Goal: Task Accomplishment & Management: Manage account settings

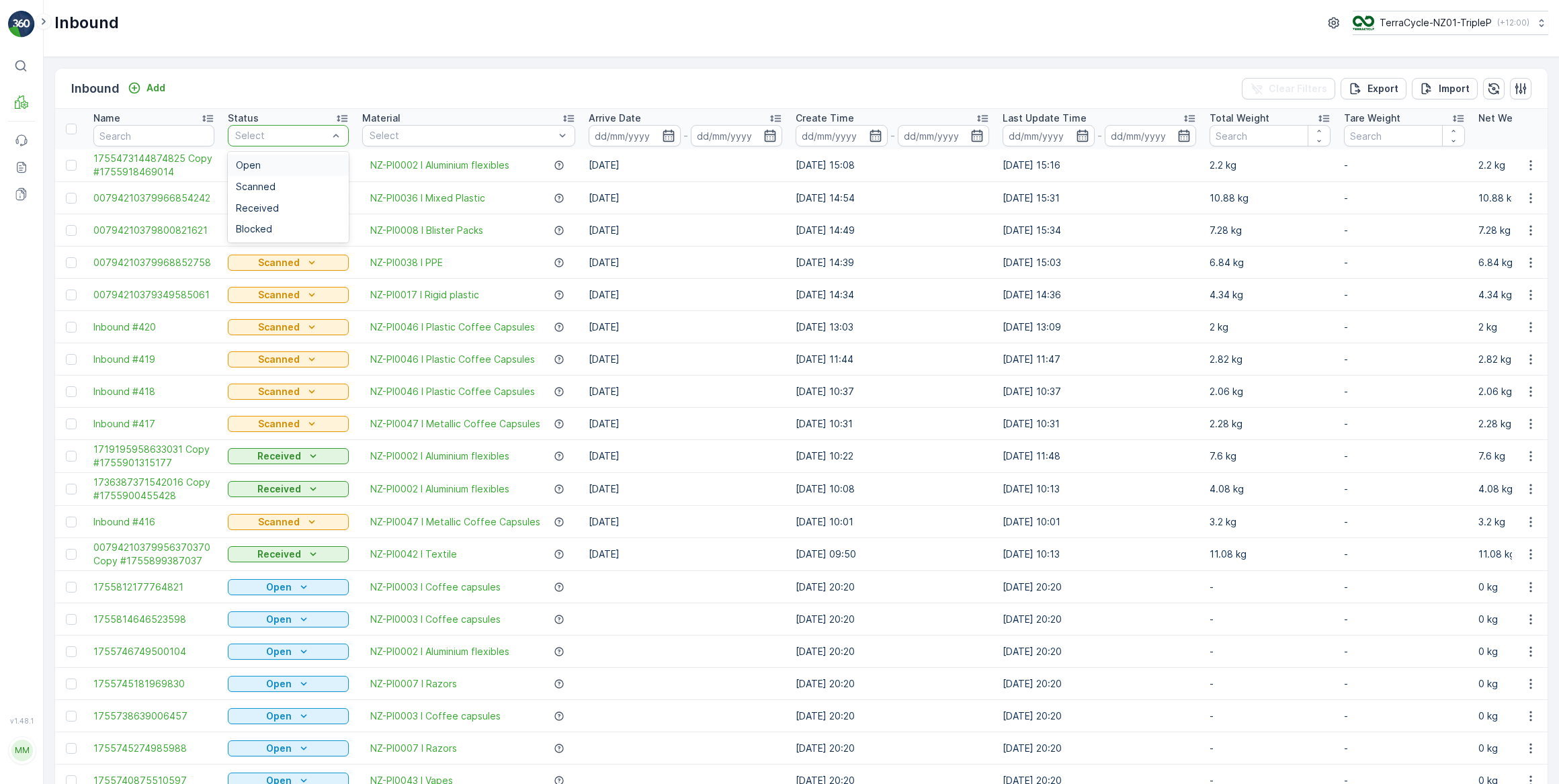
click at [269, 126] on div "Select" at bounding box center [288, 136] width 121 height 22
click at [273, 183] on span "Scanned" at bounding box center [256, 186] width 40 height 10
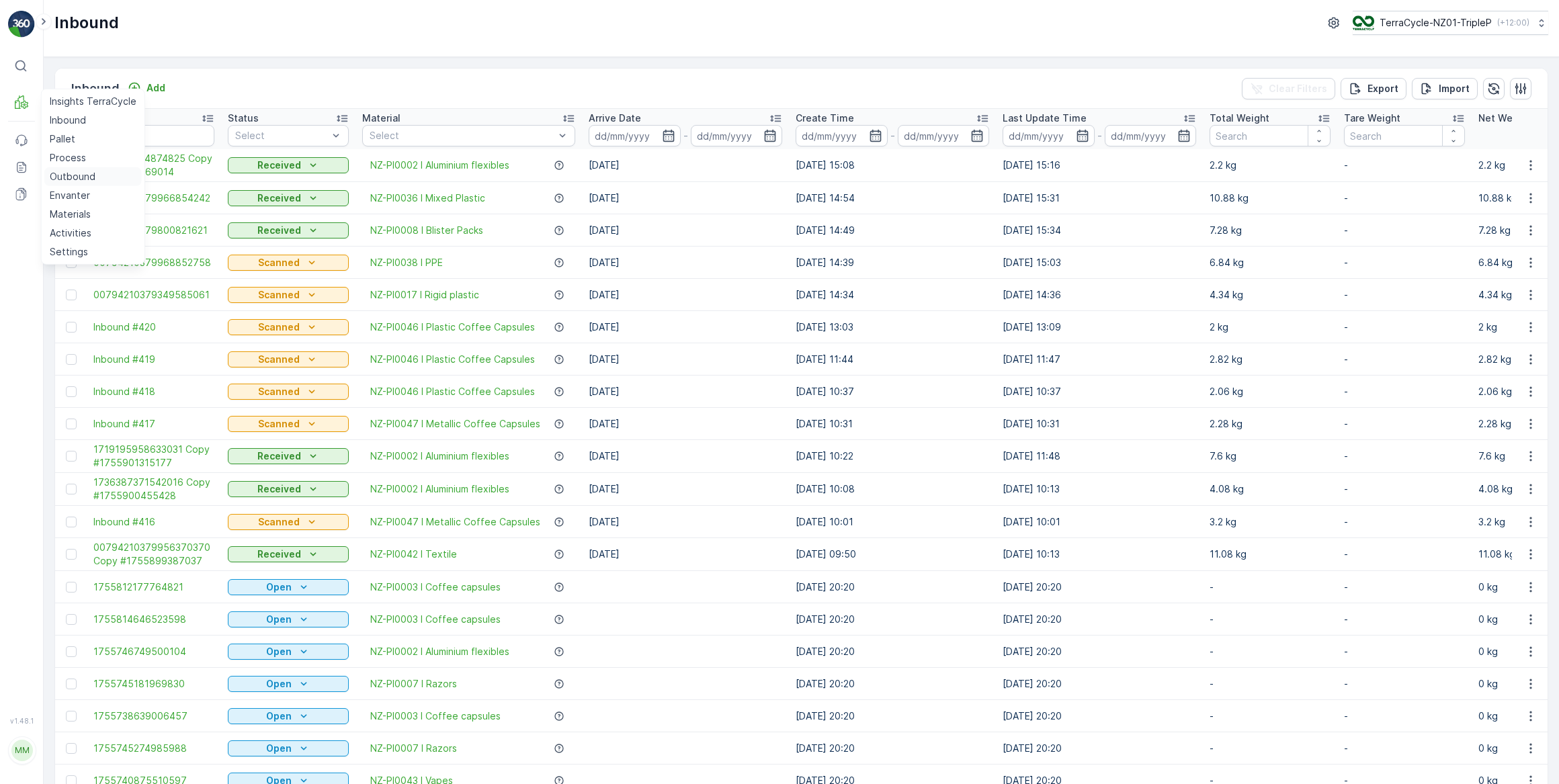
click at [78, 173] on p "Outbound" at bounding box center [72, 176] width 46 height 13
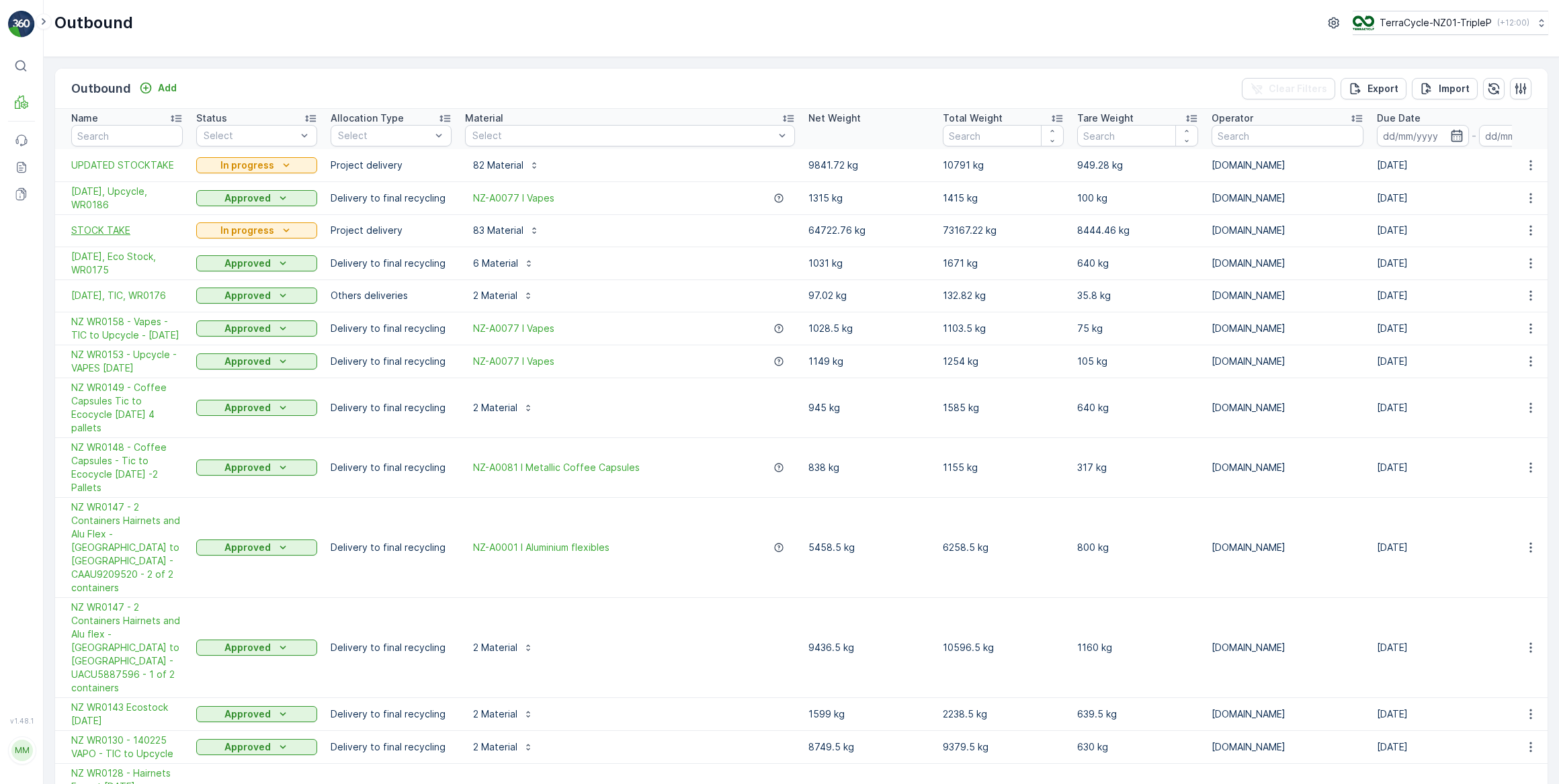
click at [112, 232] on span "STOCK TAKE" at bounding box center [127, 230] width 111 height 13
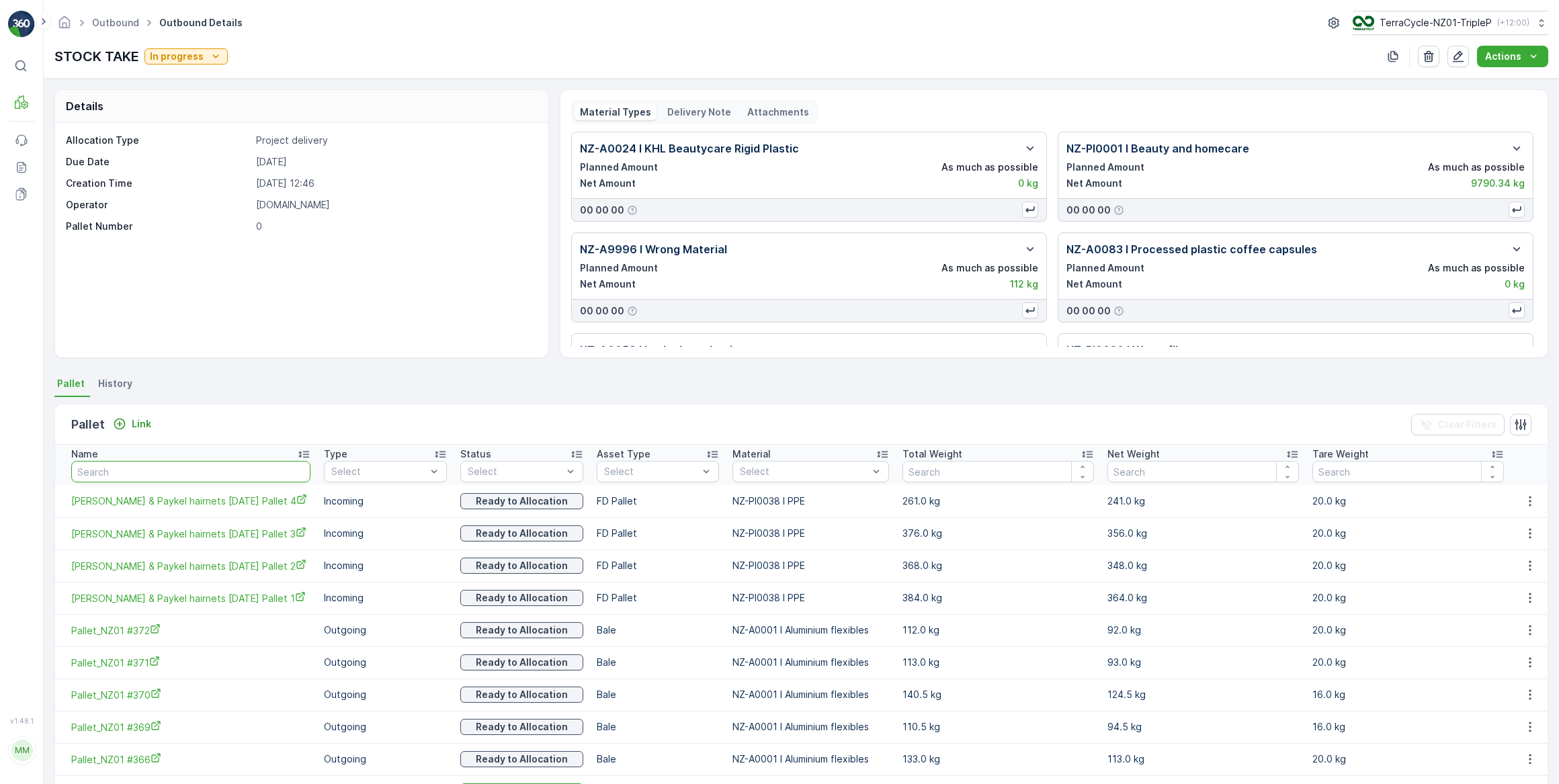
click at [150, 470] on input "text" at bounding box center [191, 471] width 240 height 22
type input "20668"
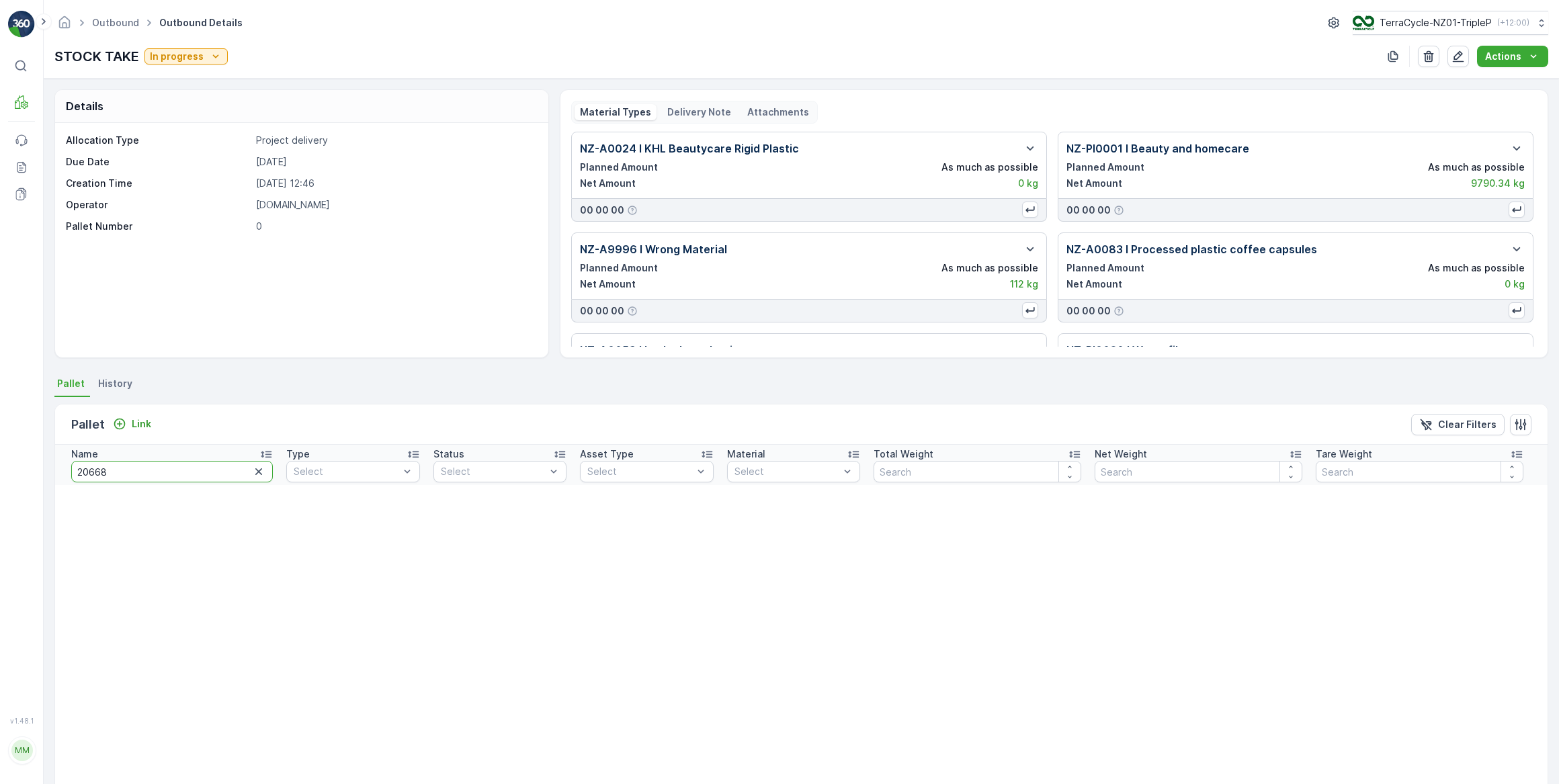
click at [148, 462] on input "20668" at bounding box center [172, 471] width 202 height 22
type input "2066"
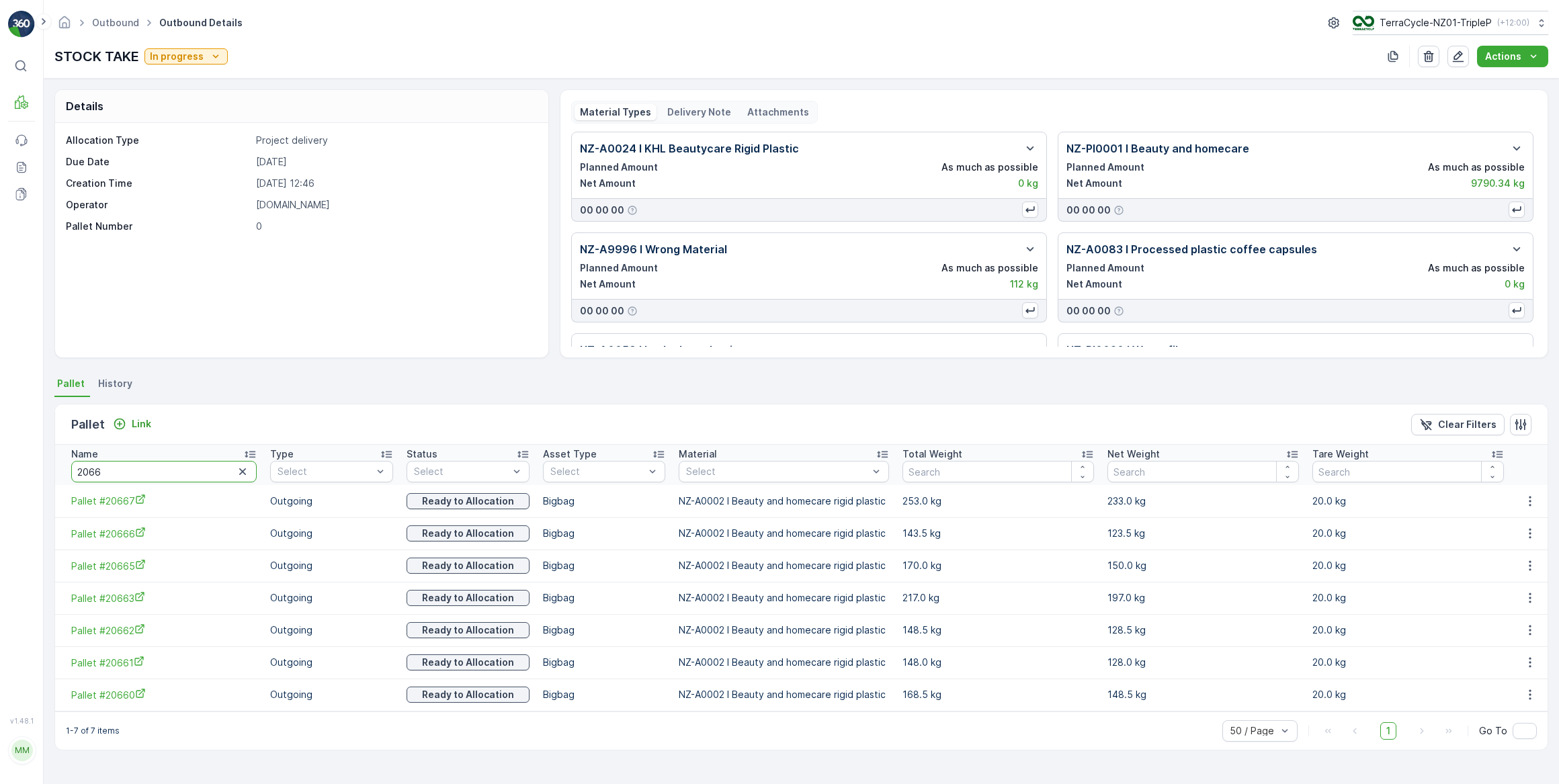
drag, startPoint x: 127, startPoint y: 467, endPoint x: 62, endPoint y: 465, distance: 65.0
click at [62, 465] on th "Name 2066" at bounding box center [160, 465] width 209 height 41
type input "#54"
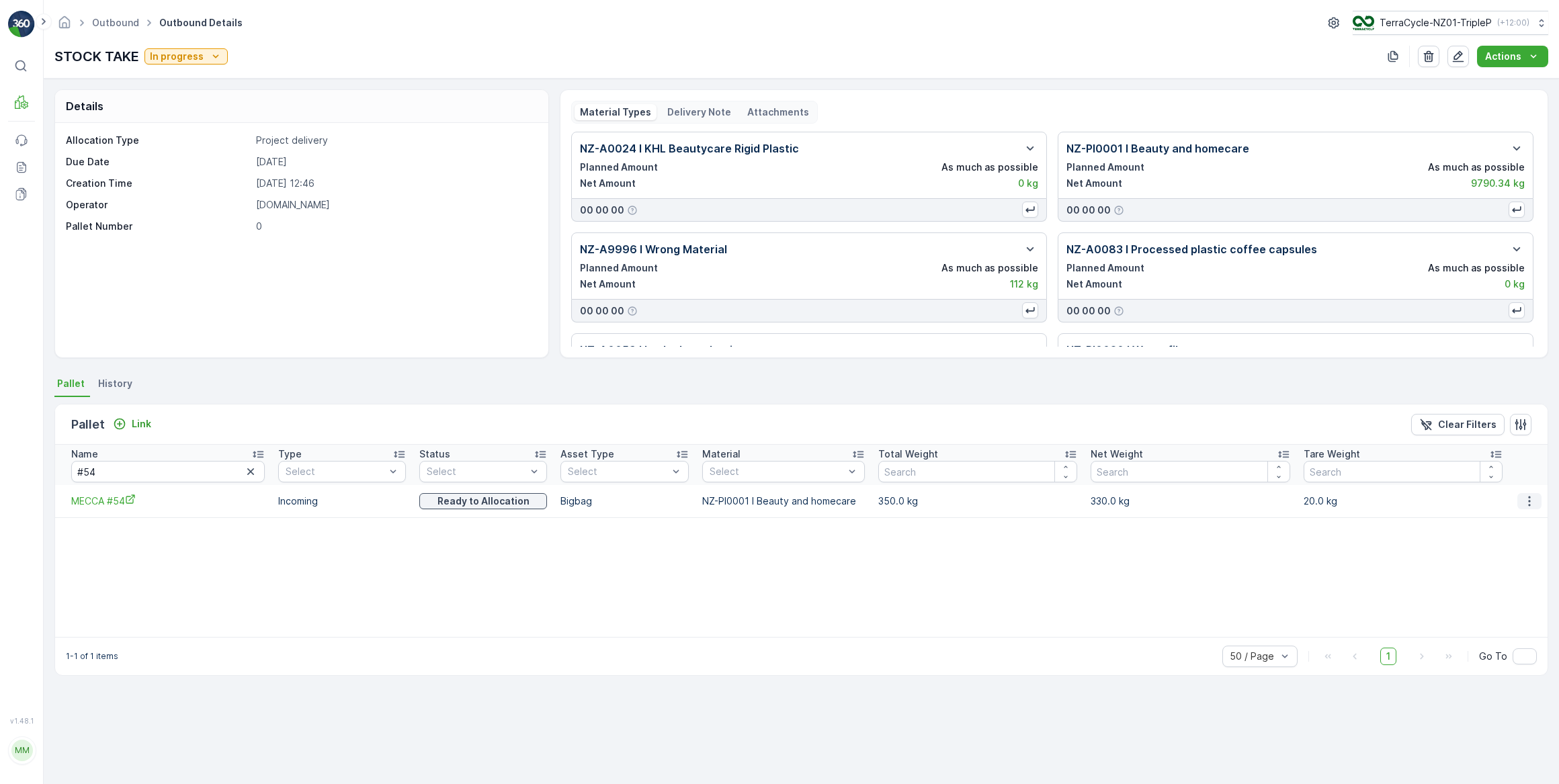
click at [1525, 502] on icon "button" at bounding box center [1530, 500] width 13 height 13
click at [1512, 547] on span "Unlink Pallet" at bounding box center [1503, 545] width 55 height 13
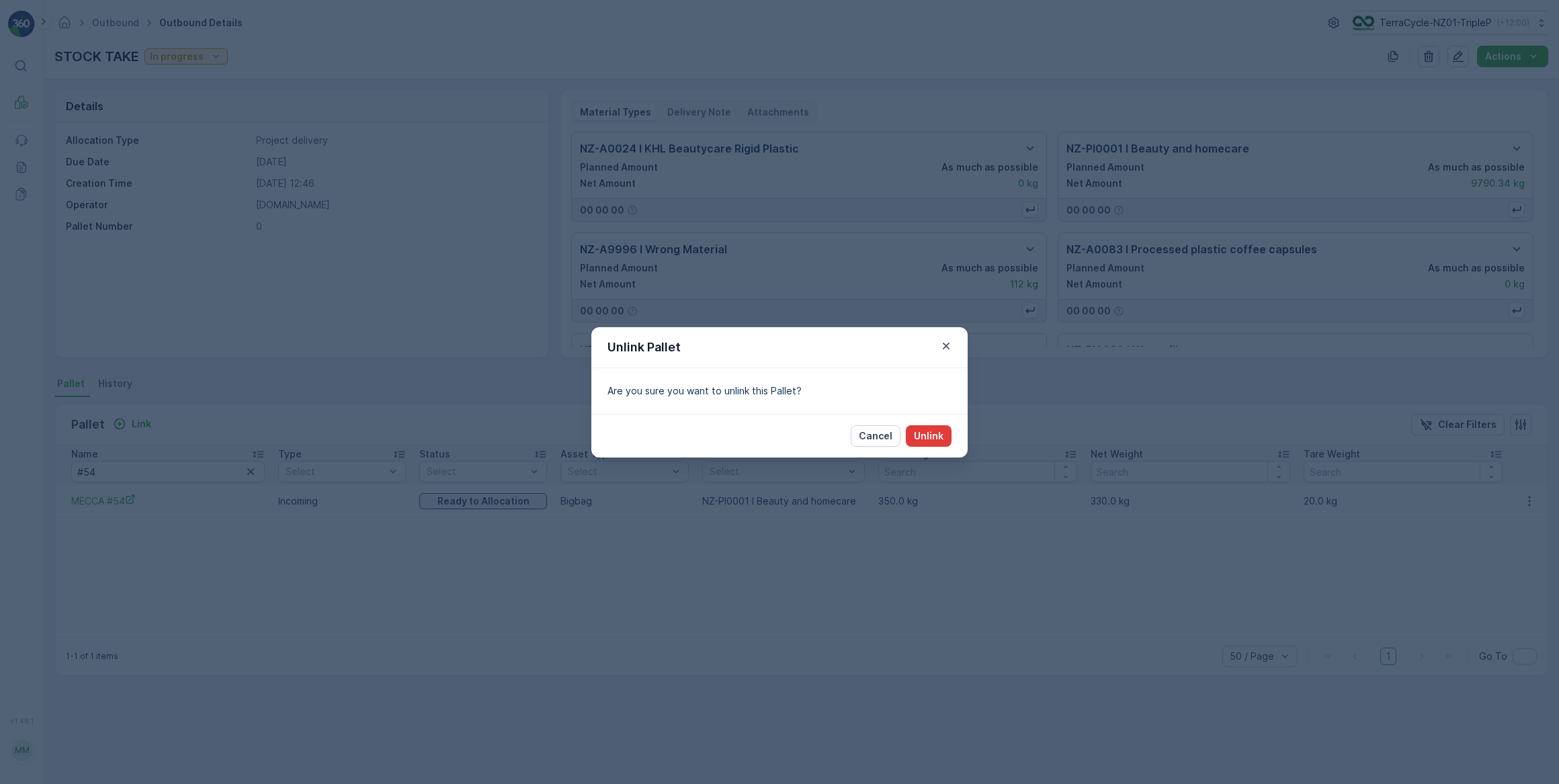
click at [917, 425] on button "Unlink" at bounding box center [929, 435] width 46 height 22
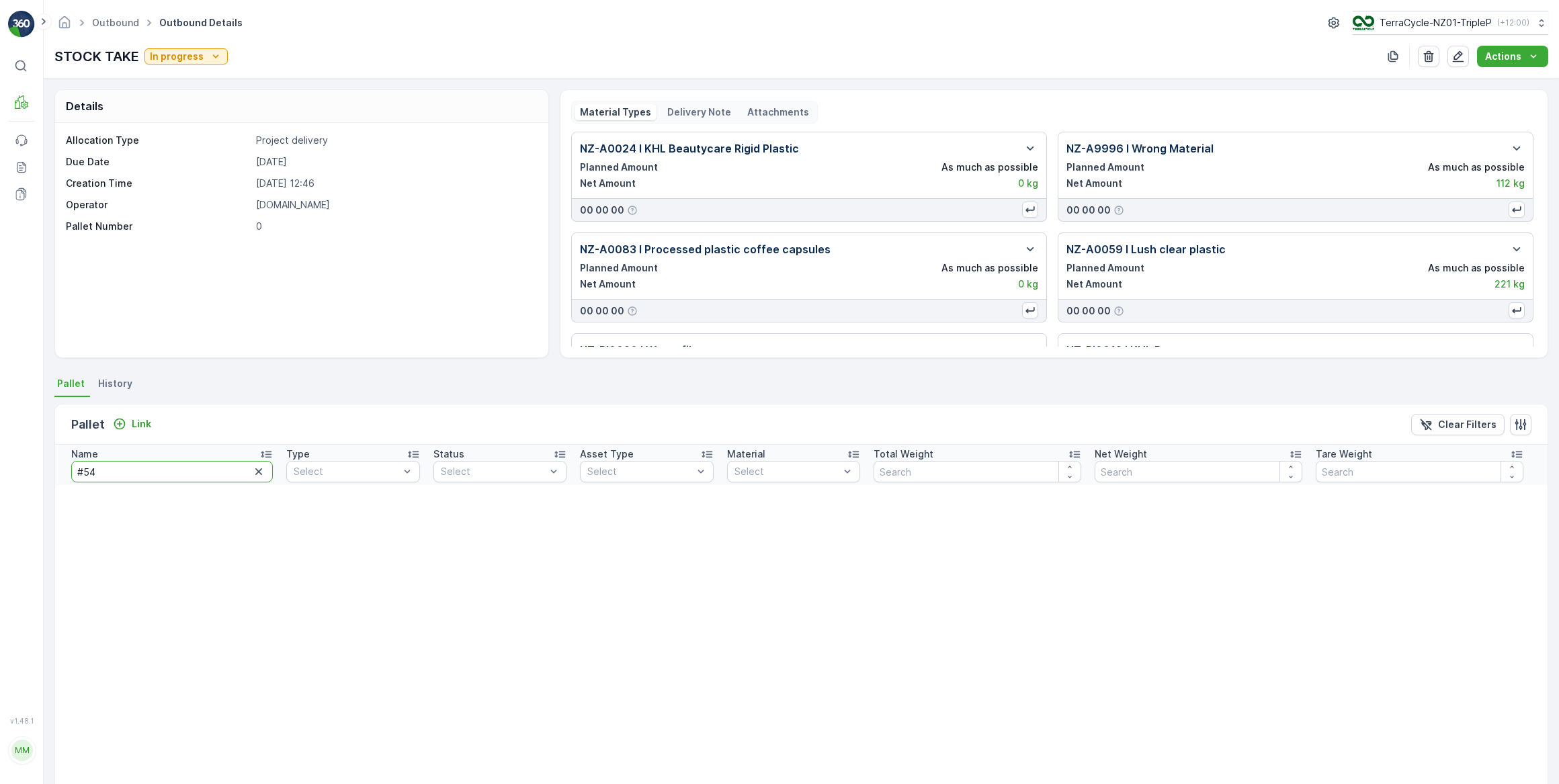
drag, startPoint x: 163, startPoint y: 463, endPoint x: 45, endPoint y: 476, distance: 118.7
click at [45, 476] on div "Details Allocation Type Project delivery Due Date 28.05.2025 Creation Time 28.0…" at bounding box center [801, 431] width 1516 height 706
type input "20669"
drag, startPoint x: 161, startPoint y: 468, endPoint x: 169, endPoint y: 459, distance: 12.0
click at [162, 468] on input "20669" at bounding box center [172, 471] width 202 height 22
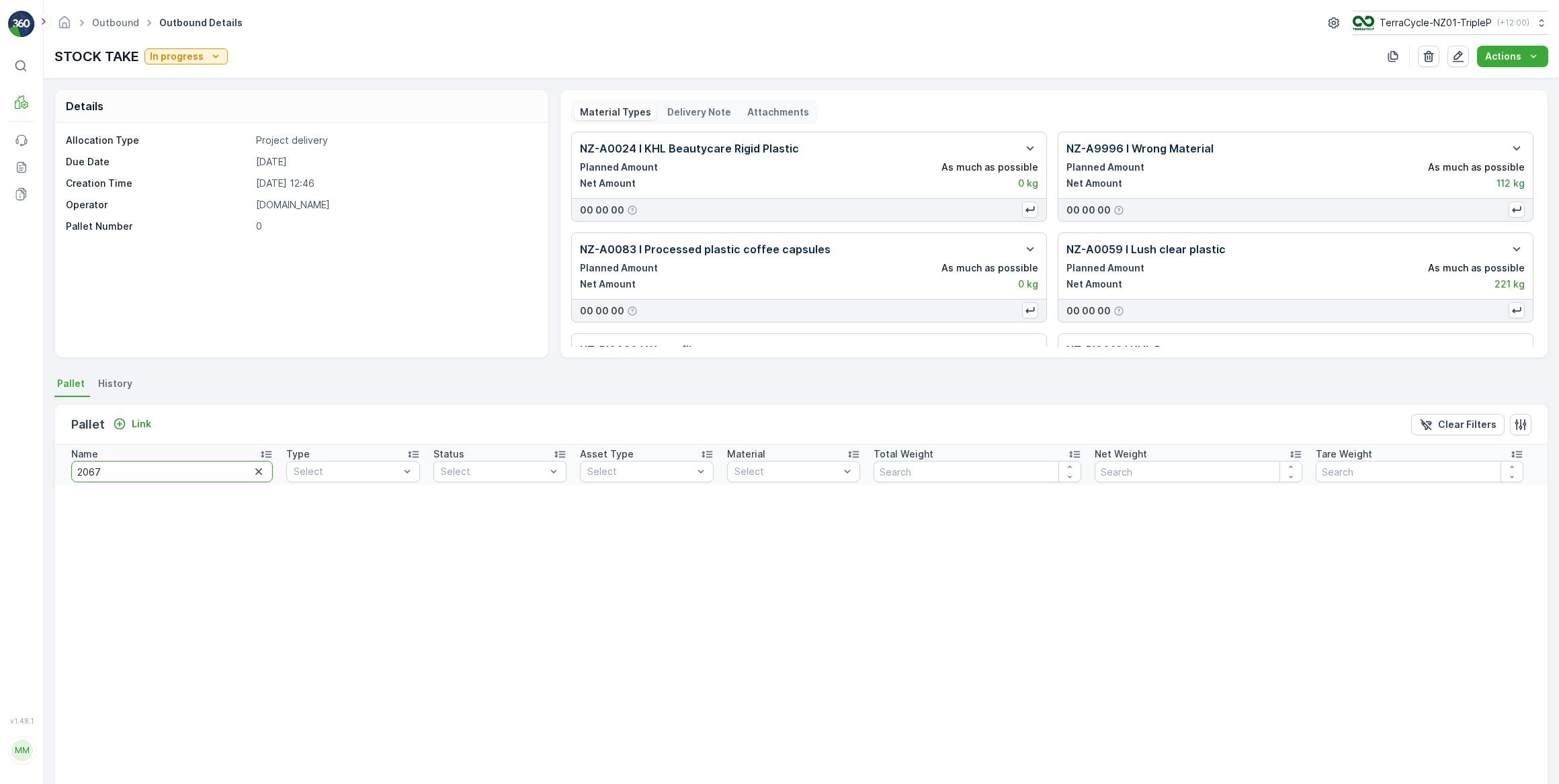
type input "20670"
drag, startPoint x: 134, startPoint y: 470, endPoint x: 1, endPoint y: 456, distance: 133.7
click at [2, 457] on div "⌘B MRF Events Reports Documents v 1.48.1 MM MRF.NZ clemence.vasseur@terracycle.…" at bounding box center [780, 392] width 1559 height 784
type input "#5"
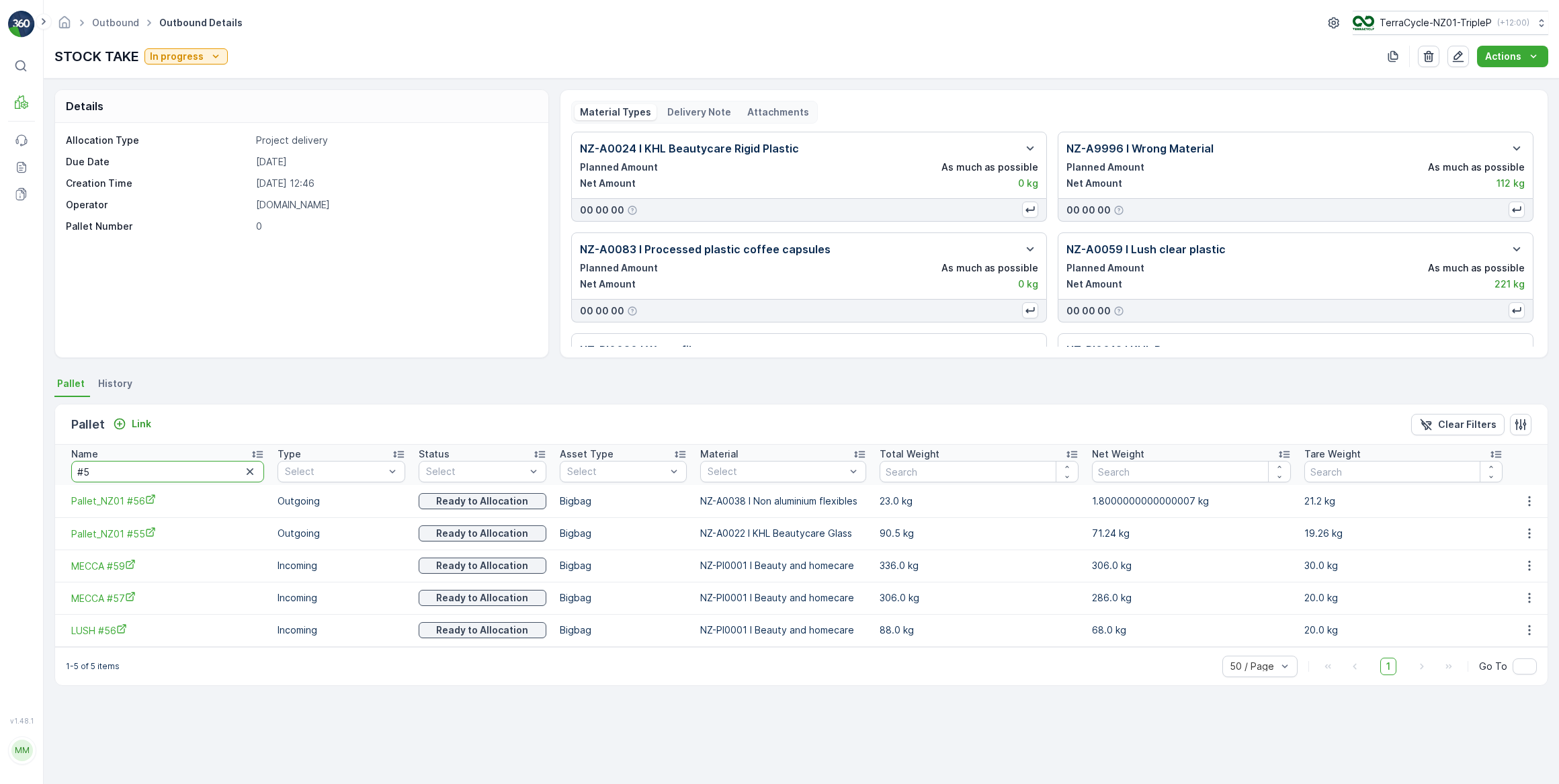
click at [124, 468] on input "#5" at bounding box center [167, 471] width 193 height 22
click at [1529, 562] on icon "button" at bounding box center [1530, 565] width 13 height 13
click at [597, 392] on ul "Pallet History" at bounding box center [801, 386] width 1494 height 23
click at [1523, 564] on icon "button" at bounding box center [1530, 565] width 13 height 13
click at [1513, 605] on span "Unlink Pallet" at bounding box center [1503, 610] width 55 height 13
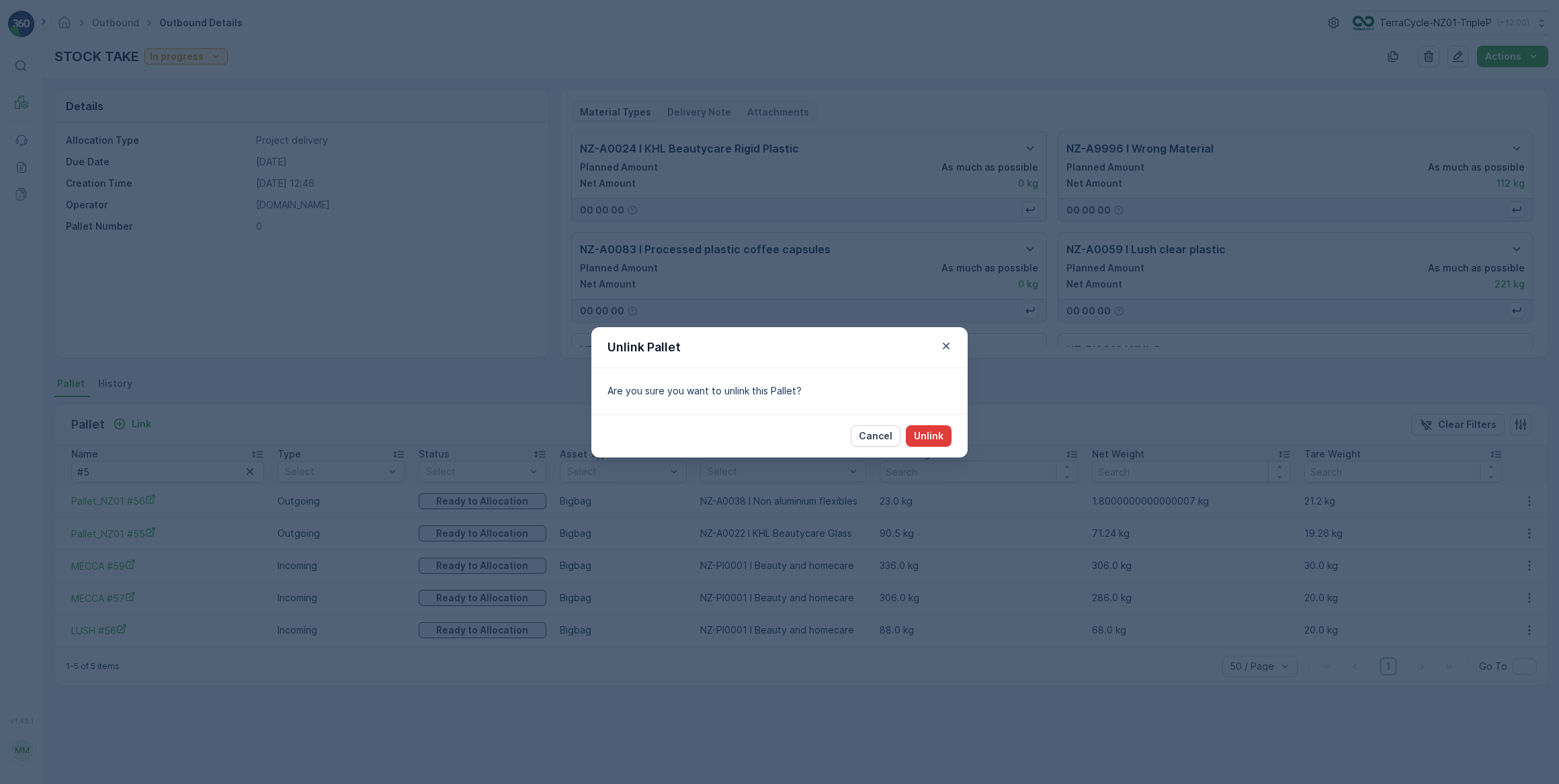
click at [924, 437] on p "Unlink" at bounding box center [929, 435] width 29 height 13
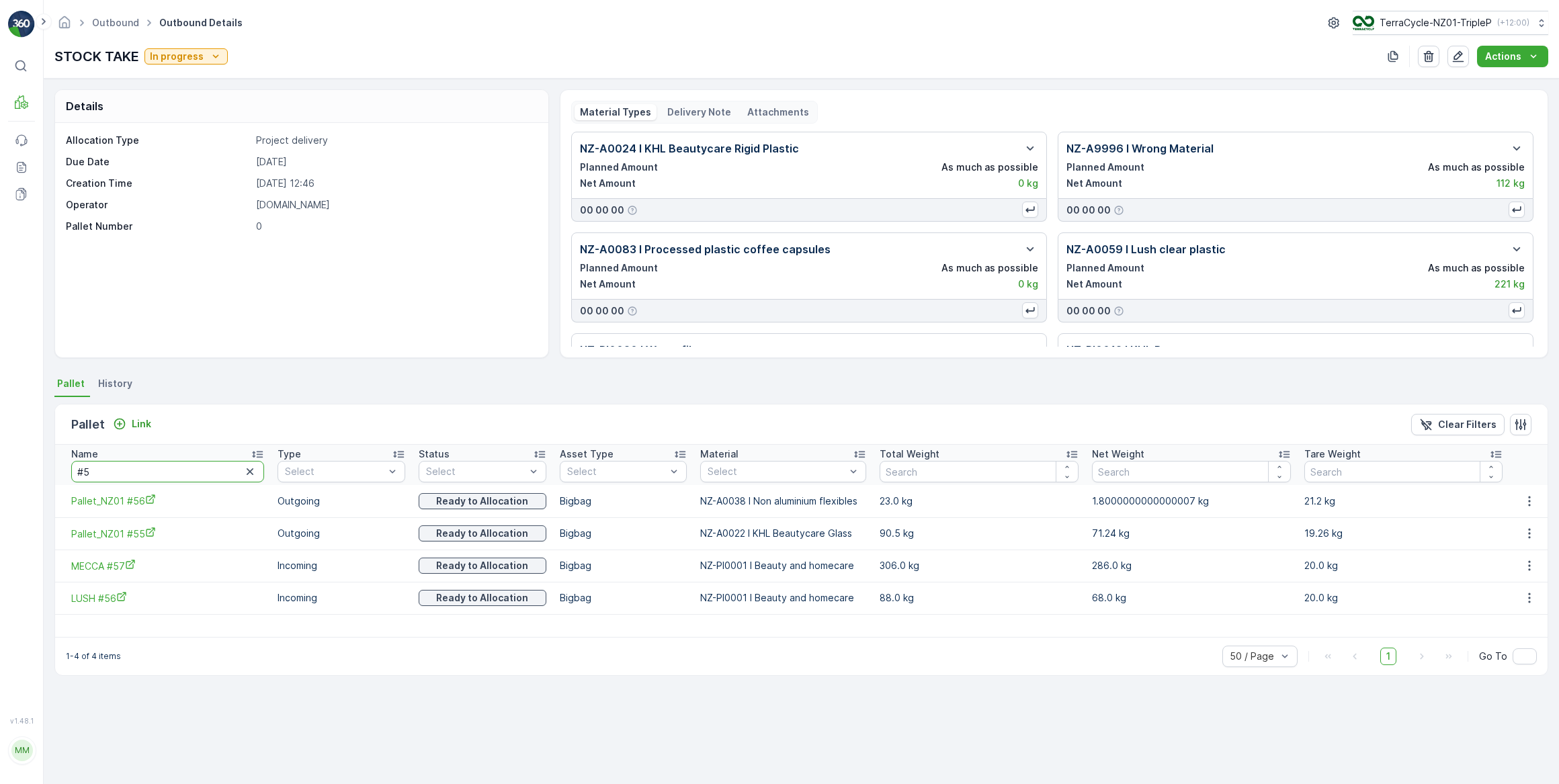
drag, startPoint x: 123, startPoint y: 465, endPoint x: 64, endPoint y: 468, distance: 59.1
click at [64, 468] on th "Name #5" at bounding box center [163, 465] width 216 height 41
type input "20675"
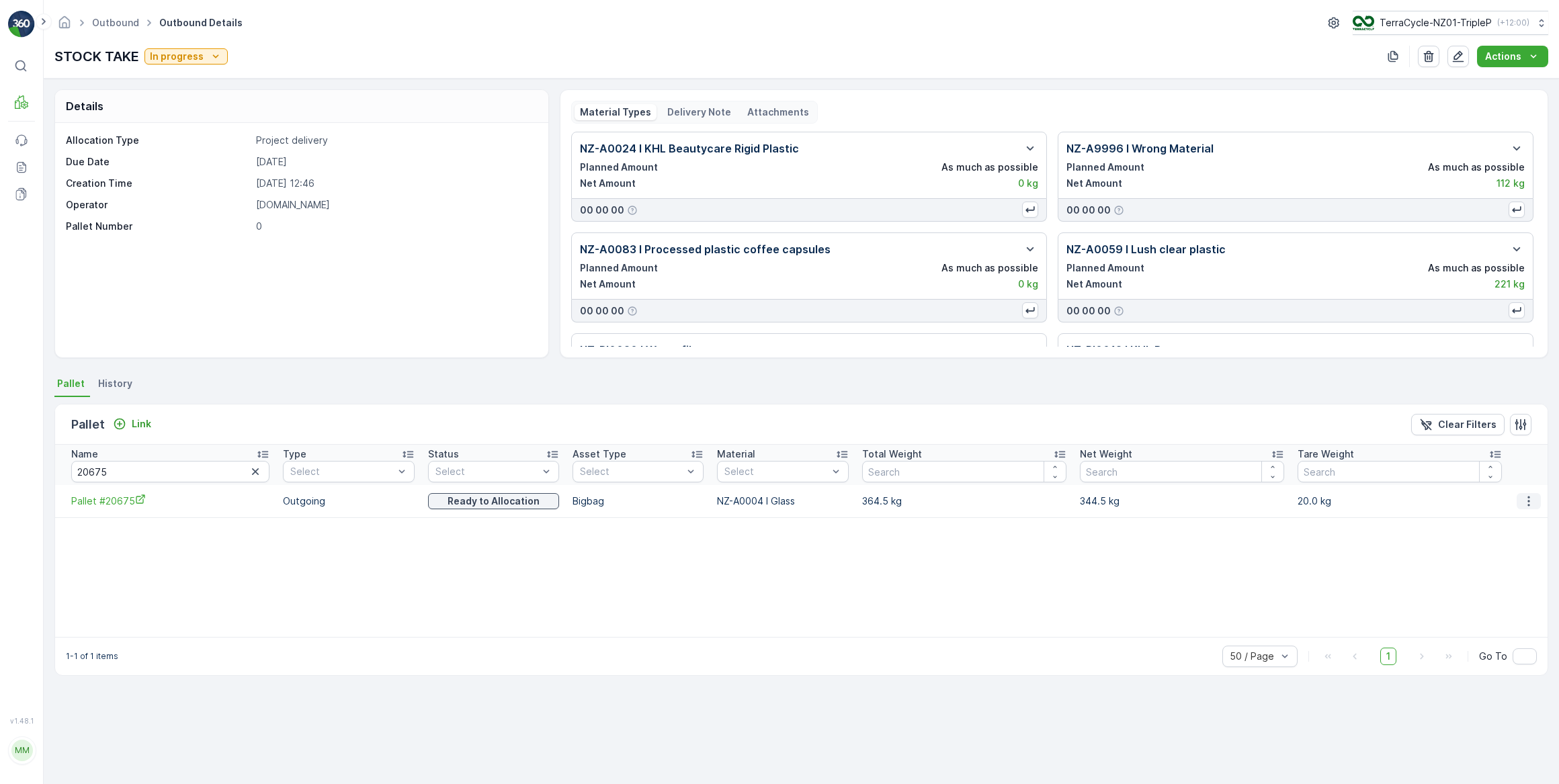
click at [1530, 500] on icon "button" at bounding box center [1529, 500] width 13 height 13
click at [1521, 545] on span "Unlink Pallet" at bounding box center [1503, 545] width 55 height 13
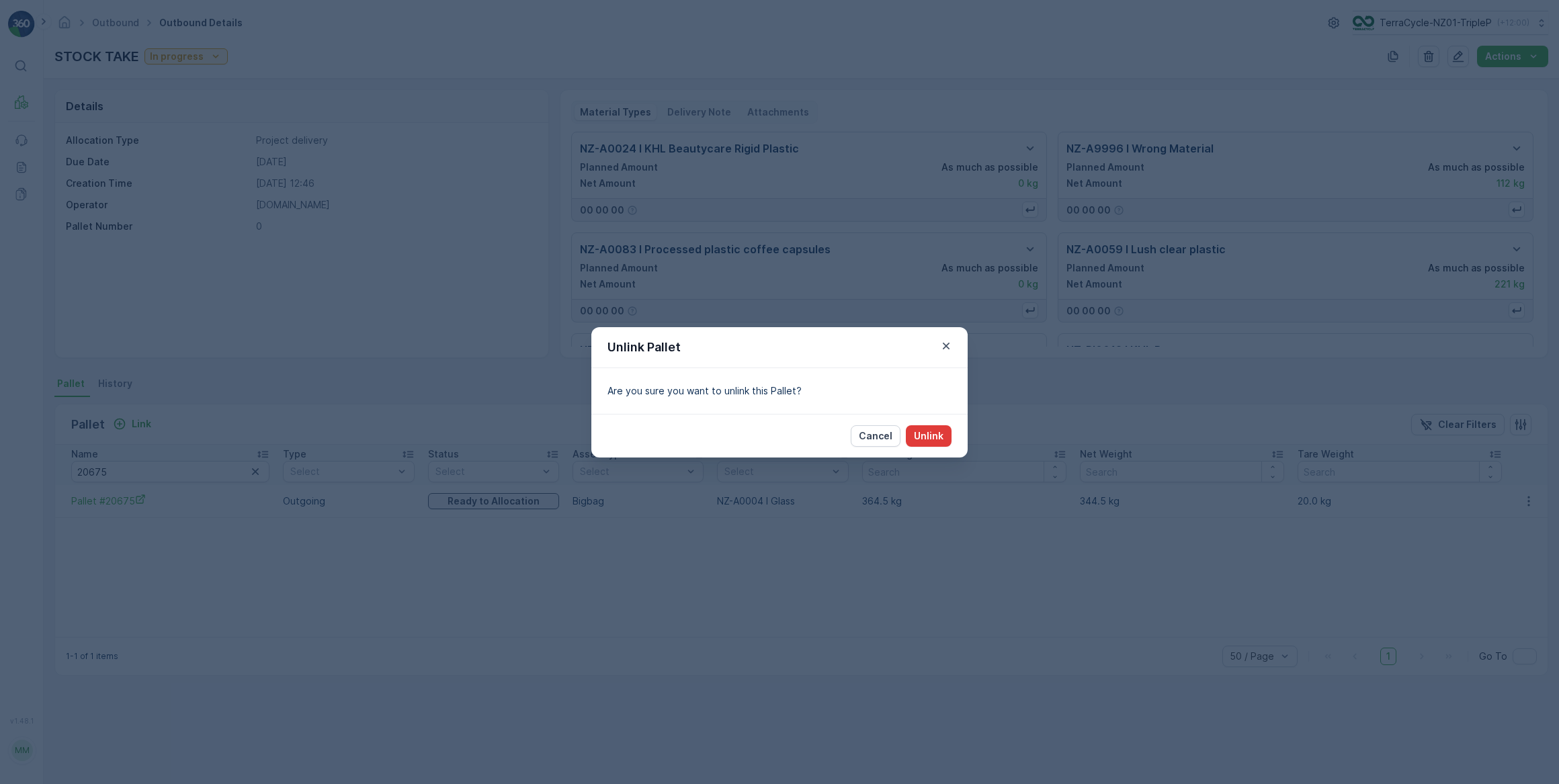
click at [927, 437] on p "Unlink" at bounding box center [929, 435] width 29 height 13
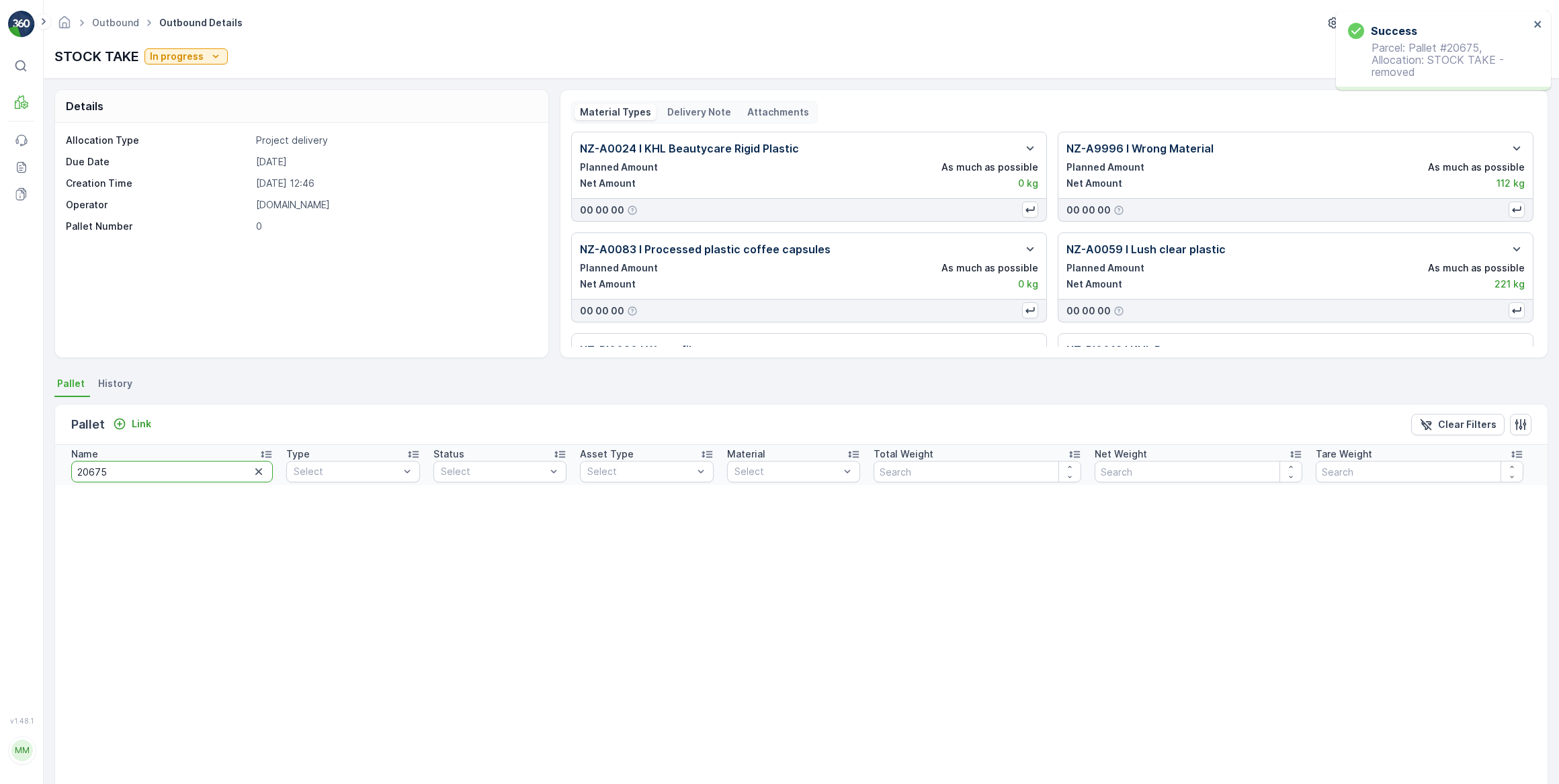
drag, startPoint x: 134, startPoint y: 470, endPoint x: 37, endPoint y: 460, distance: 97.5
click at [37, 460] on div "⌘B MRF Events Reports Documents v 1.48.1 MM MRF.NZ clemence.vasseur@terracycle.…" at bounding box center [780, 392] width 1559 height 784
type input "20667"
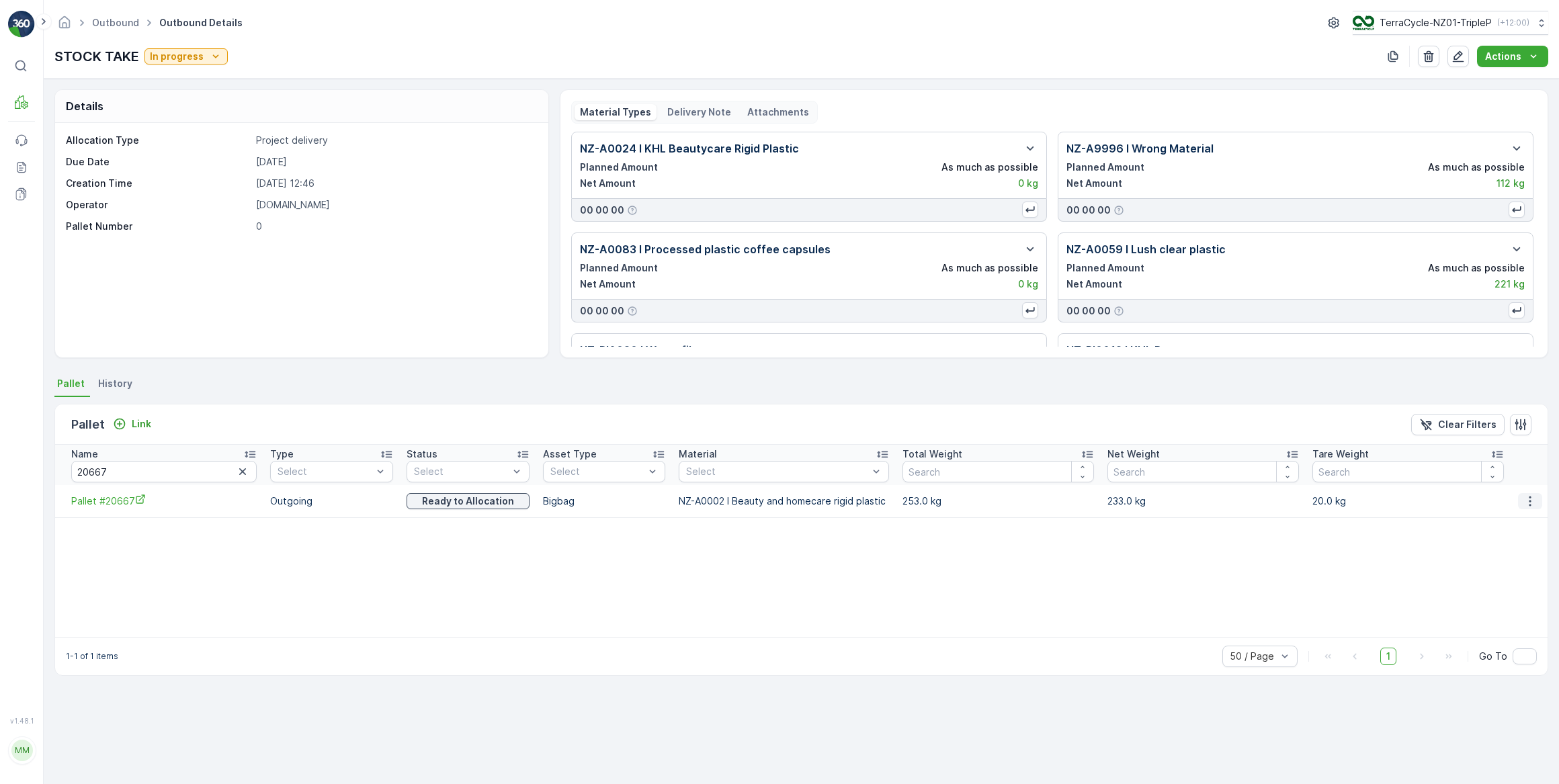
click at [1536, 506] on td at bounding box center [1529, 501] width 37 height 32
click at [1535, 505] on icon "button" at bounding box center [1530, 500] width 13 height 13
click at [1507, 545] on span "Unlink Pallet" at bounding box center [1503, 545] width 55 height 13
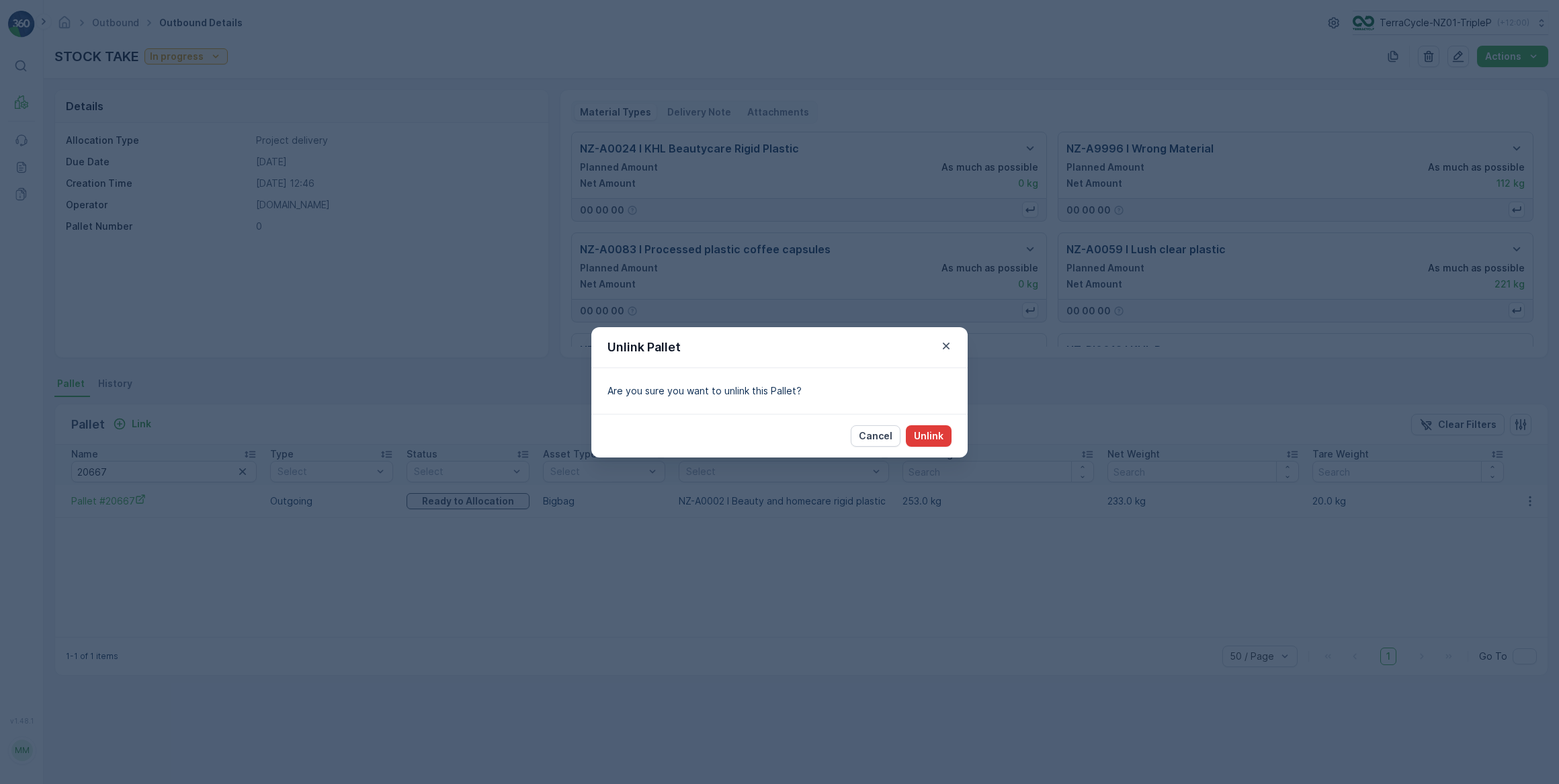
click at [938, 431] on p "Unlink" at bounding box center [929, 435] width 29 height 13
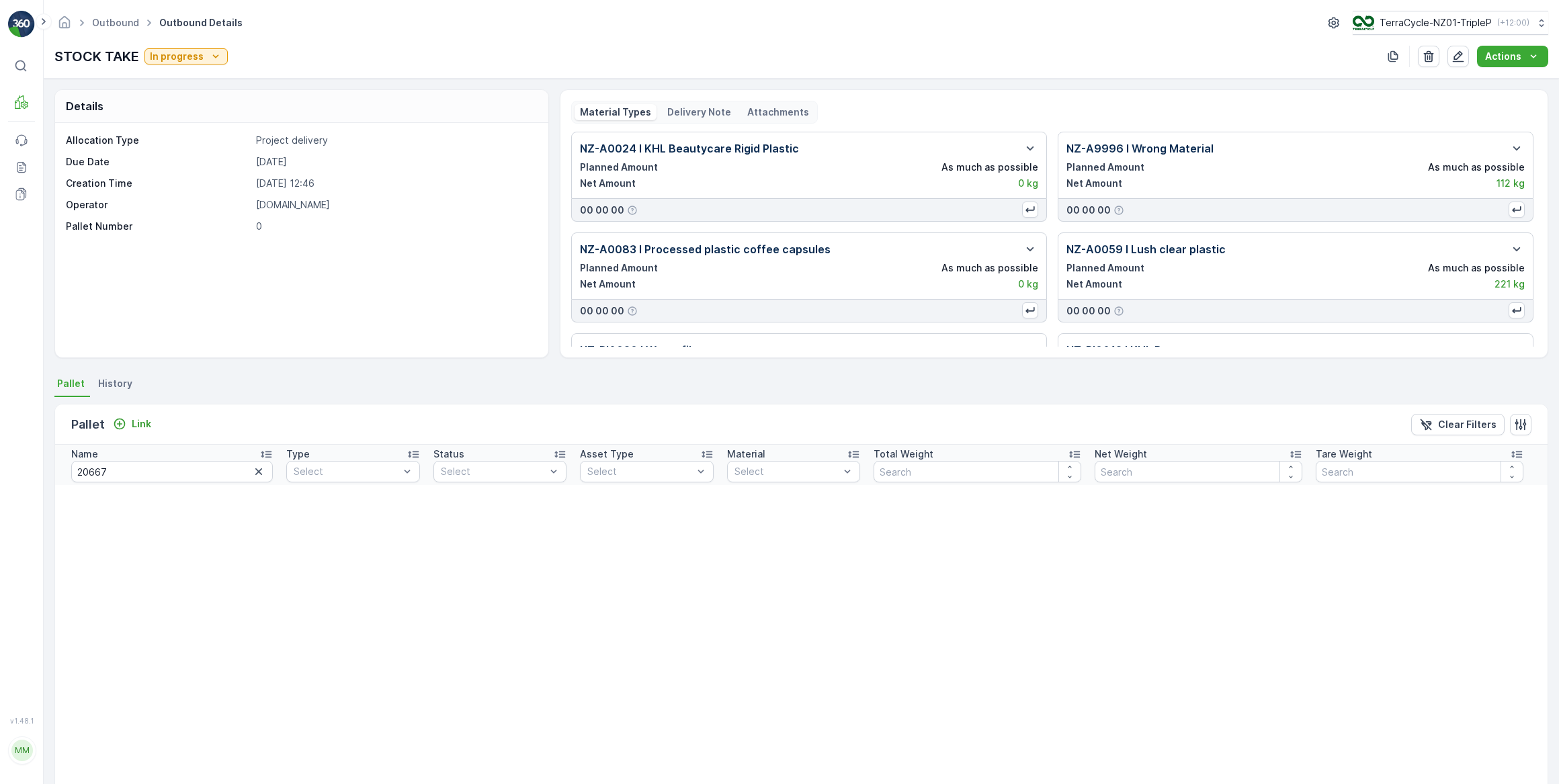
drag, startPoint x: 312, startPoint y: 13, endPoint x: 166, endPoint y: 337, distance: 355.4
click at [166, 337] on div "Allocation Type Project delivery Due Date 28.05.2025 Creation Time 28.05.2025 1…" at bounding box center [302, 240] width 493 height 234
click at [252, 475] on icon "button" at bounding box center [258, 471] width 13 height 13
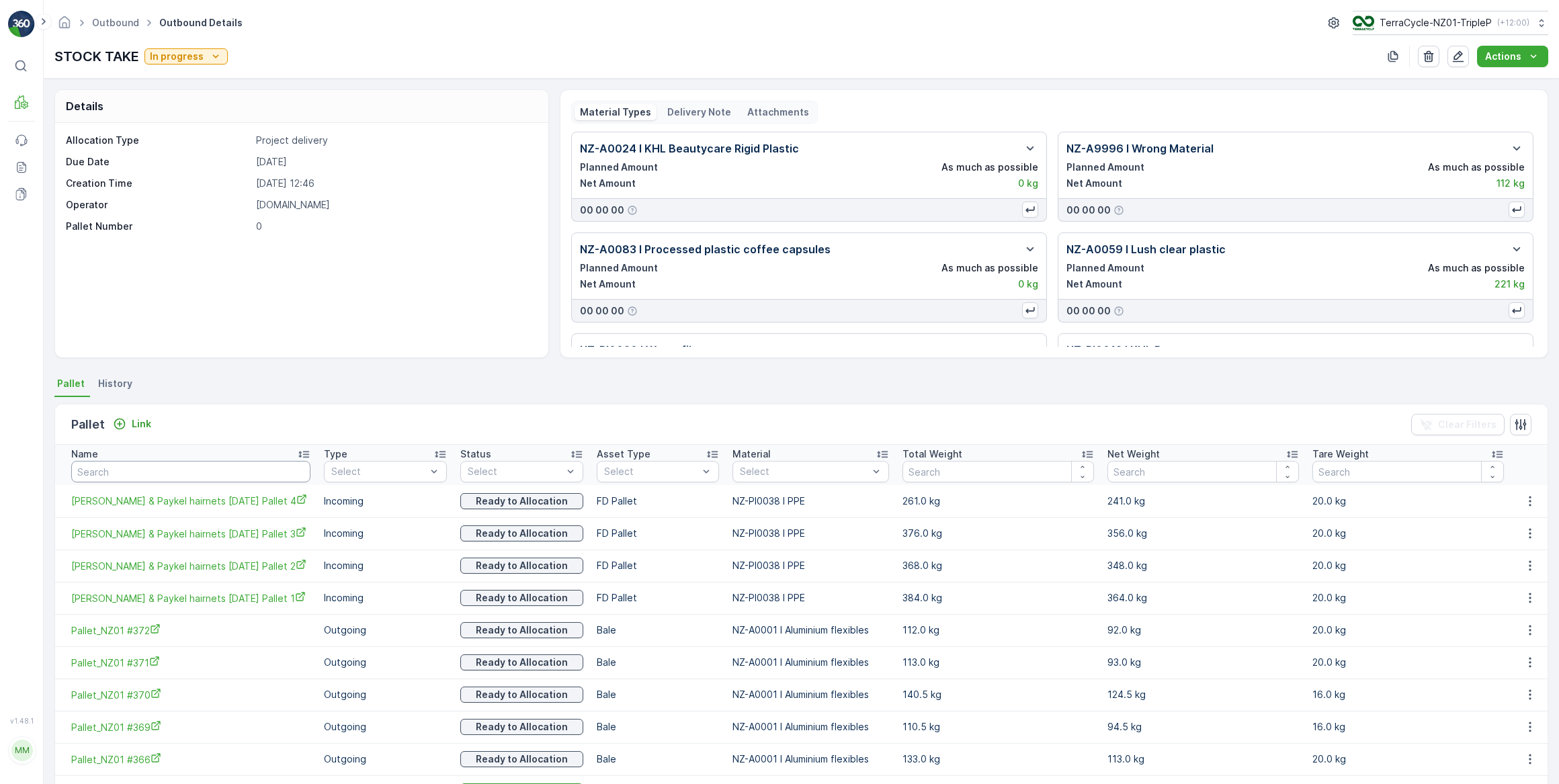
click at [146, 465] on input "text" at bounding box center [191, 471] width 240 height 22
type input "20665"
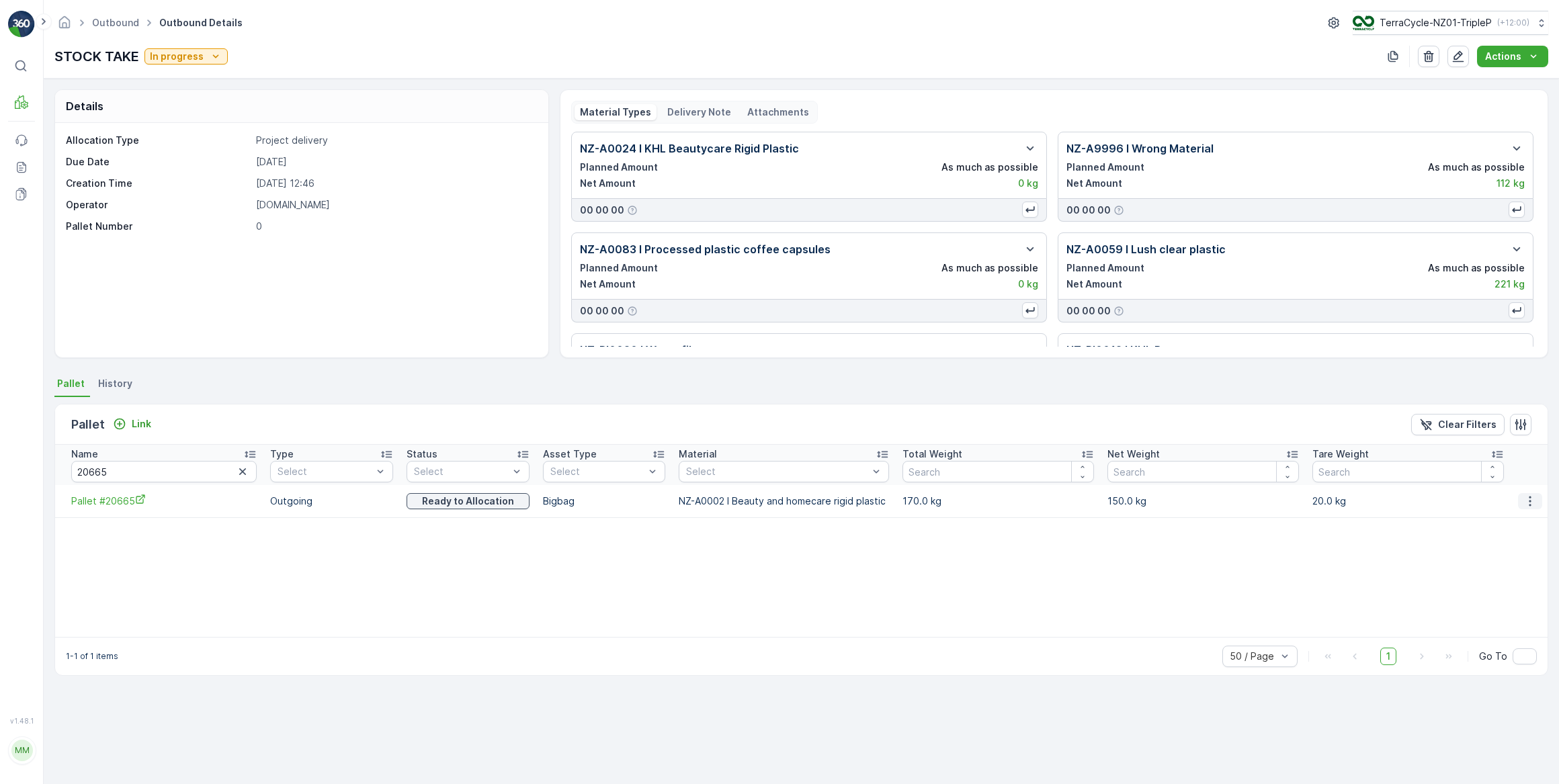
click at [1532, 500] on icon "button" at bounding box center [1530, 500] width 13 height 13
click at [1508, 544] on span "Unlink Pallet" at bounding box center [1503, 545] width 55 height 13
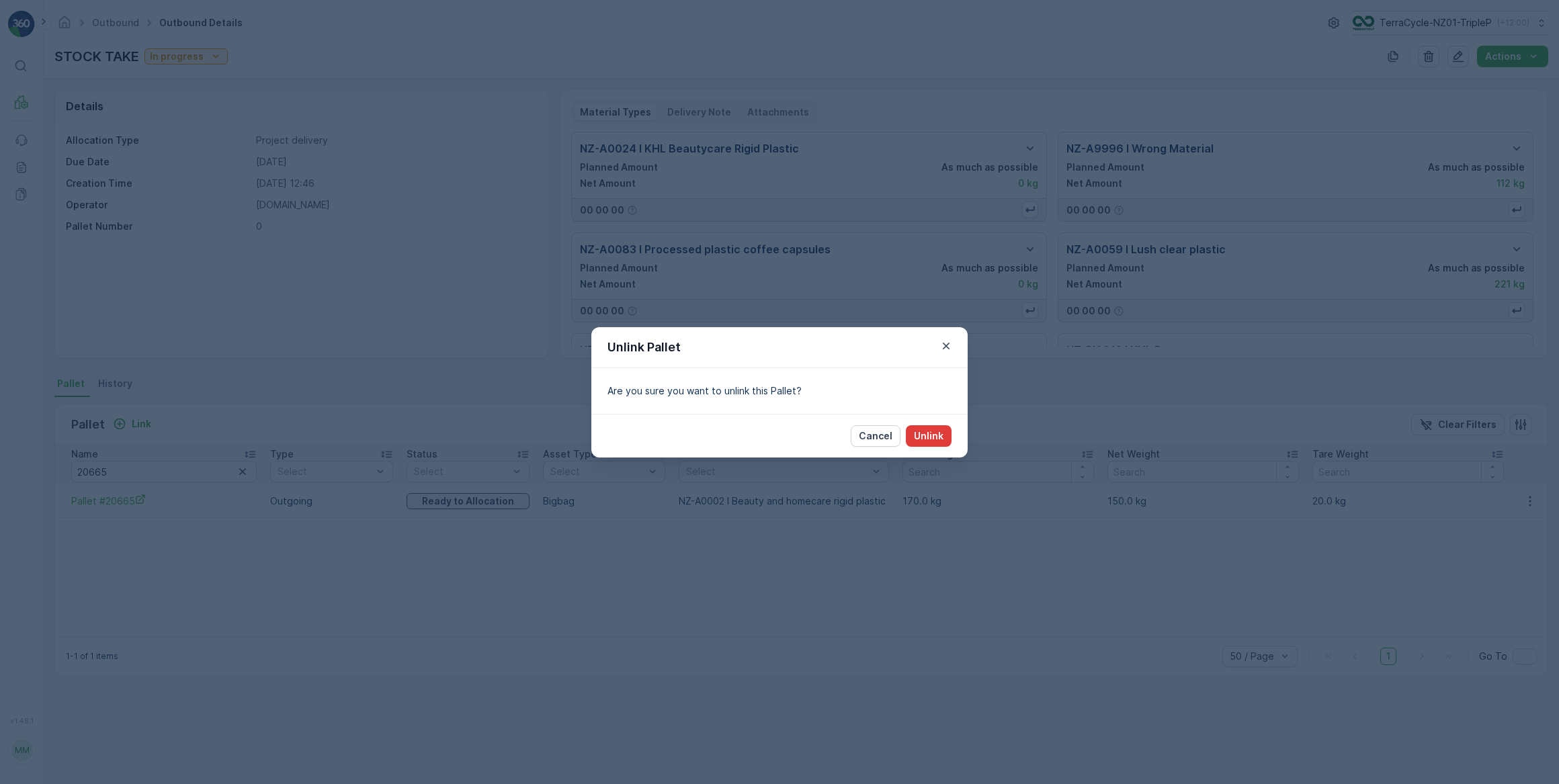
click at [938, 433] on p "Unlink" at bounding box center [929, 435] width 29 height 13
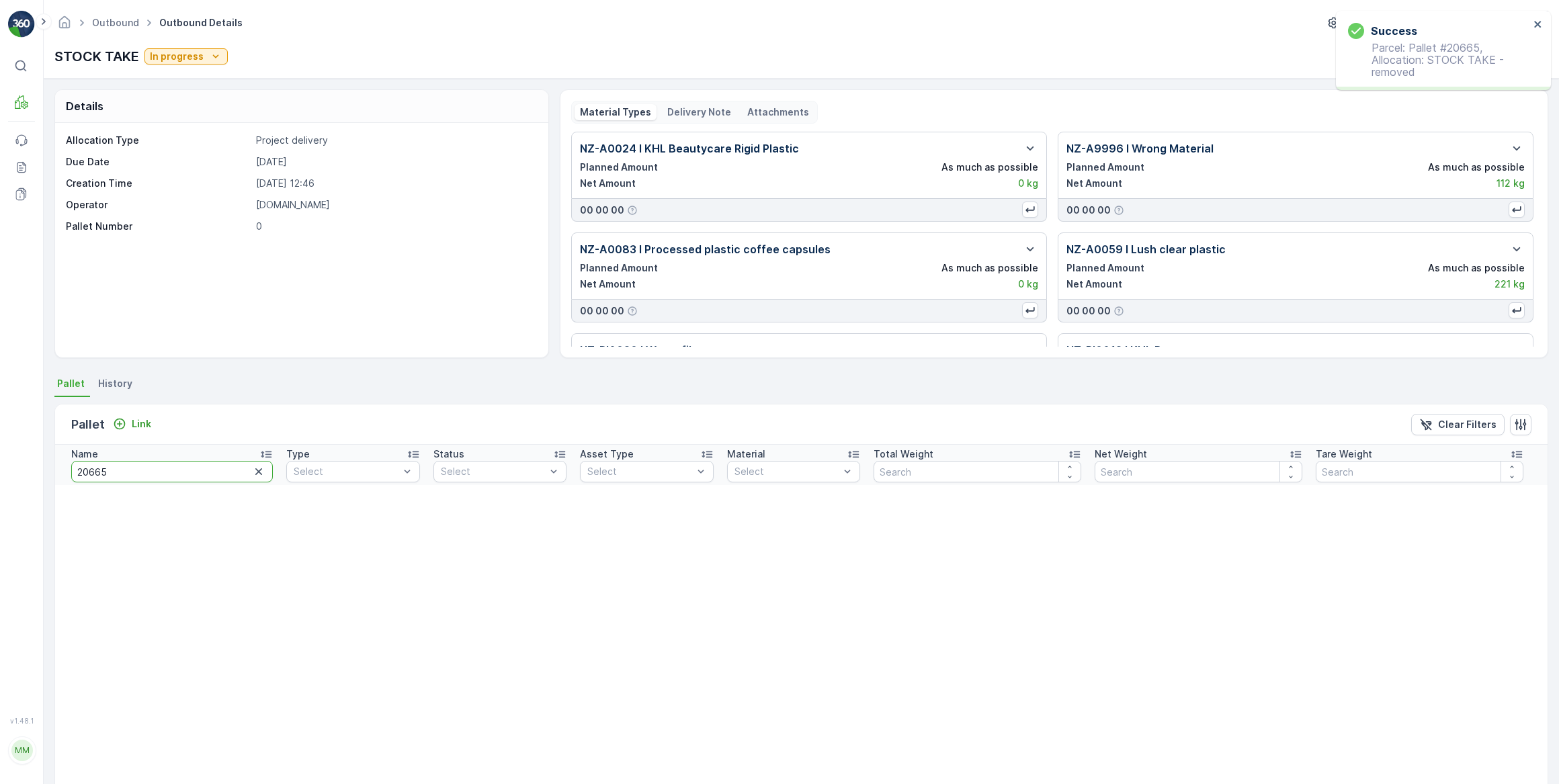
drag, startPoint x: 132, startPoint y: 469, endPoint x: 77, endPoint y: 464, distance: 55.2
click at [77, 464] on input "20665" at bounding box center [172, 471] width 202 height 22
type input "20660"
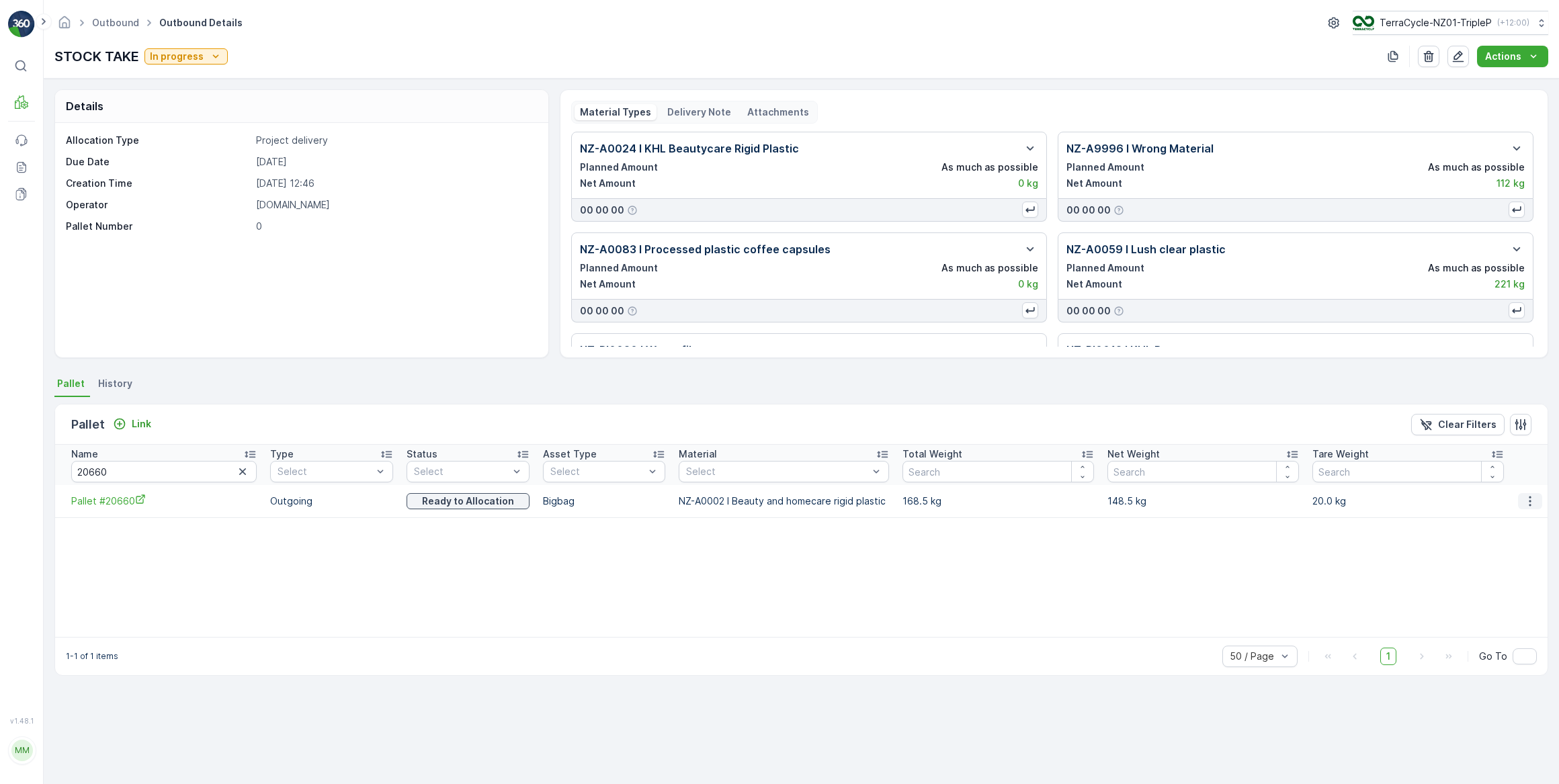
click at [1533, 506] on icon "button" at bounding box center [1530, 500] width 13 height 13
click at [1508, 544] on span "Unlink Pallet" at bounding box center [1503, 545] width 55 height 13
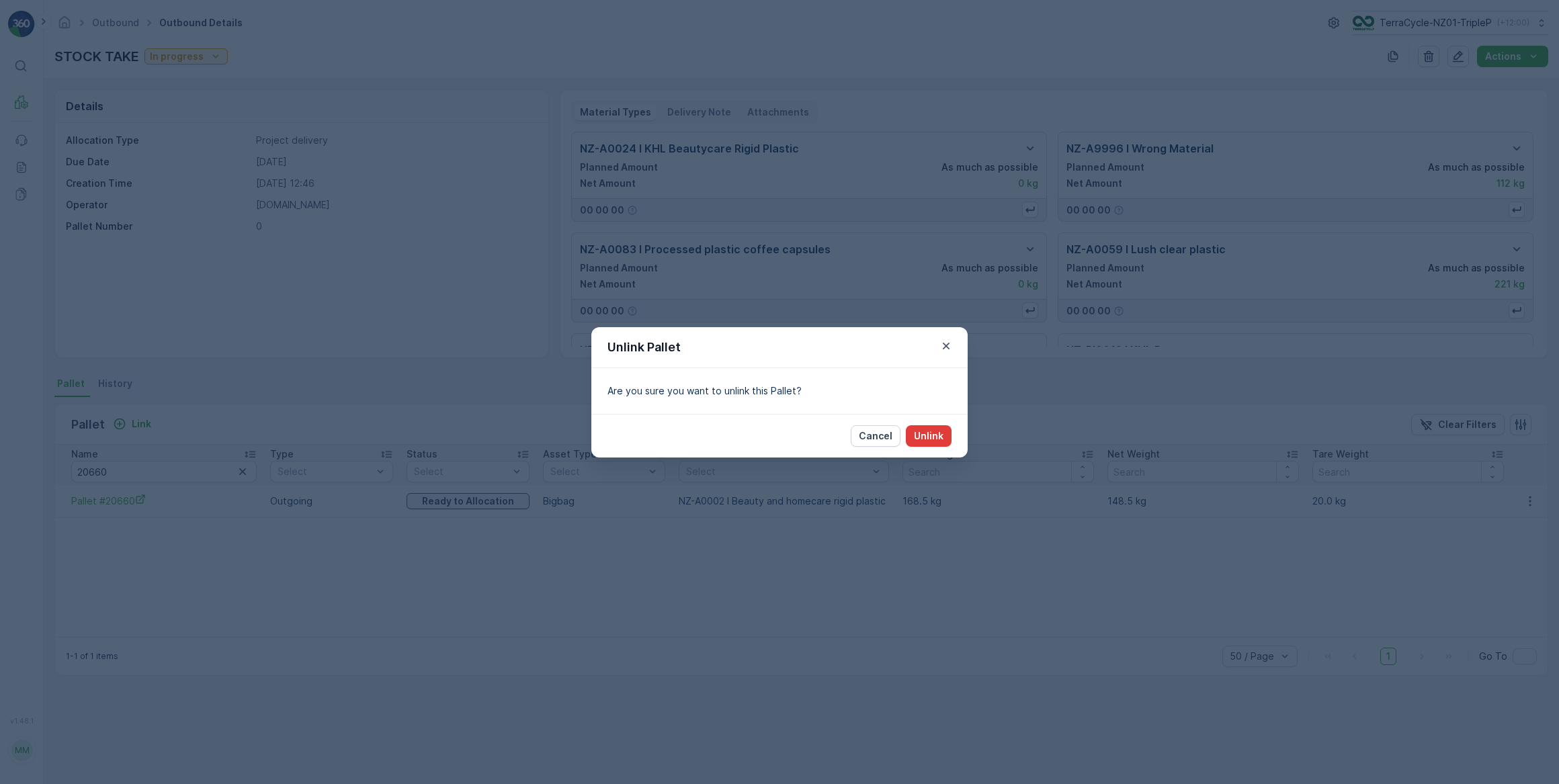
click at [929, 433] on p "Unlink" at bounding box center [929, 435] width 29 height 13
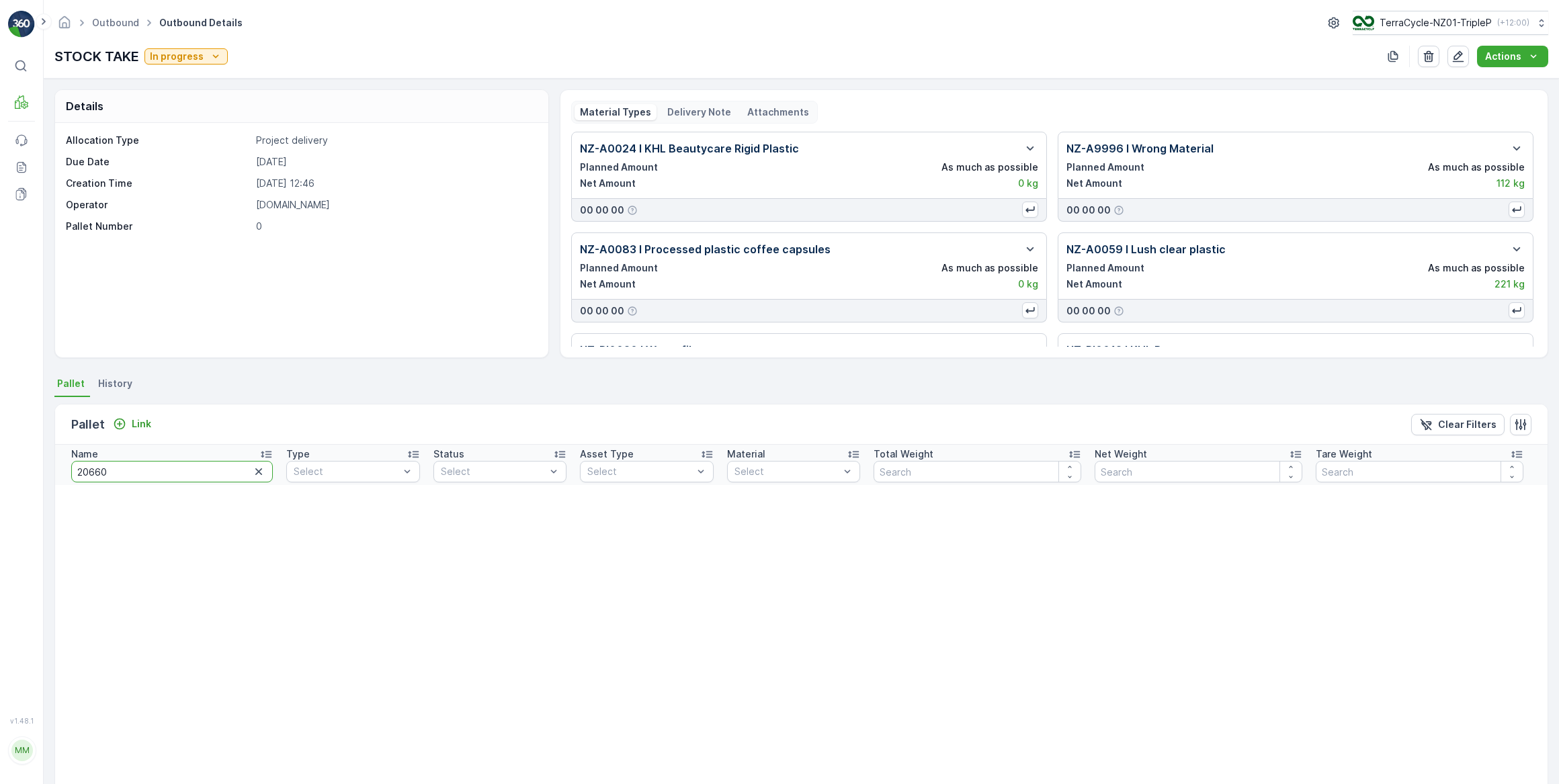
drag, startPoint x: 119, startPoint y: 468, endPoint x: 101, endPoint y: 468, distance: 18.0
click at [101, 468] on input "20660" at bounding box center [172, 471] width 202 height 22
type input "206"
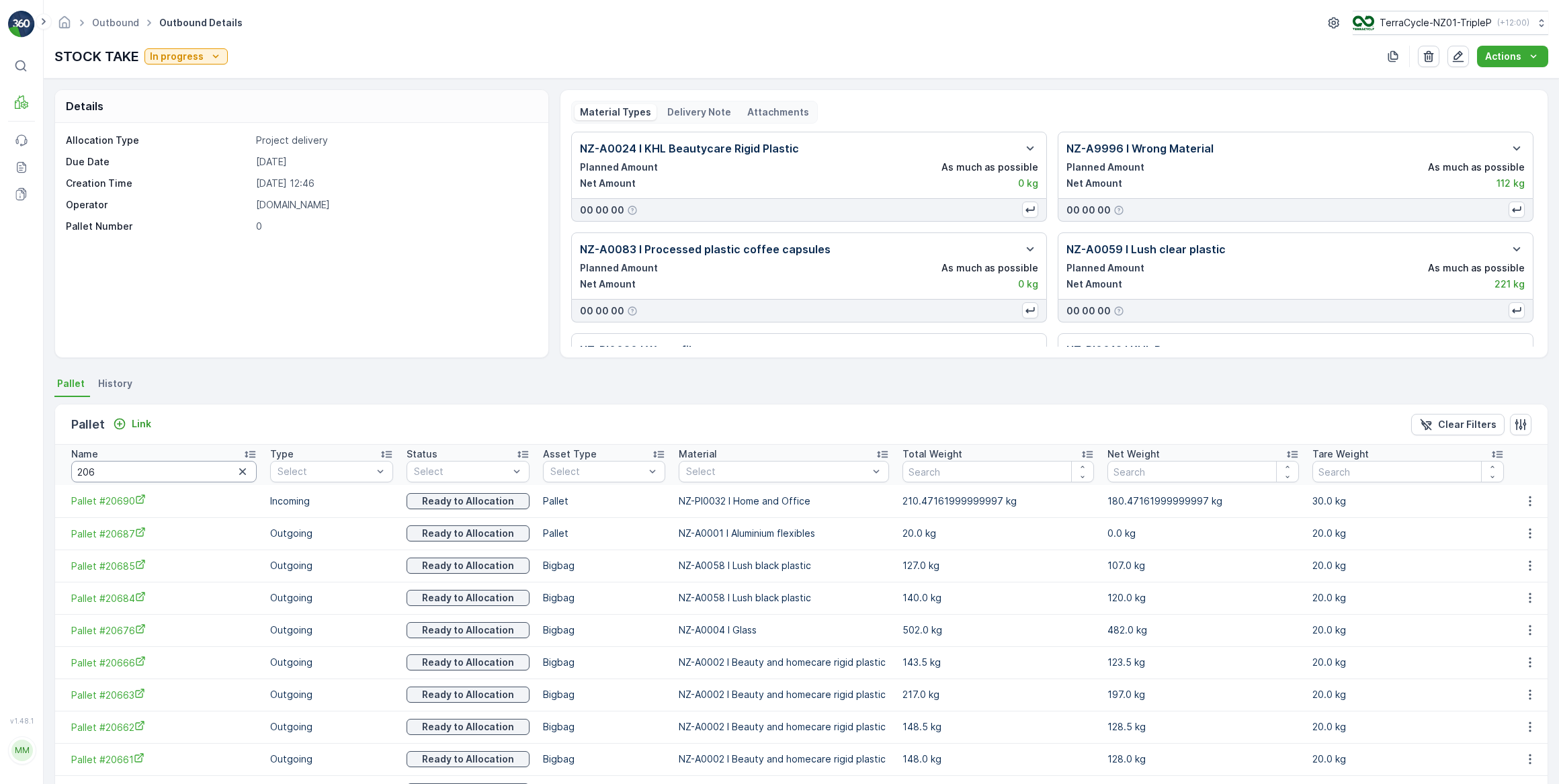
click at [112, 475] on input "206" at bounding box center [164, 471] width 186 height 22
type input "2069"
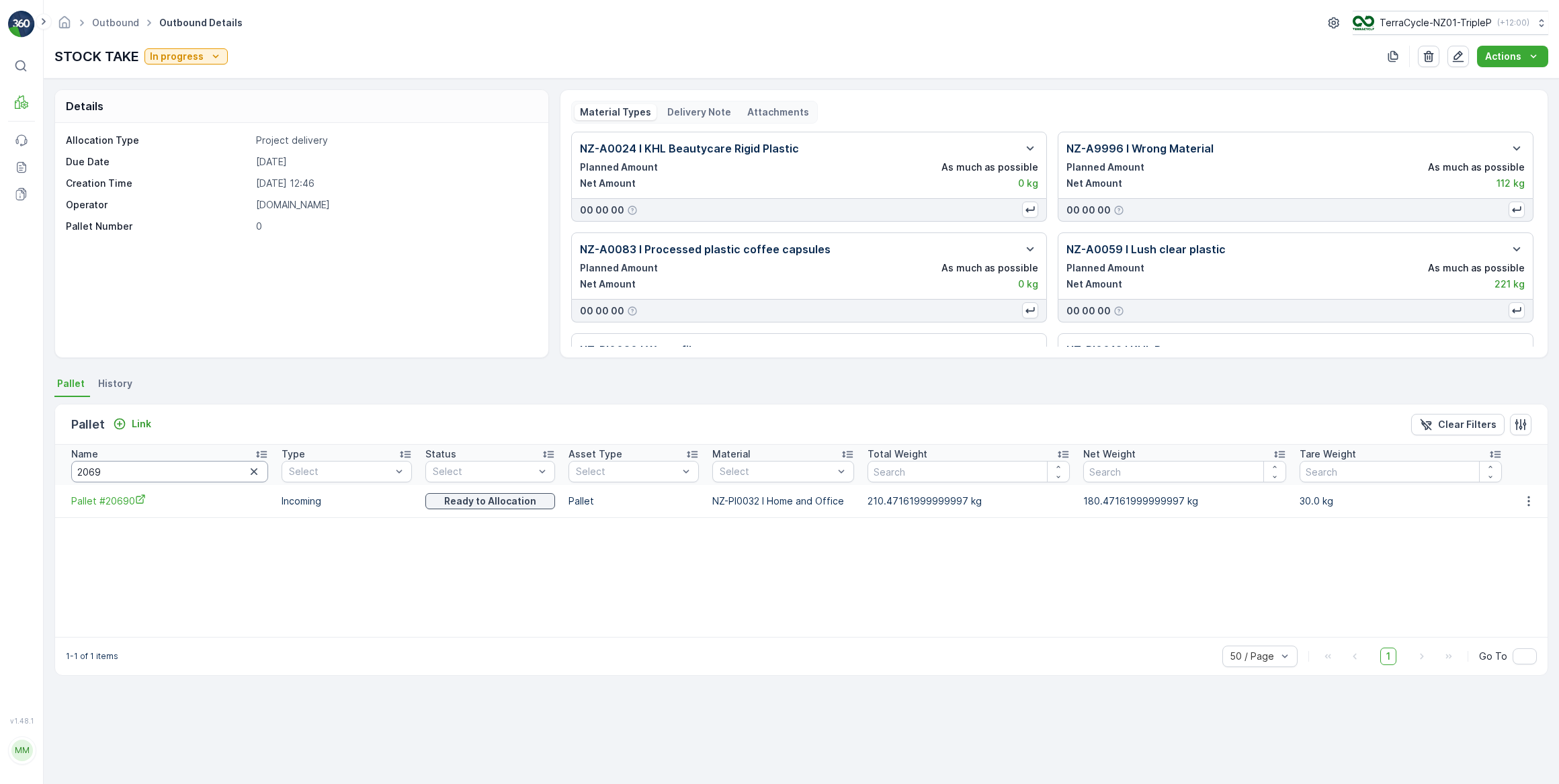
click at [113, 475] on input "2069" at bounding box center [169, 471] width 197 height 22
type input "20659"
click at [1532, 502] on icon "button" at bounding box center [1530, 500] width 13 height 13
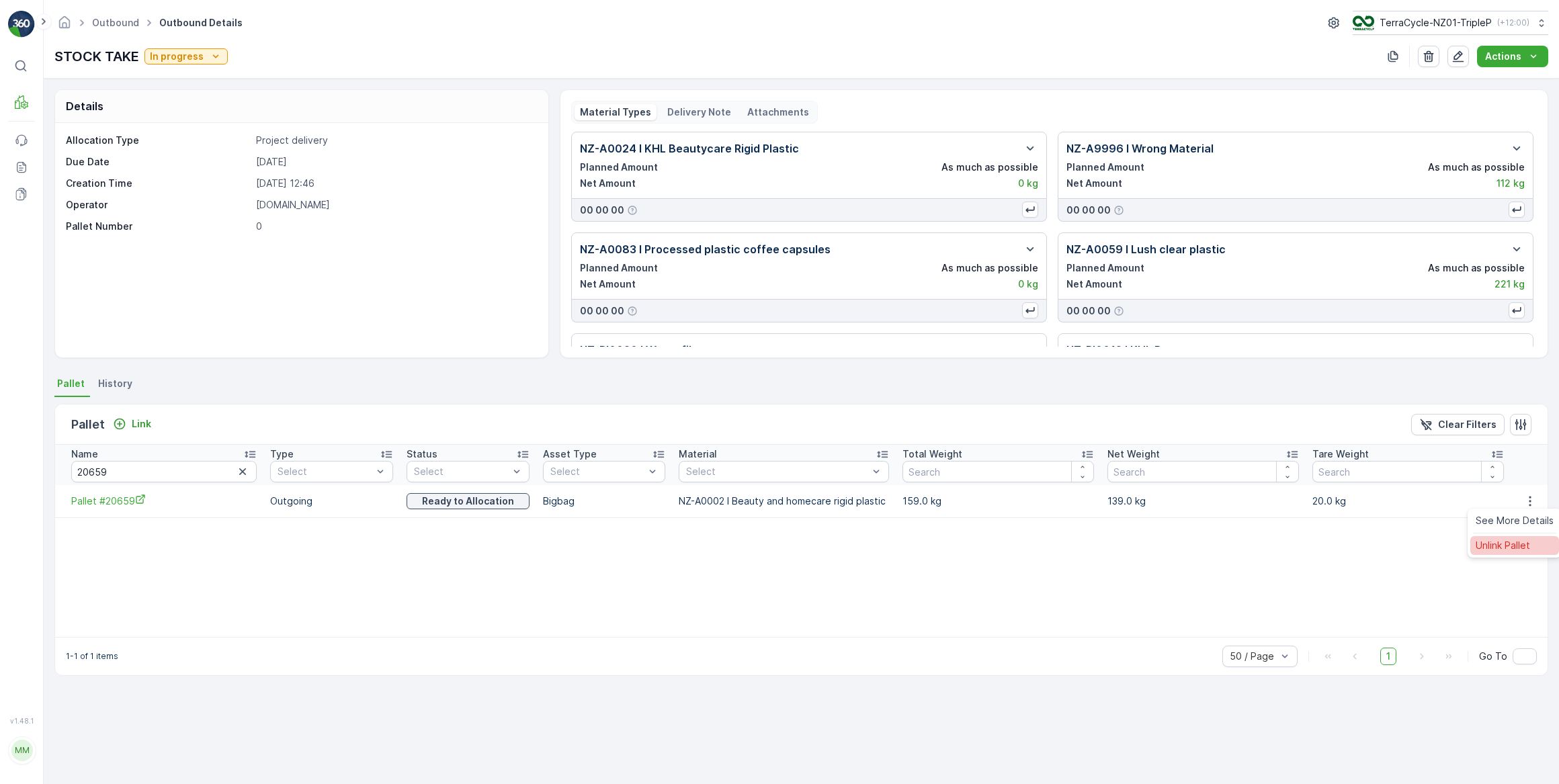
click at [1507, 547] on span "Unlink Pallet" at bounding box center [1503, 545] width 55 height 13
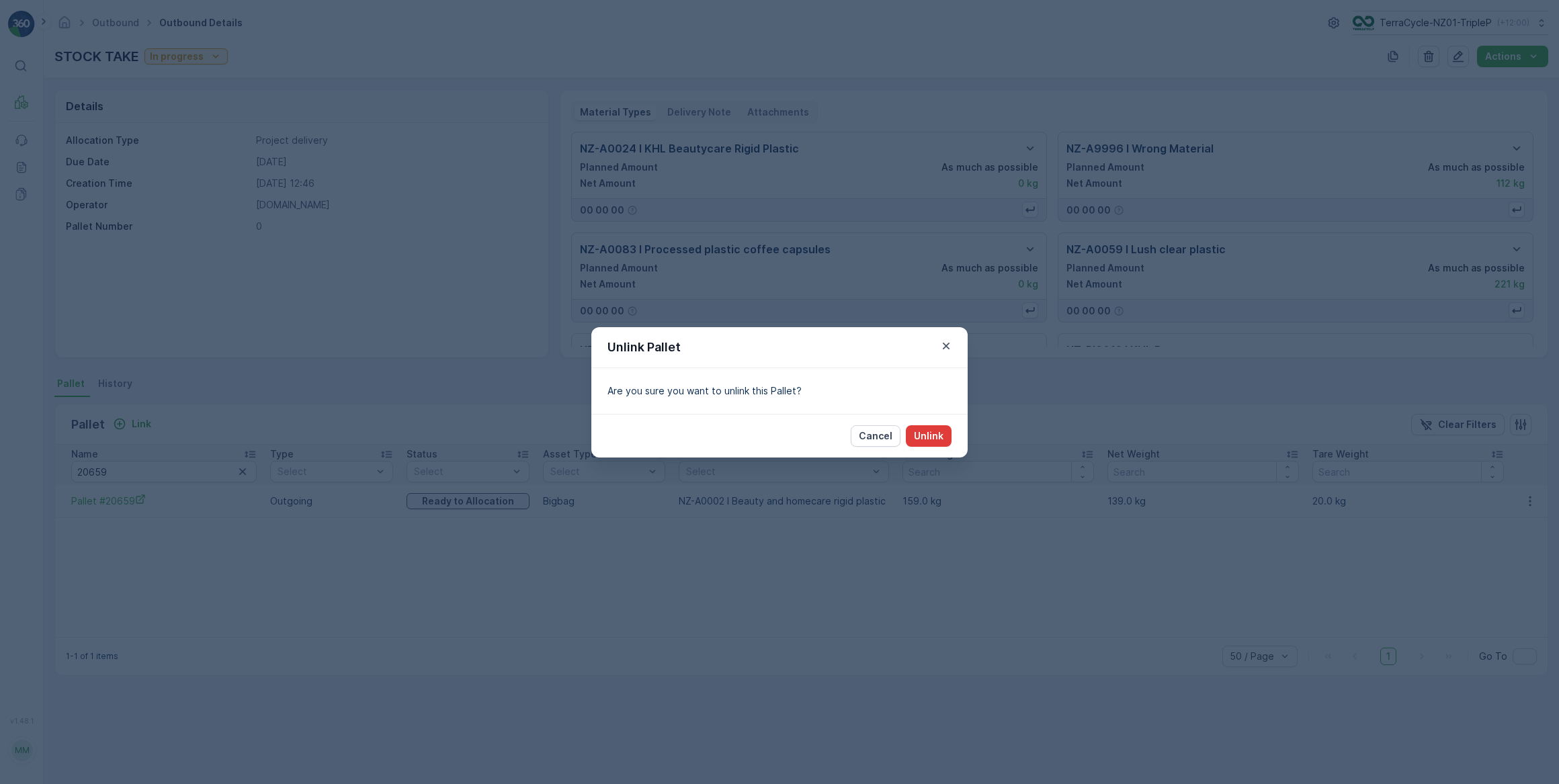
click at [940, 438] on p "Unlink" at bounding box center [929, 435] width 29 height 13
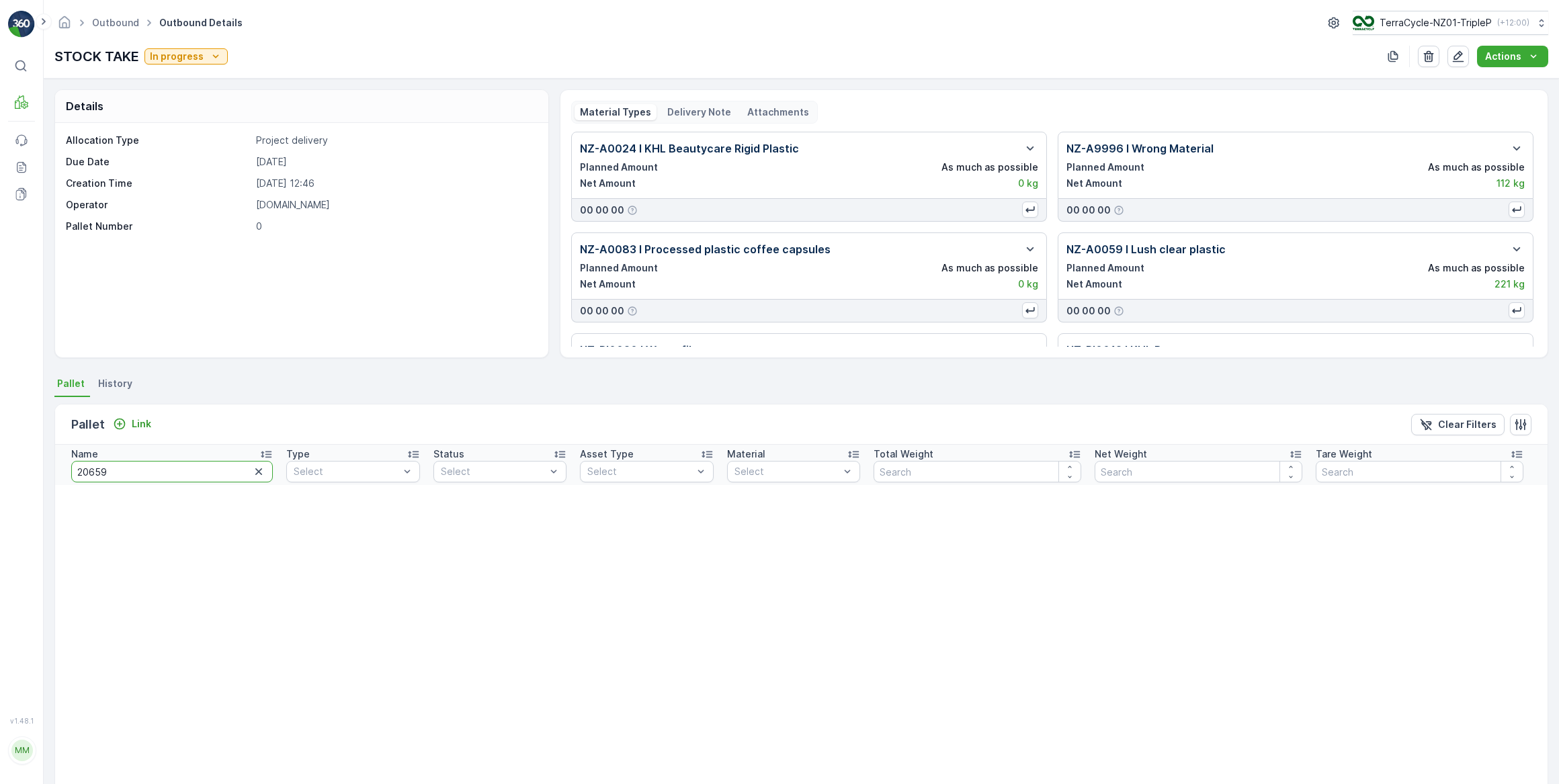
drag, startPoint x: 102, startPoint y: 470, endPoint x: 66, endPoint y: 465, distance: 36.3
click at [74, 465] on input "20659" at bounding box center [172, 471] width 202 height 22
type input "20663"
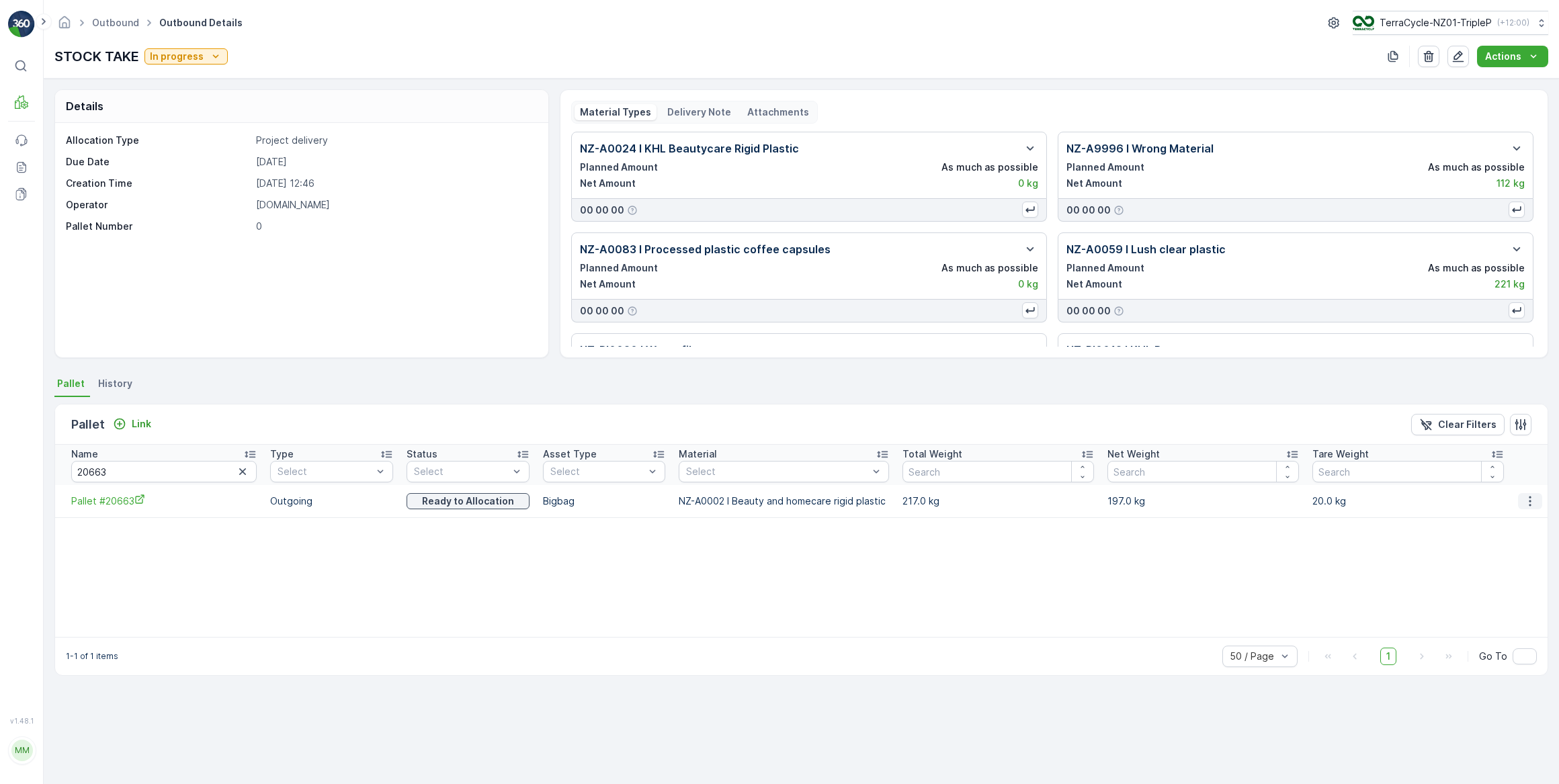
click at [1524, 503] on icon "button" at bounding box center [1530, 500] width 13 height 13
click at [1496, 545] on span "Unlink Pallet" at bounding box center [1503, 545] width 55 height 13
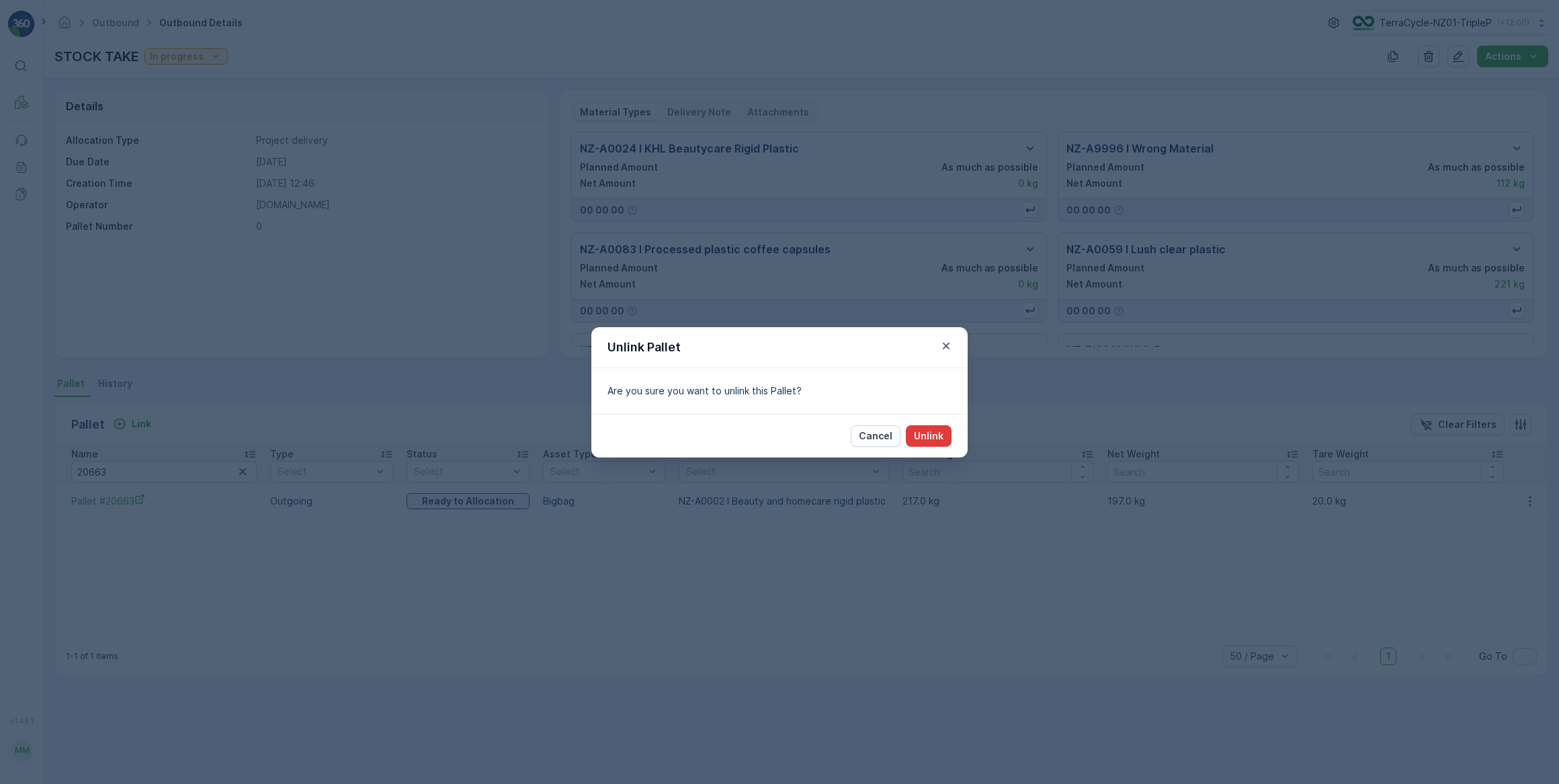
click at [941, 440] on p "Unlink" at bounding box center [929, 435] width 29 height 13
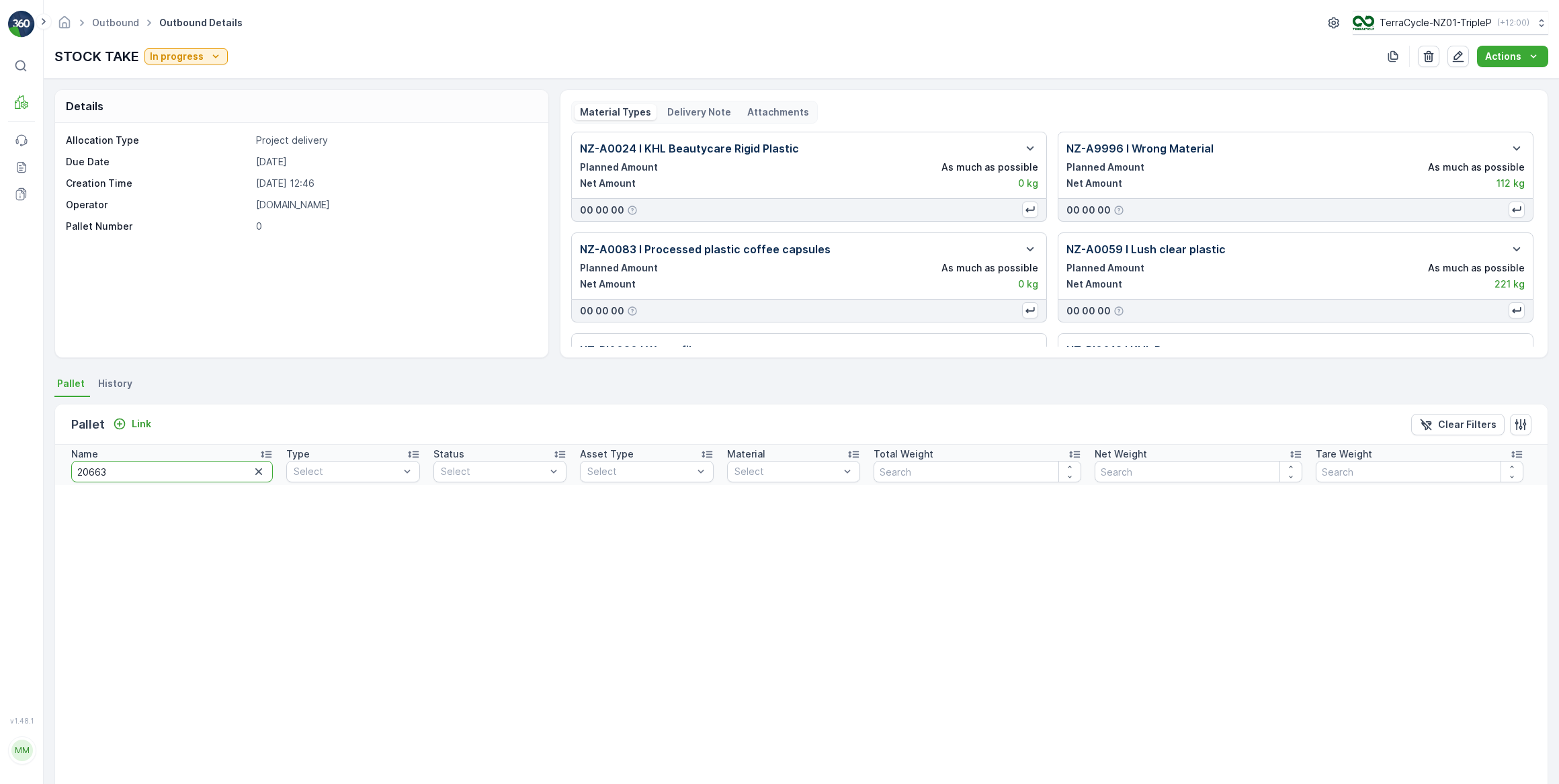
drag, startPoint x: 137, startPoint y: 472, endPoint x: 96, endPoint y: 468, distance: 41.2
click at [96, 468] on input "20663" at bounding box center [172, 471] width 202 height 22
type input "20666"
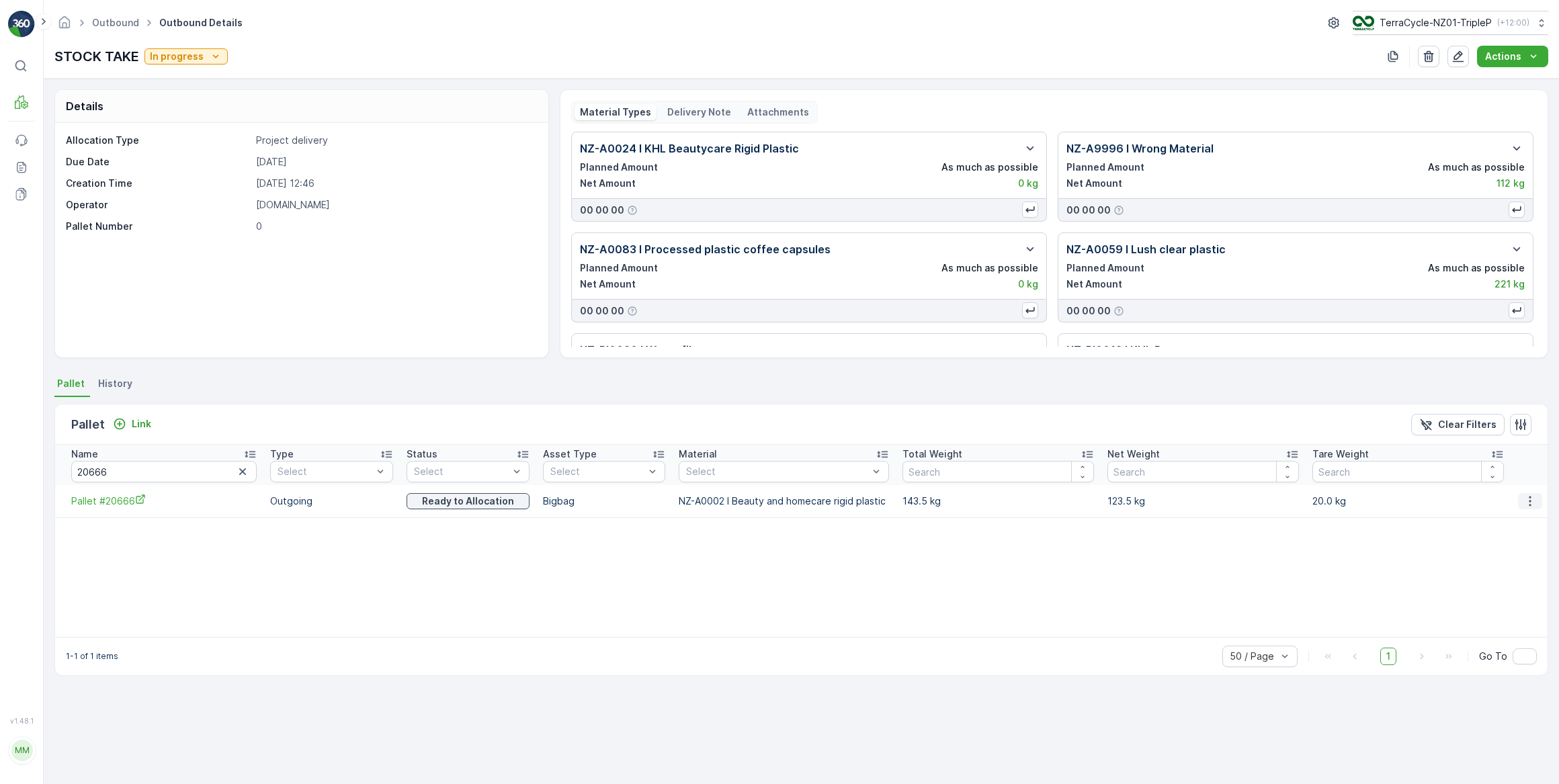
click at [1535, 504] on icon "button" at bounding box center [1530, 500] width 13 height 13
click at [1500, 540] on span "Unlink Pallet" at bounding box center [1503, 545] width 55 height 13
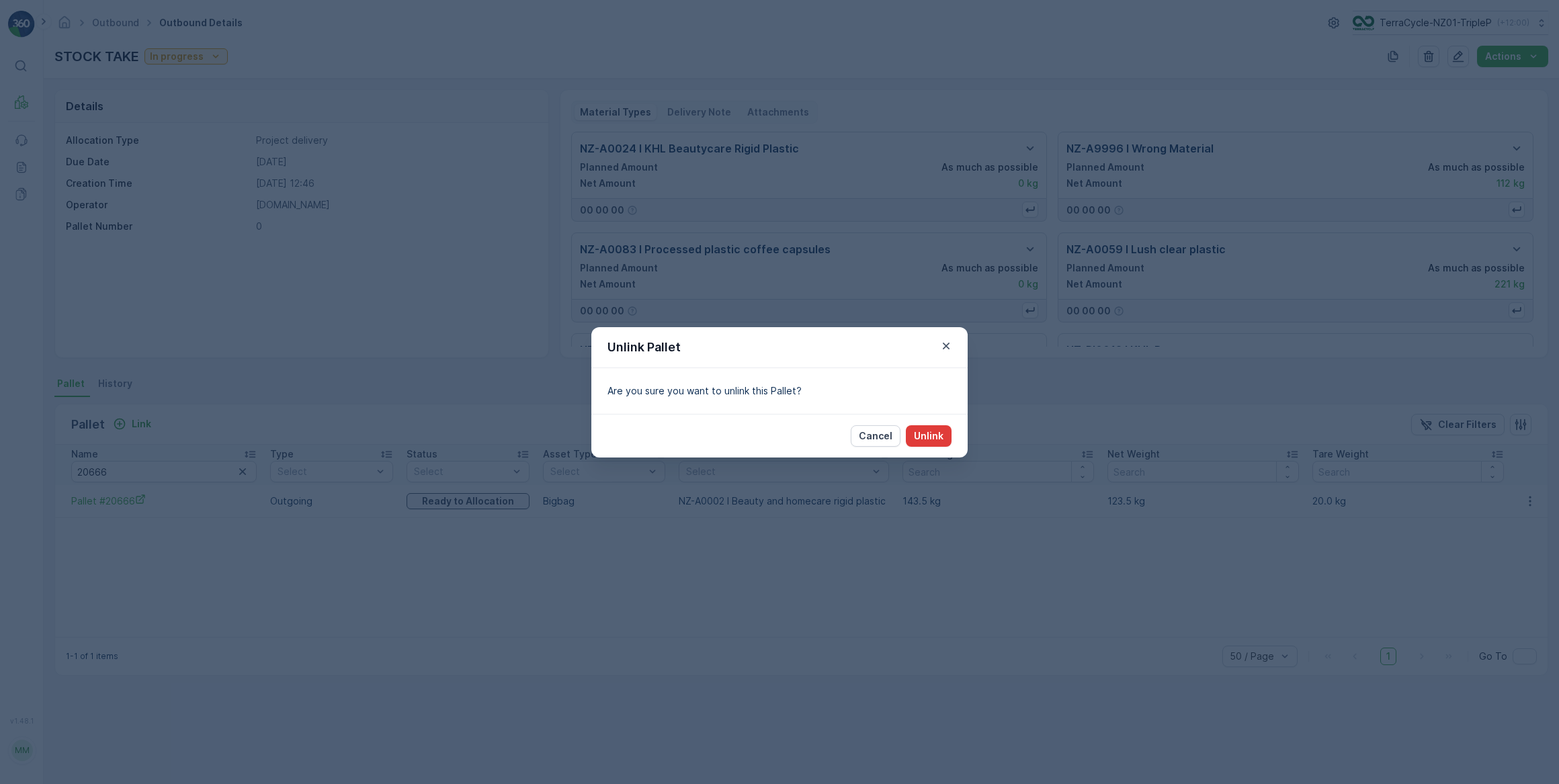
click at [946, 433] on button "Unlink" at bounding box center [929, 435] width 46 height 22
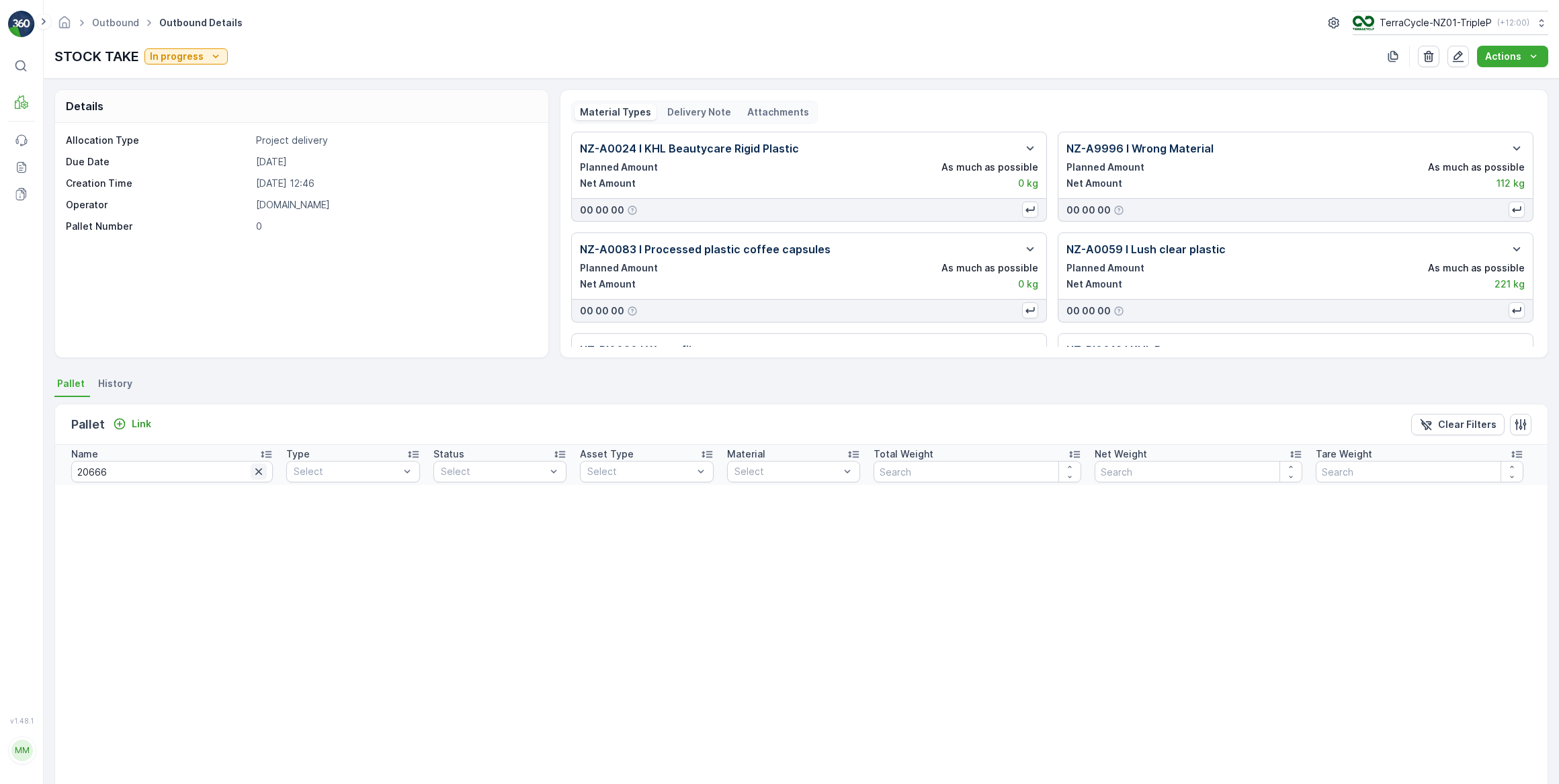
click at [252, 475] on icon "button" at bounding box center [258, 471] width 13 height 13
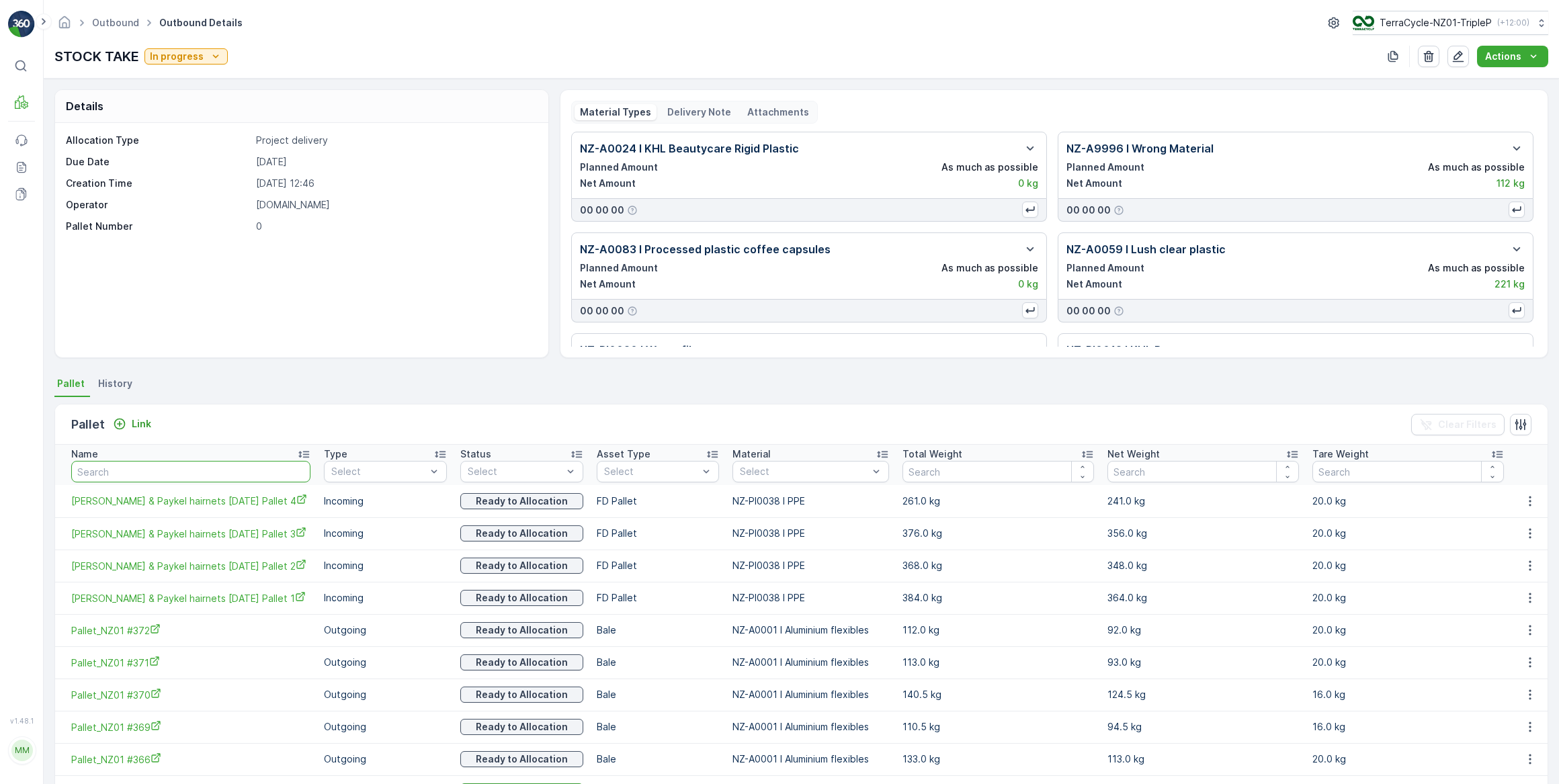
click at [150, 471] on input "text" at bounding box center [191, 471] width 240 height 22
type input "20684"
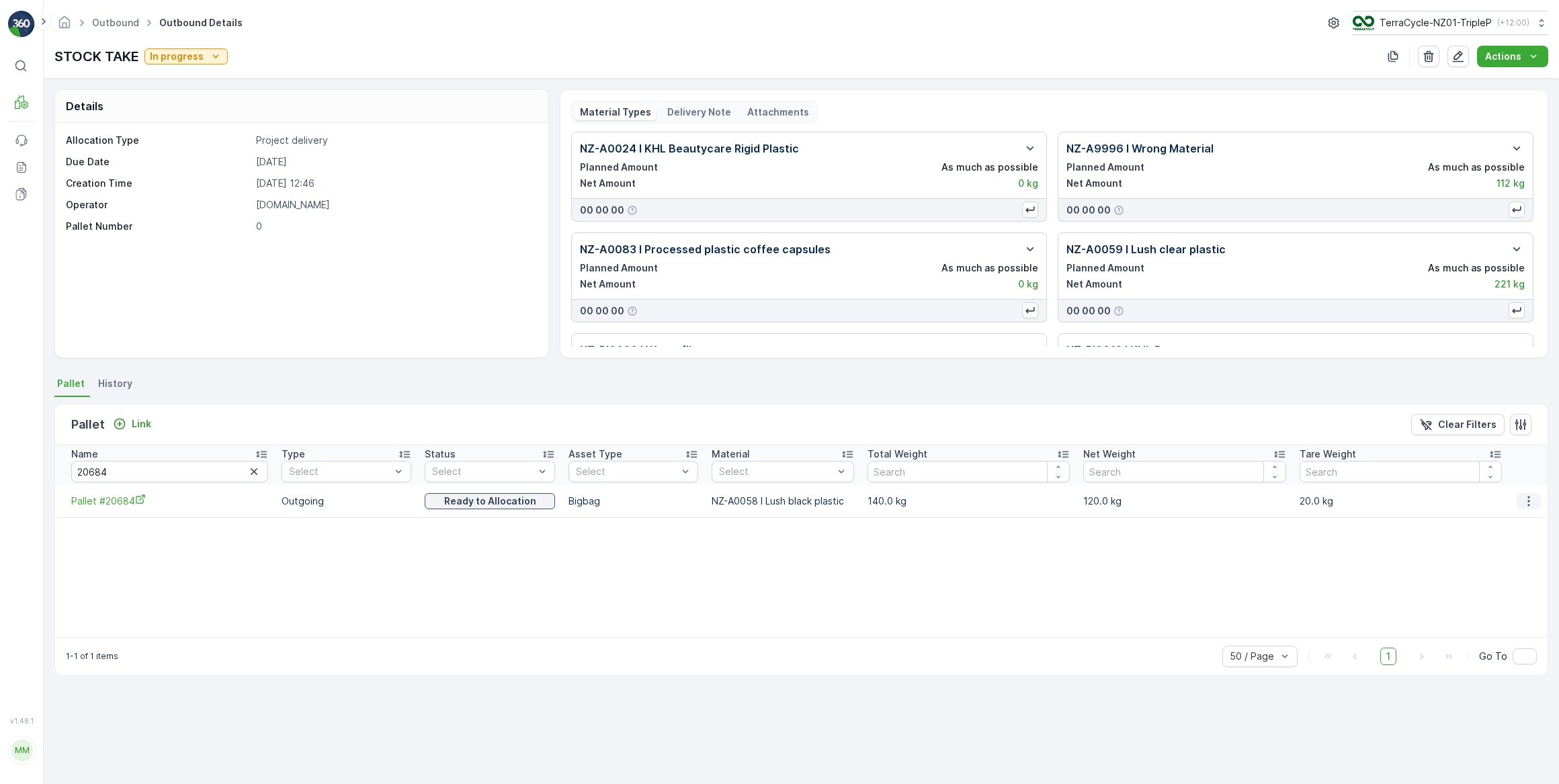
click at [1532, 504] on icon "button" at bounding box center [1529, 500] width 13 height 13
click at [1505, 542] on span "Unlink Pallet" at bounding box center [1503, 545] width 55 height 13
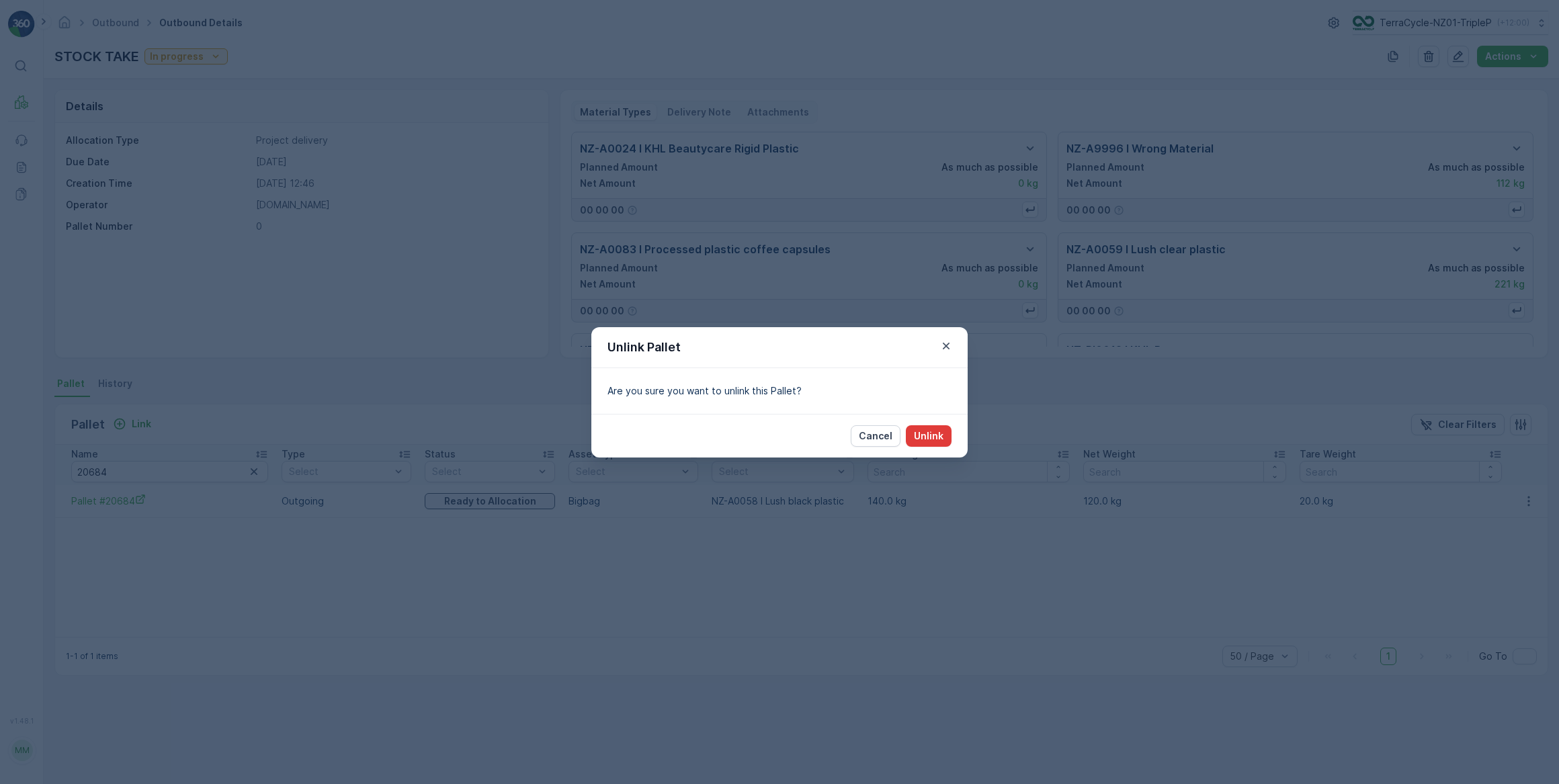
click at [925, 433] on p "Unlink" at bounding box center [929, 435] width 29 height 13
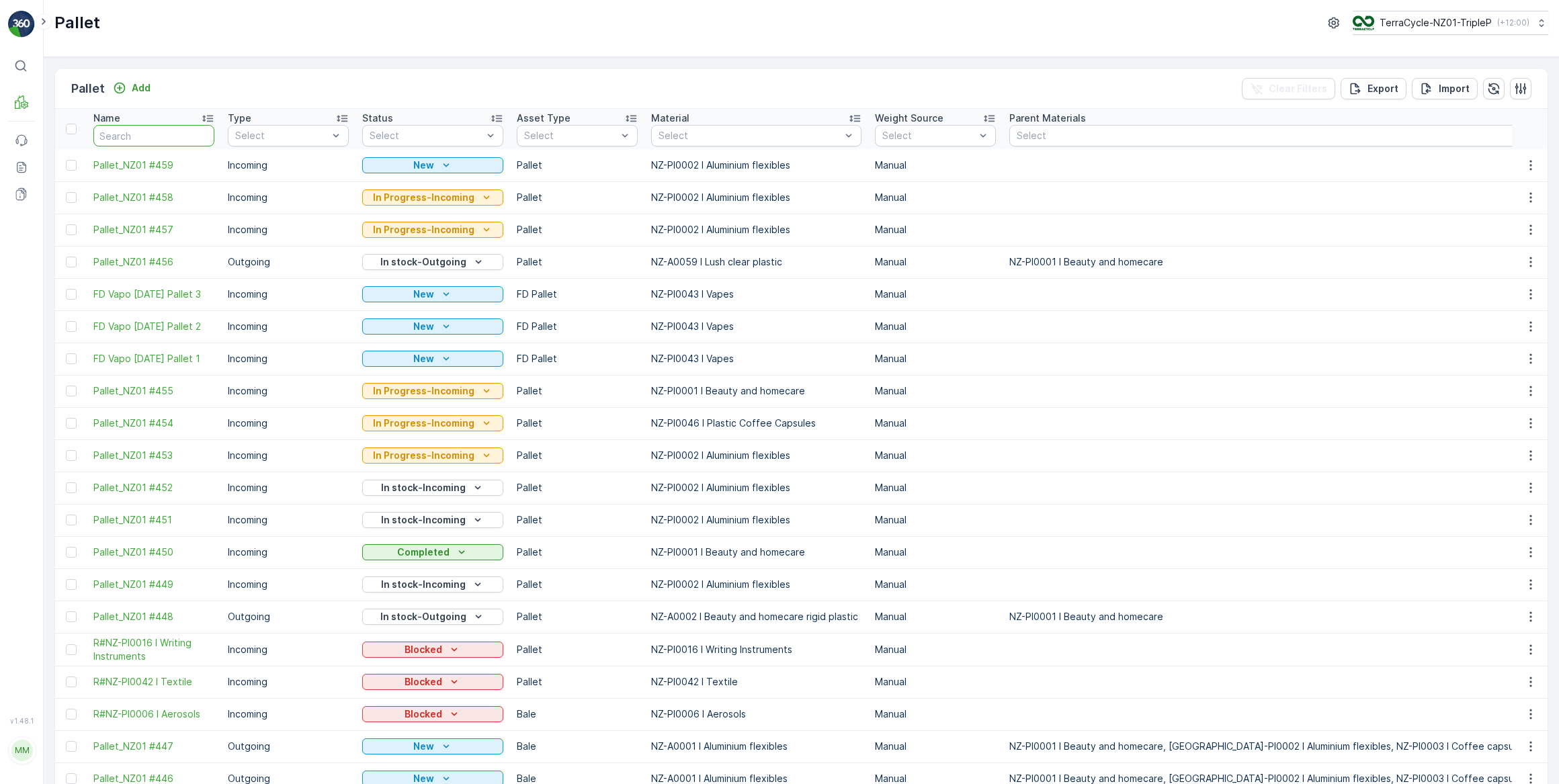
click at [169, 132] on input "text" at bounding box center [153, 136] width 121 height 22
type input "20668"
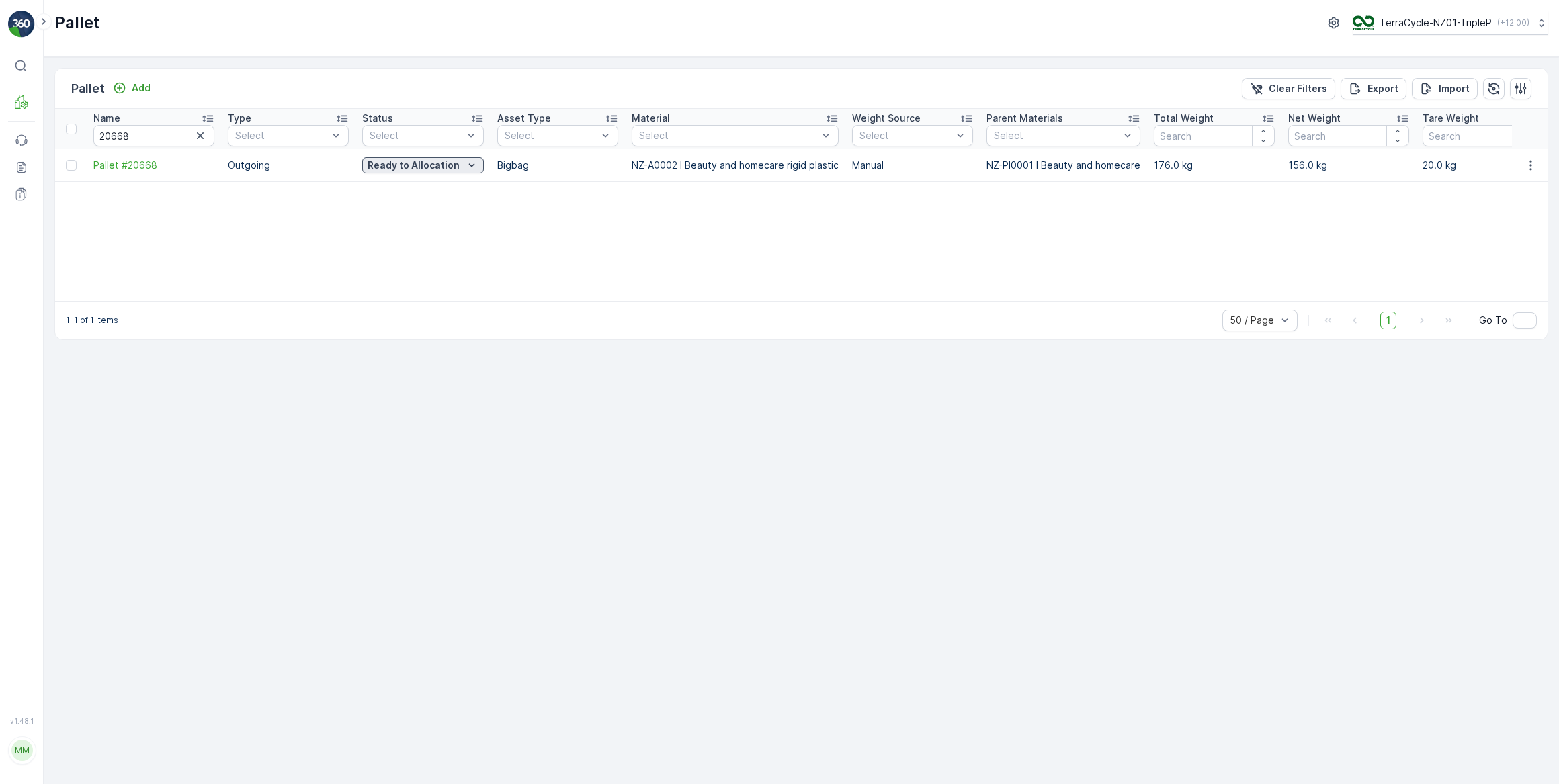
click at [440, 167] on p "Ready to Allocation" at bounding box center [413, 164] width 92 height 13
click at [661, 209] on div "Name 20668 Type Select Status Select Asset Type Select Material Select Weight S…" at bounding box center [801, 204] width 1492 height 192
drag, startPoint x: 913, startPoint y: 210, endPoint x: 875, endPoint y: 166, distance: 58.1
click at [875, 166] on td "Manual" at bounding box center [913, 165] width 134 height 32
drag, startPoint x: 164, startPoint y: 129, endPoint x: 26, endPoint y: 136, distance: 138.2
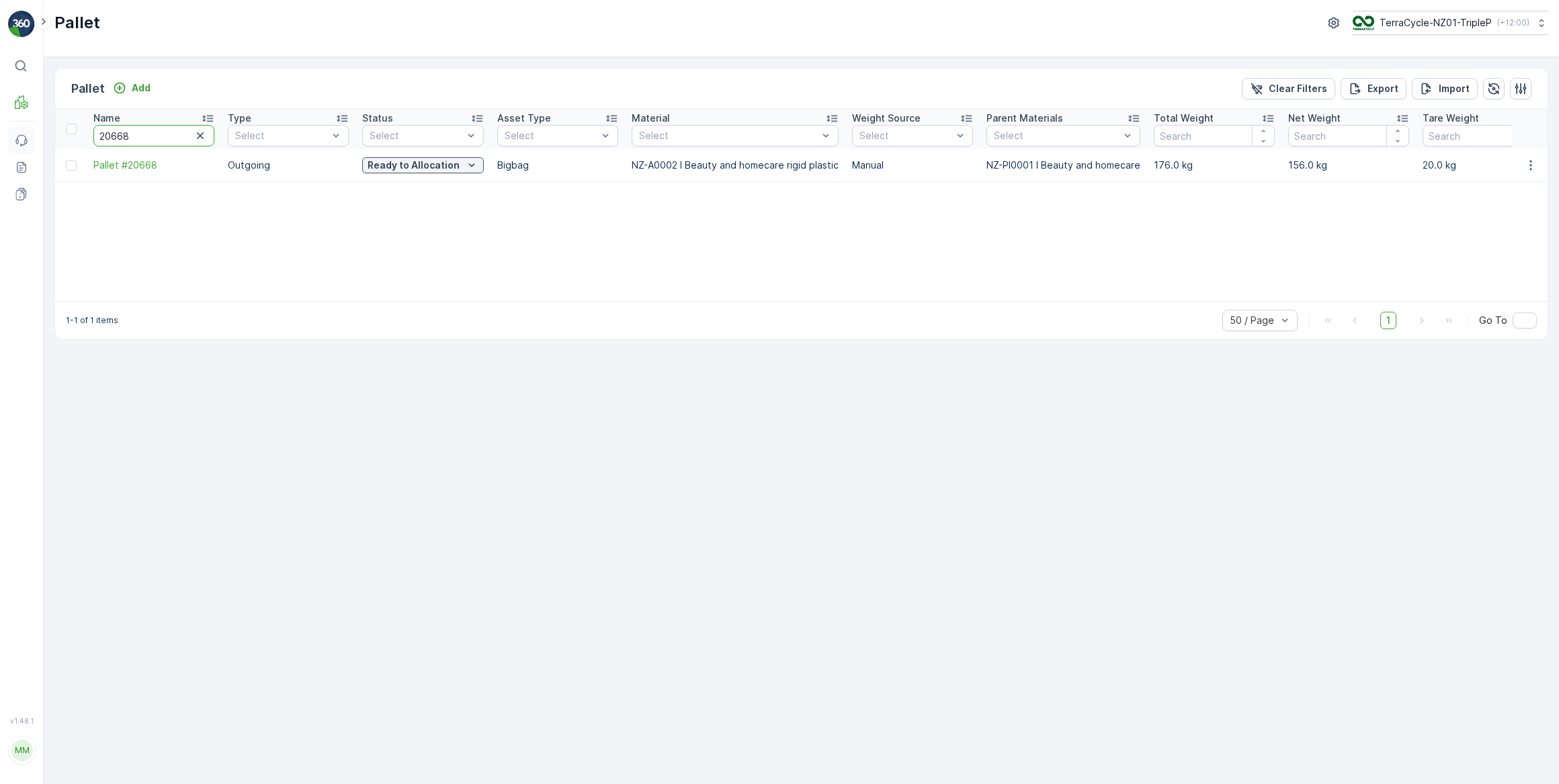
click at [26, 136] on div "⌘B MRF Events Reports Documents v 1.48.1 MM MRF.NZ clemence.vasseur@terracycle.…" at bounding box center [780, 392] width 1559 height 784
type input "#54"
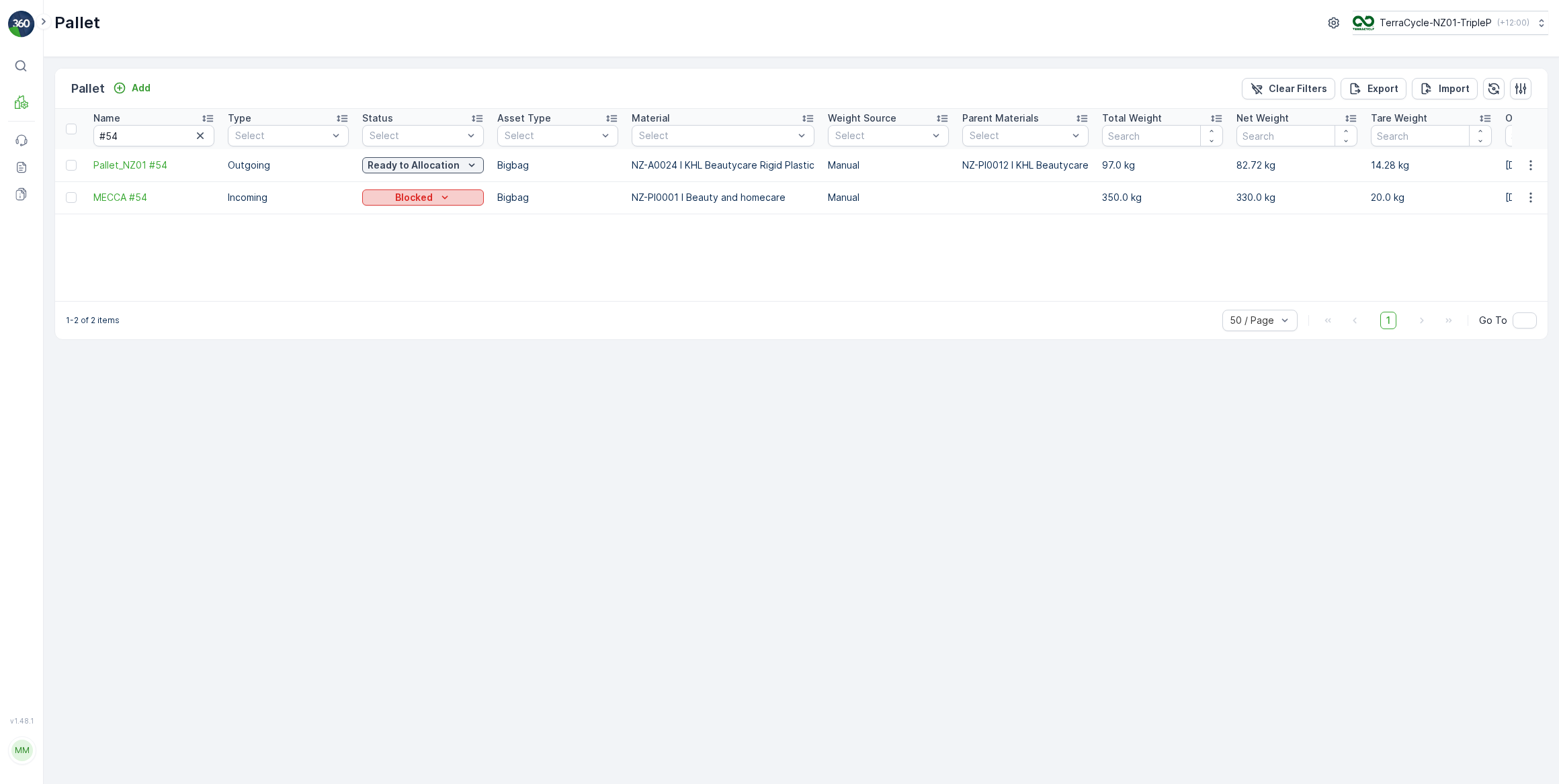
click at [393, 195] on div "Blocked" at bounding box center [423, 197] width 111 height 13
click at [422, 236] on span "In Progress-Incoming" at bounding box center [417, 235] width 94 height 13
click at [431, 202] on div "Blocked" at bounding box center [423, 197] width 111 height 13
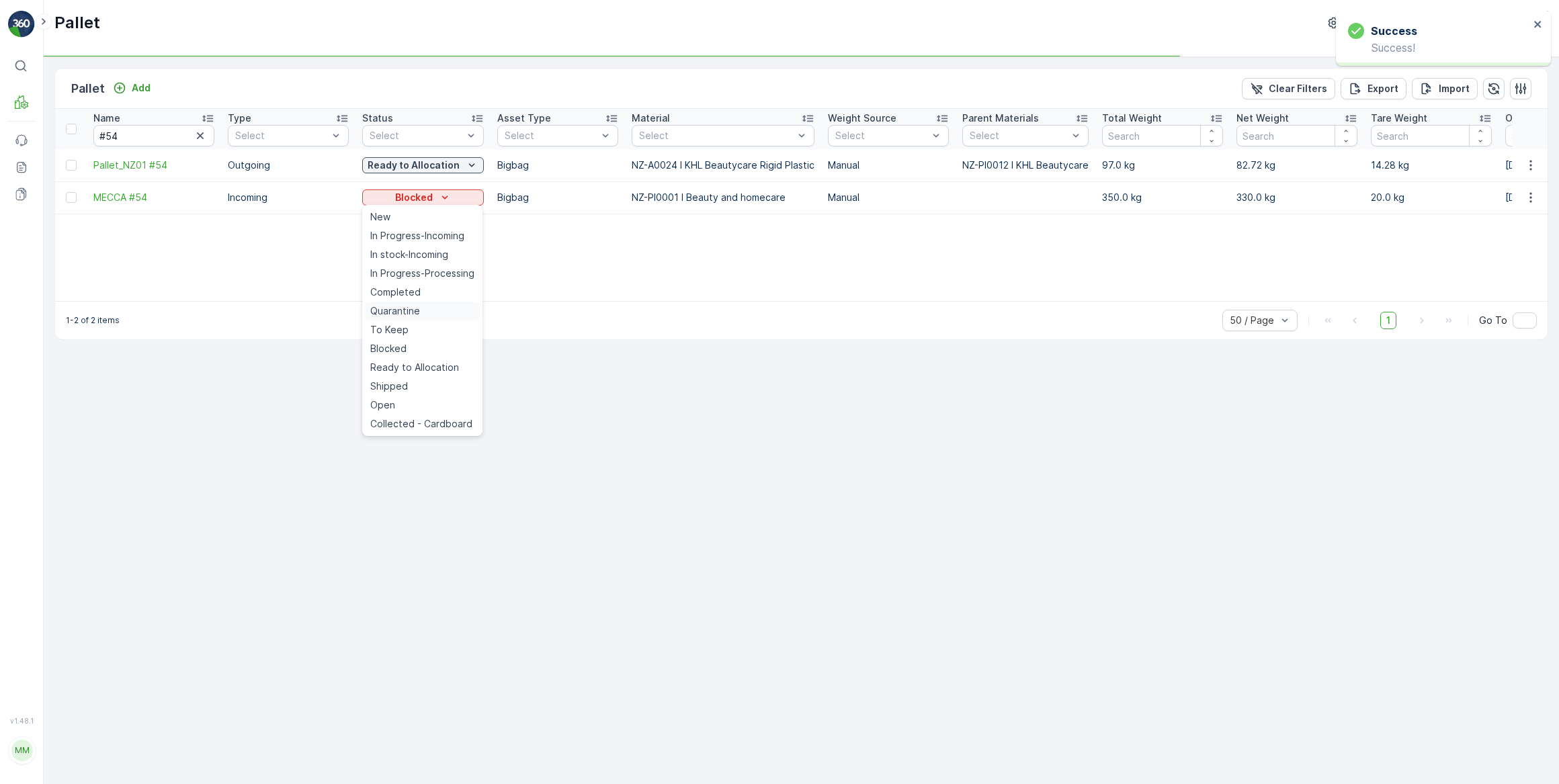
click at [429, 314] on div "Quarantine" at bounding box center [422, 311] width 115 height 19
click at [443, 196] on icon "Blocked" at bounding box center [445, 197] width 13 height 13
click at [417, 372] on span "Ready to Allocation" at bounding box center [415, 367] width 89 height 13
drag, startPoint x: 133, startPoint y: 141, endPoint x: 89, endPoint y: 132, distance: 44.9
click at [89, 132] on th "Name #54" at bounding box center [154, 129] width 134 height 41
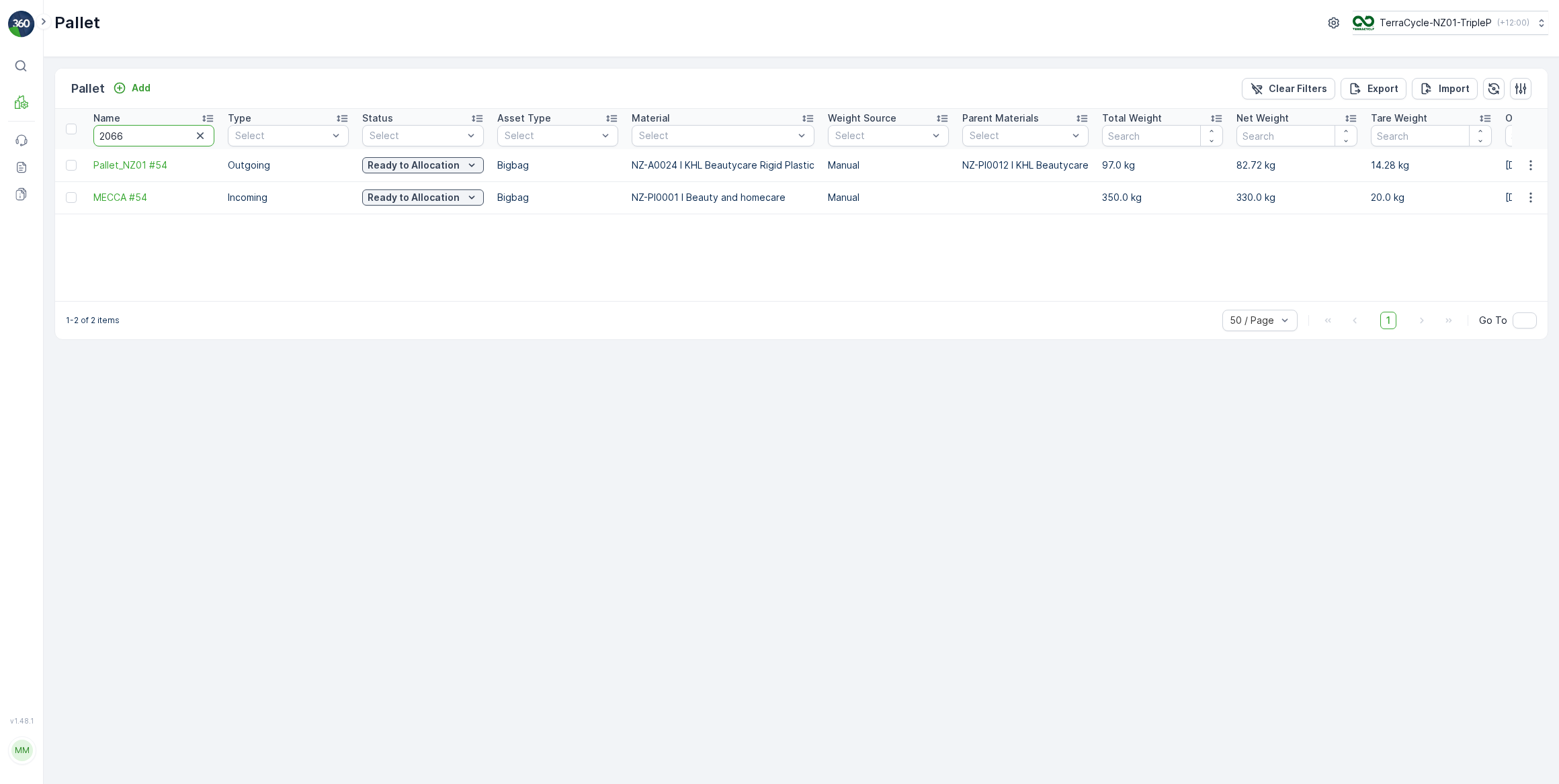
type input "20669"
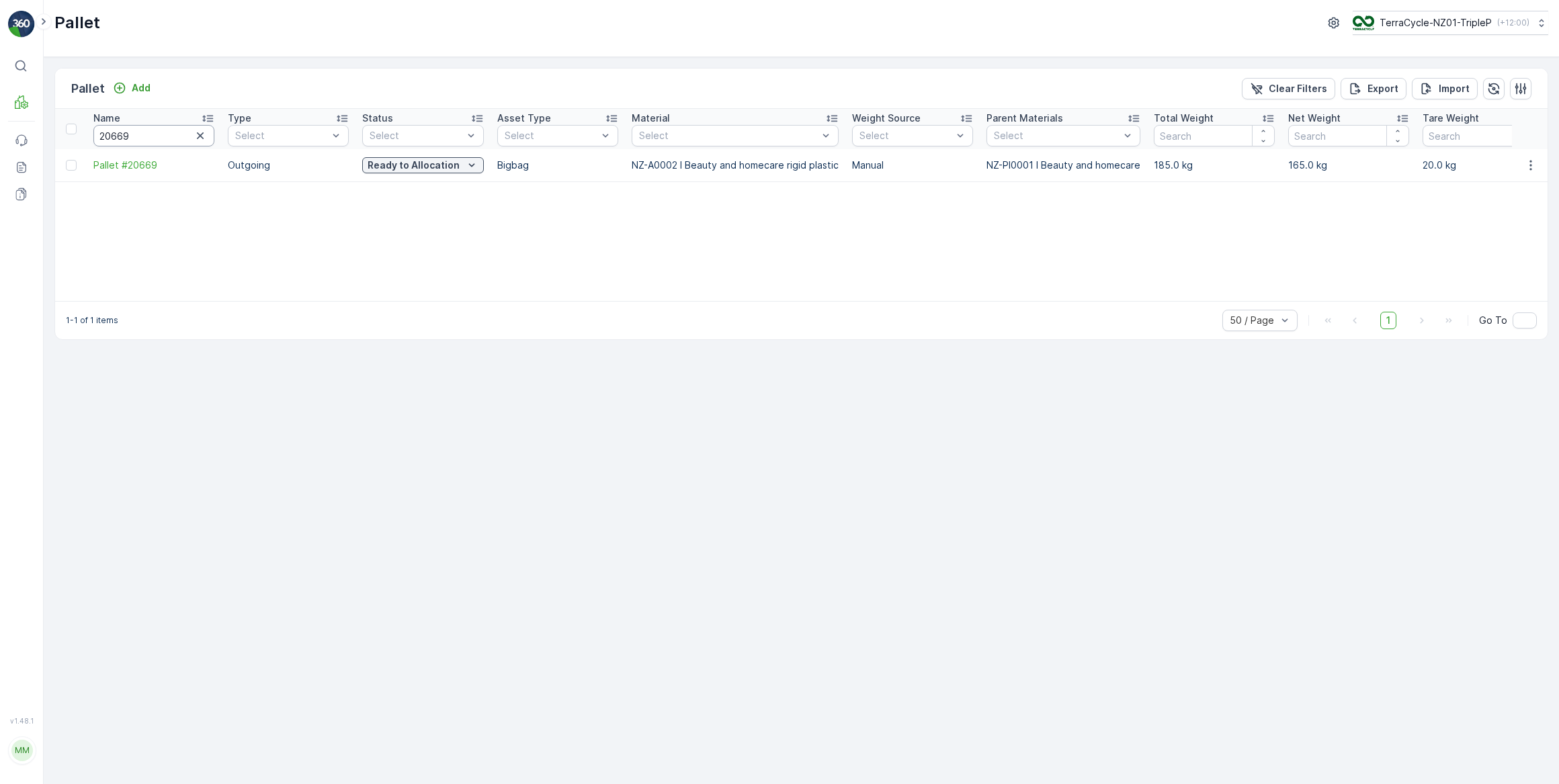
click at [136, 132] on input "20669" at bounding box center [153, 136] width 121 height 22
type input "20670"
drag, startPoint x: 158, startPoint y: 136, endPoint x: 29, endPoint y: 150, distance: 129.8
click at [29, 150] on div "⌘B MRF Events Reports Documents v 1.48.1 MM MRF.NZ clemence.vasseur@terracycle.…" at bounding box center [780, 392] width 1559 height 784
click at [144, 134] on input "20670" at bounding box center [153, 136] width 121 height 22
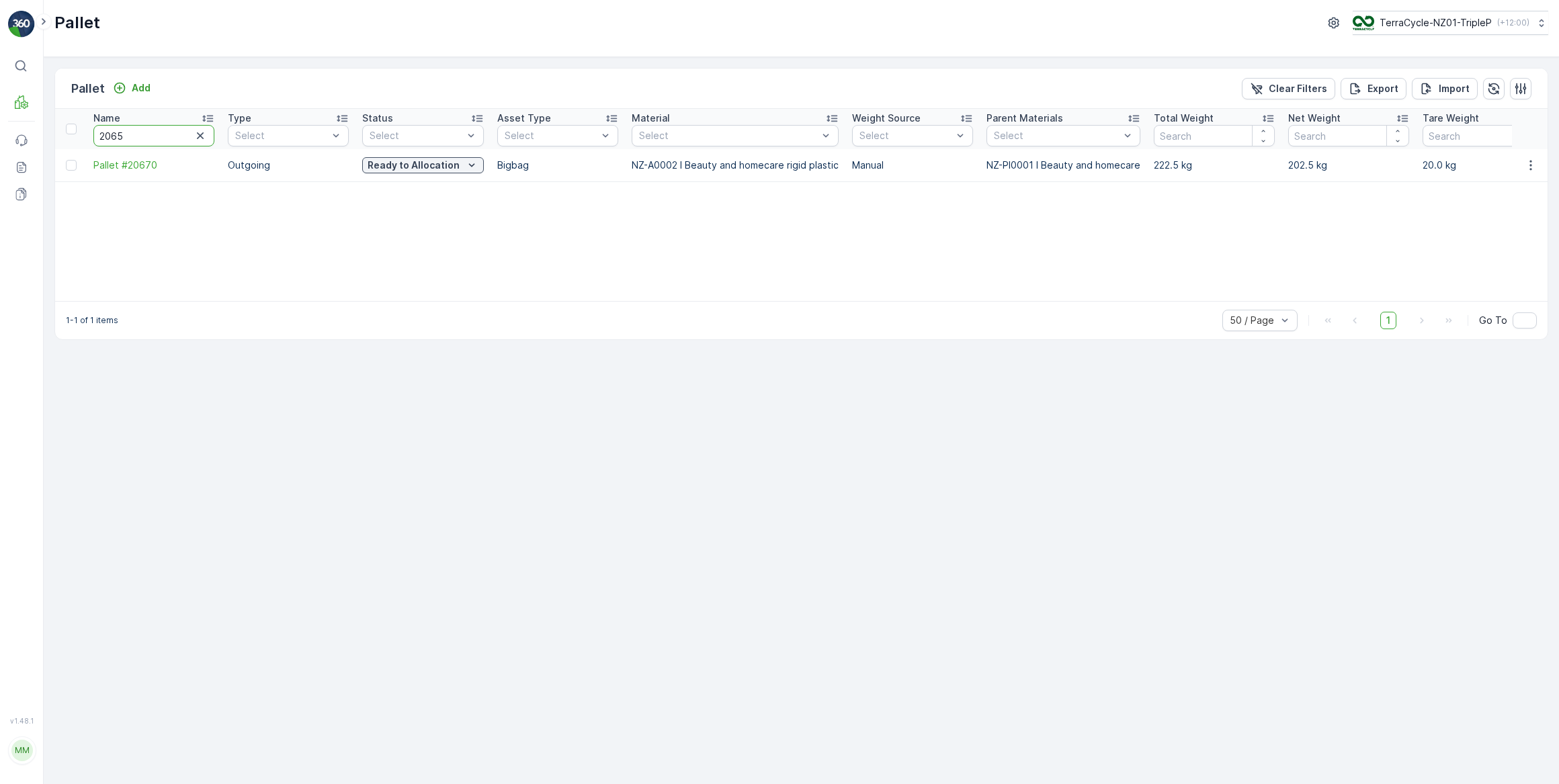
type input "20658"
drag, startPoint x: 150, startPoint y: 138, endPoint x: 109, endPoint y: 141, distance: 41.1
click at [109, 141] on input "20658" at bounding box center [153, 136] width 121 height 22
type input "206"
click at [132, 139] on input "206" at bounding box center [153, 136] width 121 height 22
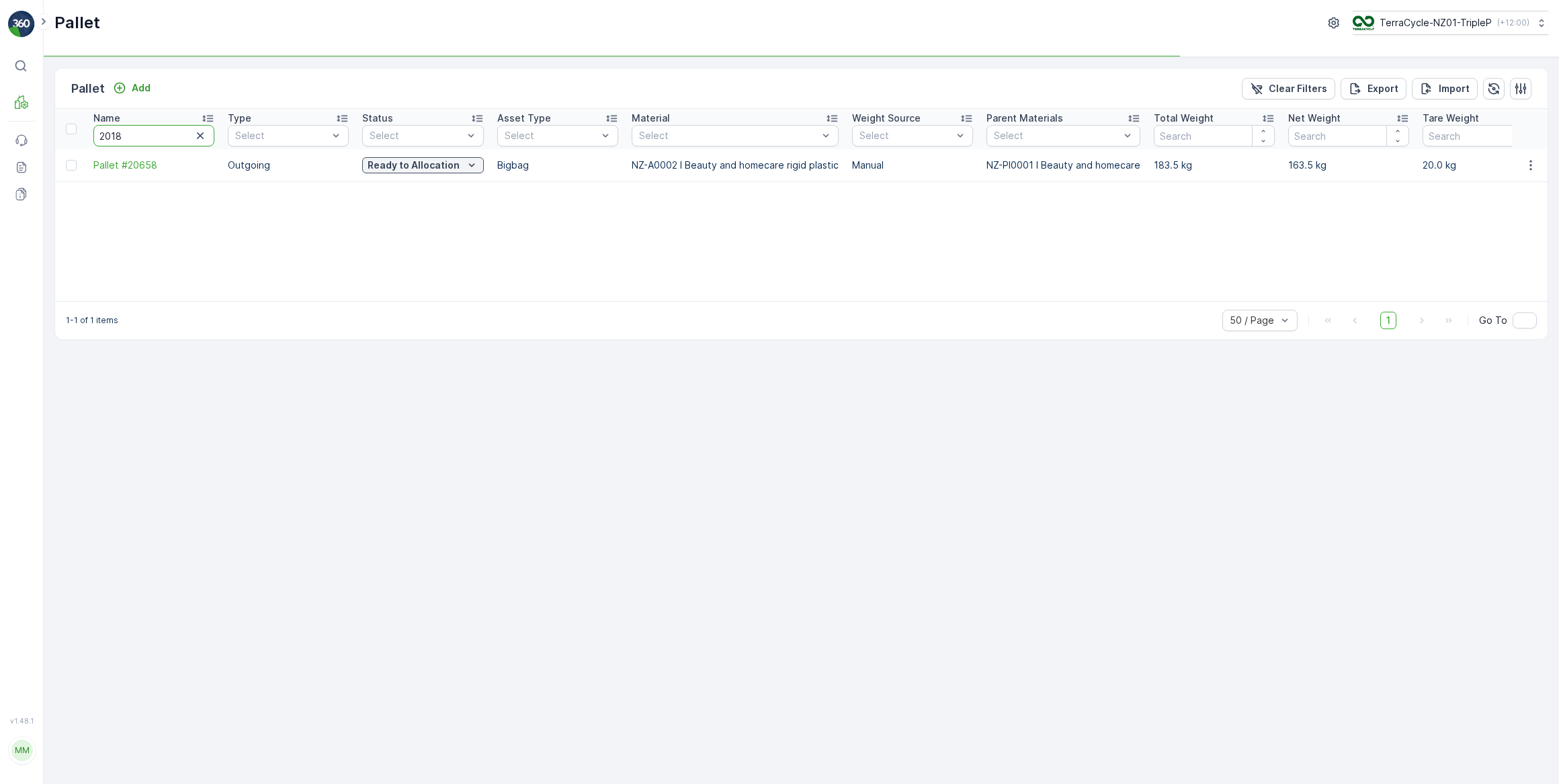
type input "20186"
click at [141, 141] on input "20186" at bounding box center [153, 136] width 121 height 22
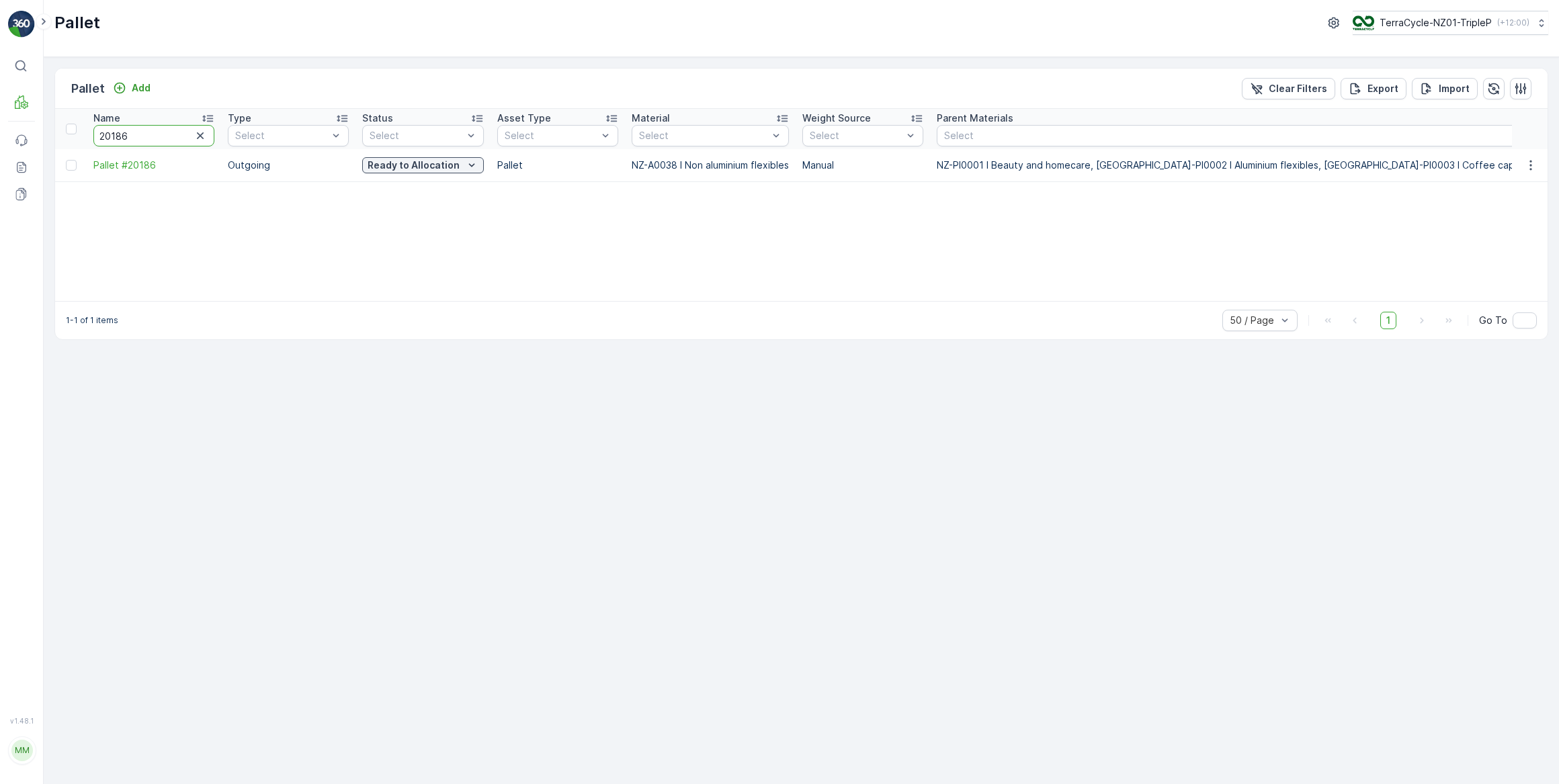
drag, startPoint x: 140, startPoint y: 130, endPoint x: 78, endPoint y: 133, distance: 62.1
type input "#59"
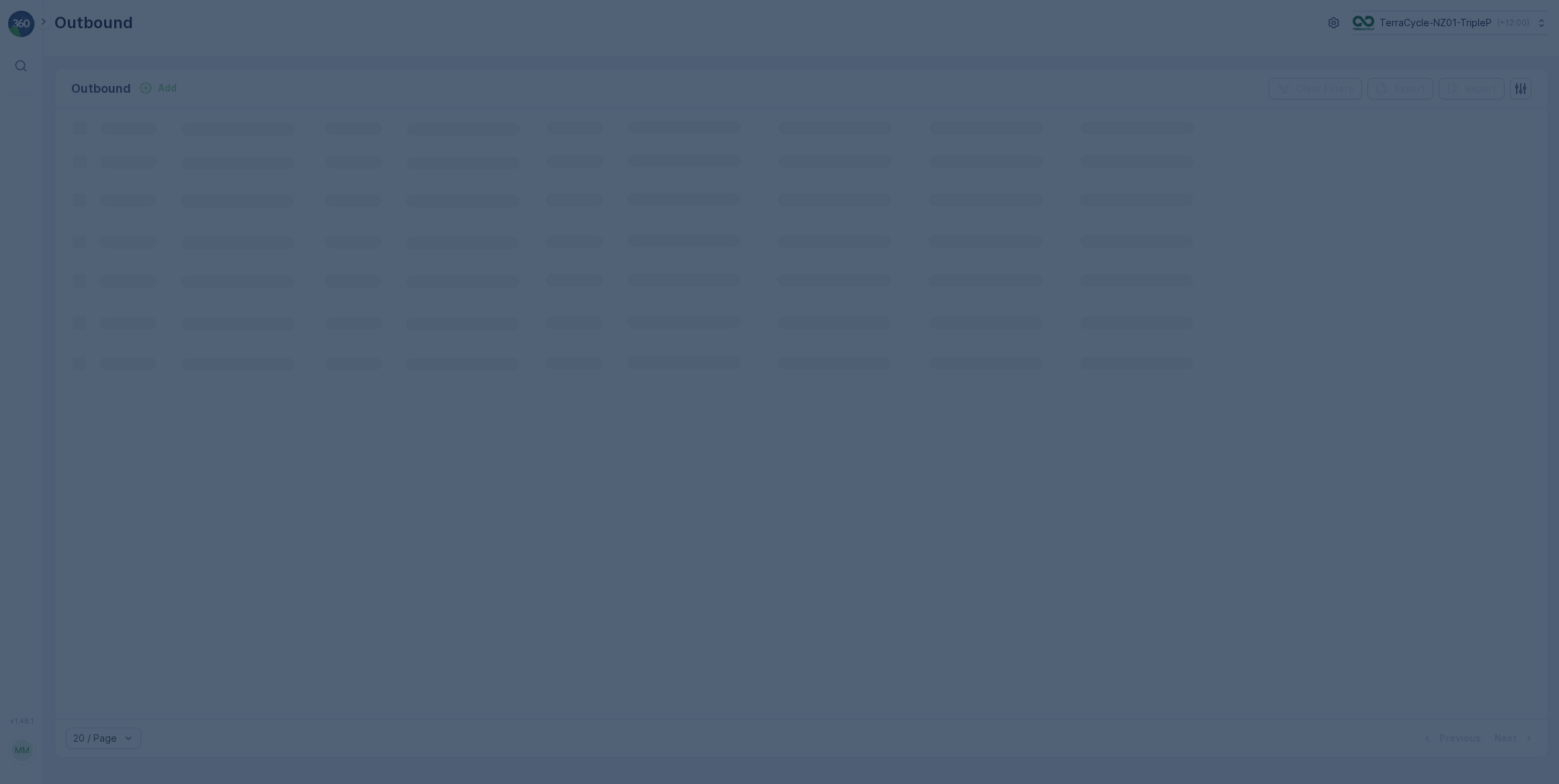
click at [356, 231] on div at bounding box center [780, 392] width 1559 height 784
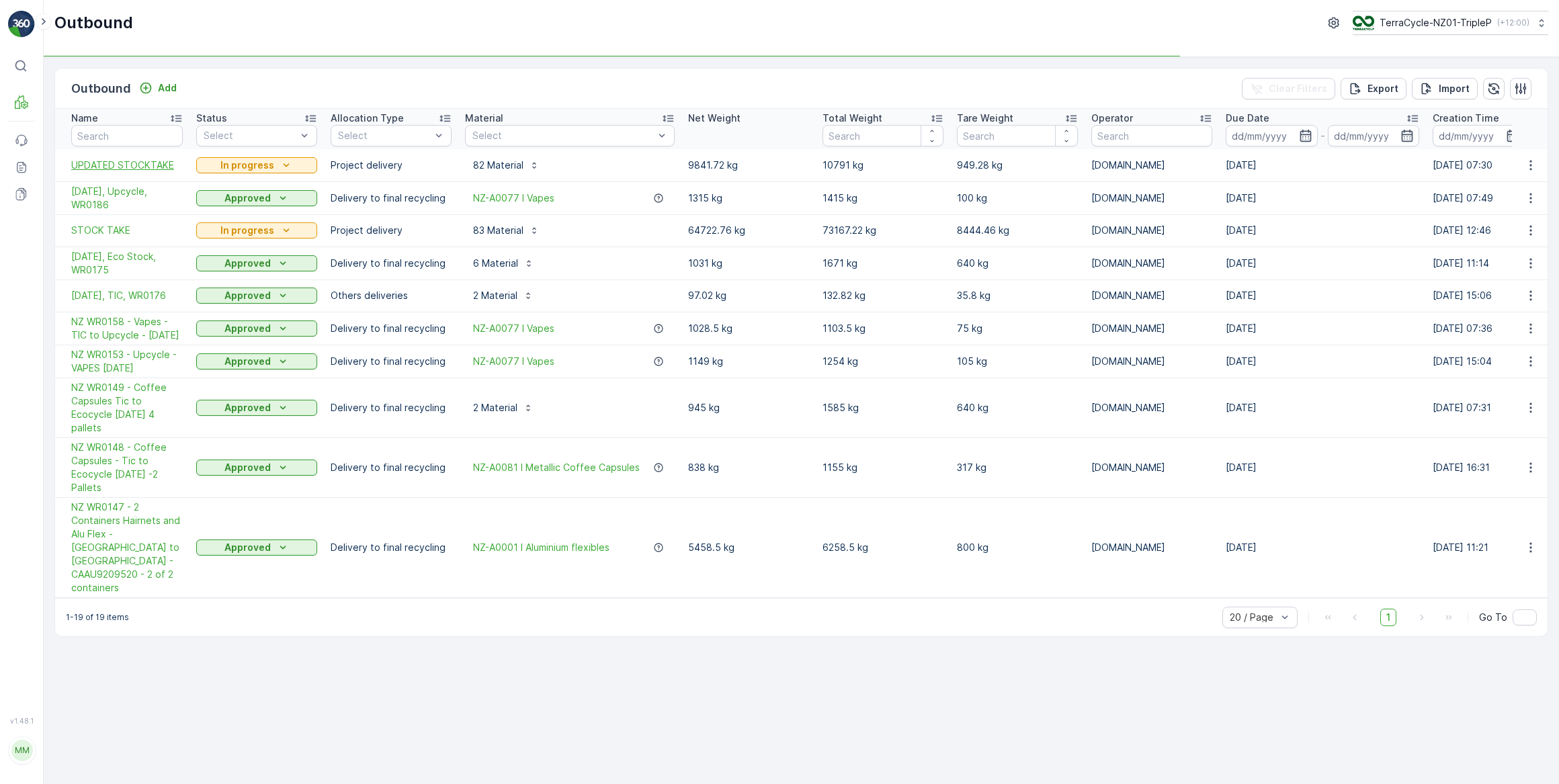
click at [165, 167] on span "UPDATED STOCKTAKE" at bounding box center [127, 164] width 111 height 13
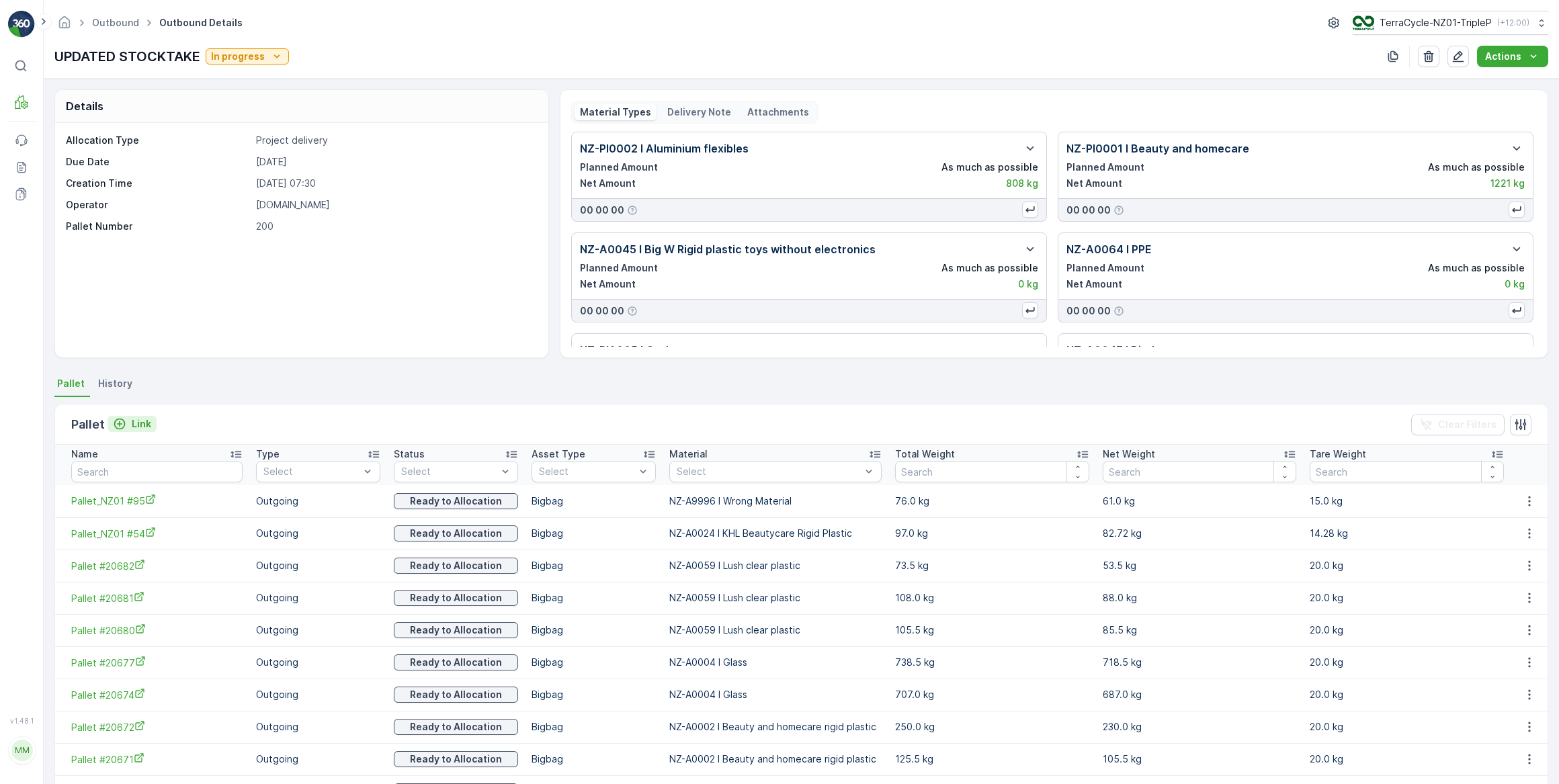
click at [141, 416] on button "Link" at bounding box center [132, 424] width 49 height 16
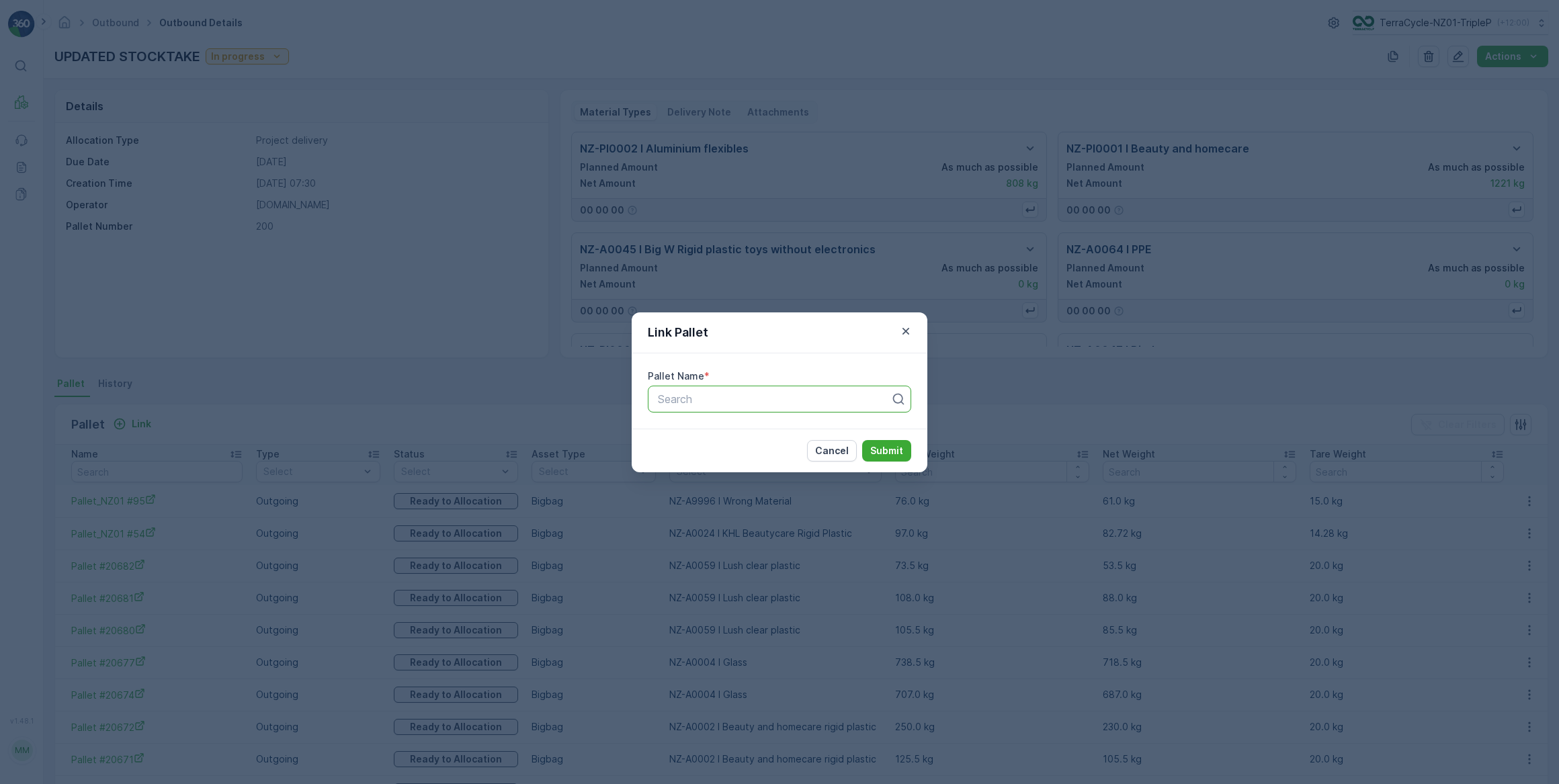
click at [707, 393] on div at bounding box center [775, 398] width 235 height 12
type input "20668"
type input "$"
type input "#54"
click at [719, 431] on div "MECCA #54" at bounding box center [780, 431] width 247 height 12
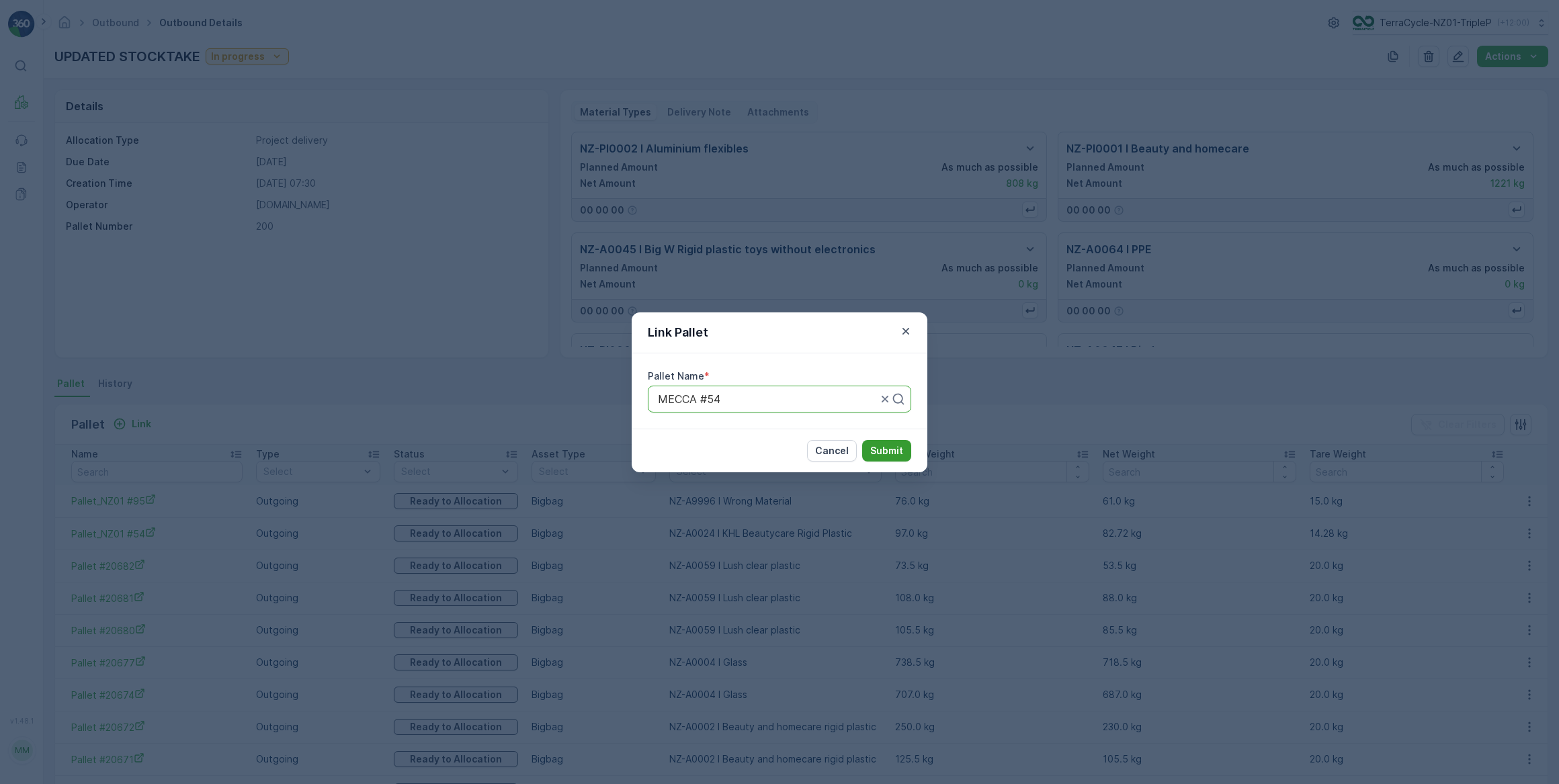
click at [897, 456] on p "Submit" at bounding box center [887, 450] width 33 height 13
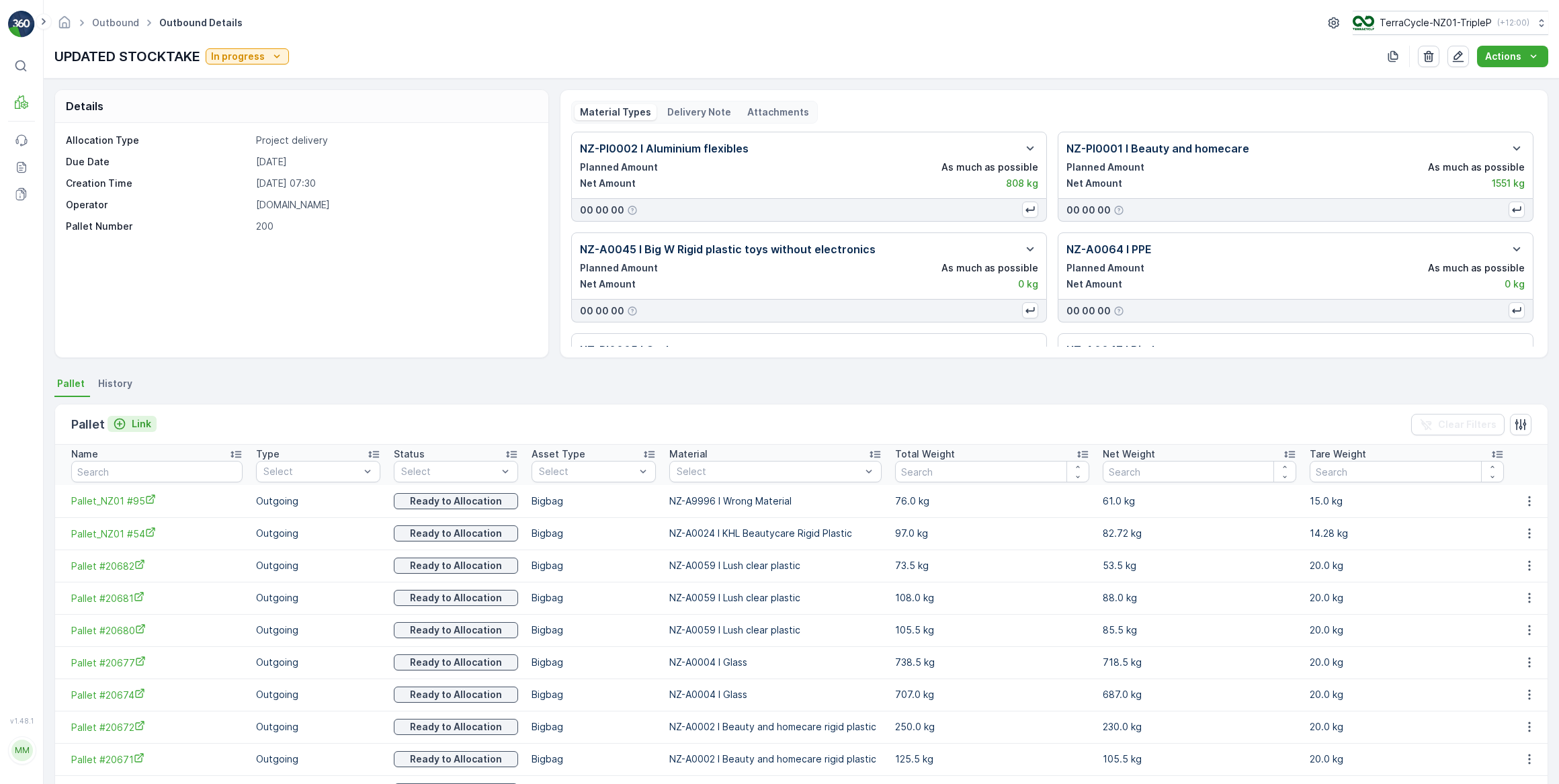
click at [136, 417] on p "Link" at bounding box center [141, 424] width 20 height 13
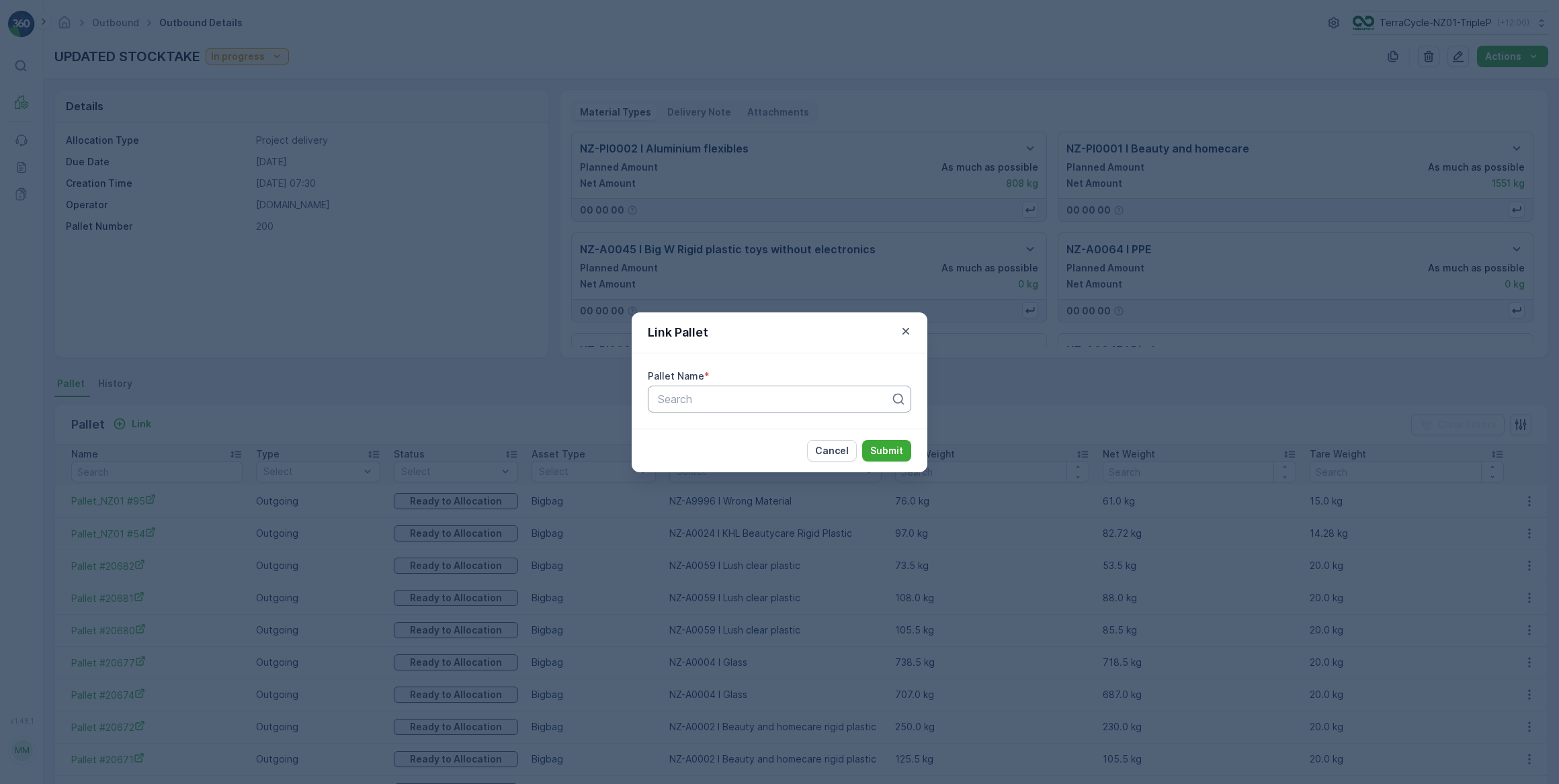
click at [712, 396] on div at bounding box center [775, 398] width 235 height 12
type input "2"
click at [517, 477] on div "Link Pallet Pallet Name * Search Cancel Submit" at bounding box center [780, 392] width 1559 height 784
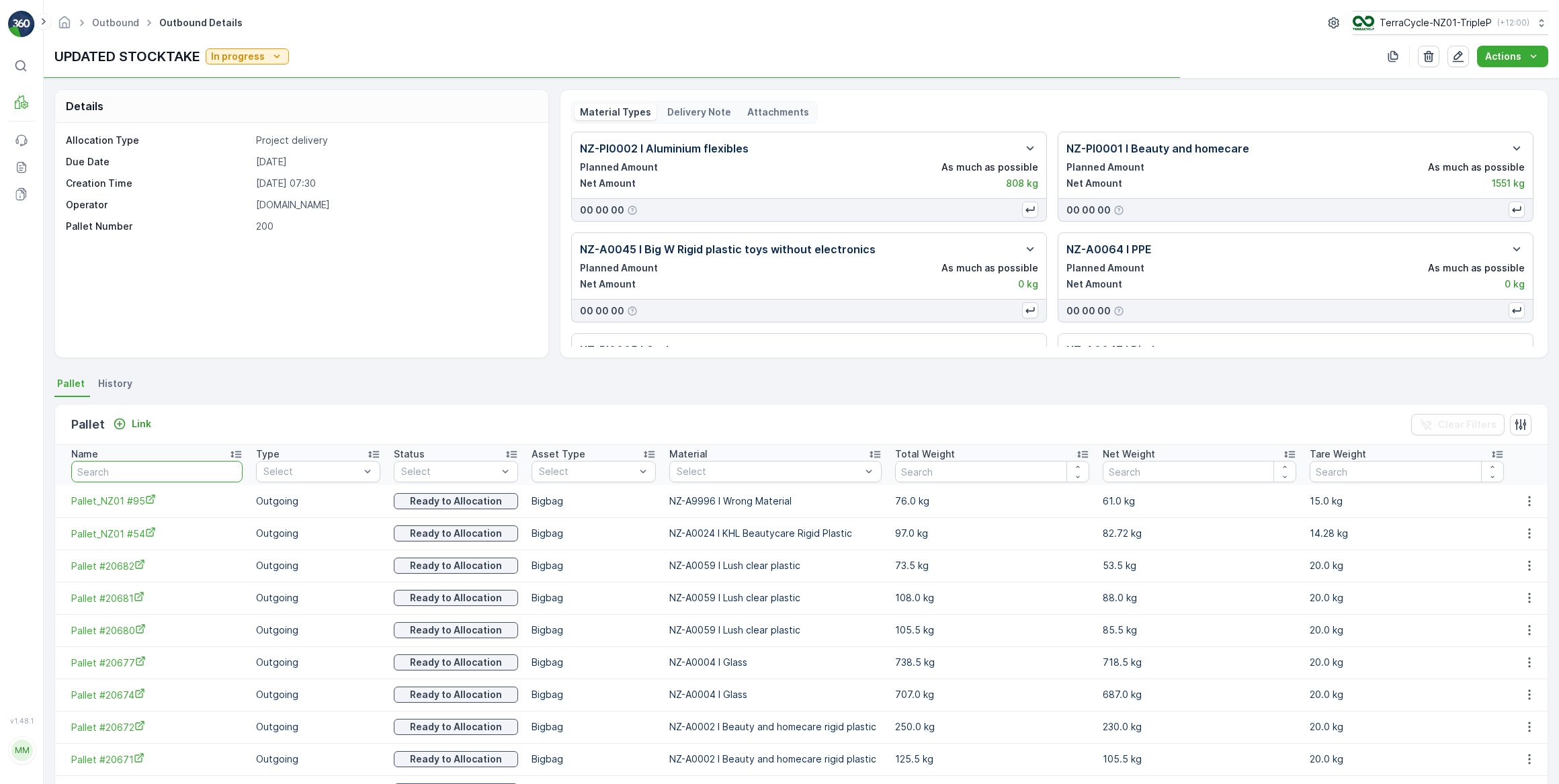
click at [186, 470] on input "text" at bounding box center [157, 471] width 172 height 22
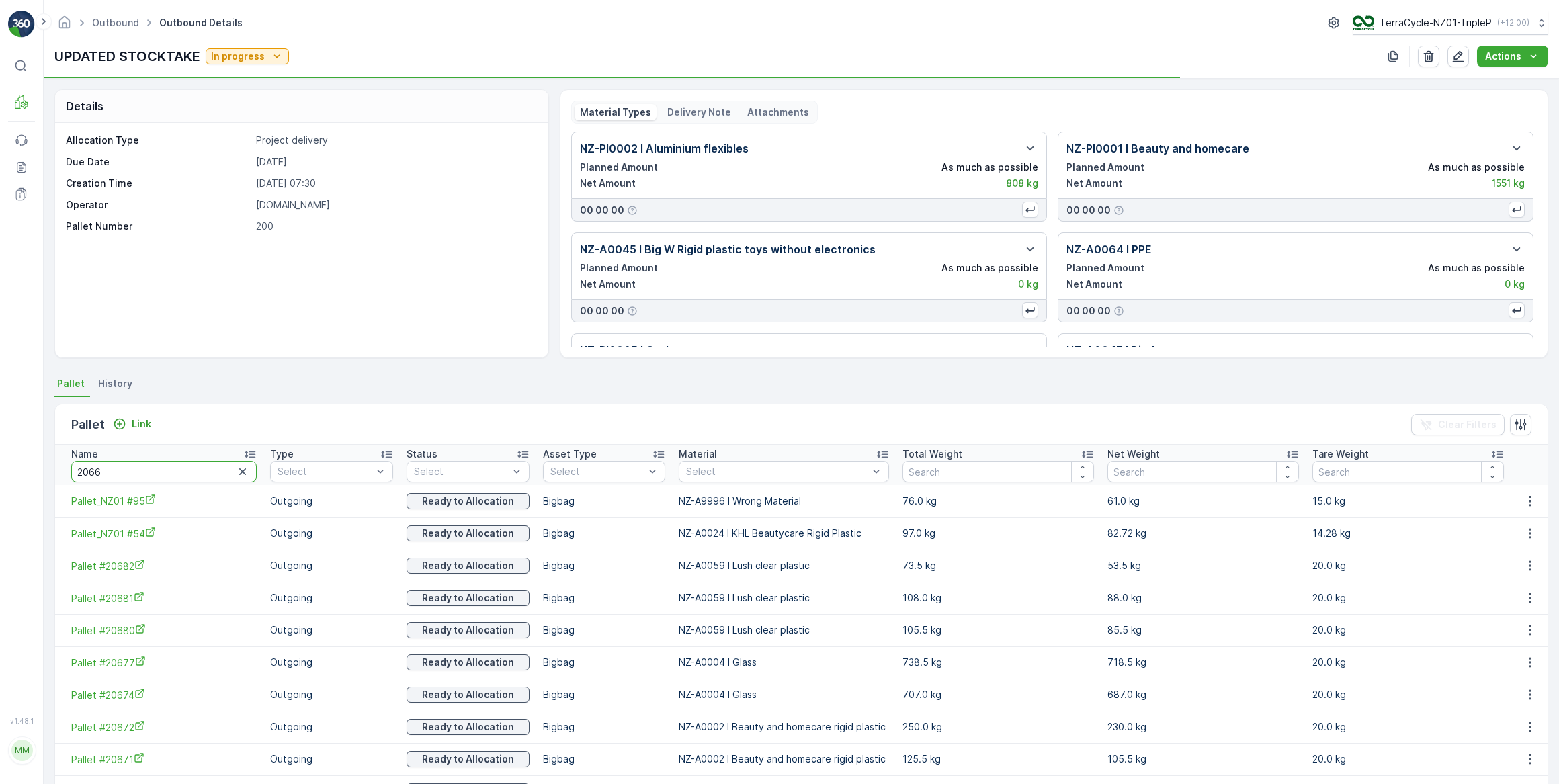
type input "20669"
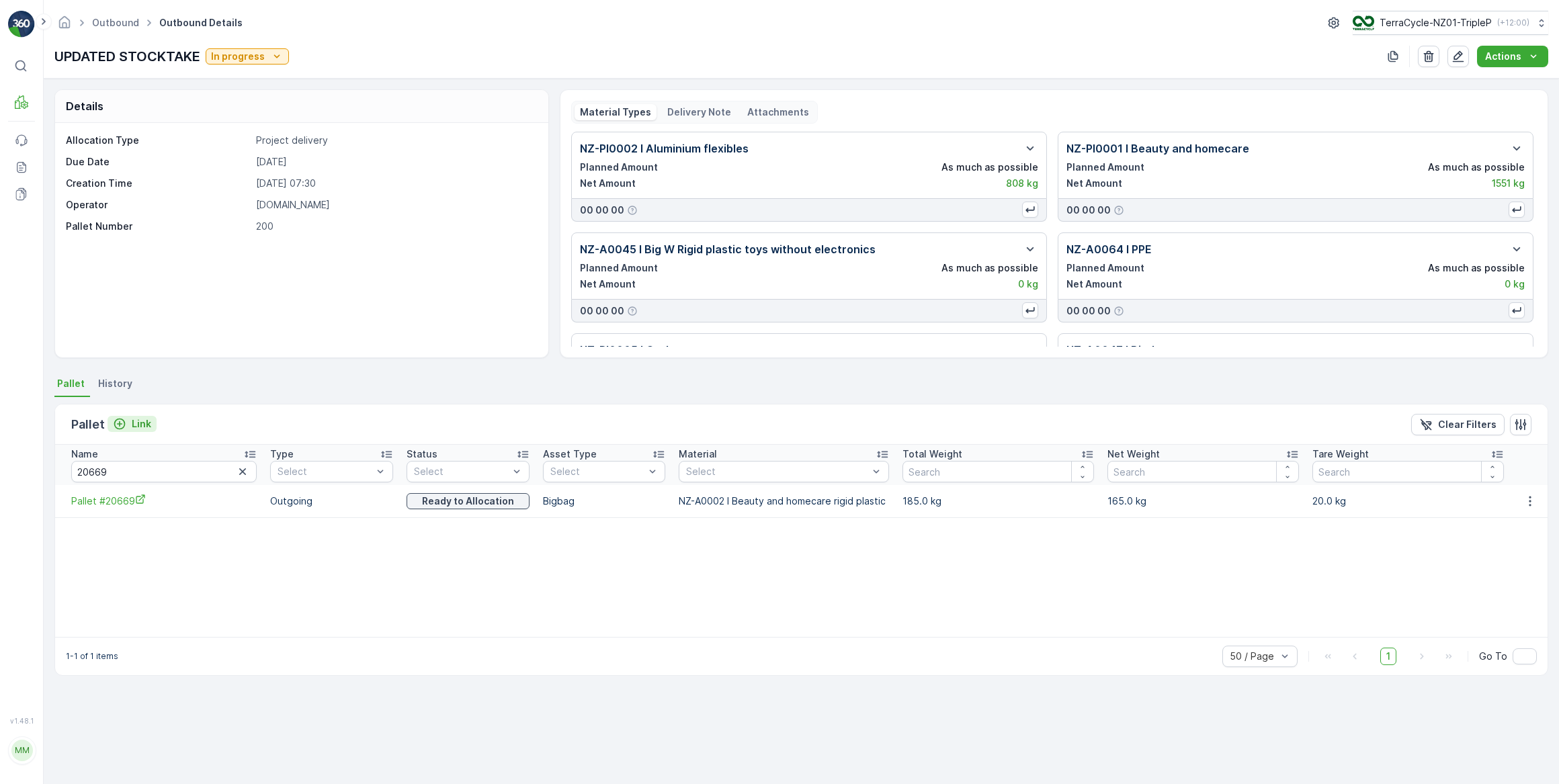
click at [132, 422] on p "Link" at bounding box center [141, 424] width 20 height 13
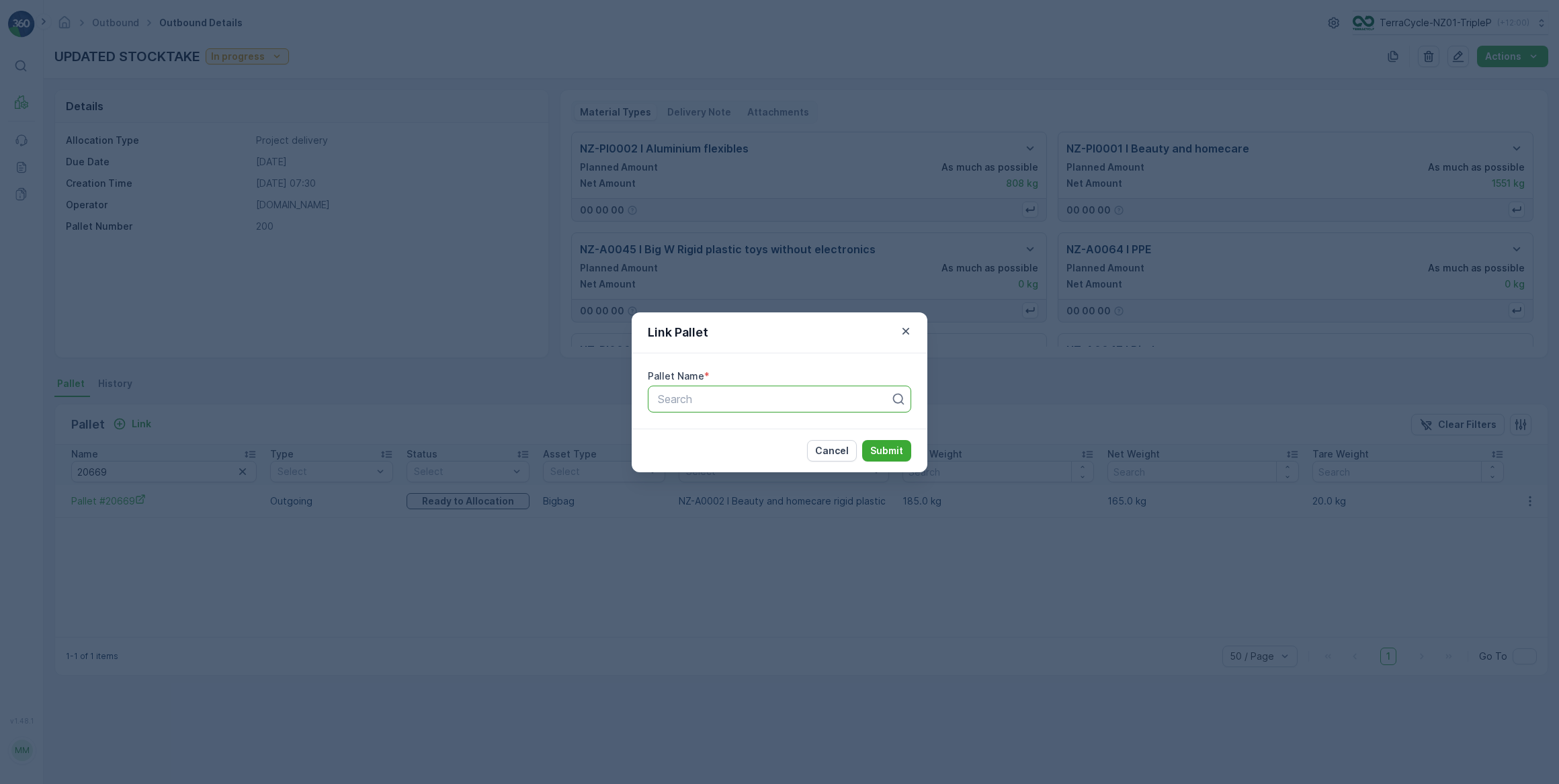
click at [707, 395] on div at bounding box center [775, 398] width 235 height 12
type input "#59"
click at [725, 428] on div "MECCA #59" at bounding box center [780, 431] width 247 height 12
click at [873, 457] on p "Submit" at bounding box center [887, 450] width 33 height 13
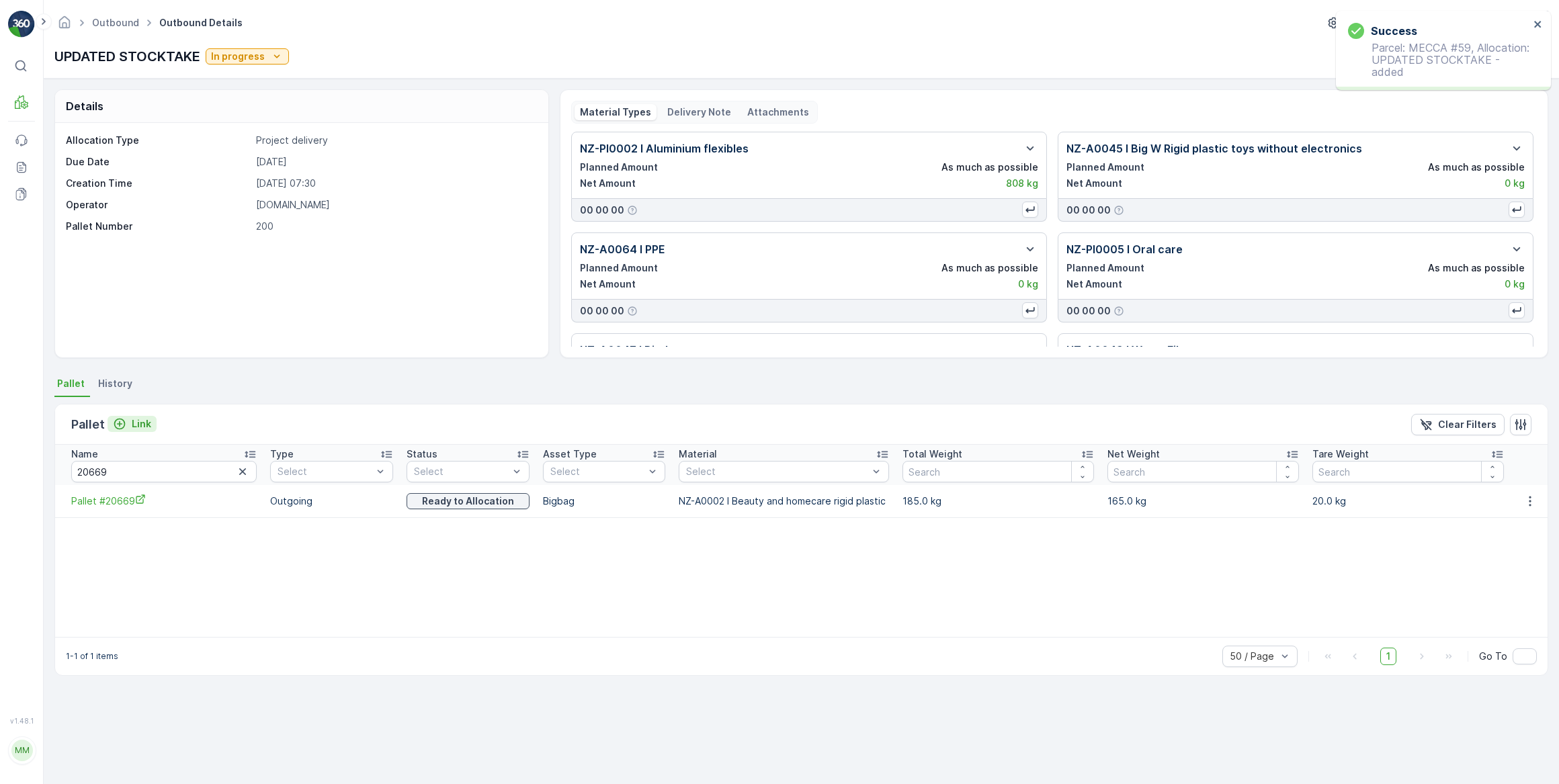
click at [120, 427] on icon "Link" at bounding box center [120, 424] width 11 height 11
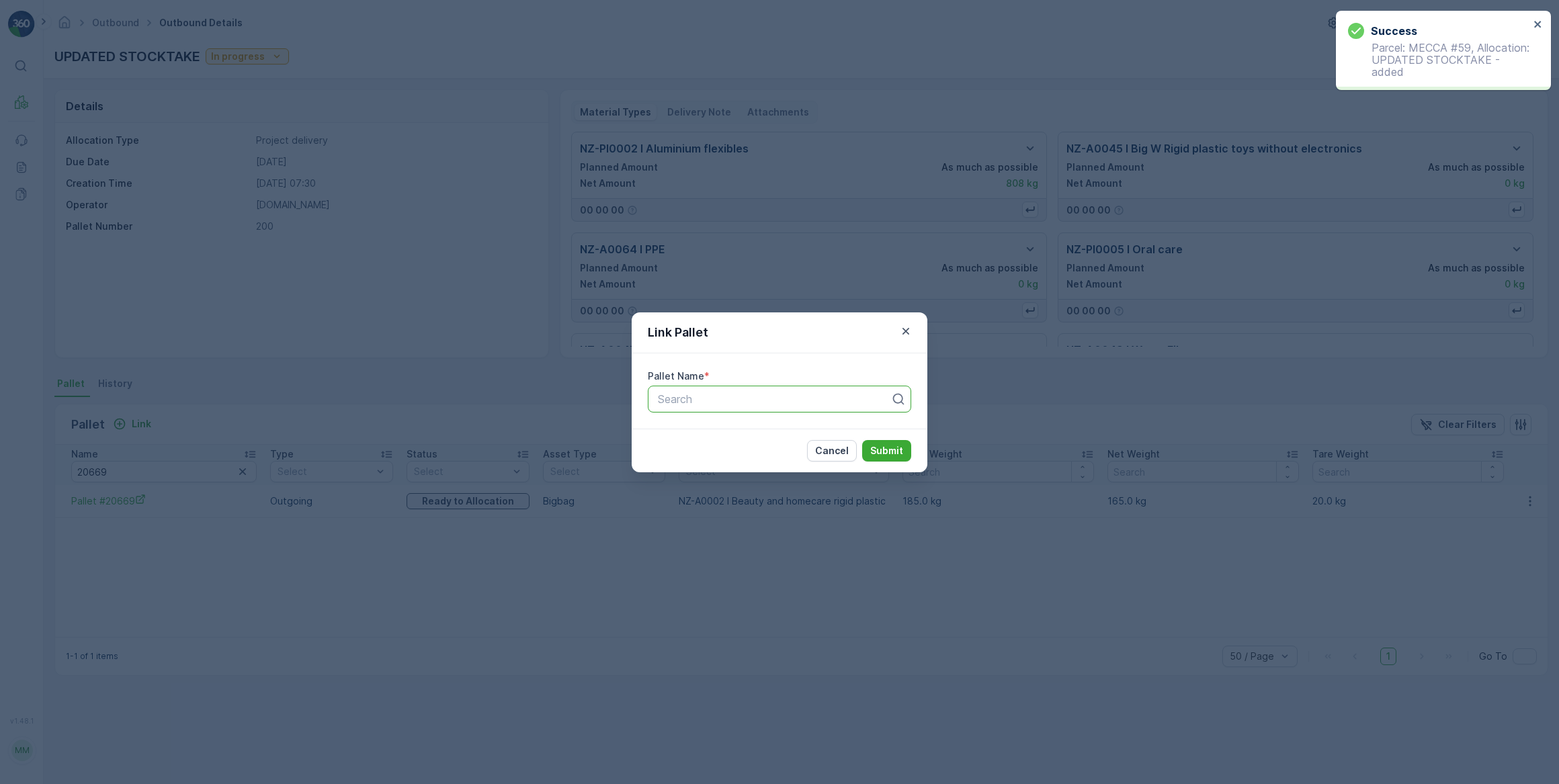
click at [660, 404] on div at bounding box center [775, 398] width 235 height 12
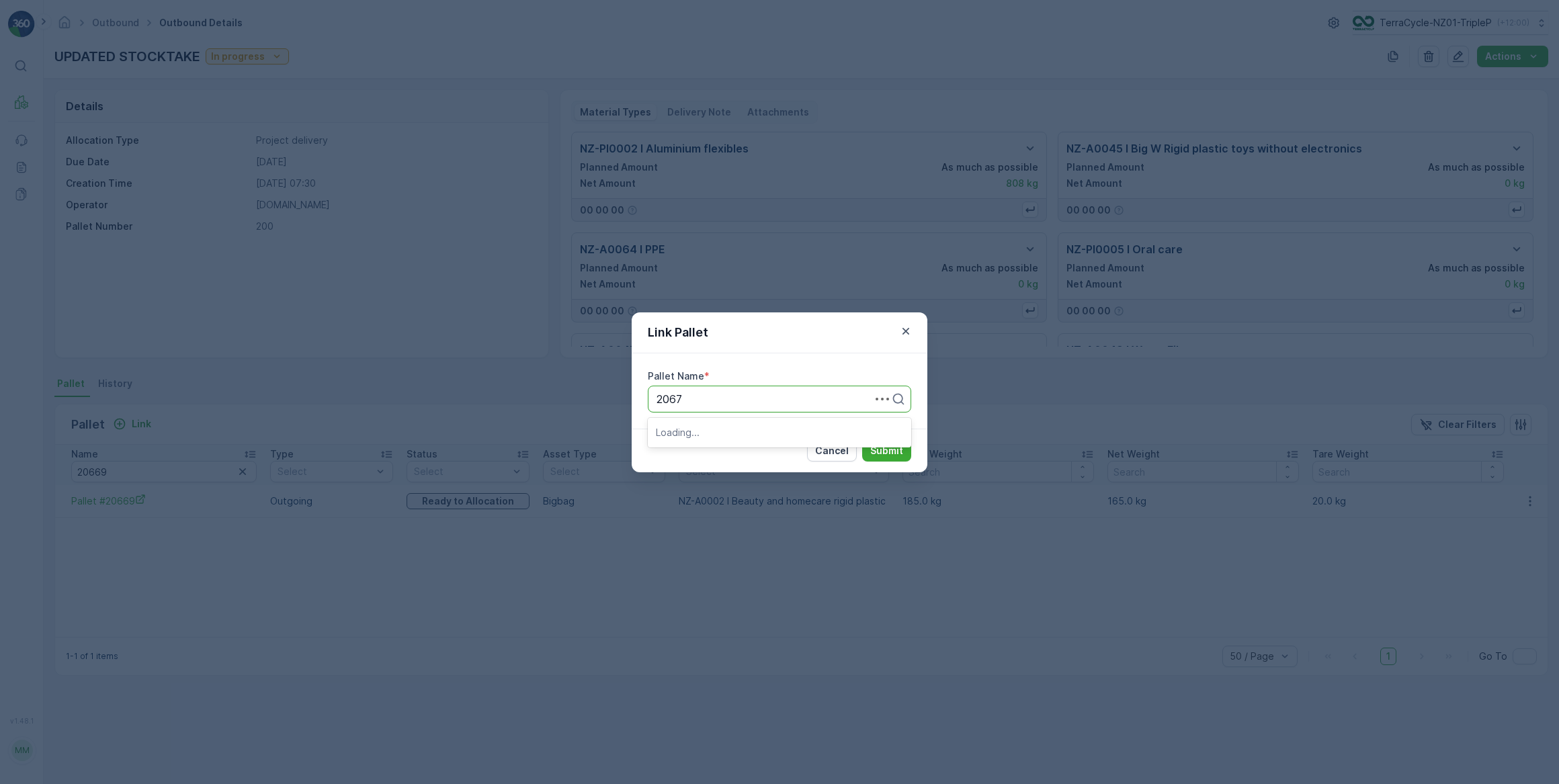
type input "20675"
click at [764, 435] on div "Pallet #20675" at bounding box center [780, 431] width 247 height 12
click at [873, 452] on p "Submit" at bounding box center [887, 450] width 33 height 13
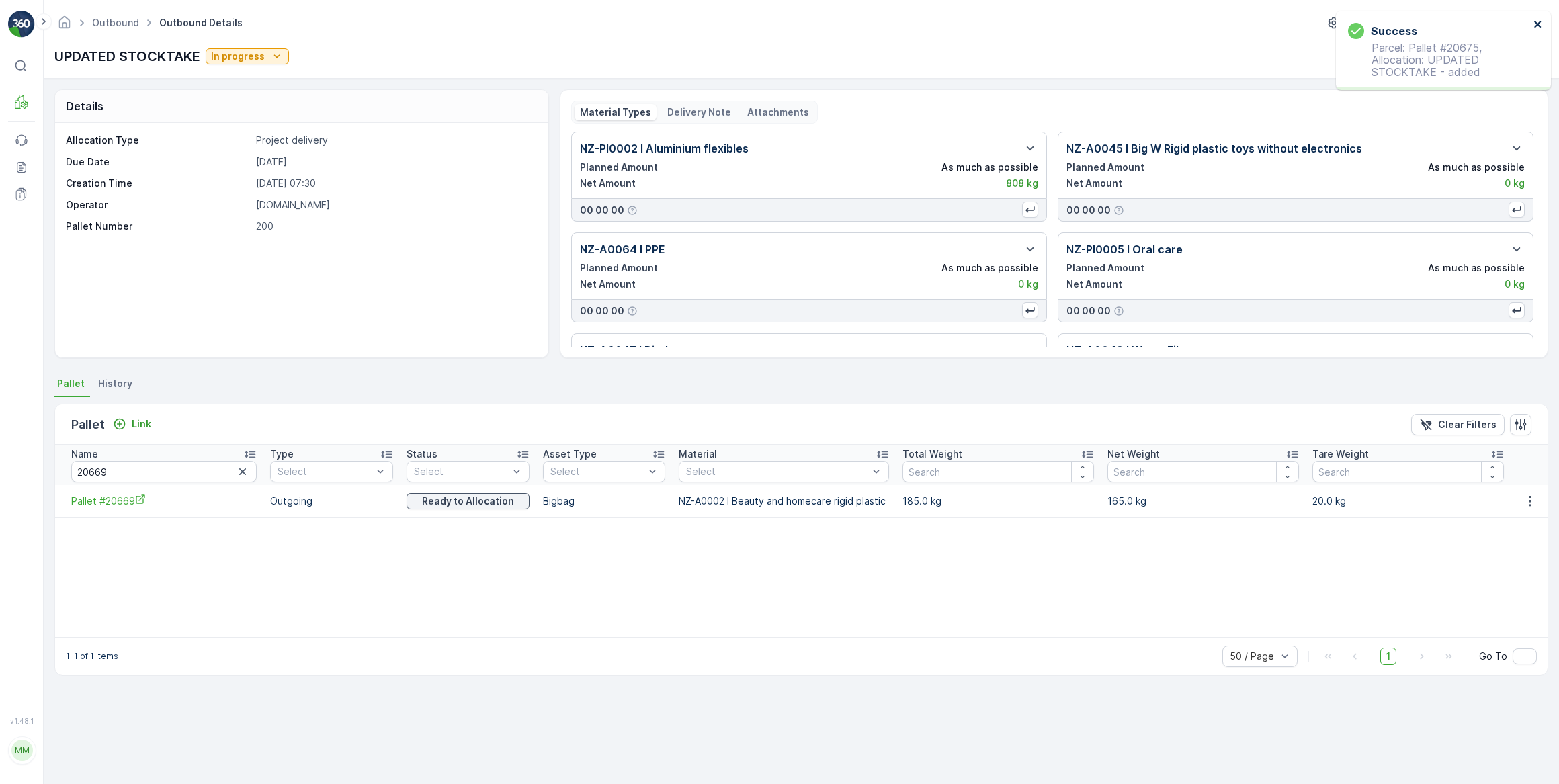
click at [1535, 20] on icon "close" at bounding box center [1538, 24] width 9 height 10
click at [132, 428] on p "Link" at bounding box center [141, 424] width 20 height 13
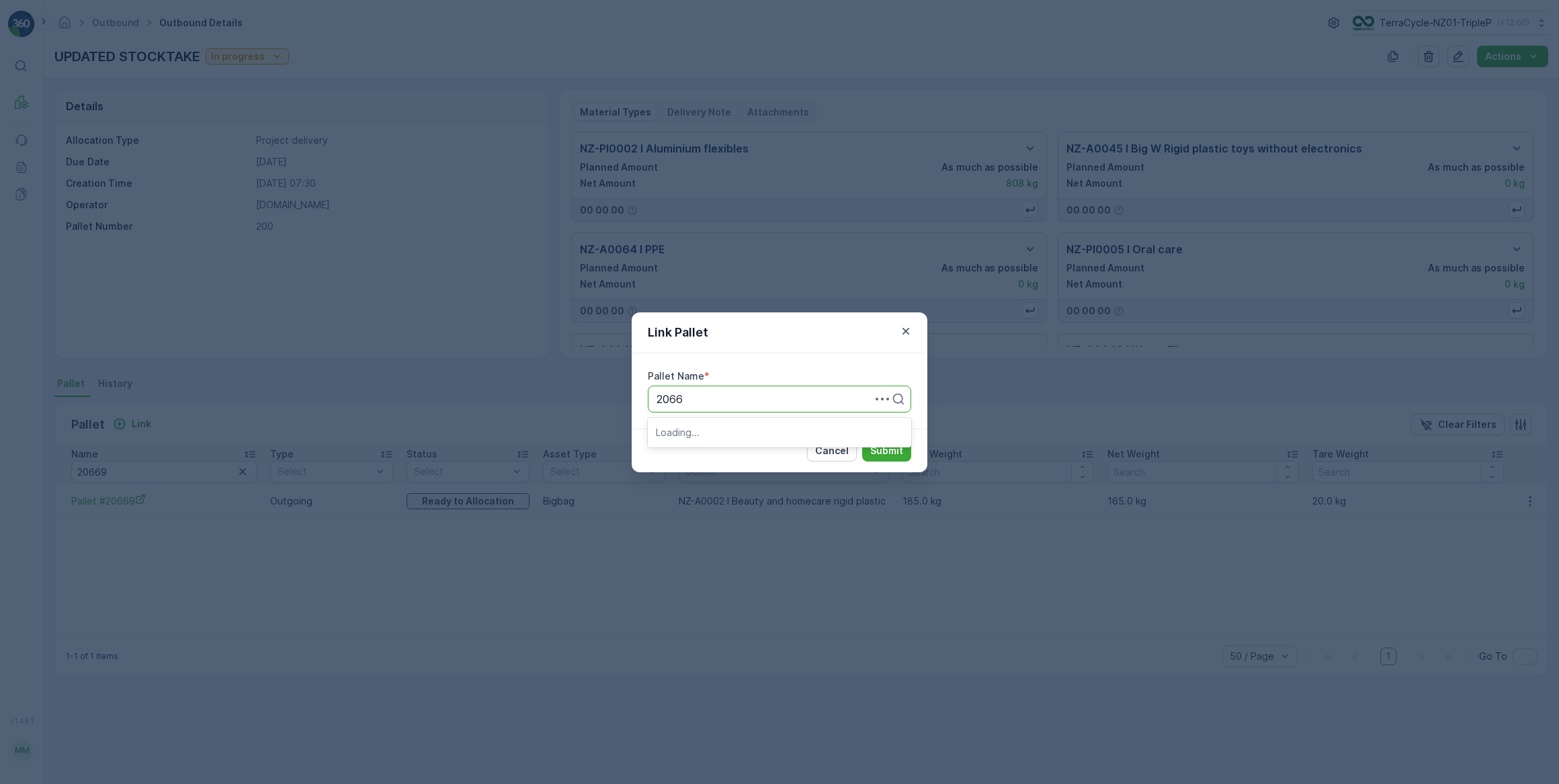
type input "20667"
click at [782, 432] on div "Pallet #20667" at bounding box center [780, 431] width 247 height 12
click at [866, 449] on button "Submit" at bounding box center [887, 451] width 49 height 22
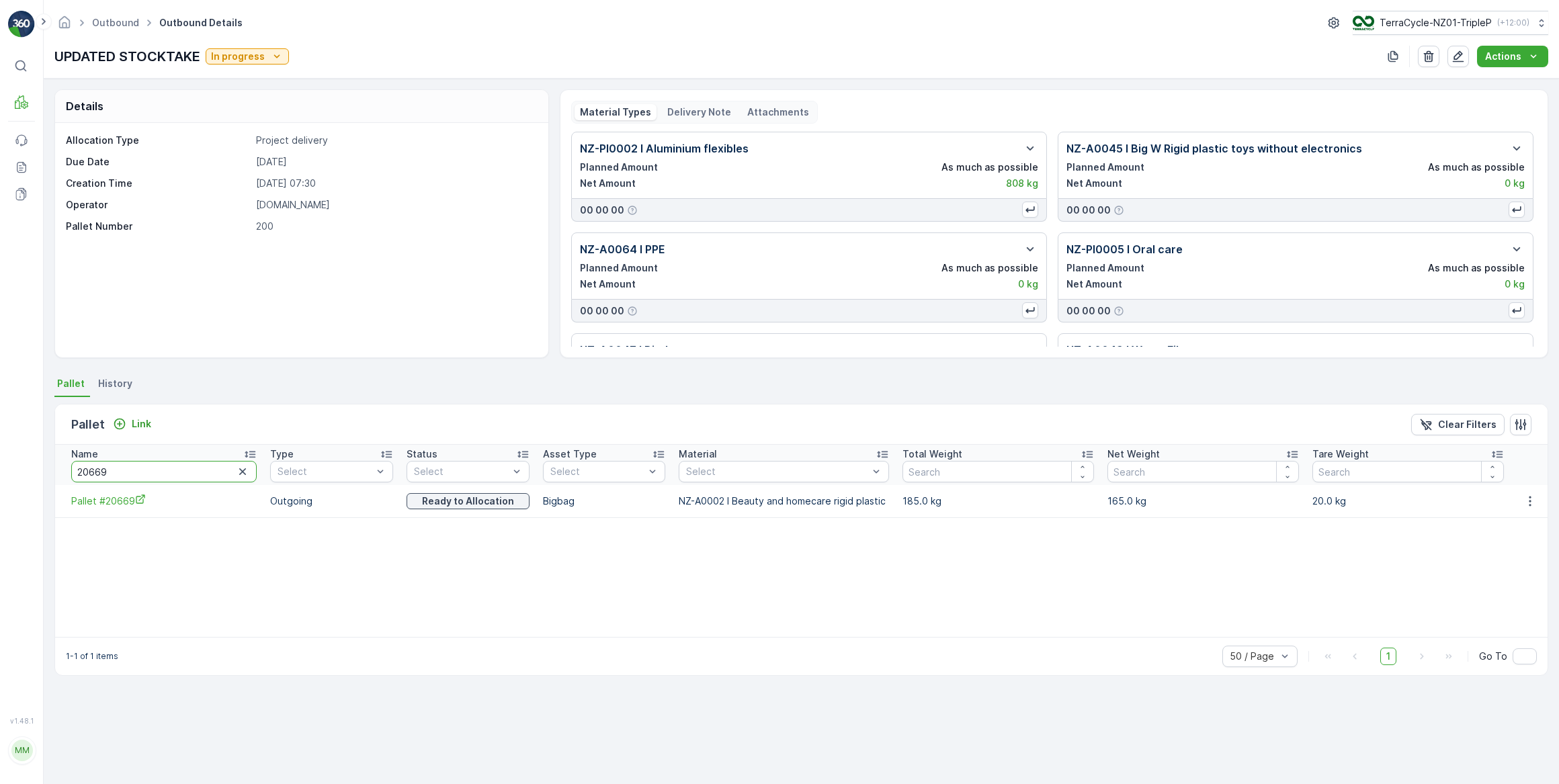
drag, startPoint x: 139, startPoint y: 477, endPoint x: 39, endPoint y: 482, distance: 100.1
click at [39, 482] on div "⌘B MRF Events Reports Documents v 1.48.1 MM MRF.NZ clemence.vasseur@terracycle.…" at bounding box center [780, 392] width 1559 height 784
type input "dgb"
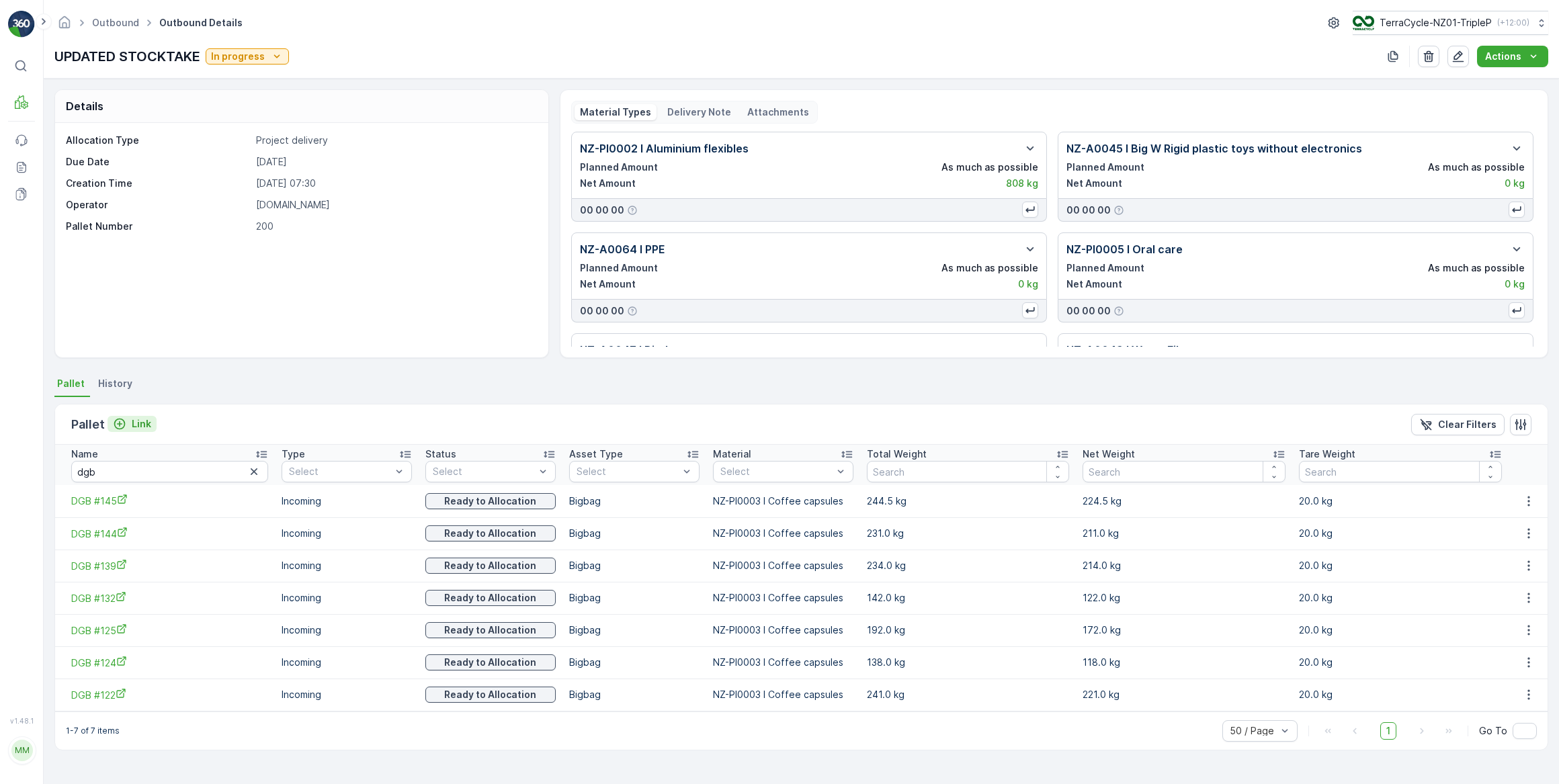
click at [120, 424] on icon "Link" at bounding box center [119, 424] width 13 height 13
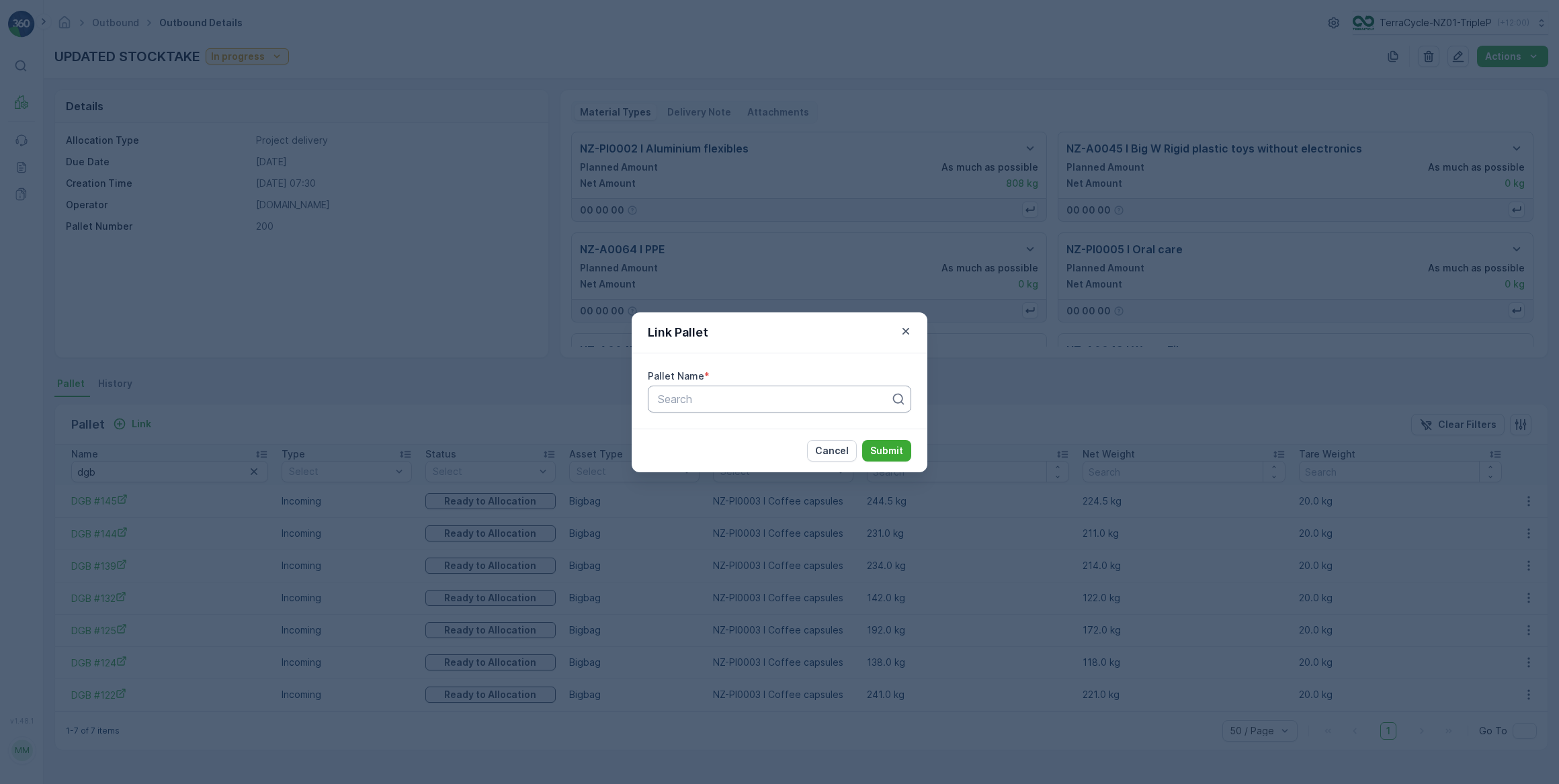
click at [698, 396] on div at bounding box center [775, 398] width 235 height 12
type input "20665"
click at [718, 428] on span "Pallet #20665" at bounding box center [692, 431] width 71 height 12
click at [902, 451] on p "Submit" at bounding box center [887, 450] width 33 height 13
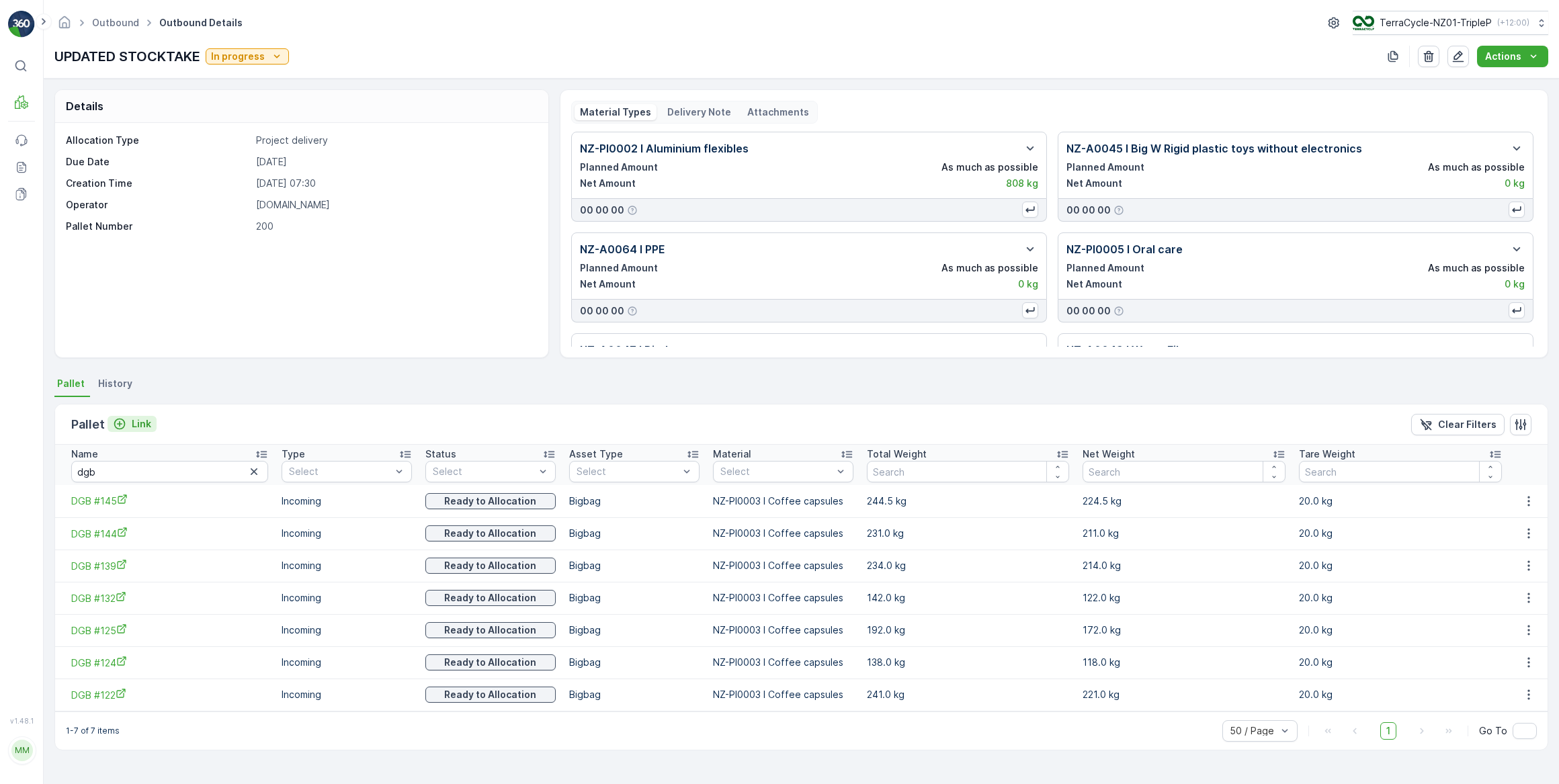
click at [132, 419] on p "Link" at bounding box center [141, 424] width 20 height 13
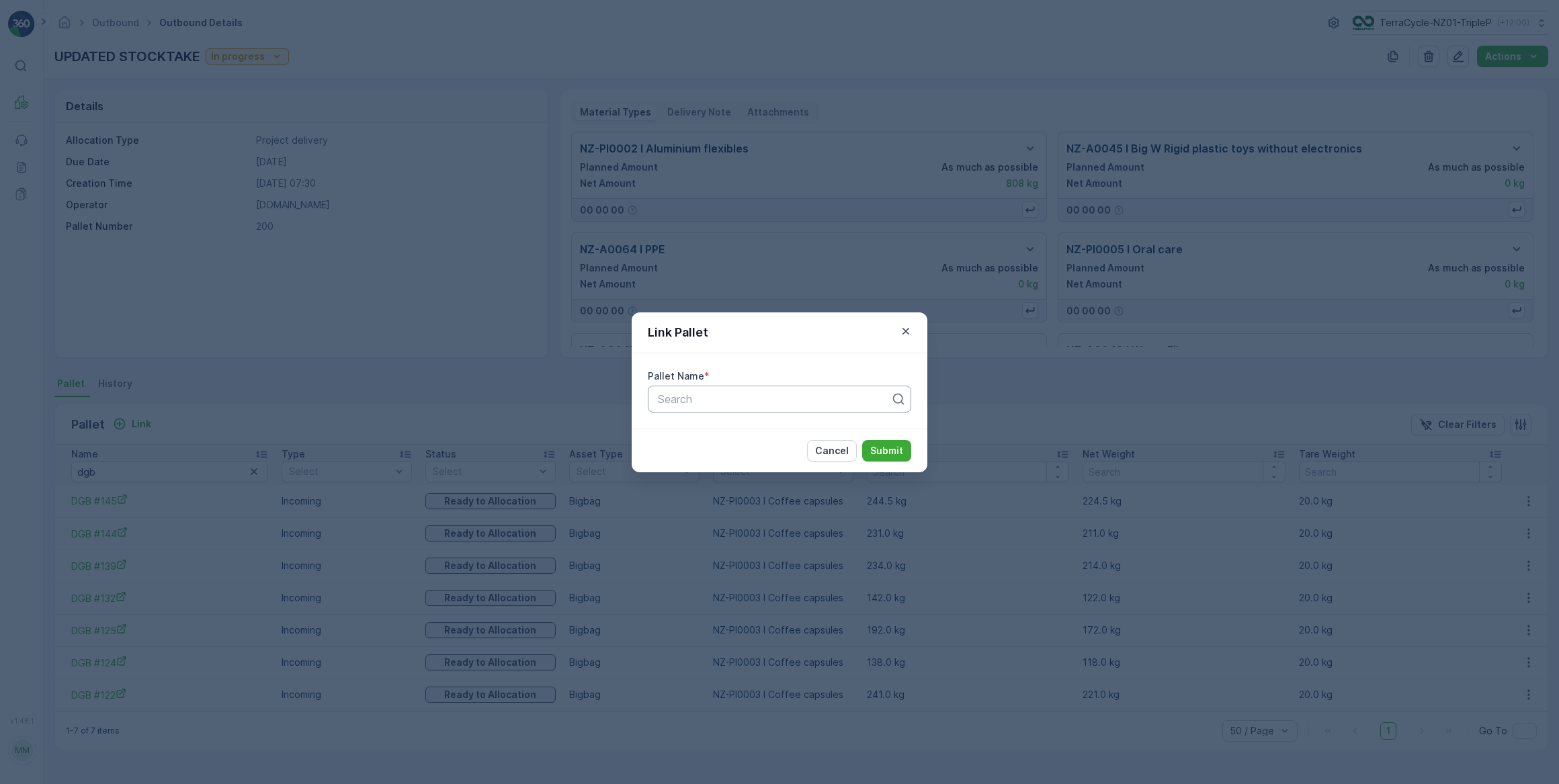
click at [692, 403] on div at bounding box center [775, 398] width 235 height 12
type input "20660"
click at [688, 423] on div "Pallet #20660" at bounding box center [780, 432] width 263 height 23
click at [887, 451] on p "Submit" at bounding box center [887, 450] width 33 height 13
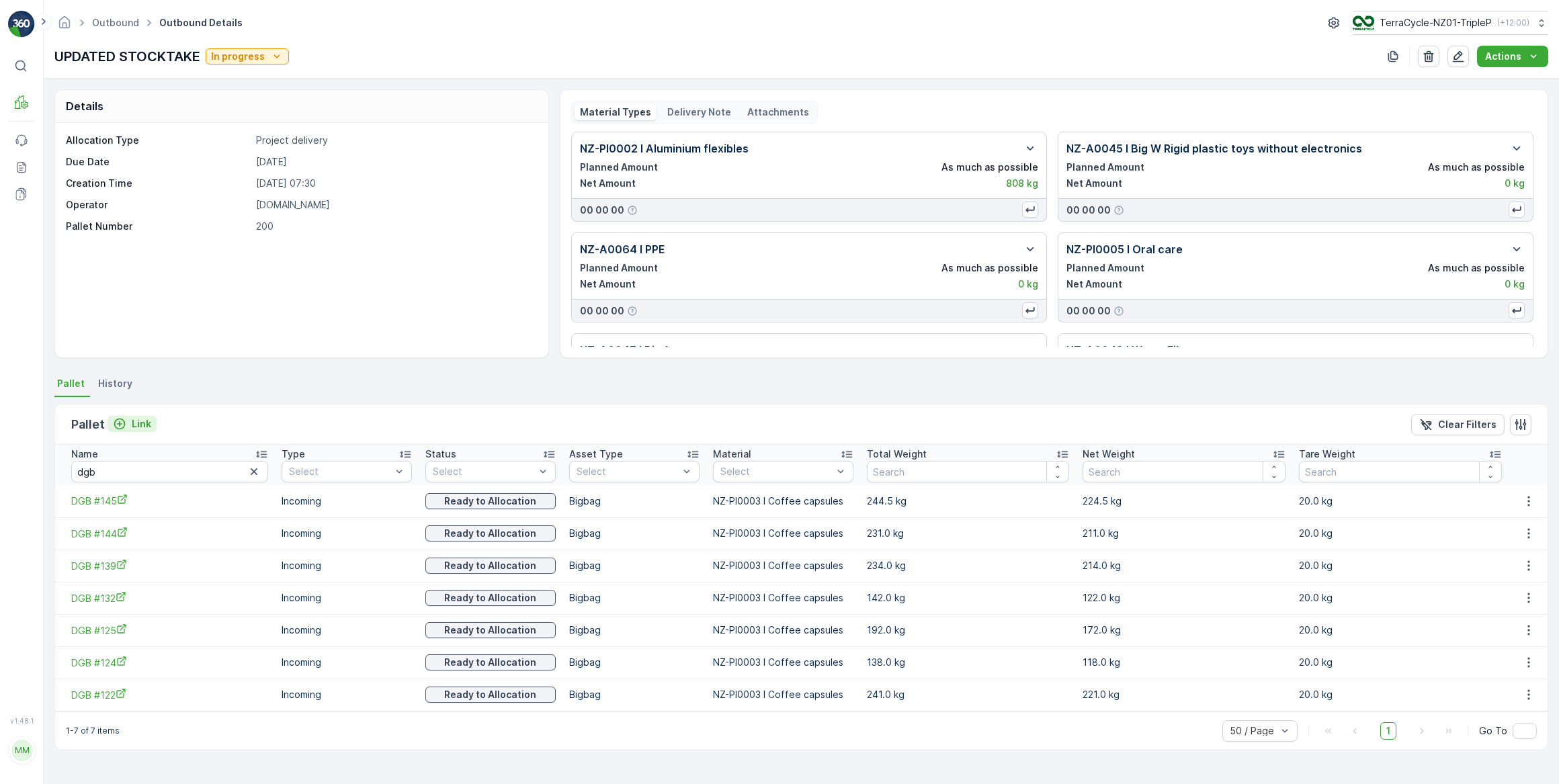
click at [122, 423] on icon "Link" at bounding box center [119, 424] width 13 height 13
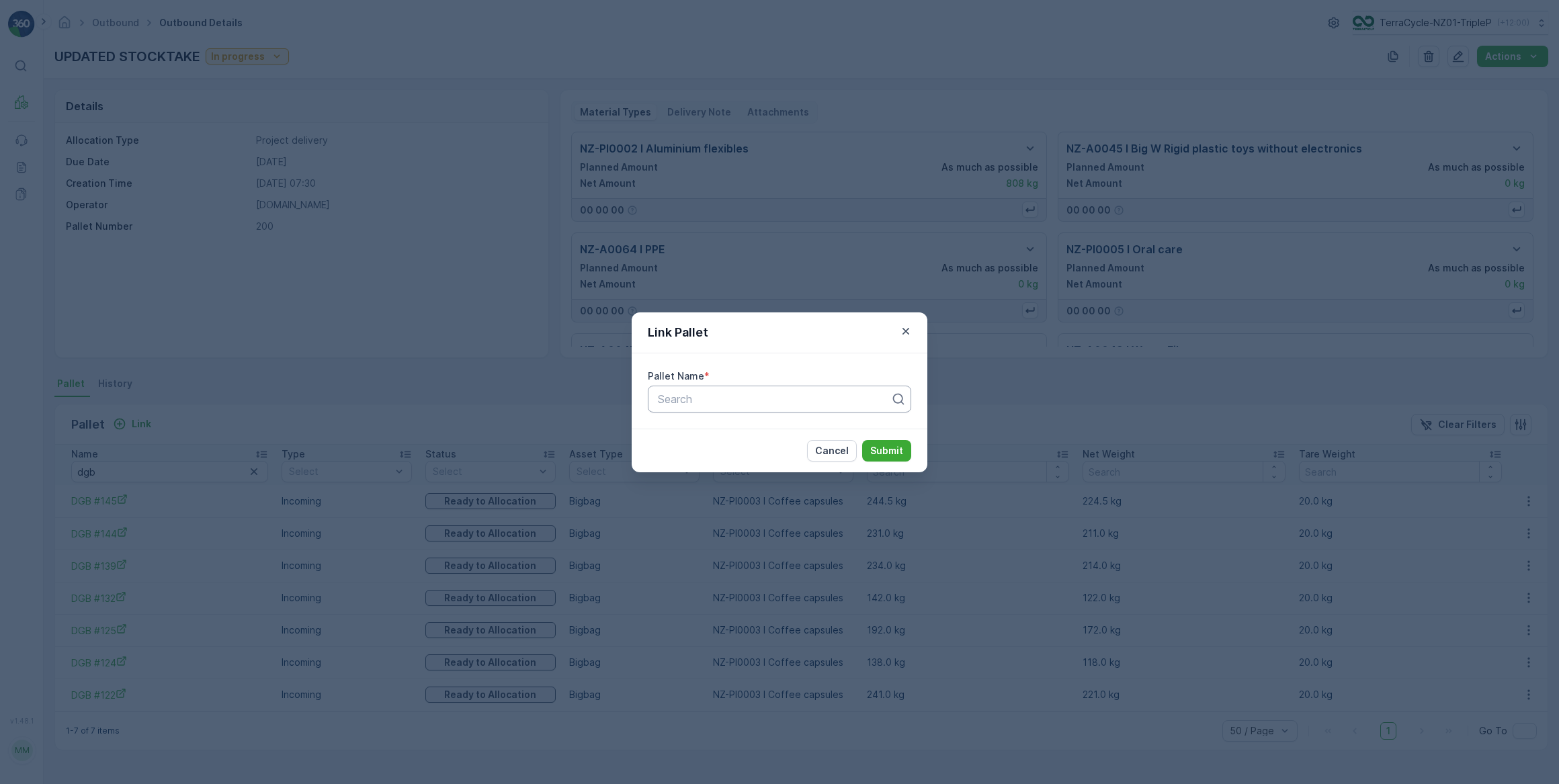
click at [684, 396] on div at bounding box center [775, 398] width 235 height 12
type input "20659"
click at [682, 430] on span "Pallet #20659" at bounding box center [692, 431] width 71 height 12
click at [901, 453] on p "Submit" at bounding box center [887, 450] width 33 height 13
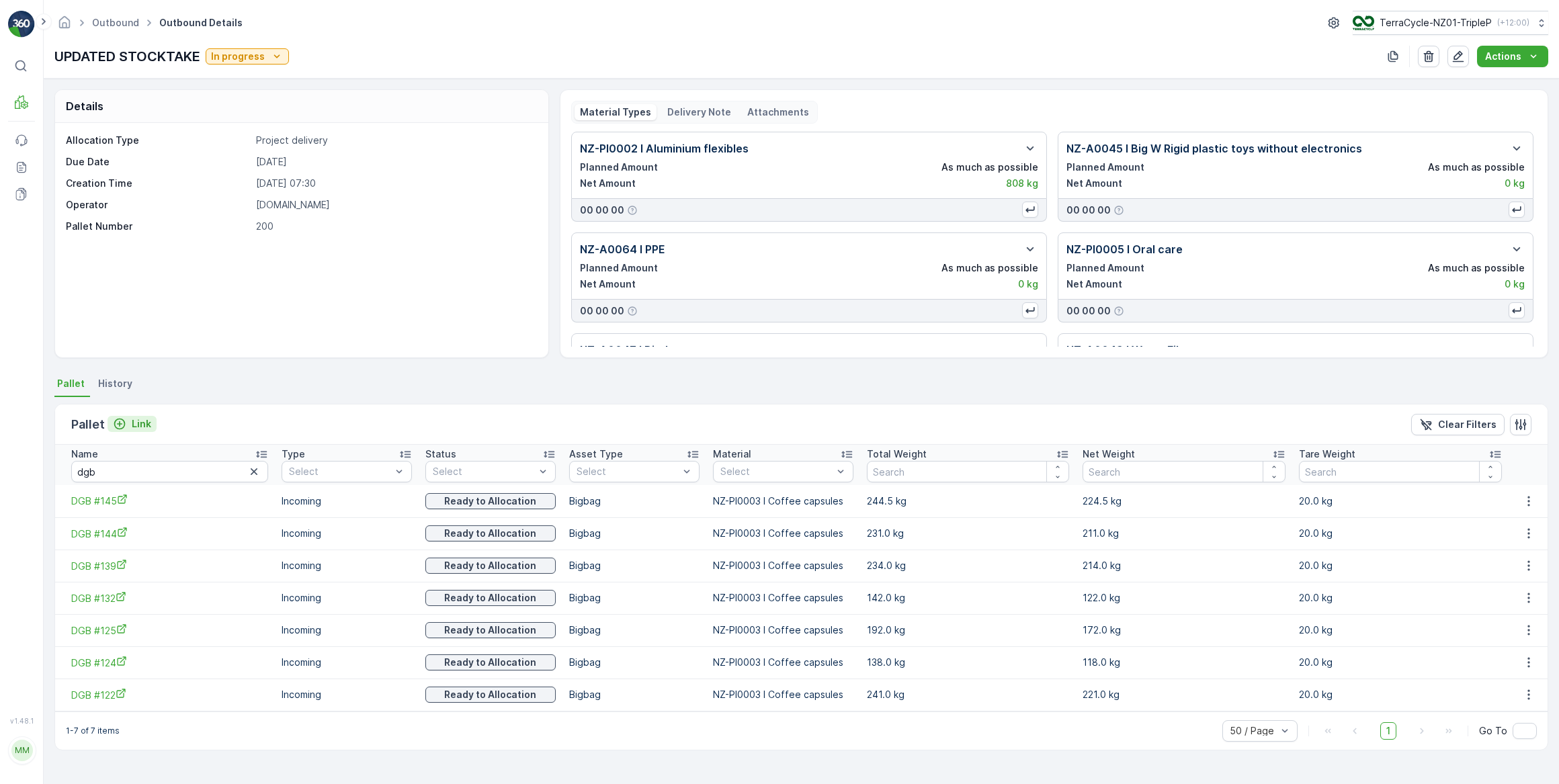
click at [125, 426] on icon "Link" at bounding box center [119, 424] width 13 height 13
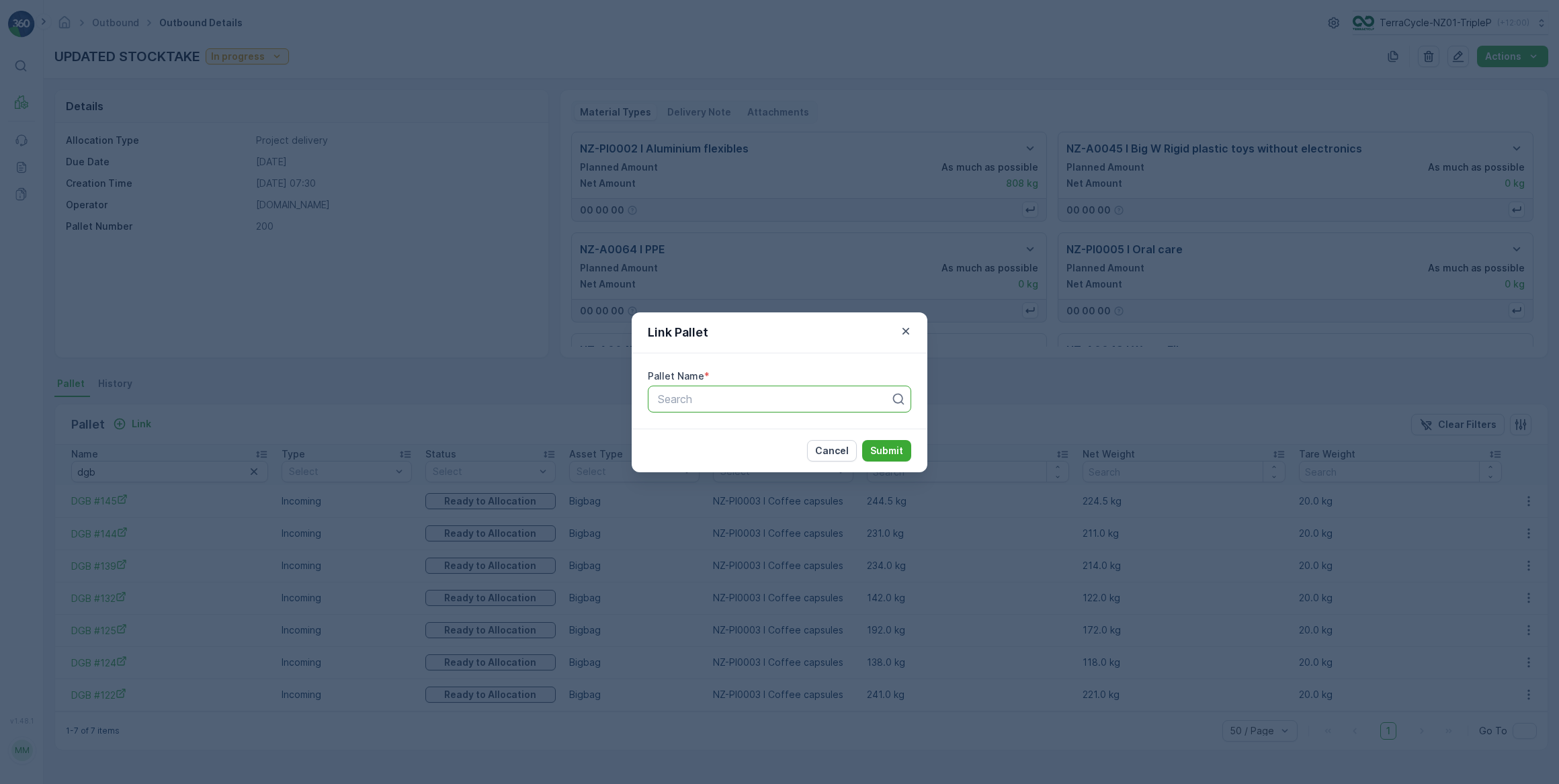
click at [705, 400] on div at bounding box center [775, 398] width 235 height 12
type input "20663"
click at [679, 426] on span "Pallet #20663" at bounding box center [692, 431] width 71 height 12
click at [883, 450] on p "Submit" at bounding box center [887, 450] width 33 height 13
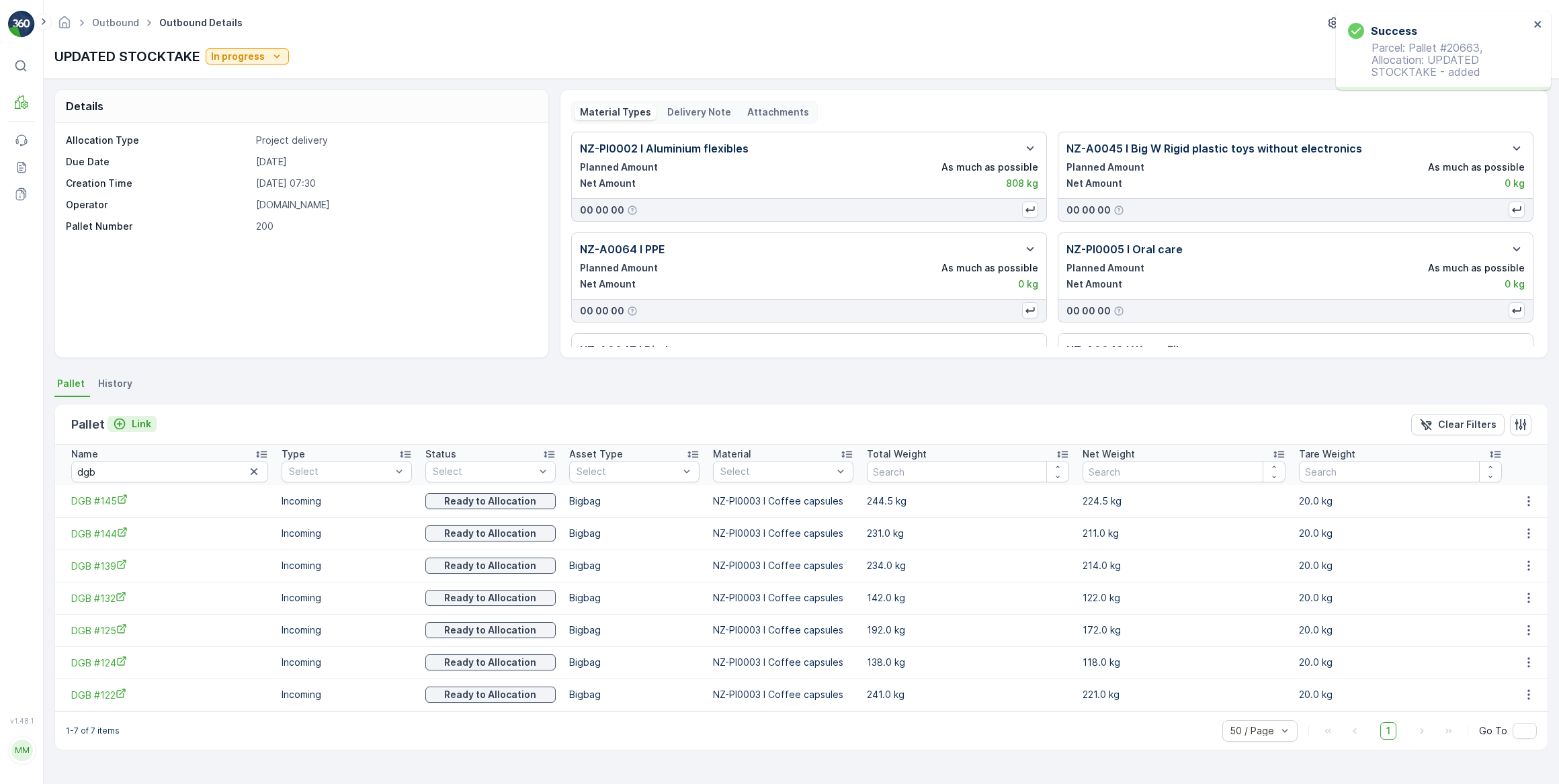
click at [127, 417] on div "Link" at bounding box center [132, 424] width 39 height 13
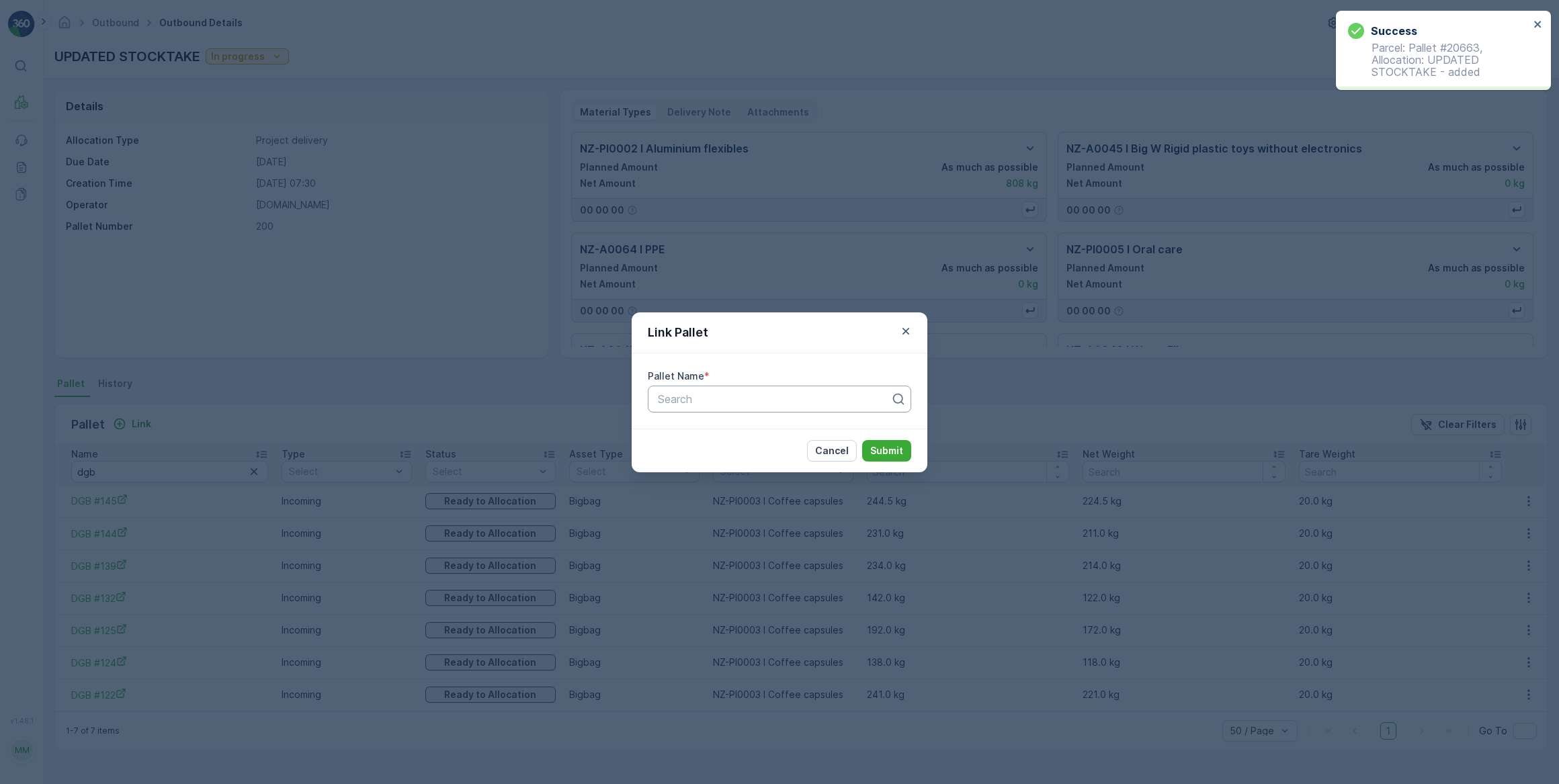
drag, startPoint x: 702, startPoint y: 398, endPoint x: 685, endPoint y: 396, distance: 17.1
click at [702, 398] on div at bounding box center [775, 398] width 235 height 12
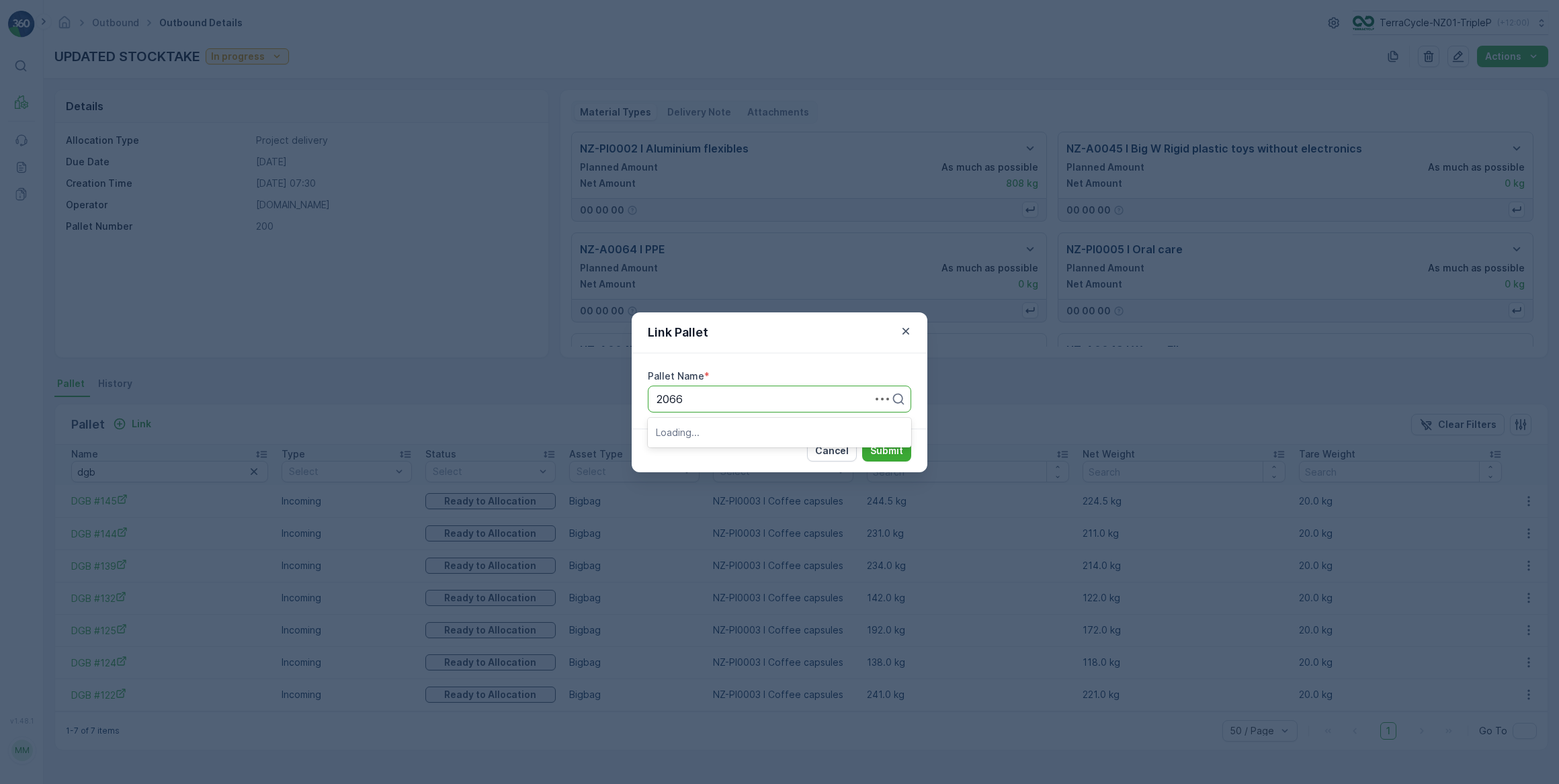
type input "20666"
click at [702, 427] on span "Pallet #20666" at bounding box center [692, 431] width 71 height 12
click at [891, 451] on p "Submit" at bounding box center [887, 450] width 33 height 13
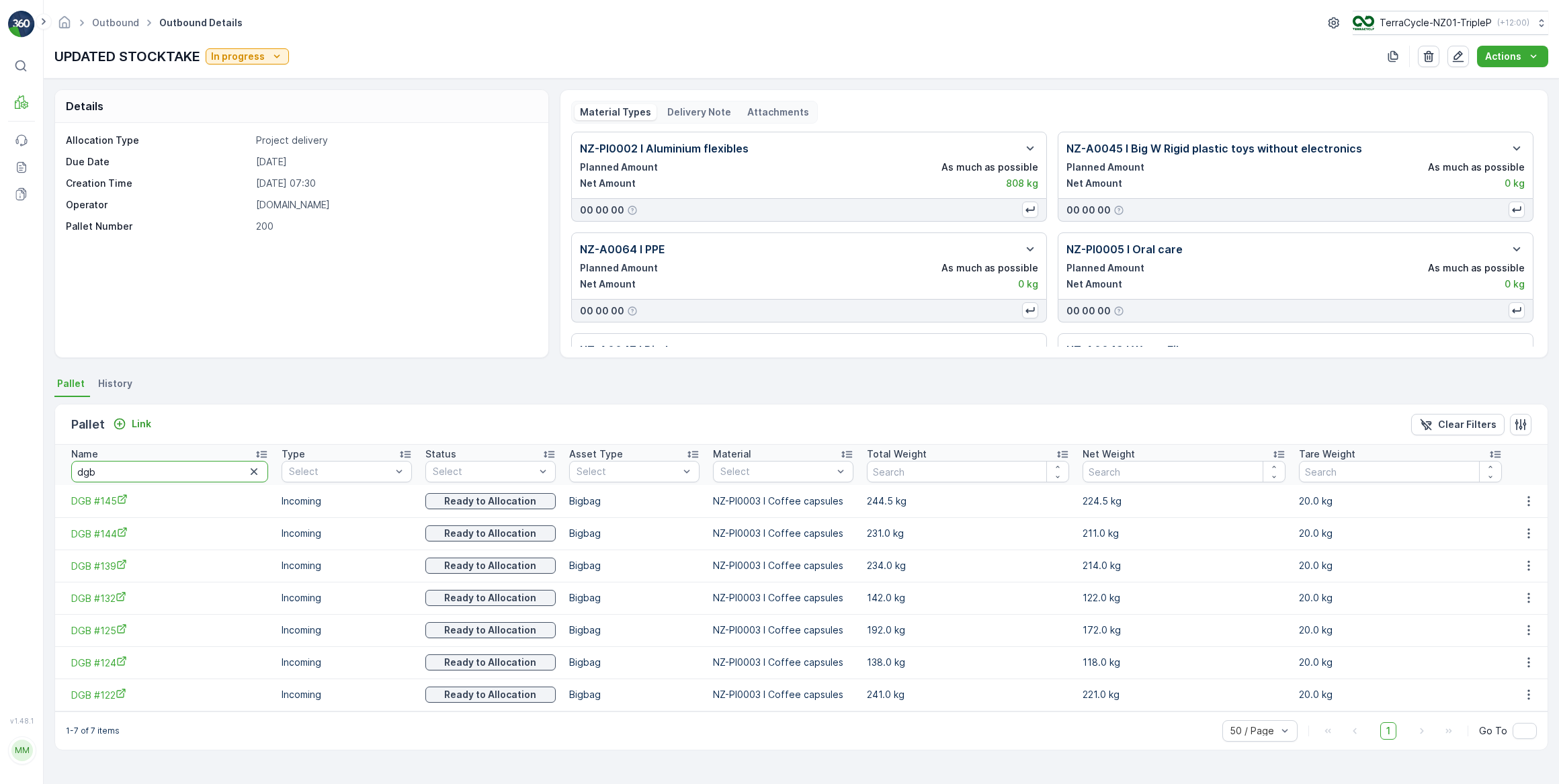
drag, startPoint x: 109, startPoint y: 468, endPoint x: 64, endPoint y: 468, distance: 45.0
click at [64, 468] on th "Name dgb" at bounding box center [165, 465] width 220 height 41
type input "20663"
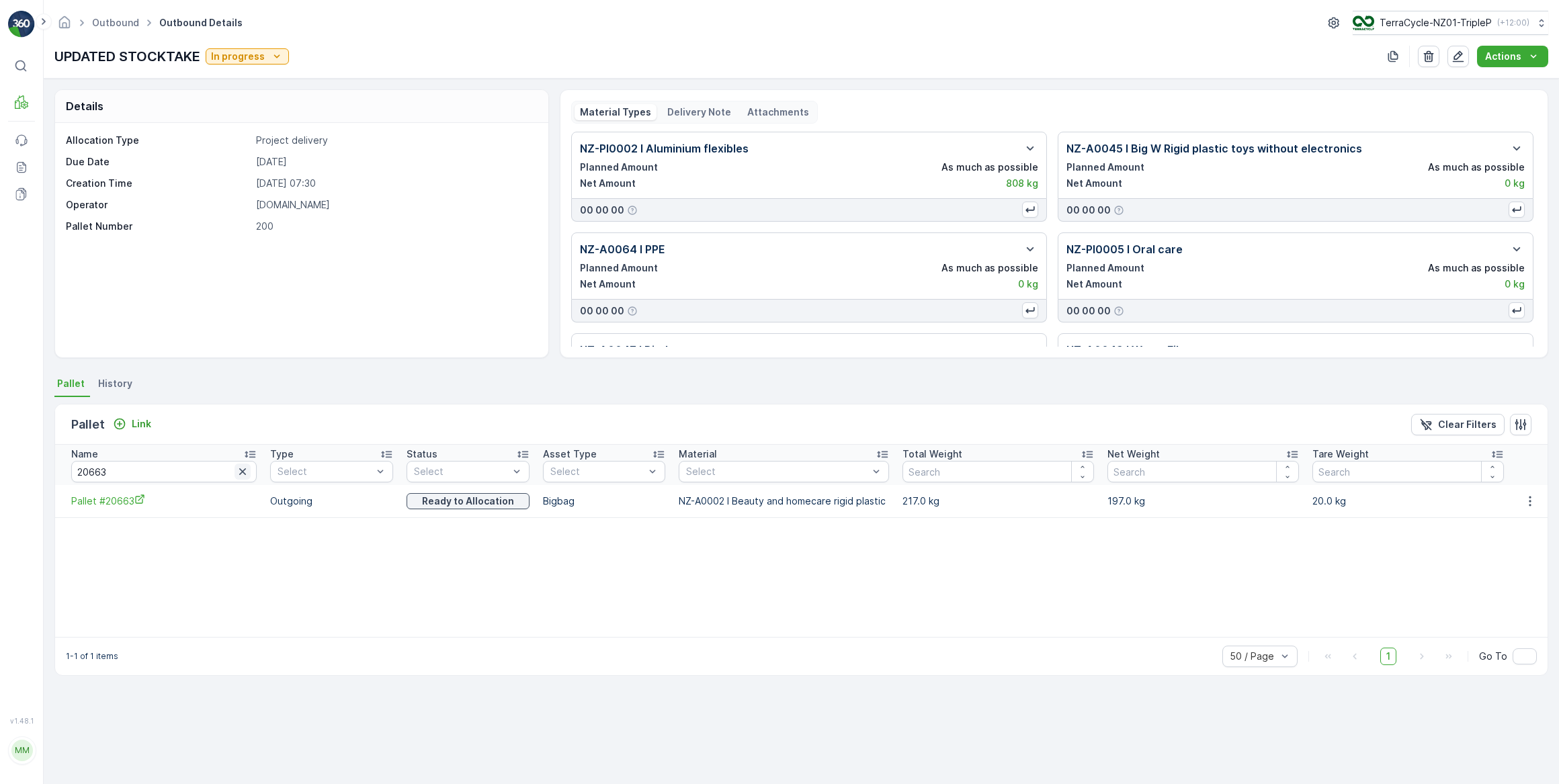
click at [236, 475] on icon "button" at bounding box center [242, 471] width 13 height 13
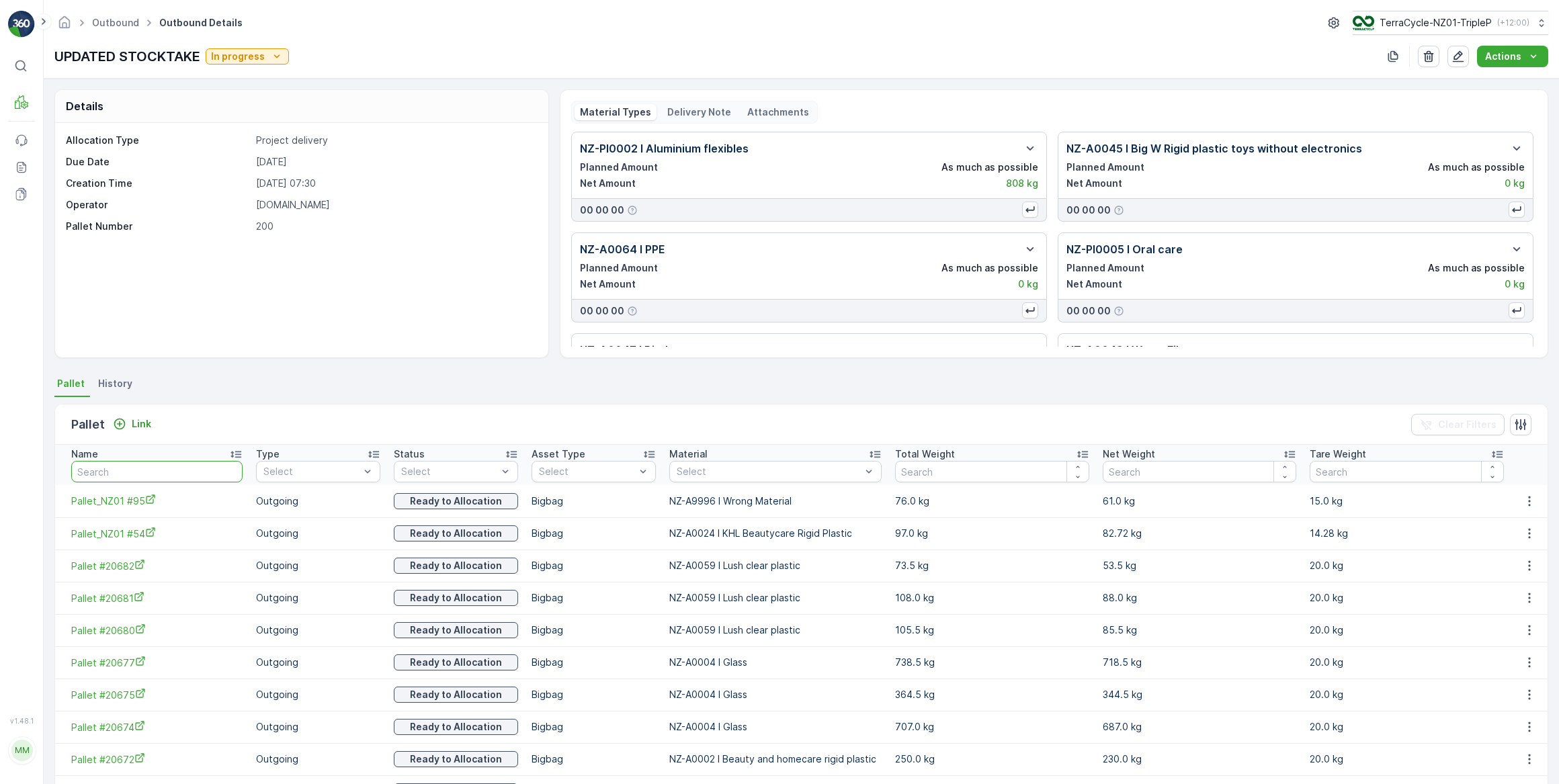
click at [158, 470] on input "text" at bounding box center [157, 471] width 172 height 22
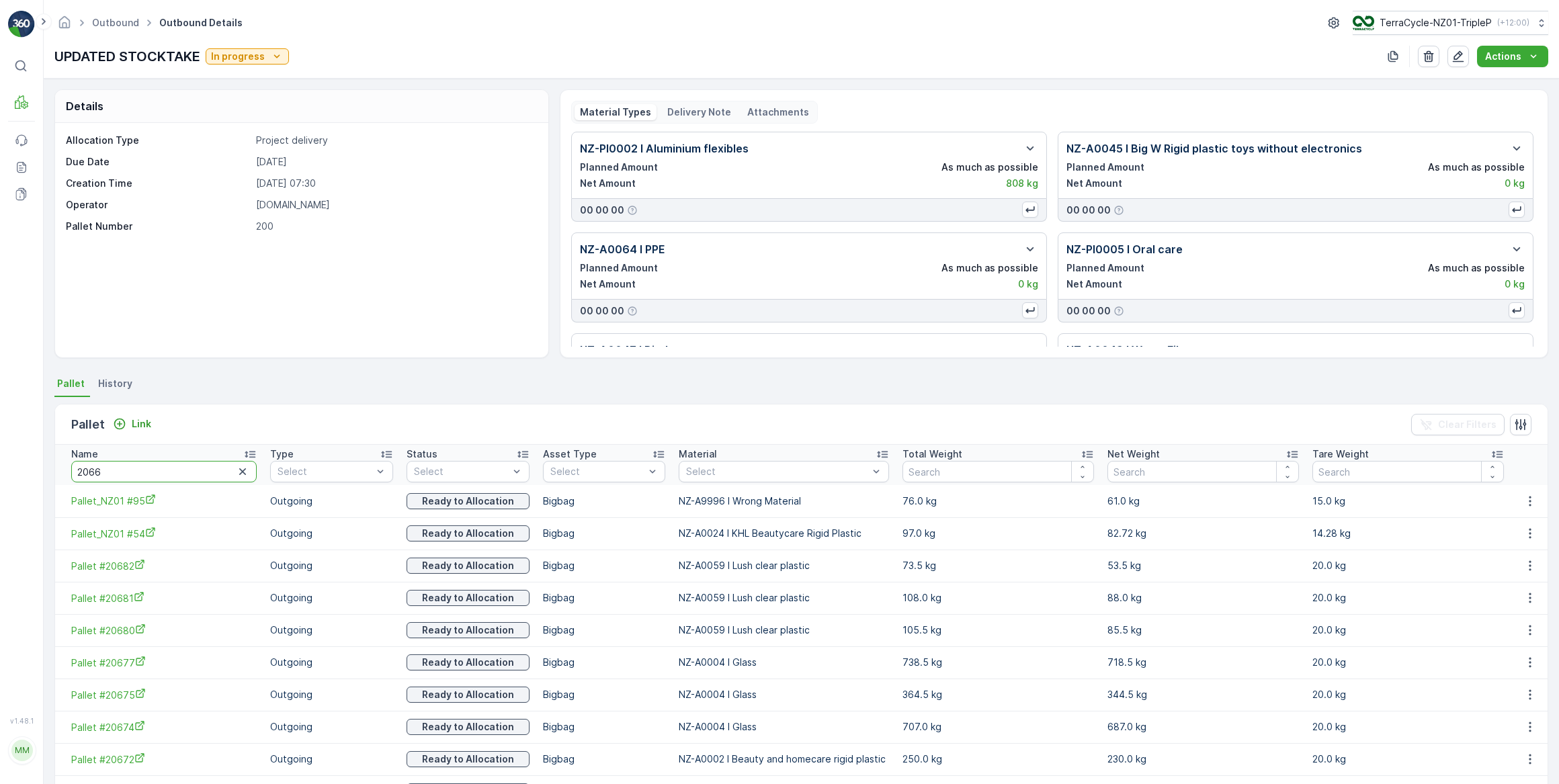
type input "20660"
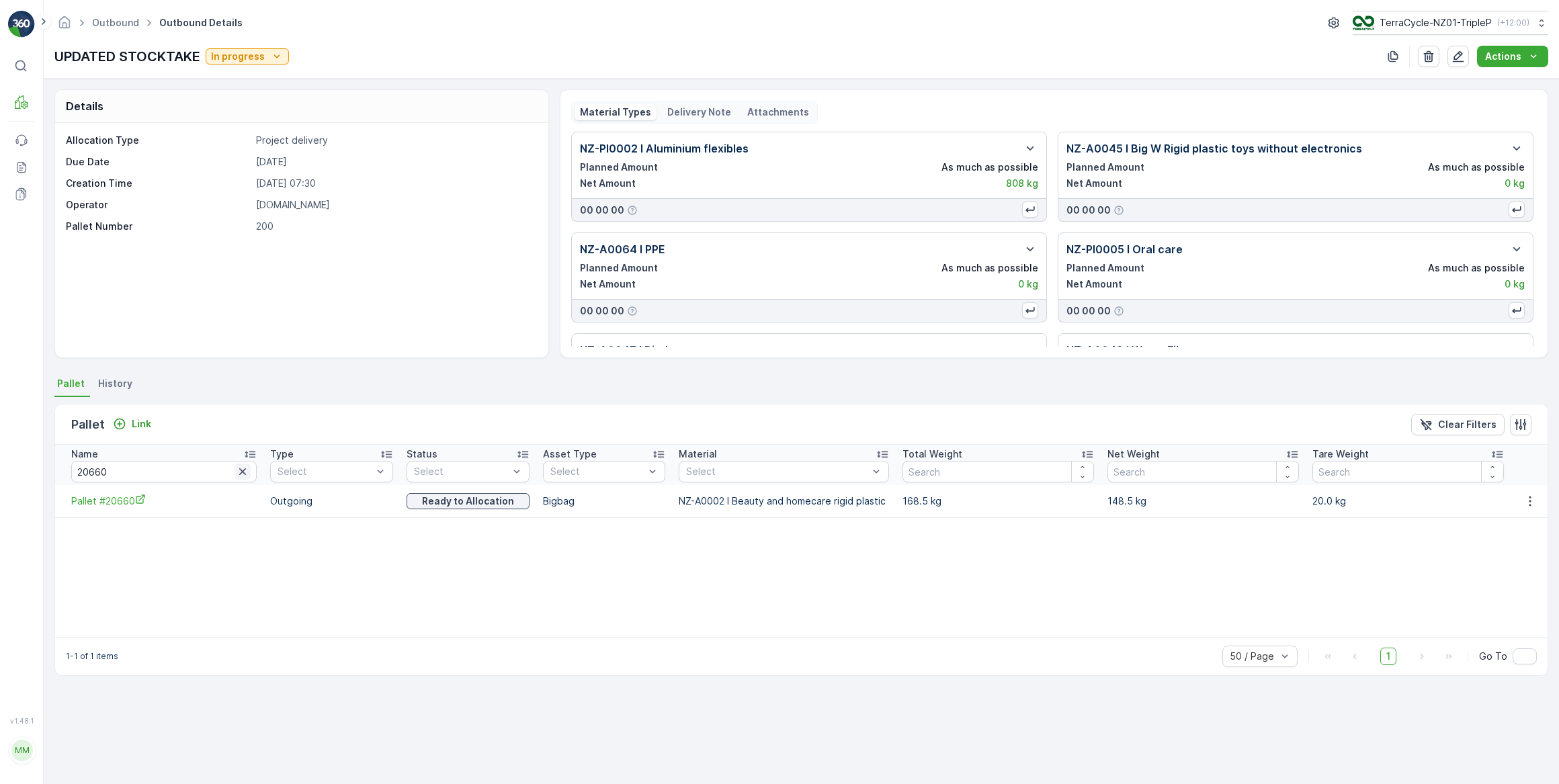
click at [236, 476] on icon "button" at bounding box center [242, 471] width 13 height 13
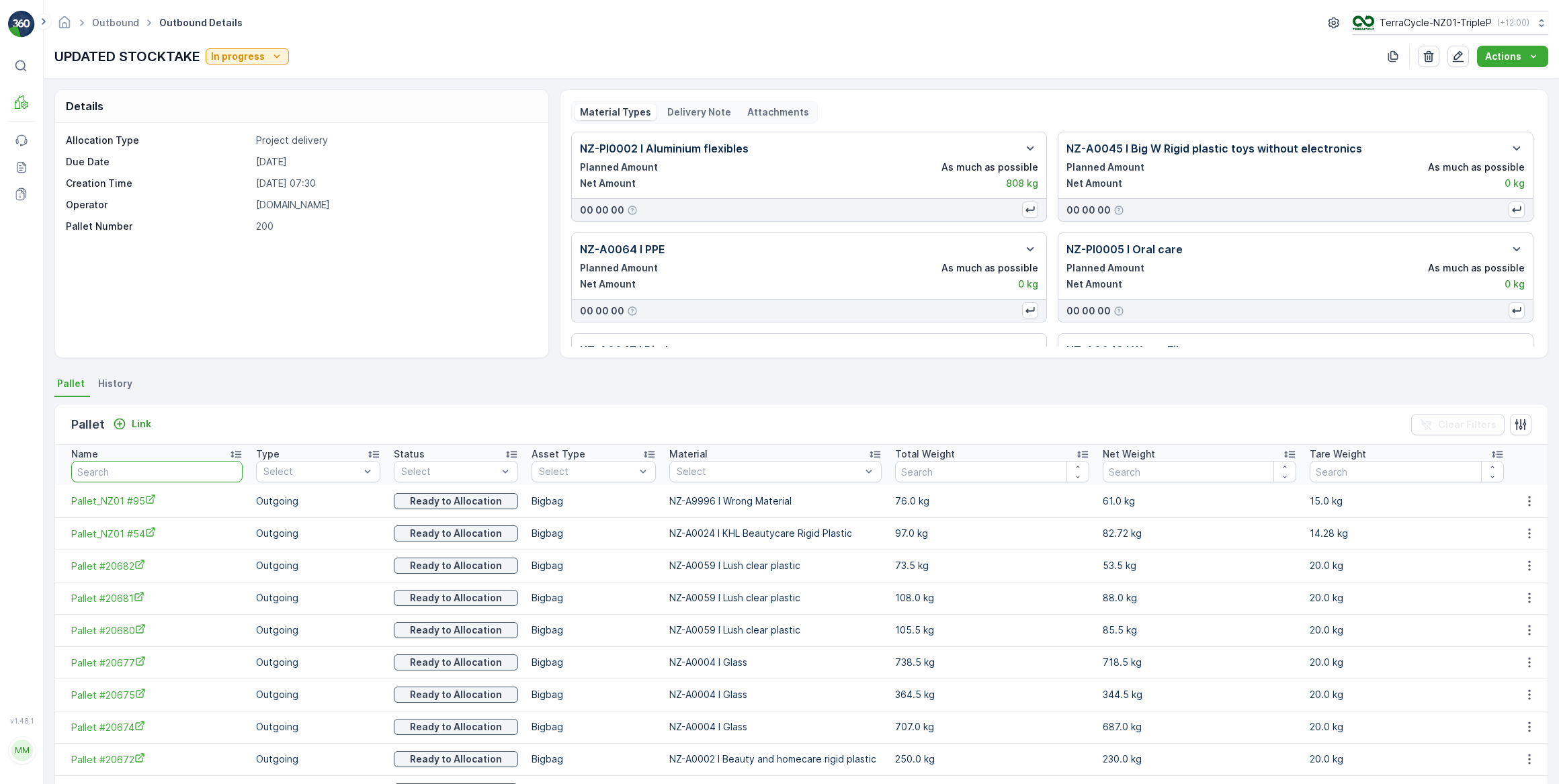
click at [123, 467] on input "text" at bounding box center [157, 471] width 172 height 22
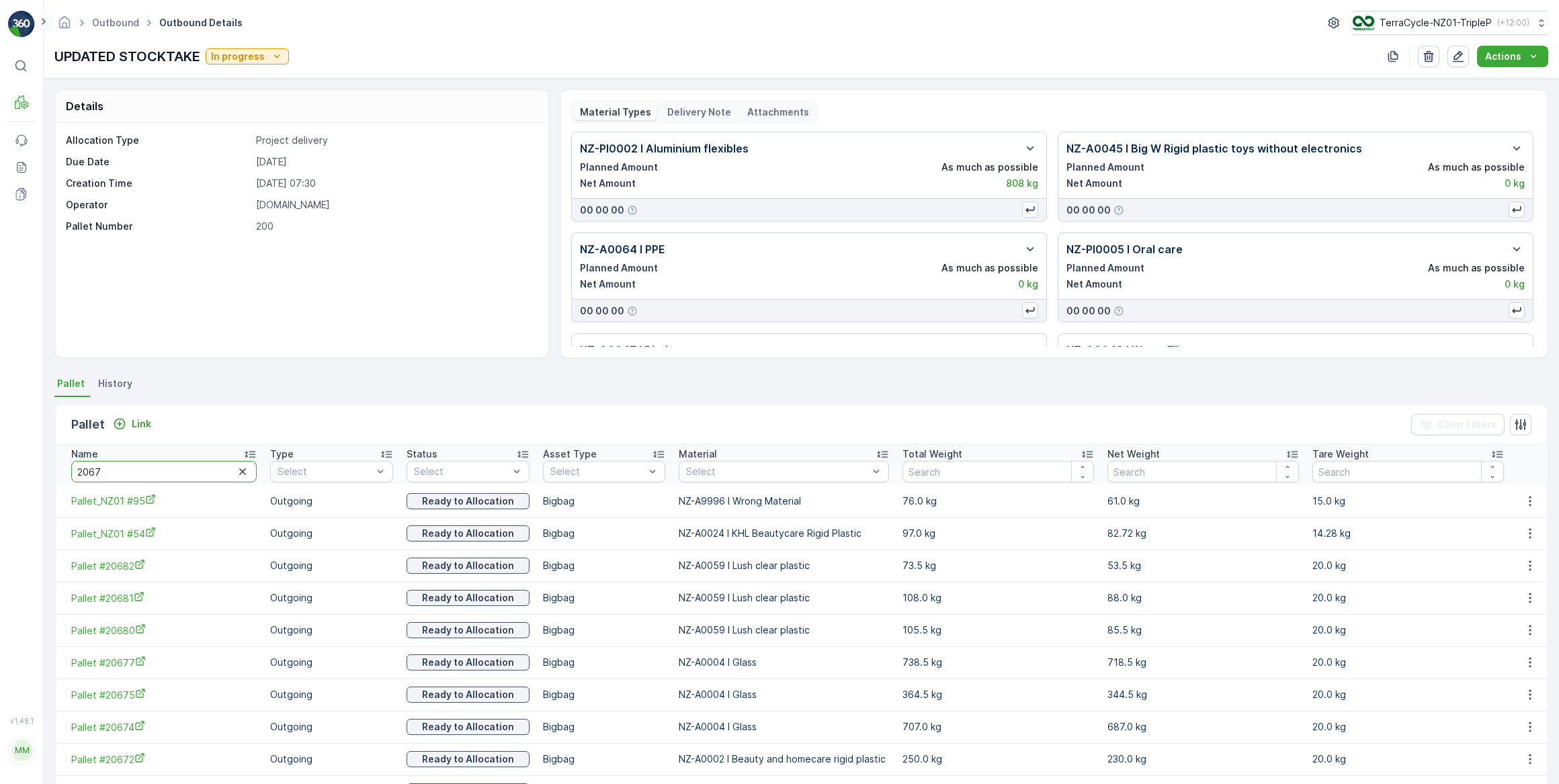
type input "20670"
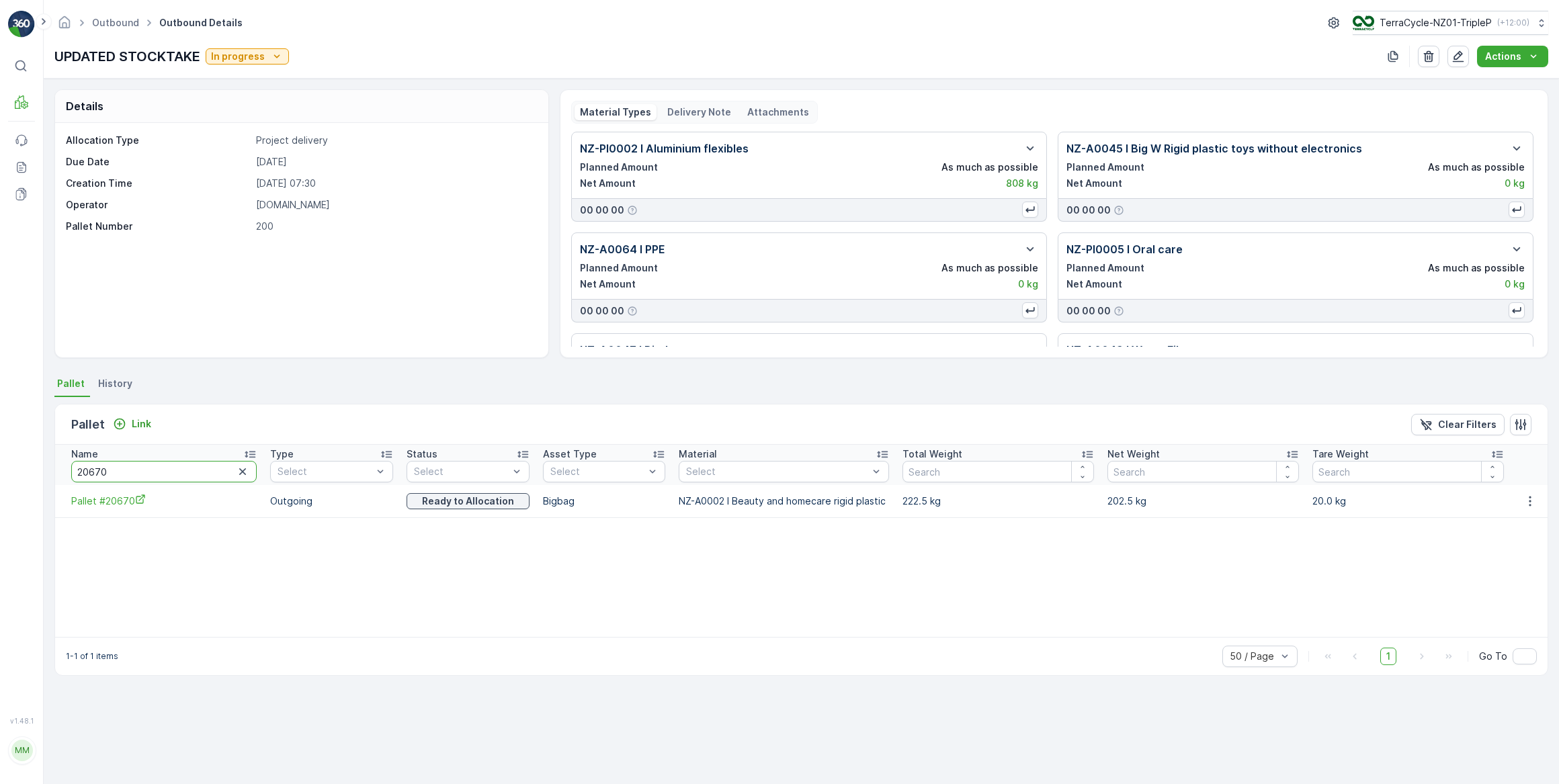
drag, startPoint x: 119, startPoint y: 465, endPoint x: 88, endPoint y: 465, distance: 31.0
click at [88, 465] on input "20670" at bounding box center [164, 471] width 186 height 22
type input "20684"
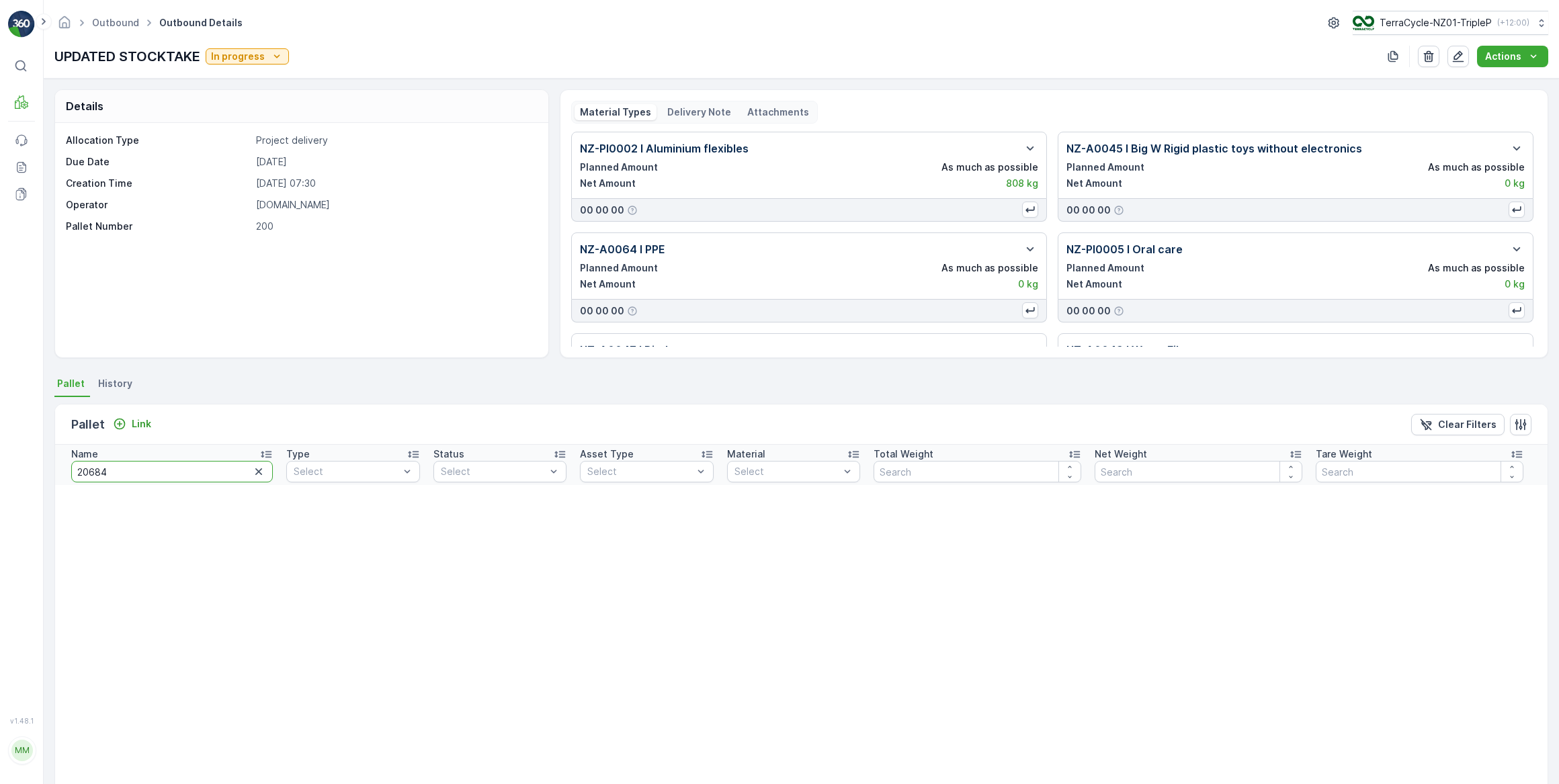
click at [178, 470] on input "20684" at bounding box center [172, 471] width 202 height 22
drag, startPoint x: 158, startPoint y: 470, endPoint x: 154, endPoint y: 455, distance: 15.5
click at [148, 470] on input "20684" at bounding box center [172, 471] width 202 height 22
click at [132, 424] on p "Link" at bounding box center [141, 424] width 20 height 13
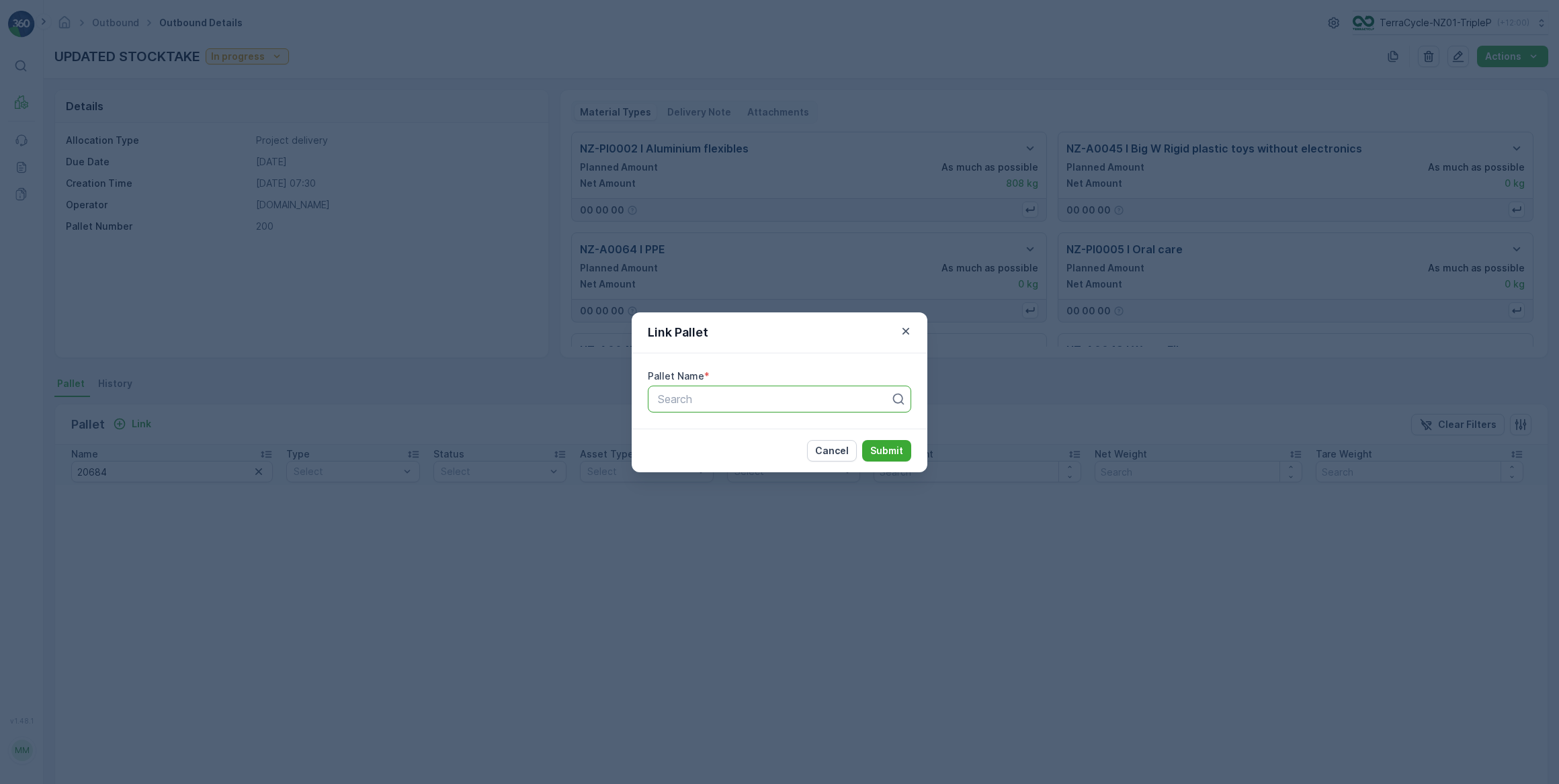
click at [677, 399] on div at bounding box center [775, 398] width 235 height 12
type input "20684"
click at [702, 430] on span "Pallet #20684" at bounding box center [692, 431] width 71 height 12
click at [887, 449] on p "Submit" at bounding box center [887, 450] width 33 height 13
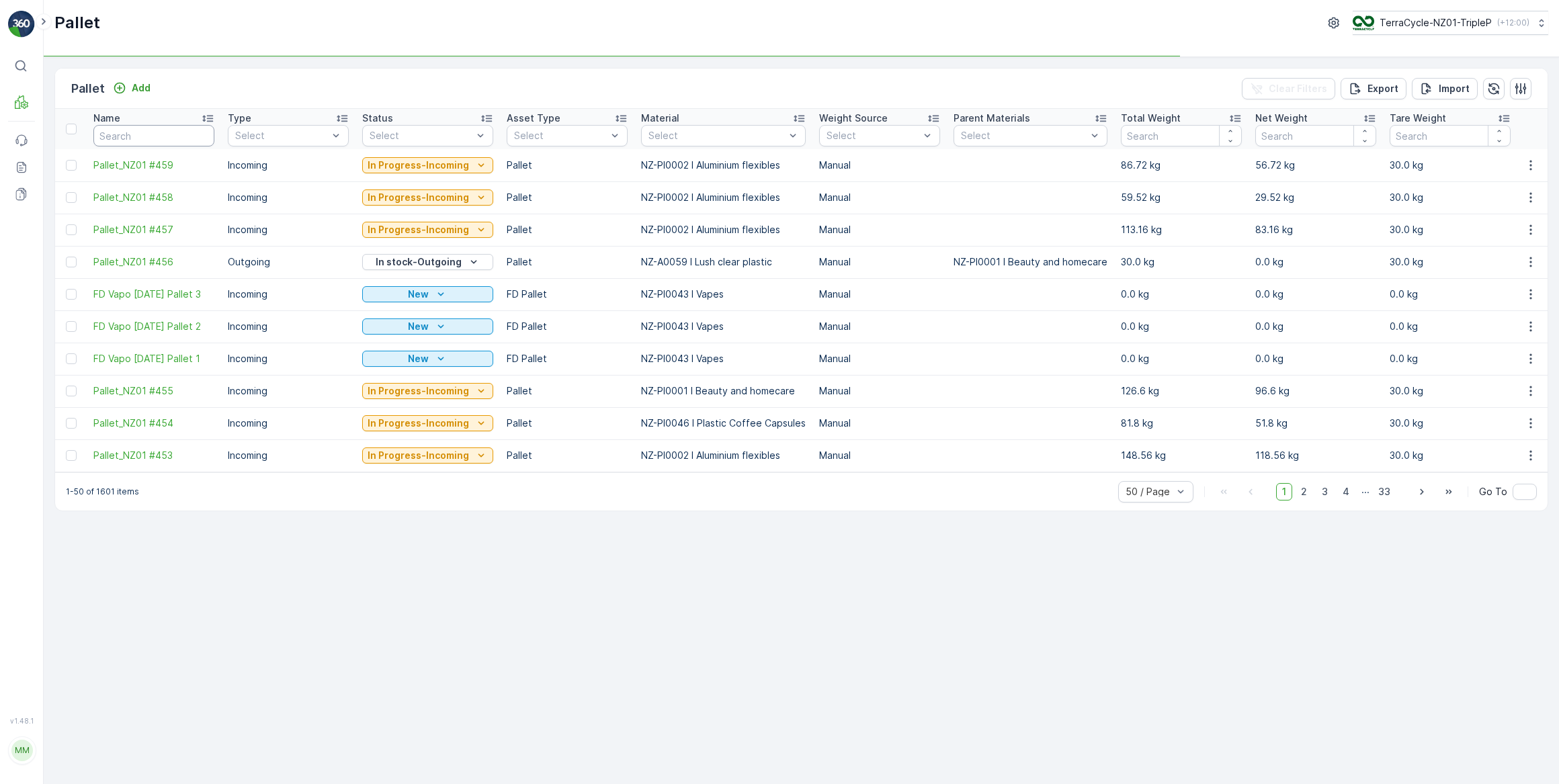
click at [125, 136] on input "text" at bounding box center [153, 136] width 121 height 22
type input "#"
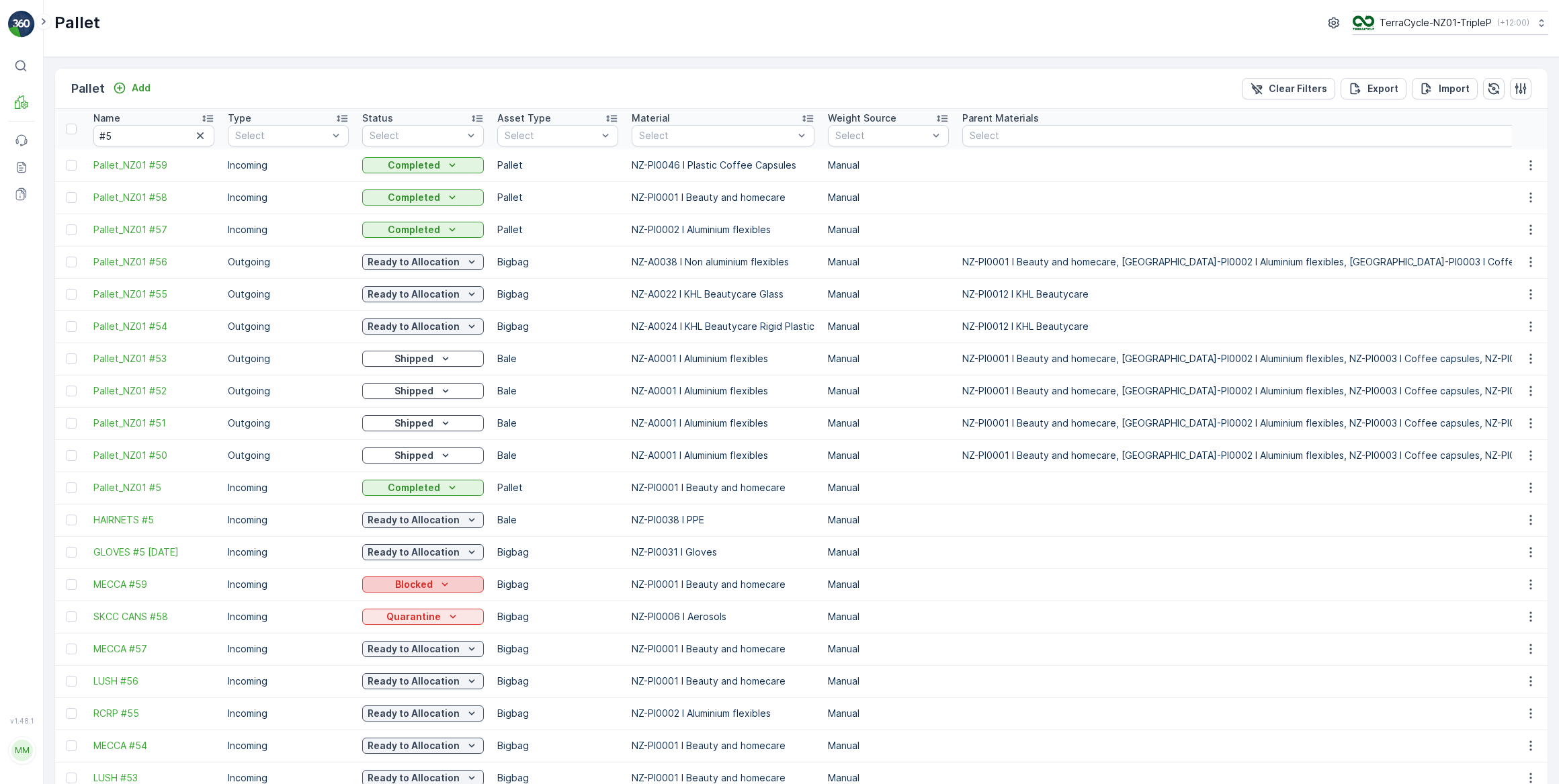
click at [376, 580] on div "Blocked" at bounding box center [423, 584] width 111 height 13
click at [424, 371] on span "In Progress-Incoming" at bounding box center [417, 375] width 94 height 13
click at [403, 579] on p "Blocked" at bounding box center [414, 584] width 38 height 13
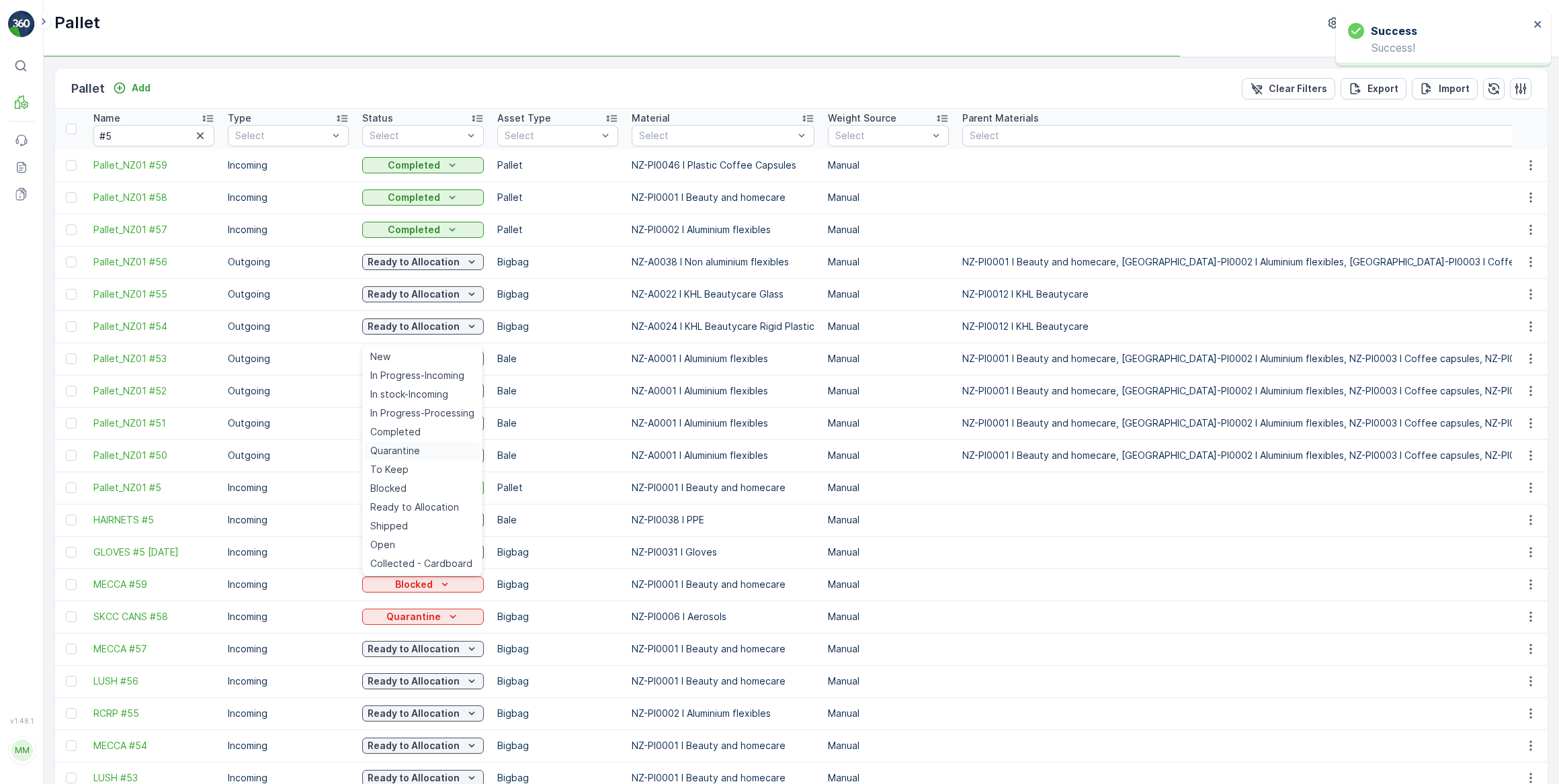
click at [408, 448] on span "Quarantine" at bounding box center [395, 450] width 50 height 13
click at [409, 582] on p "Blocked" at bounding box center [414, 584] width 38 height 13
click at [420, 510] on span "Ready to Allocation" at bounding box center [415, 507] width 89 height 13
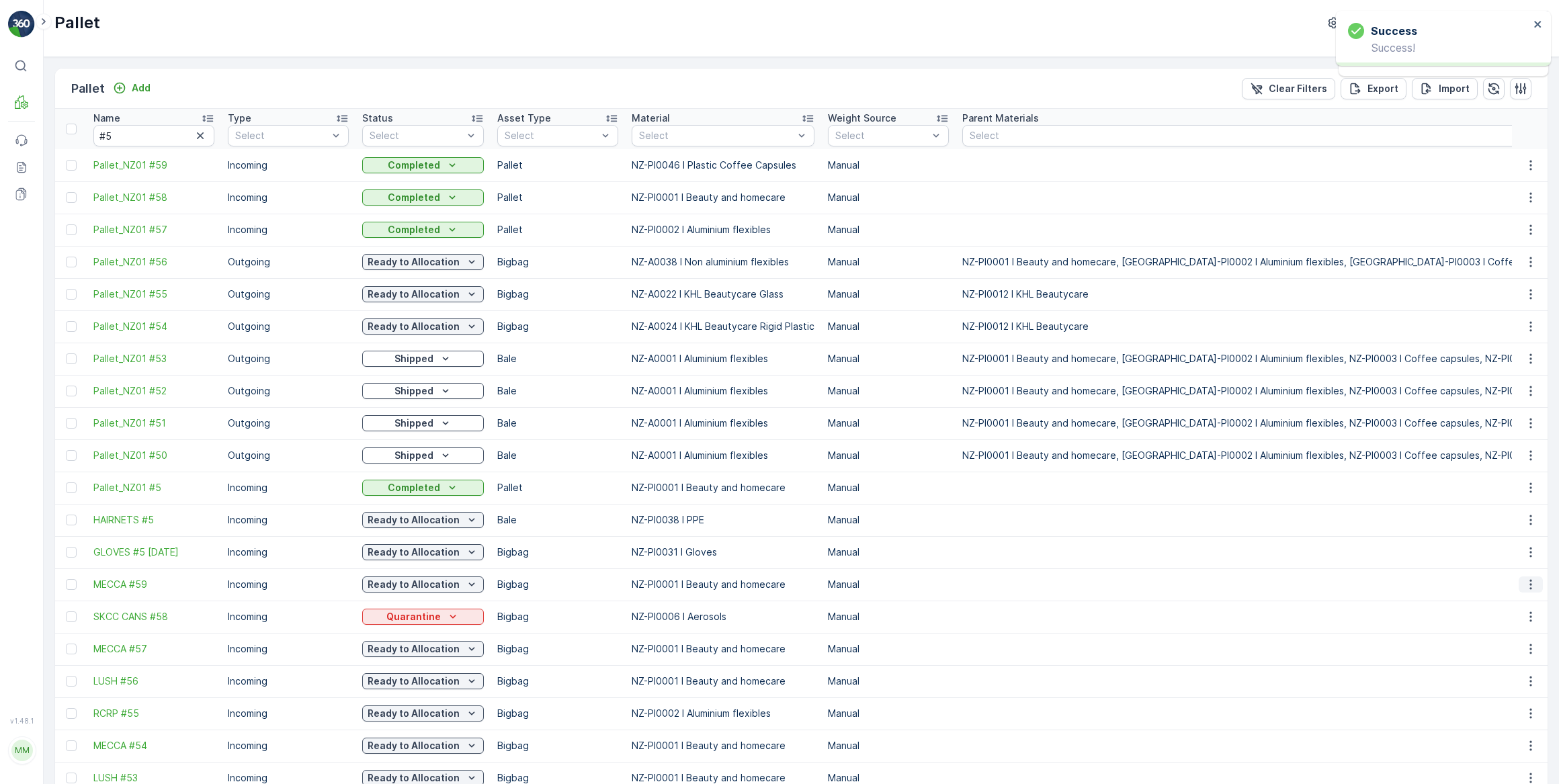
click at [1526, 585] on icon "button" at bounding box center [1531, 584] width 13 height 13
click at [1518, 678] on div "Print QR" at bounding box center [1515, 679] width 89 height 19
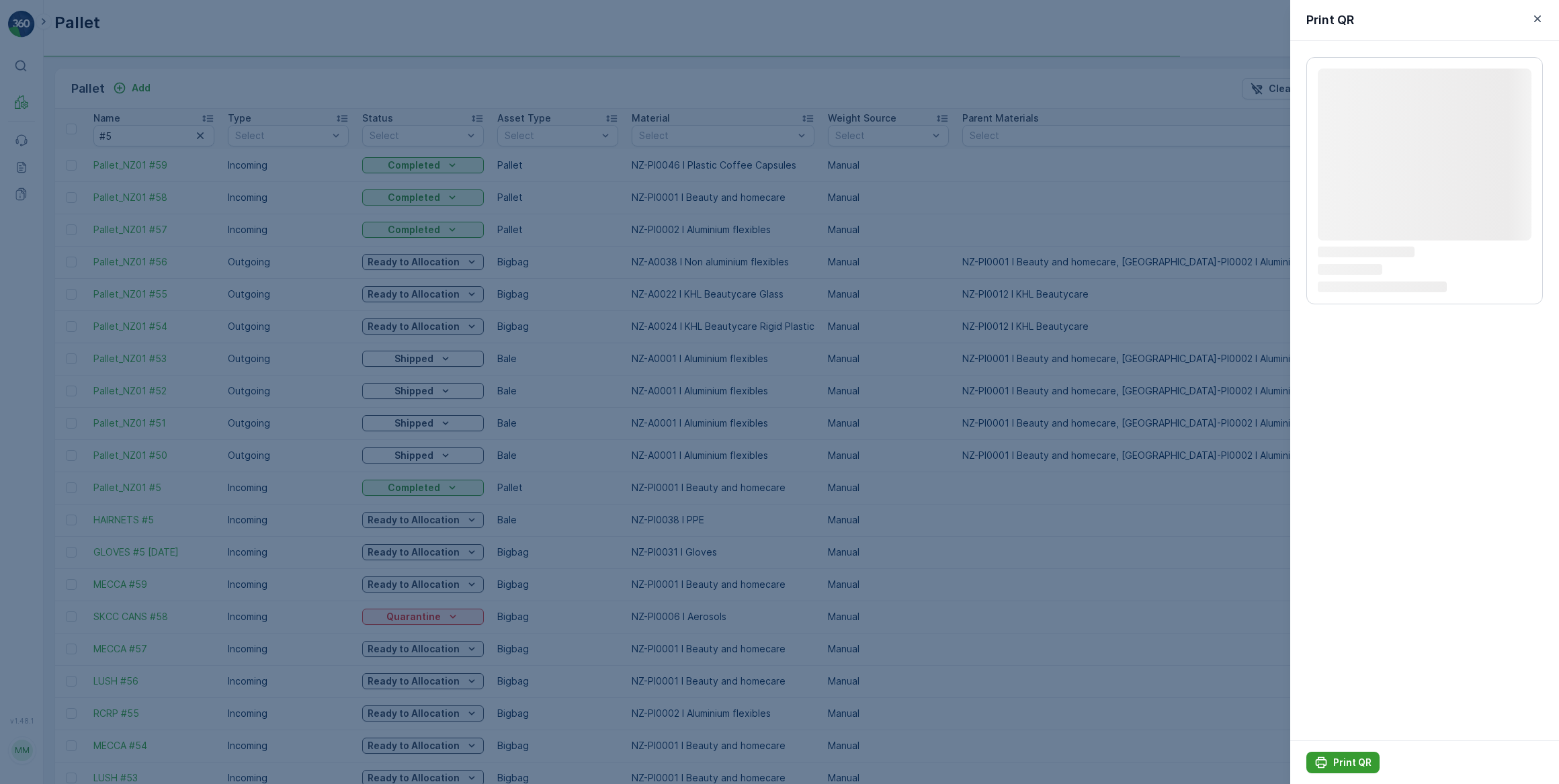
click at [1336, 766] on p "Print QR" at bounding box center [1352, 762] width 39 height 13
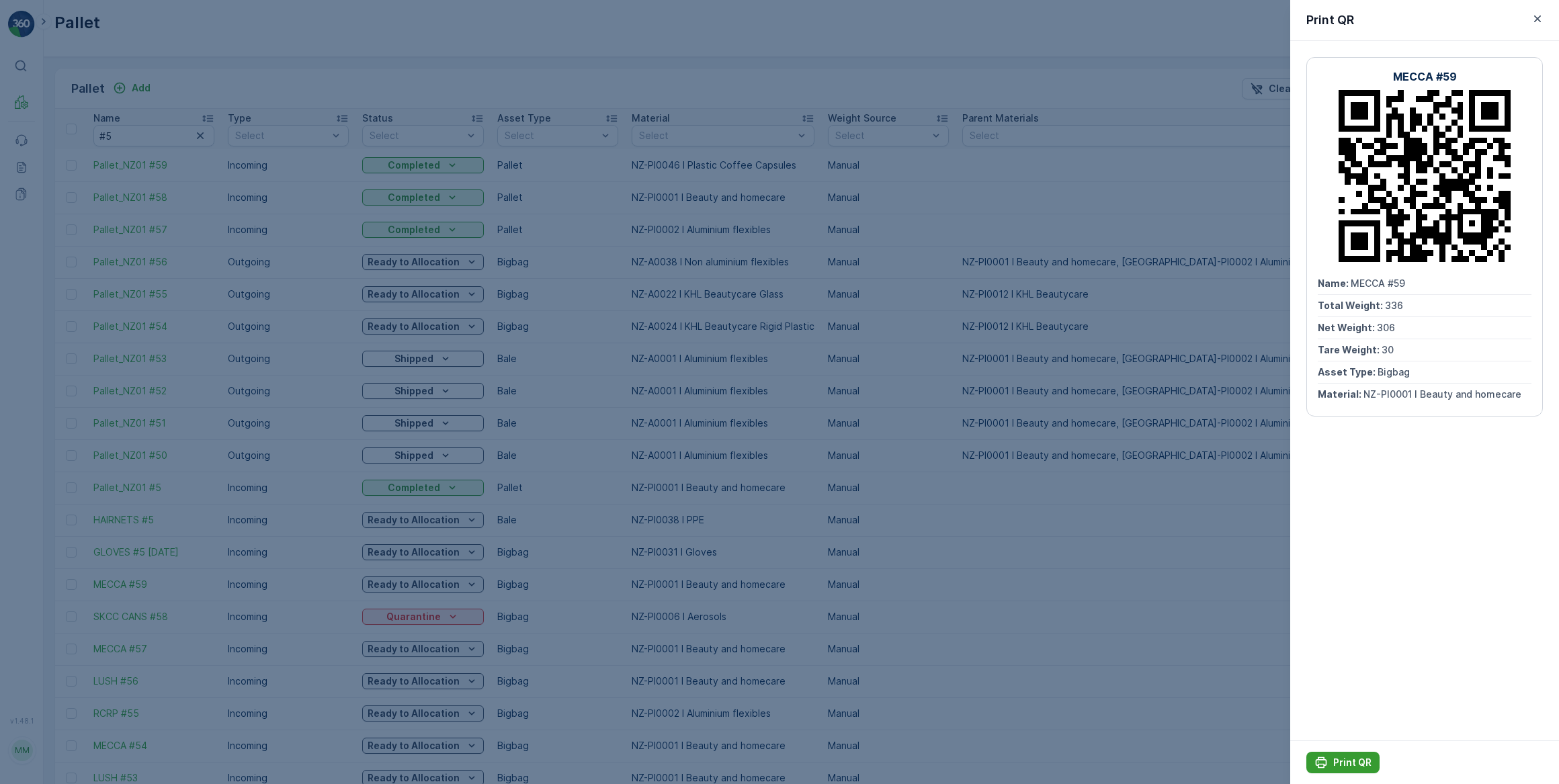
click at [1350, 761] on p "Print QR" at bounding box center [1352, 762] width 39 height 13
click at [642, 512] on div at bounding box center [780, 392] width 1559 height 784
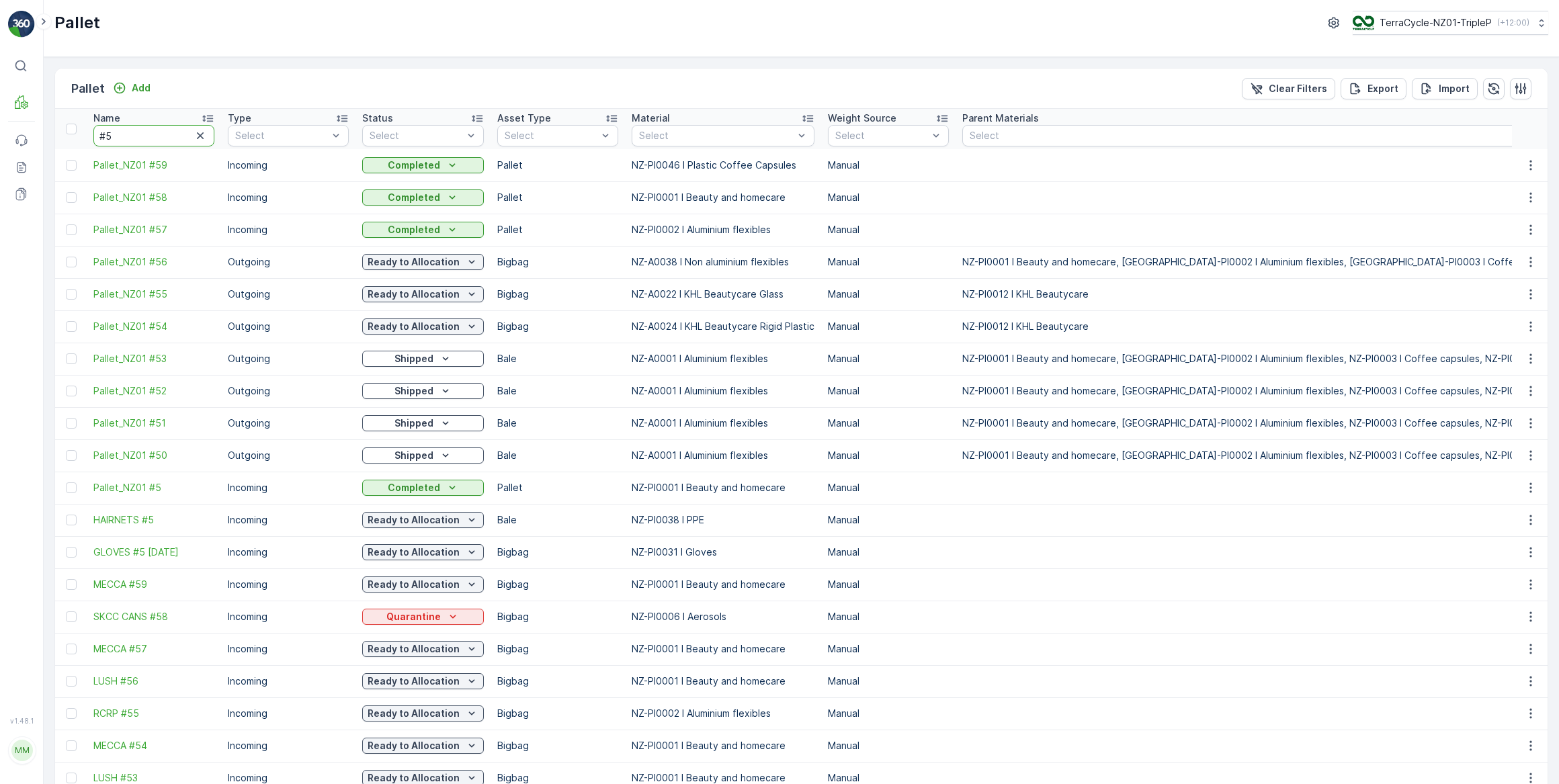
drag, startPoint x: 136, startPoint y: 141, endPoint x: 82, endPoint y: 129, distance: 55.3
type input "20675"
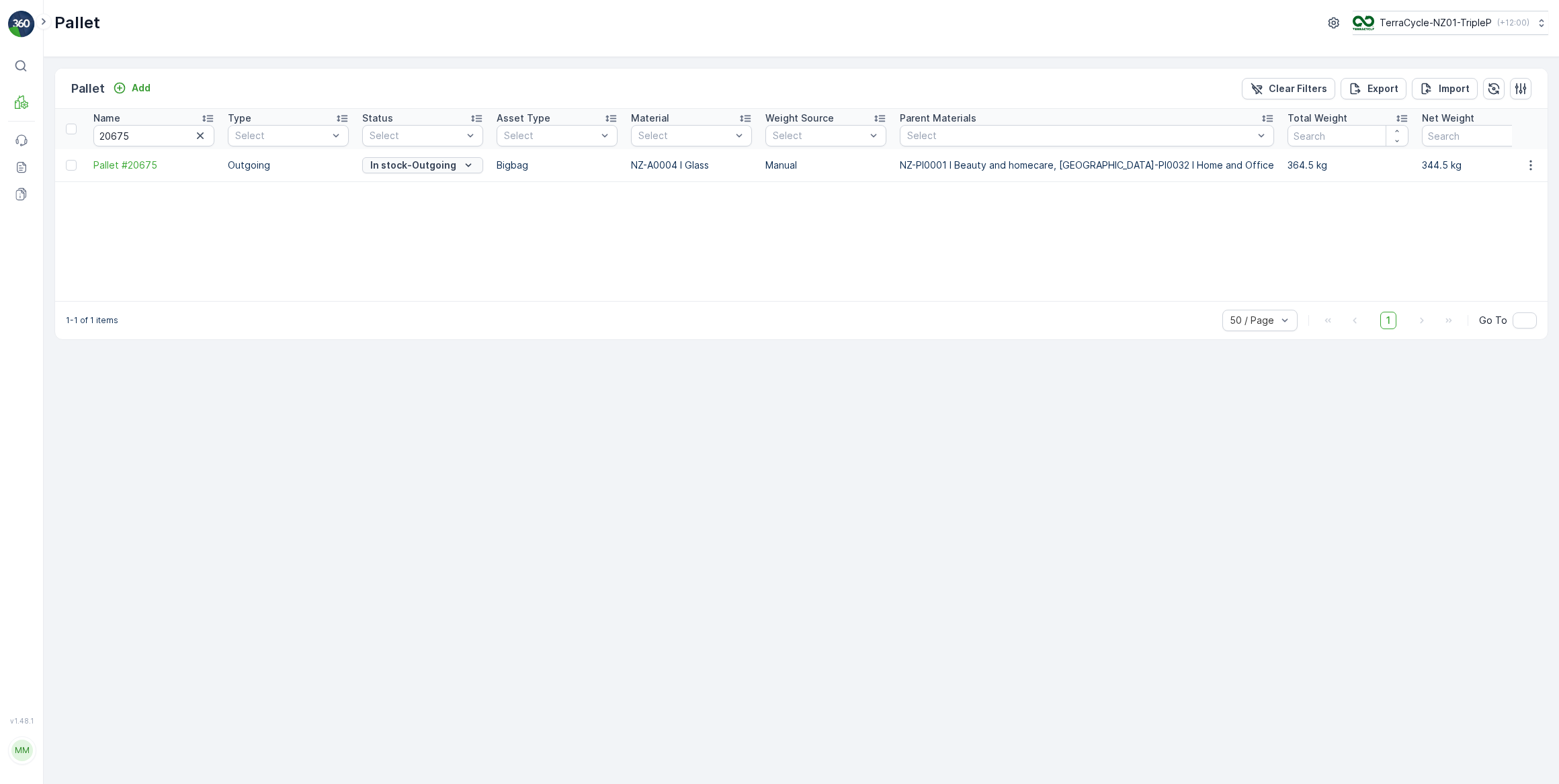
click at [404, 169] on p "In stock-Outgoing" at bounding box center [413, 164] width 86 height 13
click at [408, 296] on span "Ready to Allocation" at bounding box center [415, 298] width 89 height 13
drag, startPoint x: 141, startPoint y: 127, endPoint x: 117, endPoint y: 133, distance: 24.7
click at [117, 133] on input "20675" at bounding box center [153, 136] width 121 height 22
type input "20667"
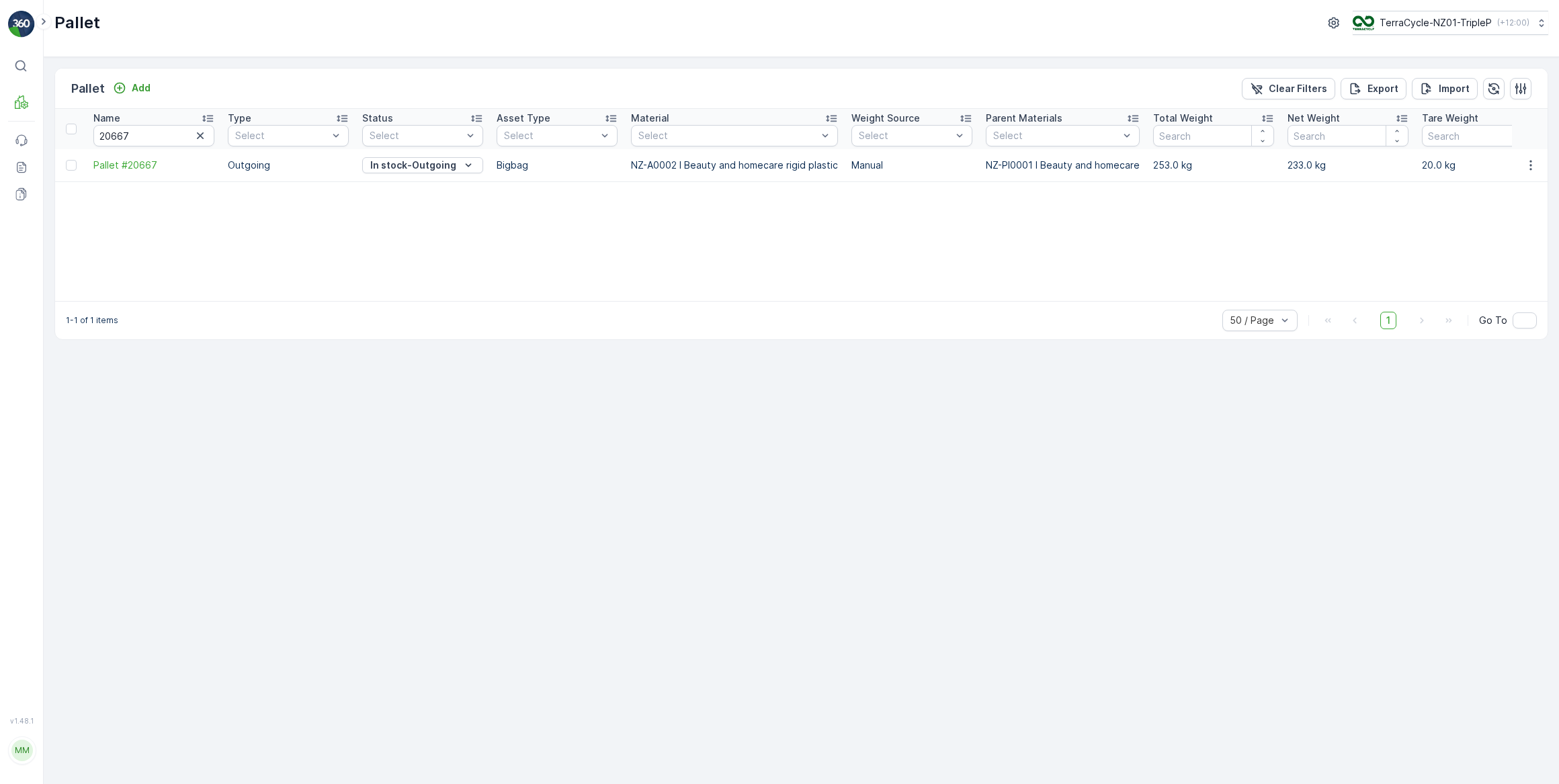
click at [427, 162] on p "In stock-Outgoing" at bounding box center [413, 164] width 86 height 13
click at [413, 293] on span "Ready to Allocation" at bounding box center [415, 298] width 89 height 13
click at [200, 136] on icon "button" at bounding box center [200, 136] width 7 height 7
click at [178, 127] on input "text" at bounding box center [153, 136] width 121 height 22
type input "20665"
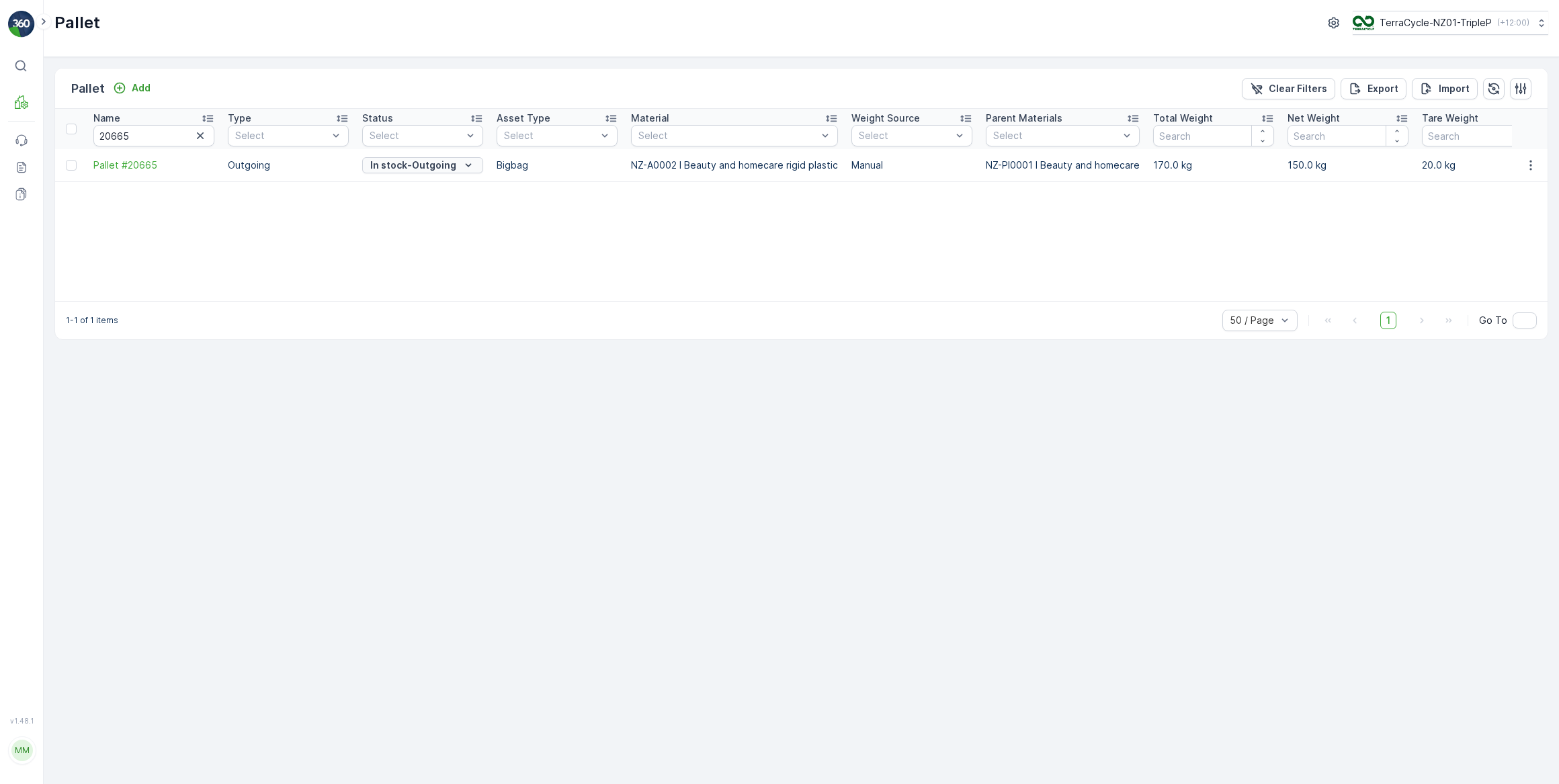
click at [411, 164] on p "In stock-Outgoing" at bounding box center [413, 164] width 86 height 13
click at [424, 302] on span "Ready to Allocation" at bounding box center [415, 298] width 89 height 13
drag, startPoint x: 139, startPoint y: 136, endPoint x: 117, endPoint y: 133, distance: 22.2
click at [117, 133] on input "20665" at bounding box center [153, 136] width 121 height 22
type input "20660"
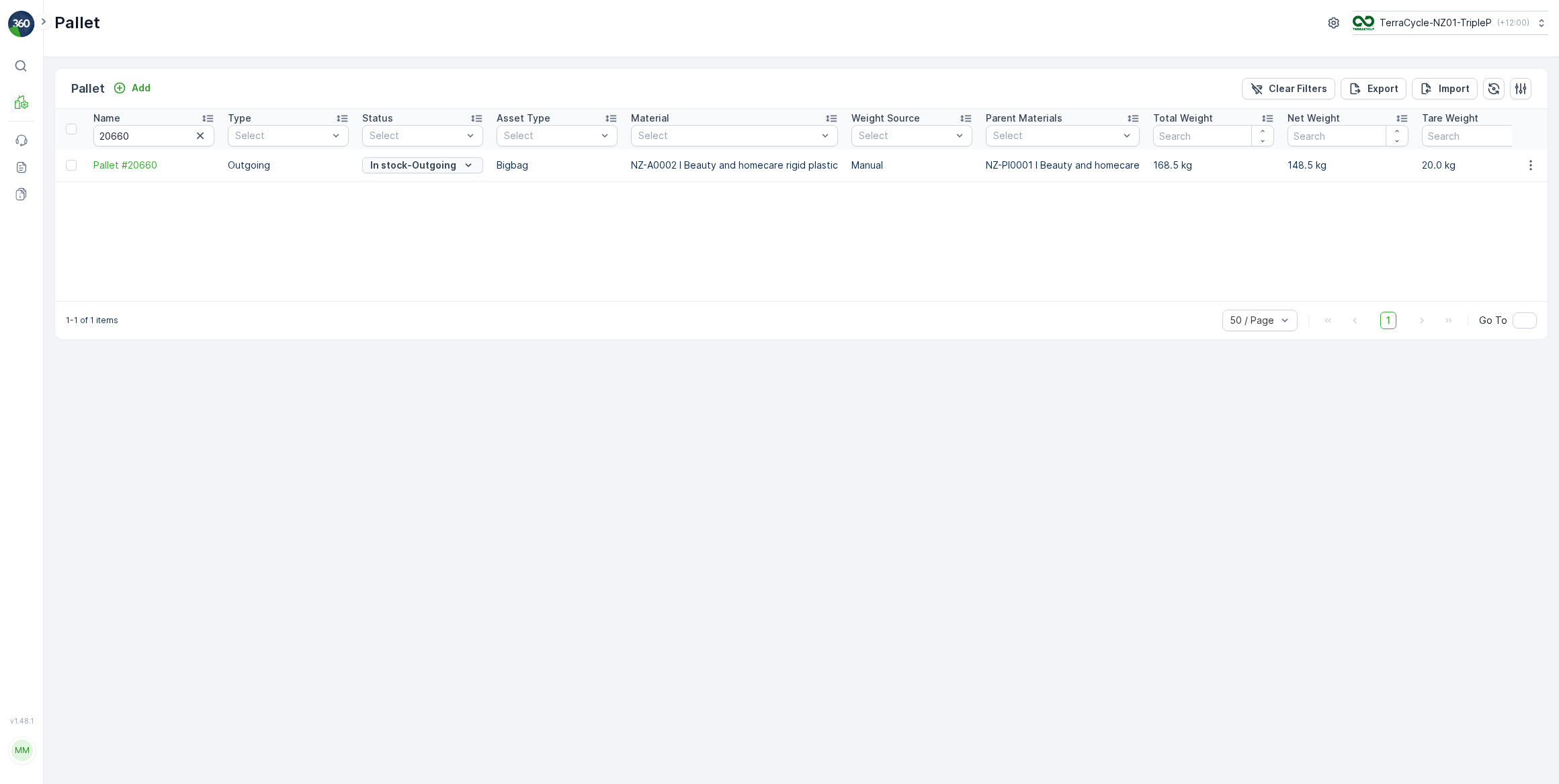
click at [457, 164] on div "In stock-Outgoing" at bounding box center [422, 164] width 110 height 13
click at [401, 294] on span "Ready to Allocation" at bounding box center [415, 298] width 89 height 13
drag, startPoint x: 152, startPoint y: 127, endPoint x: 88, endPoint y: 125, distance: 64.0
click at [88, 125] on th "Name 20660" at bounding box center [154, 129] width 134 height 41
type input "20659"
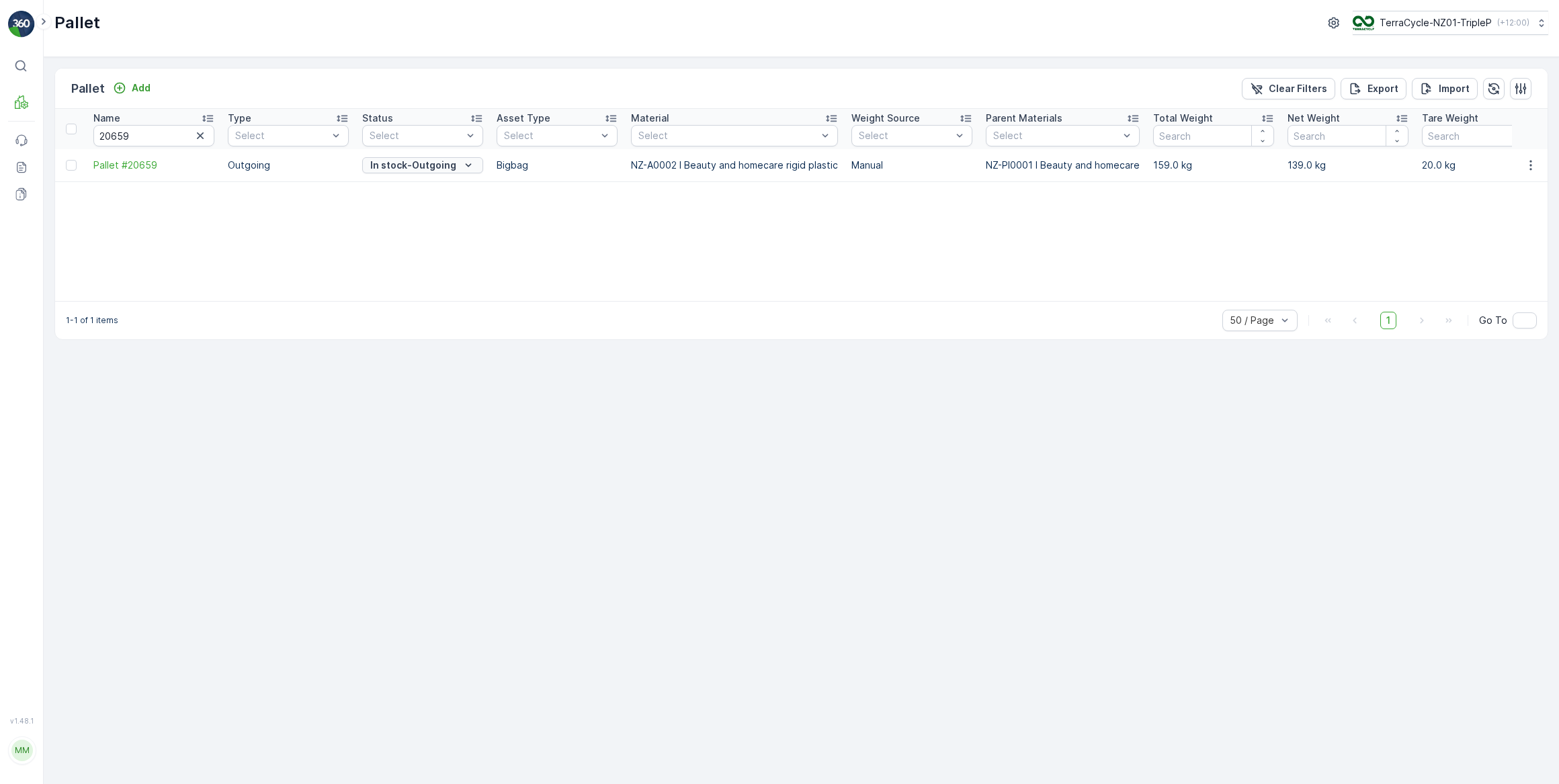
click at [427, 164] on p "In stock-Outgoing" at bounding box center [413, 164] width 86 height 13
click at [412, 298] on span "Ready to Allocation" at bounding box center [415, 298] width 89 height 13
drag, startPoint x: 128, startPoint y: 134, endPoint x: 114, endPoint y: 138, distance: 14.6
click at [118, 134] on input "20659" at bounding box center [153, 136] width 121 height 22
type input "20663"
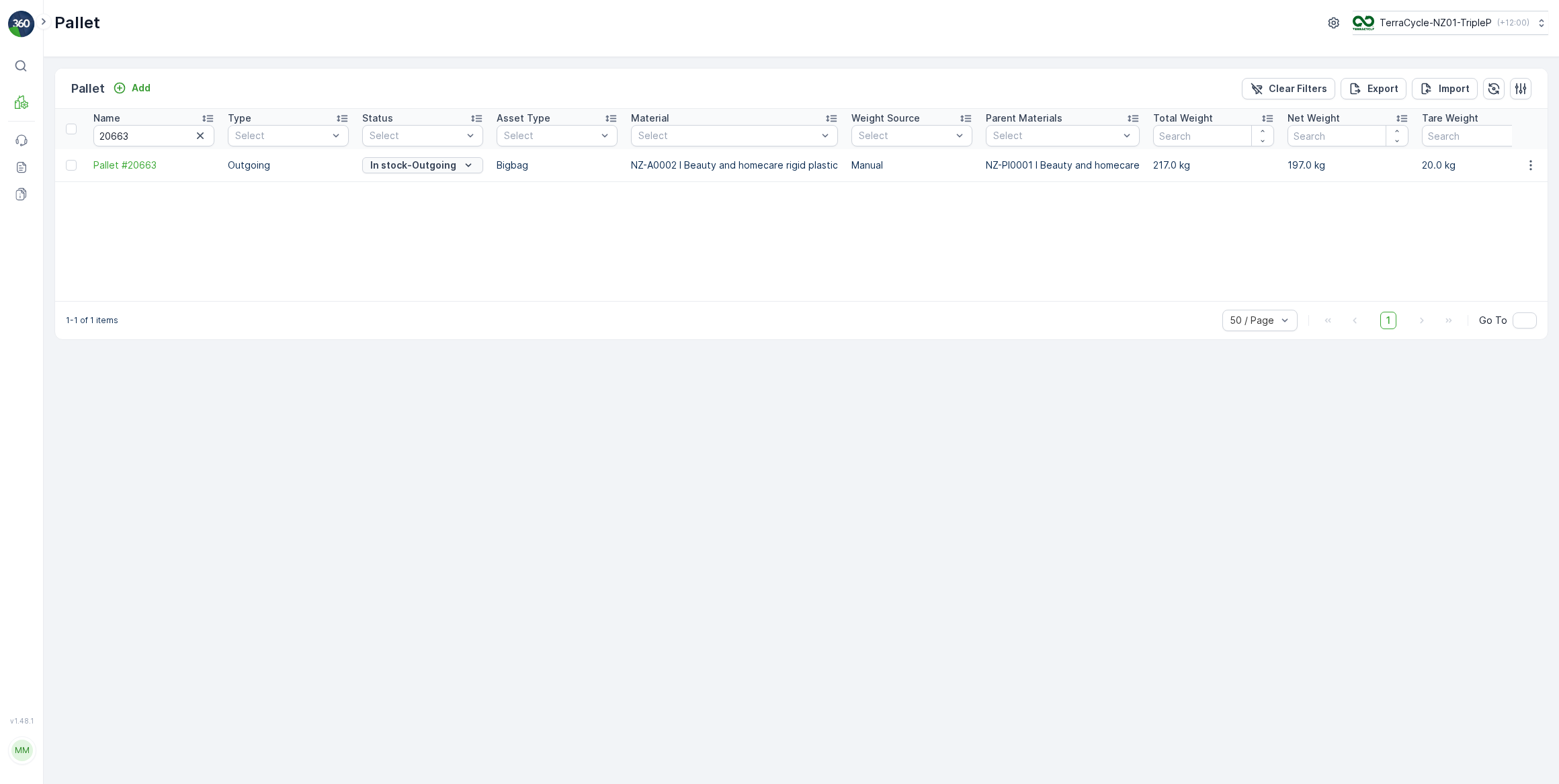
click at [416, 159] on p "In stock-Outgoing" at bounding box center [413, 164] width 86 height 13
click at [419, 297] on span "Ready to Allocation" at bounding box center [415, 298] width 89 height 13
drag, startPoint x: 160, startPoint y: 135, endPoint x: 124, endPoint y: 133, distance: 36.1
click at [124, 134] on input "20663" at bounding box center [153, 136] width 121 height 22
type input "20666"
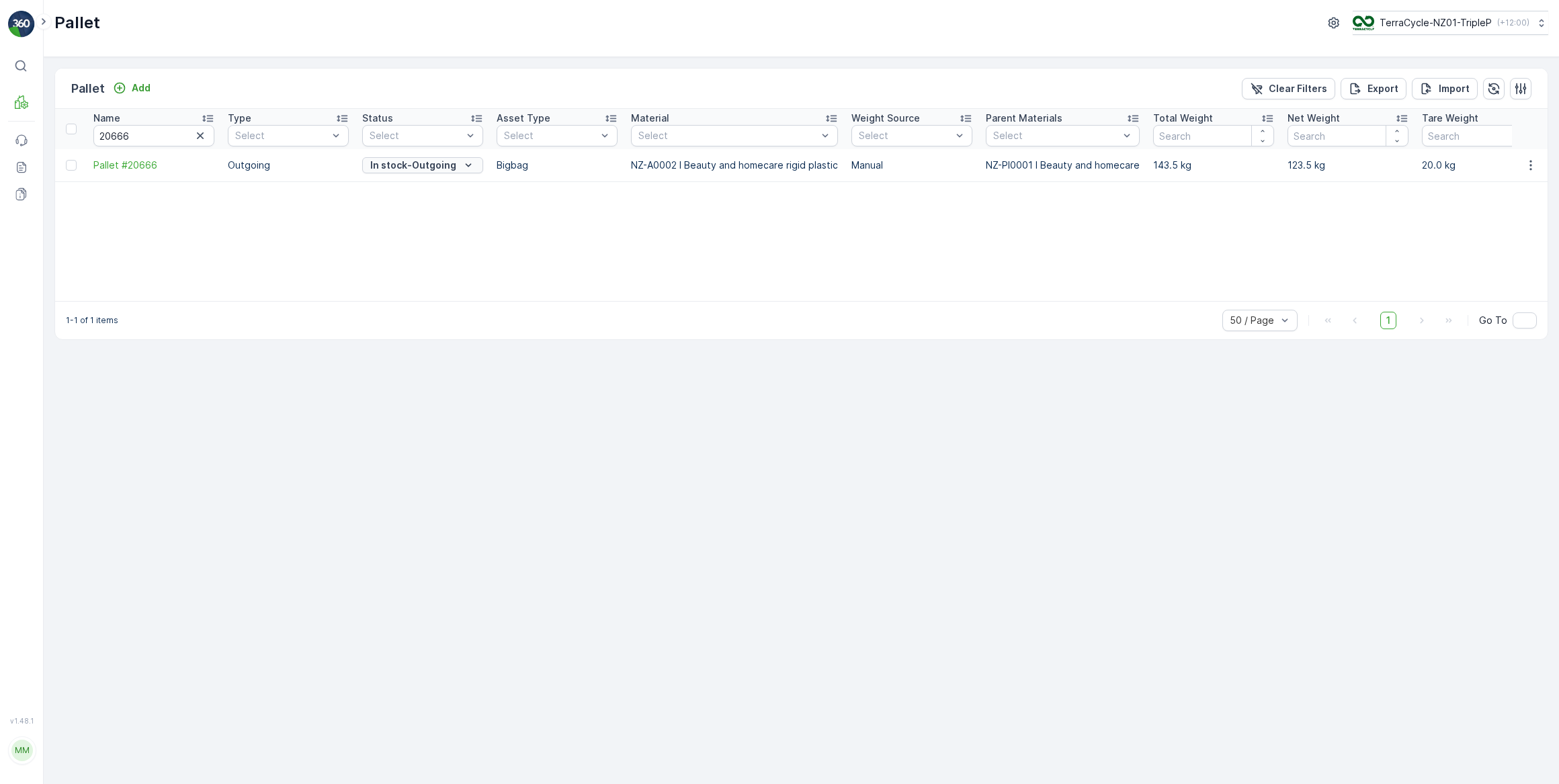
click at [448, 160] on p "In stock-Outgoing" at bounding box center [413, 164] width 86 height 13
click at [422, 295] on span "Ready to Allocation" at bounding box center [415, 298] width 89 height 13
drag, startPoint x: 134, startPoint y: 136, endPoint x: 119, endPoint y: 132, distance: 15.5
click at [119, 132] on input "20666" at bounding box center [153, 136] width 121 height 22
type input "20684"
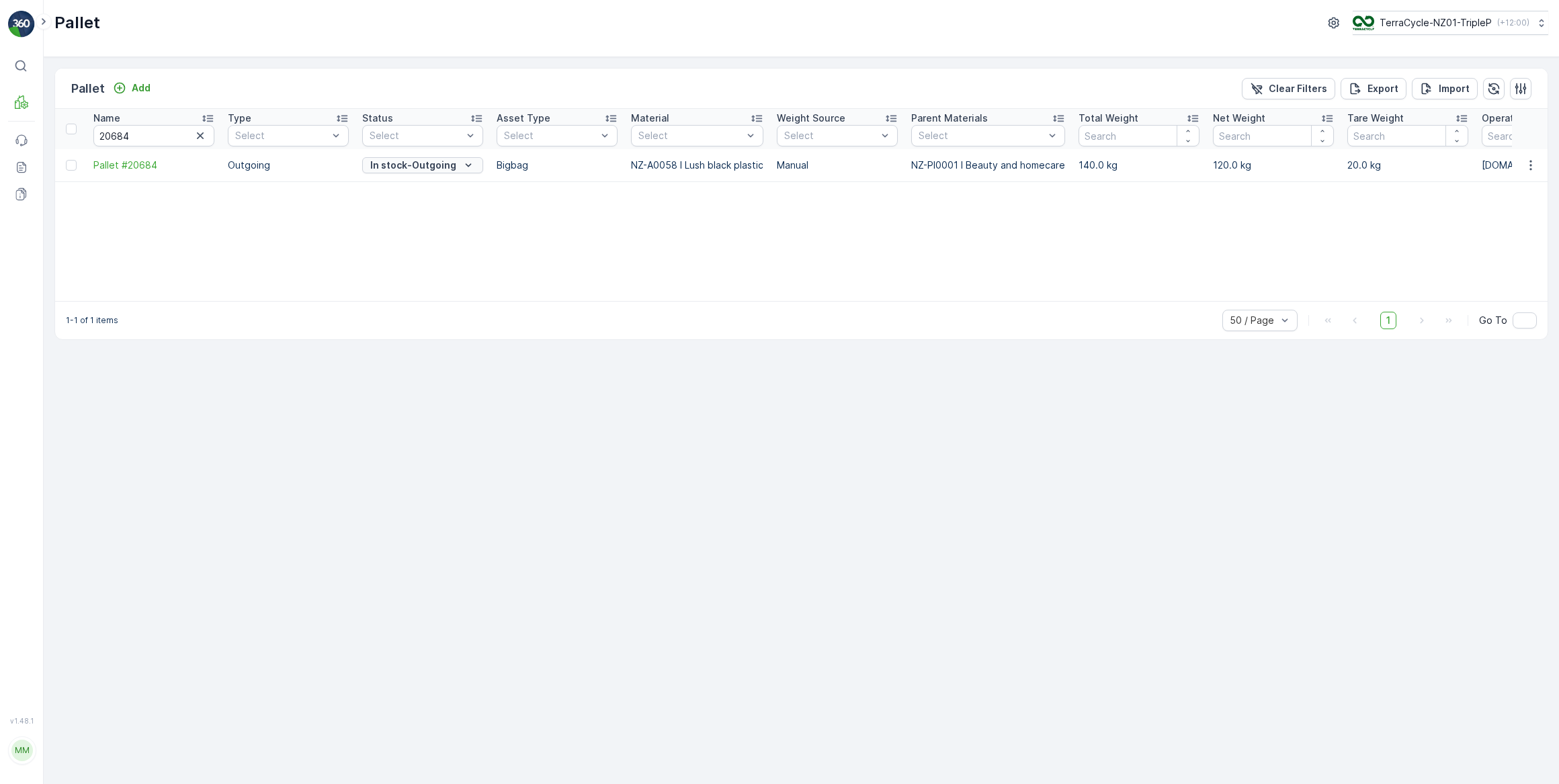
click at [411, 164] on p "In stock-Outgoing" at bounding box center [413, 164] width 86 height 13
click at [423, 297] on span "Ready to Allocation" at bounding box center [415, 298] width 89 height 13
click at [1527, 167] on icon "button" at bounding box center [1531, 164] width 13 height 13
click at [1494, 262] on span "Print QR" at bounding box center [1494, 260] width 37 height 13
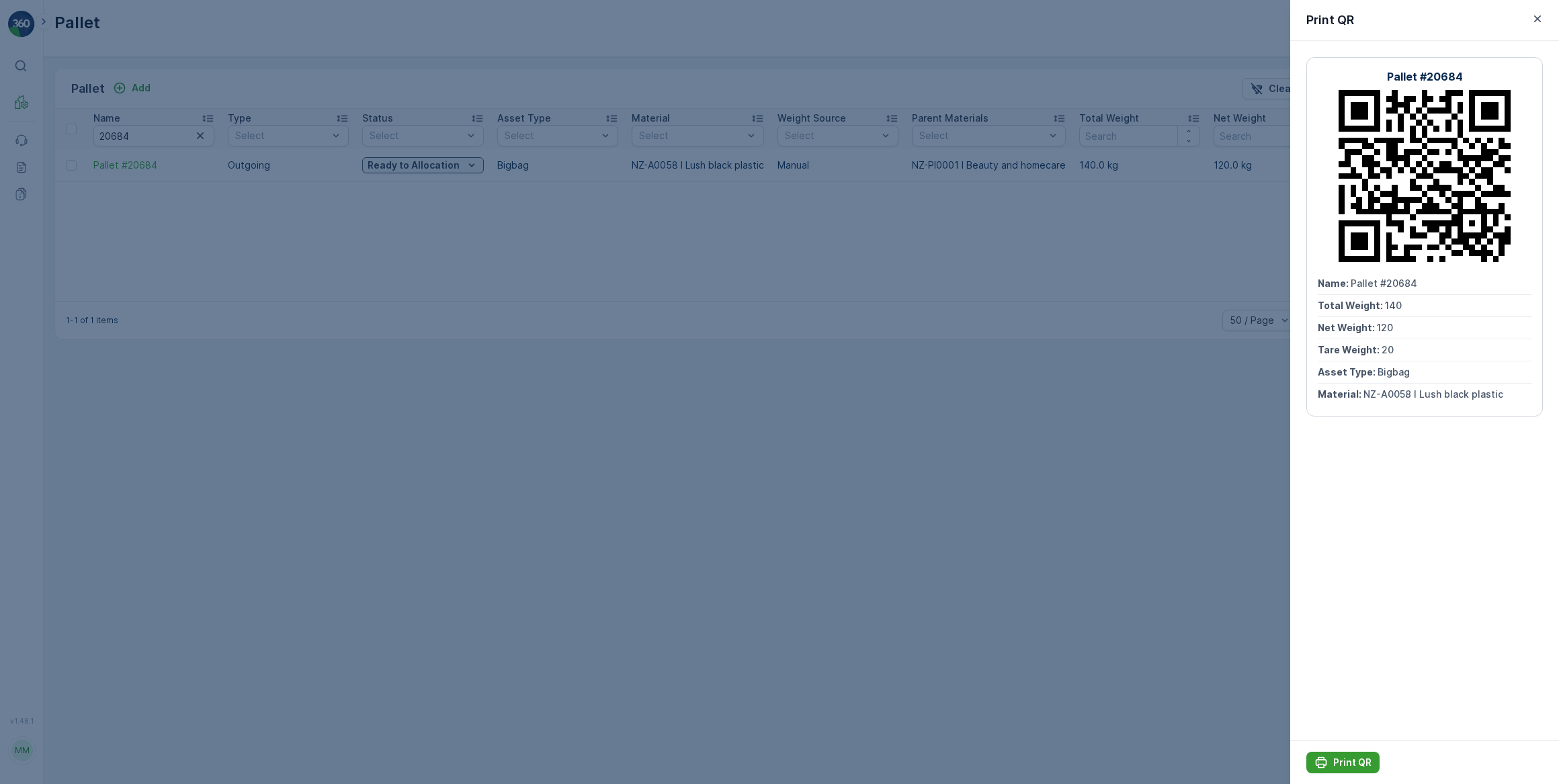
click at [1360, 764] on p "Print QR" at bounding box center [1352, 762] width 39 height 13
click at [513, 382] on div at bounding box center [780, 392] width 1559 height 784
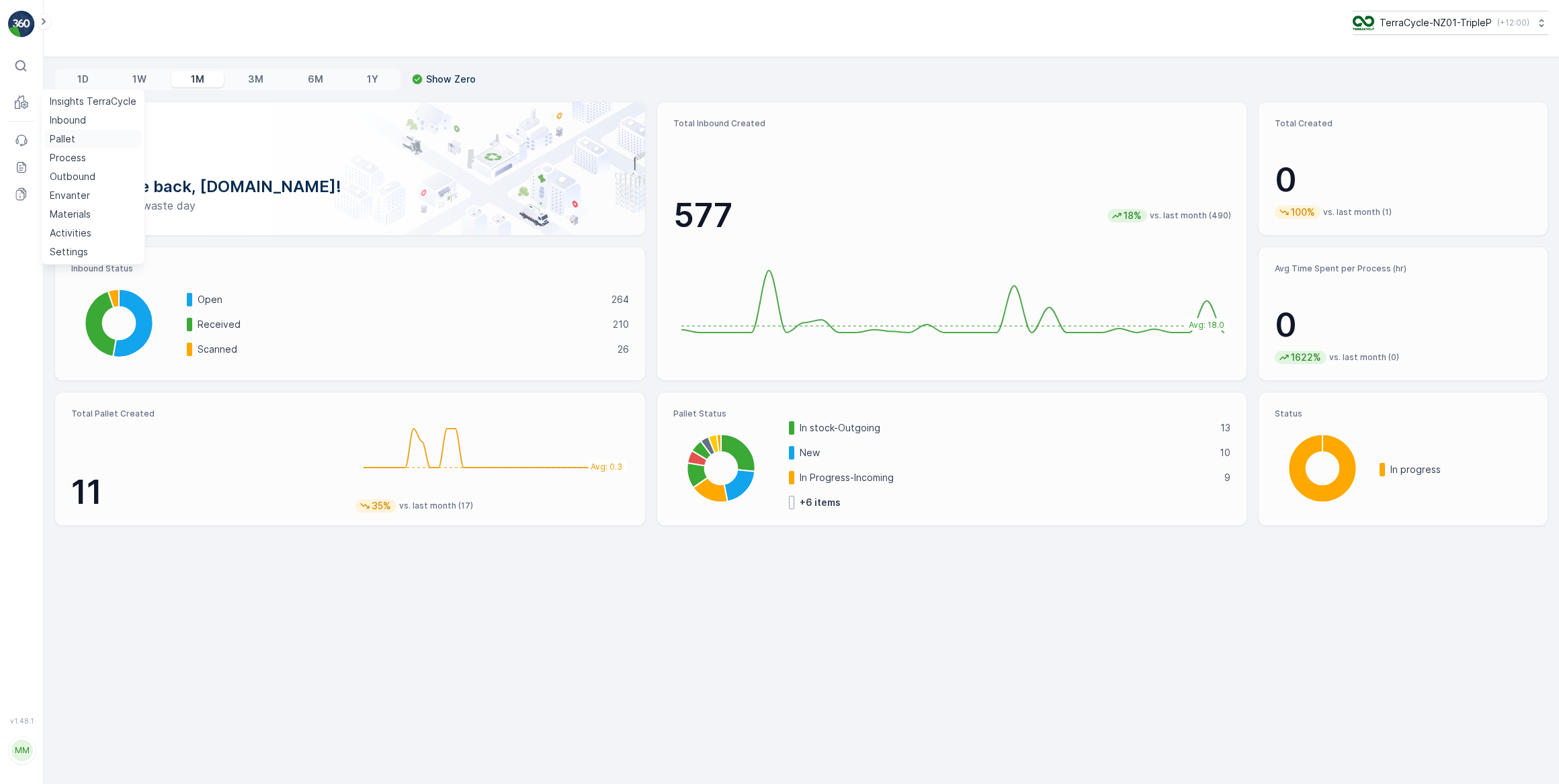
click at [67, 137] on p "Pallet" at bounding box center [62, 139] width 25 height 13
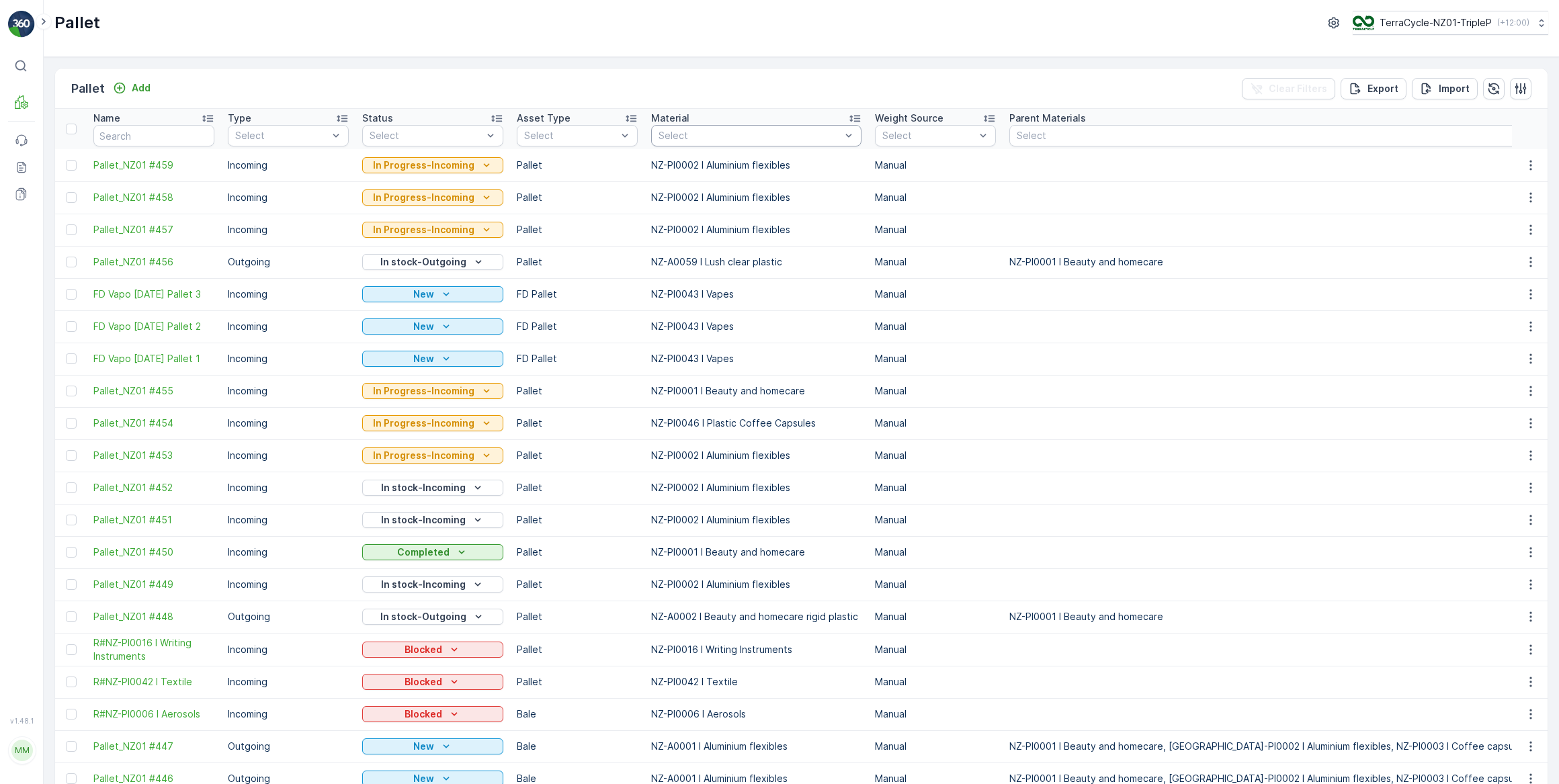
click at [687, 138] on div at bounding box center [750, 135] width 185 height 10
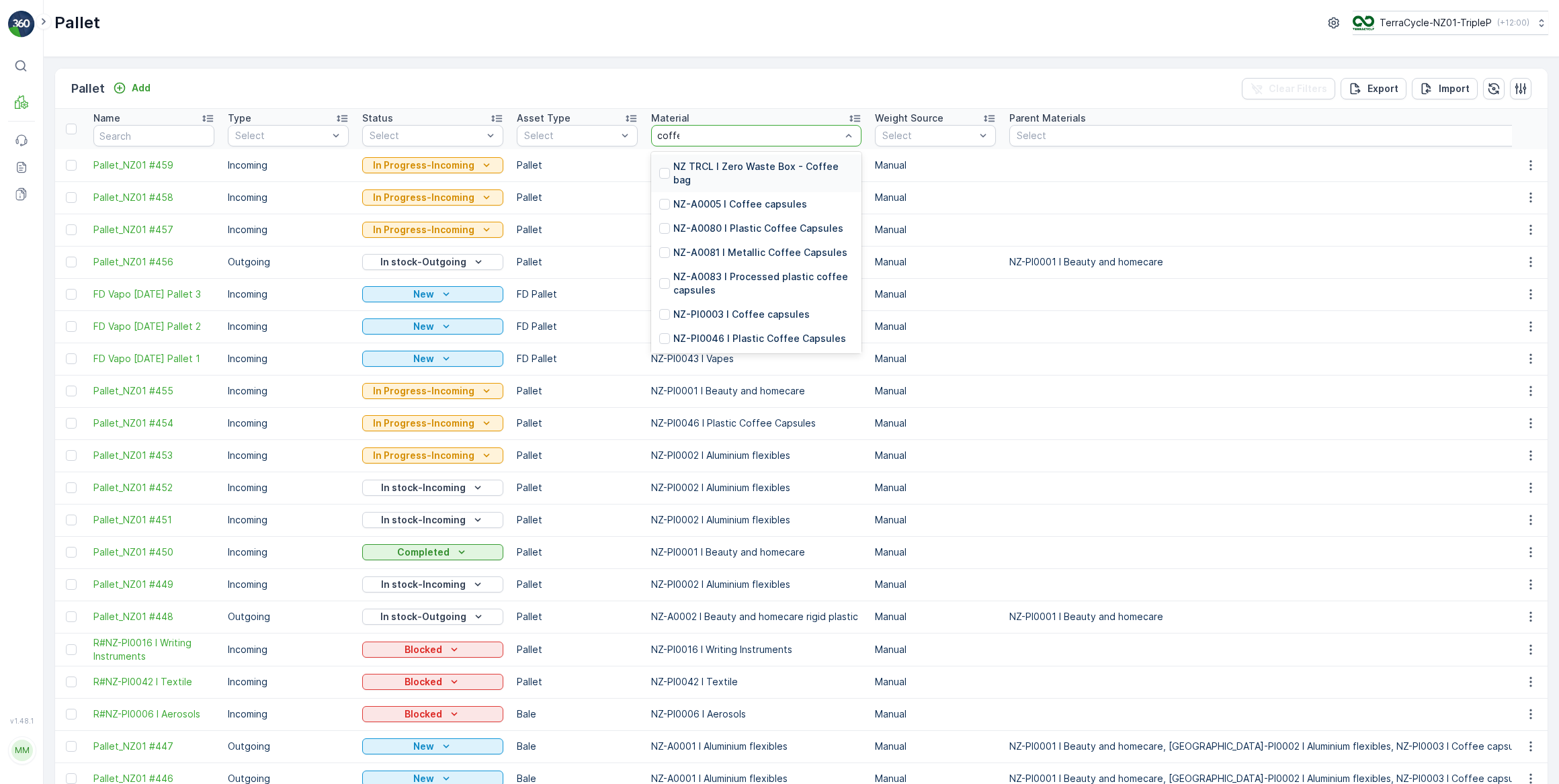
type input "coffee"
click at [725, 199] on p "NZ-A0005 I Coffee capsules" at bounding box center [740, 204] width 134 height 13
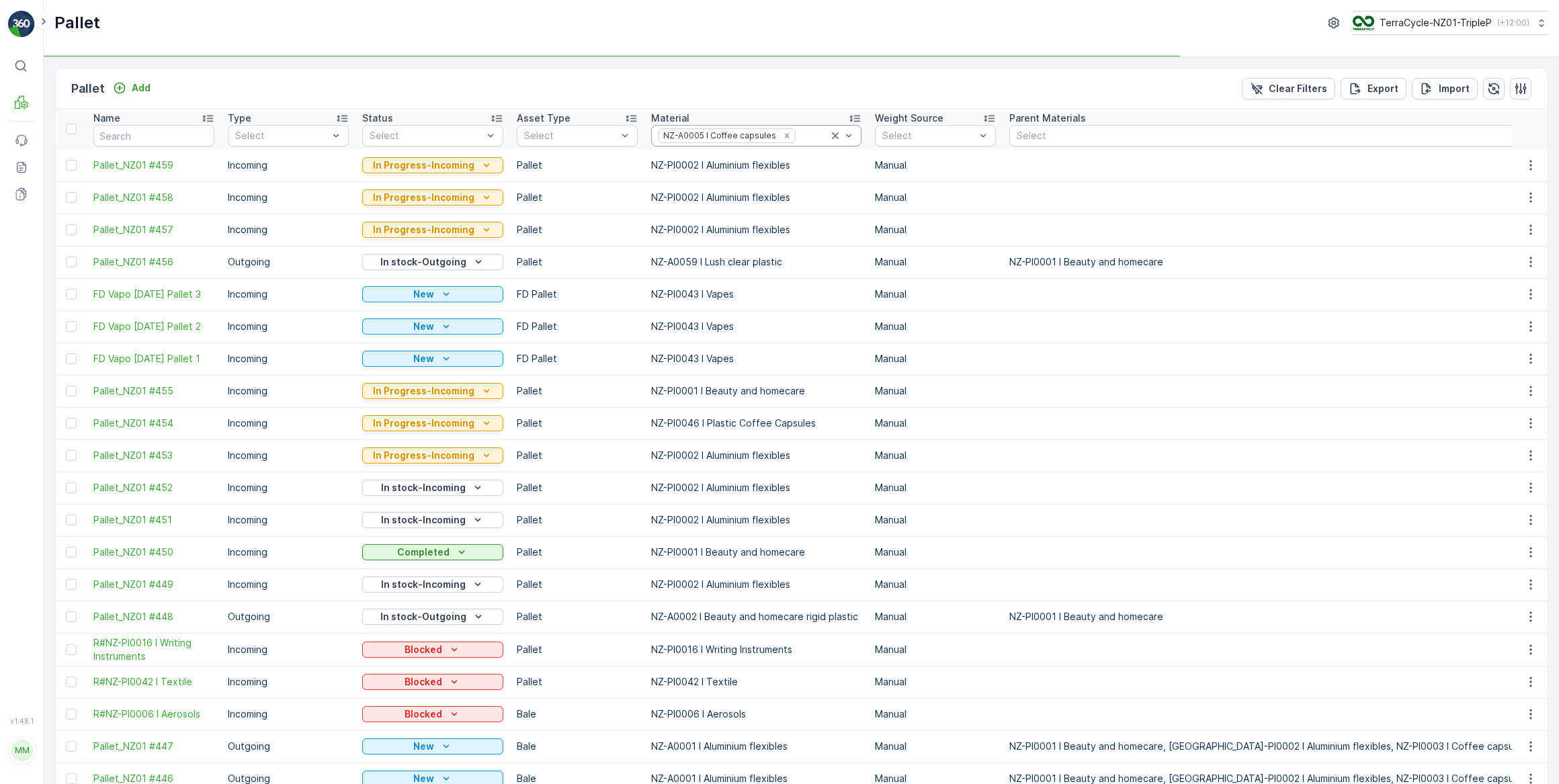
click at [799, 139] on div at bounding box center [812, 135] width 32 height 10
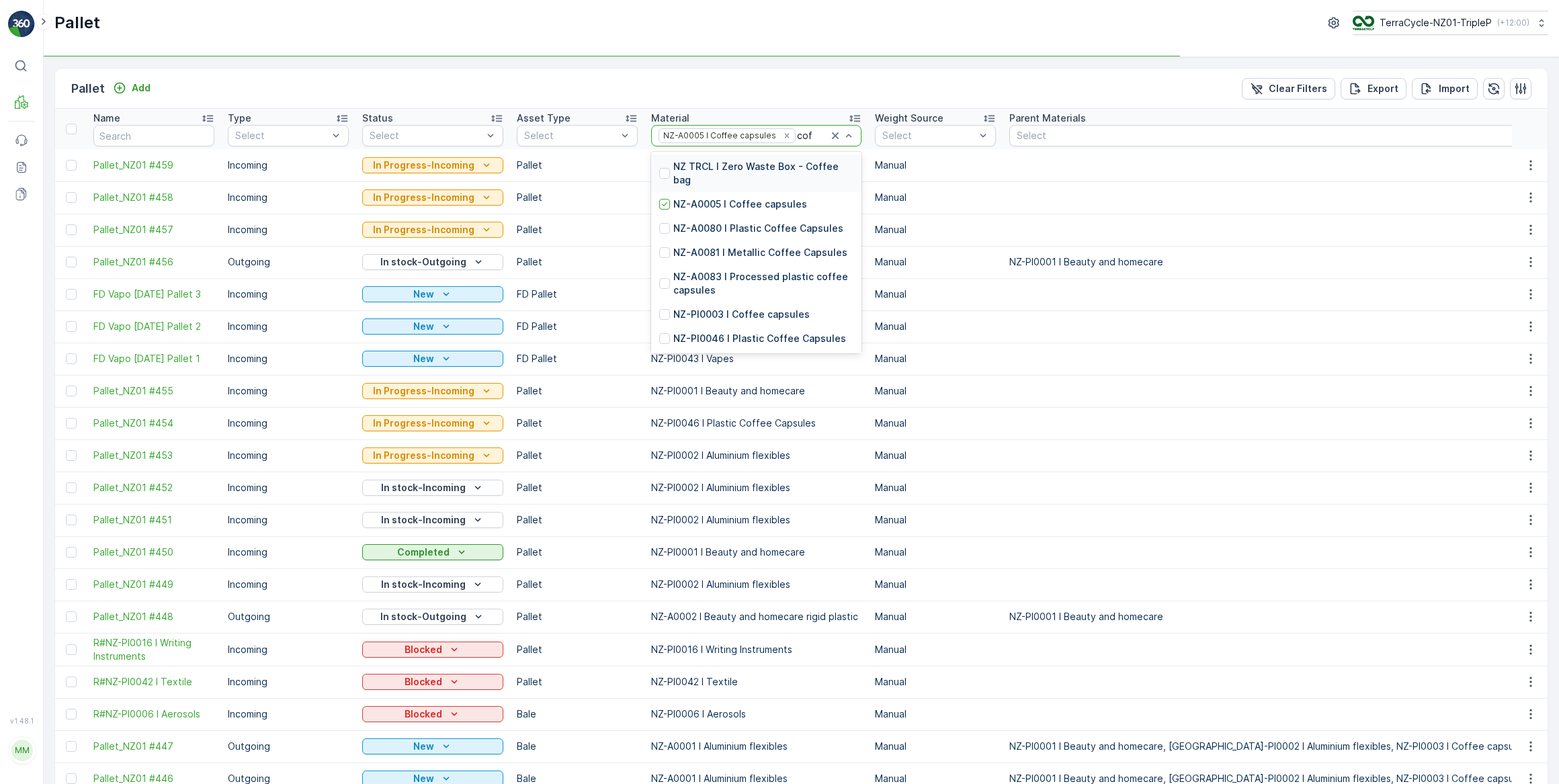
type input "coff"
click at [706, 225] on p "NZ-A0080 I Plastic Coffee Capsules" at bounding box center [758, 228] width 170 height 13
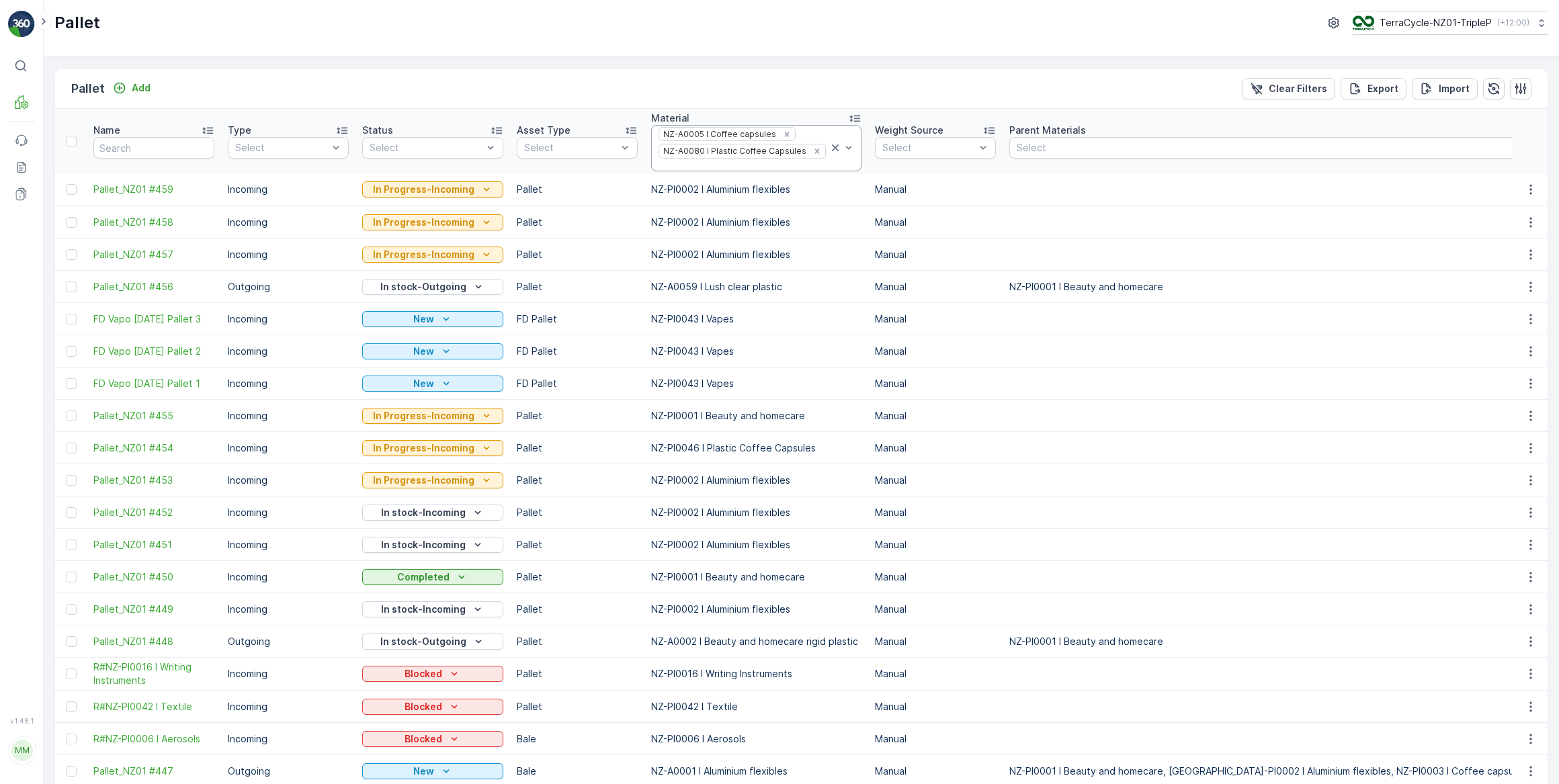
click at [660, 160] on input "text" at bounding box center [659, 164] width 3 height 10
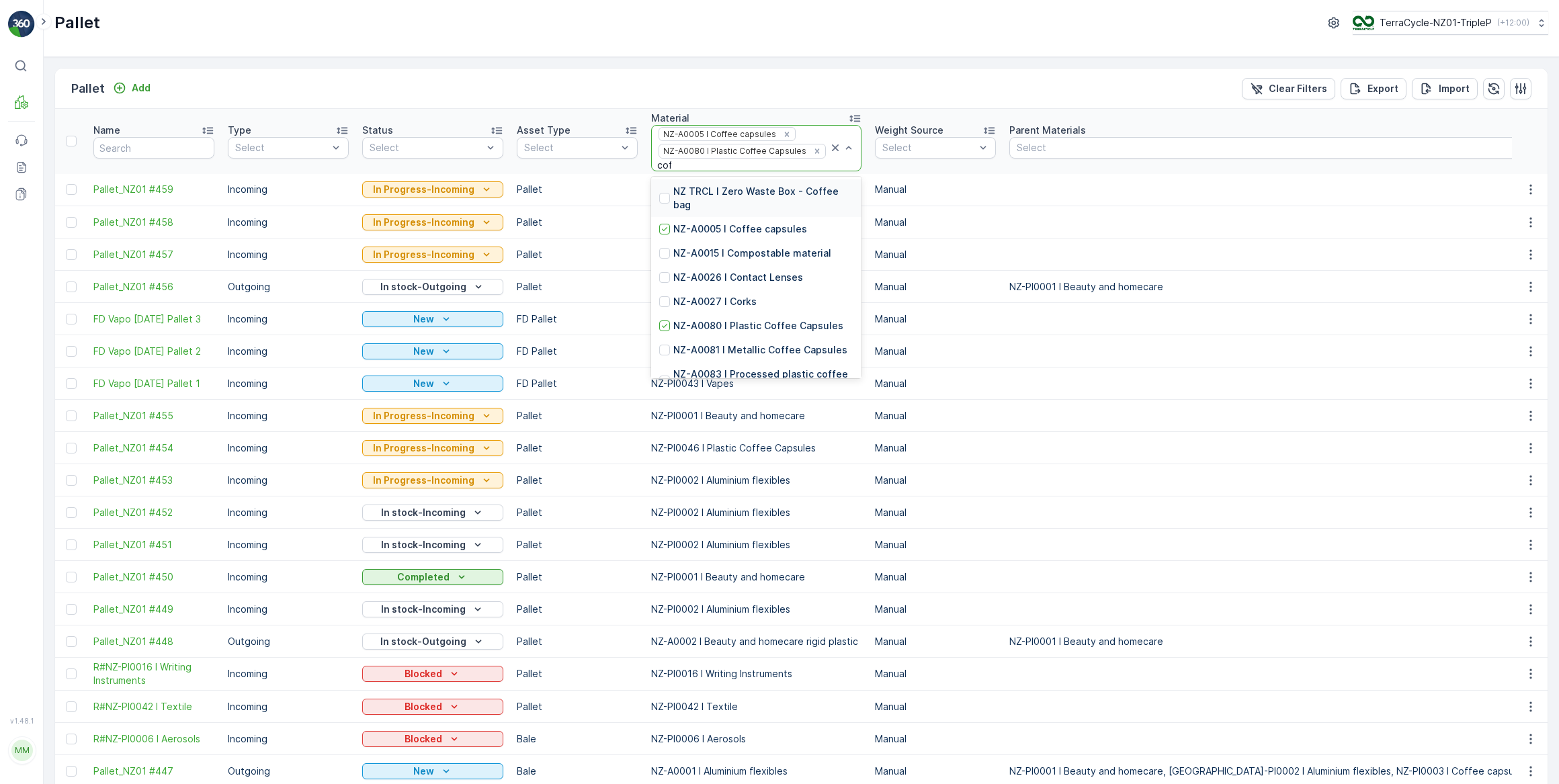
type input "coff"
click at [742, 272] on p "NZ-A0081 I Metallic Coffee Capsules" at bounding box center [761, 277] width 174 height 13
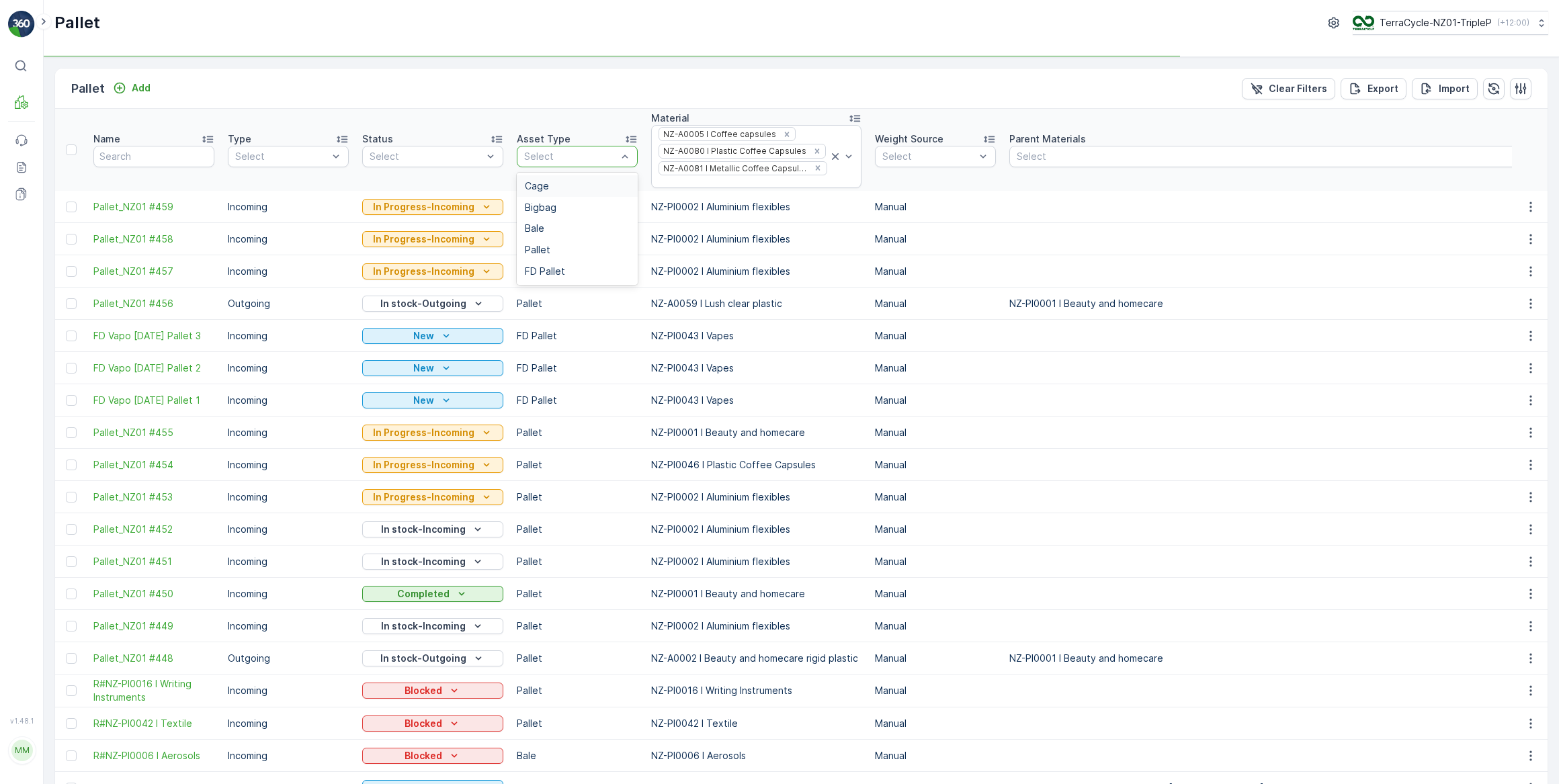
click at [565, 151] on div at bounding box center [571, 156] width 95 height 10
click at [560, 204] on div "Bigbag" at bounding box center [578, 207] width 105 height 10
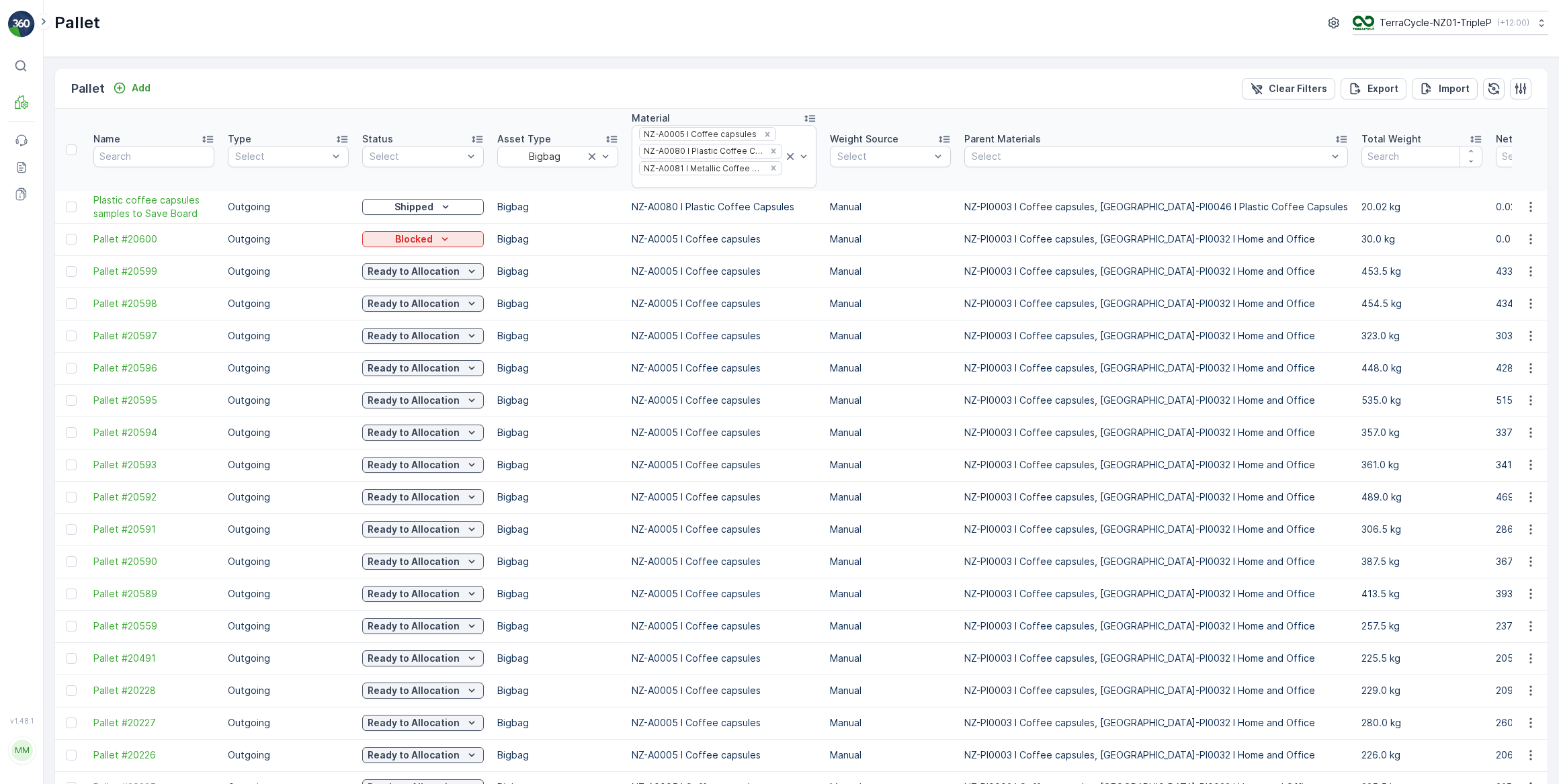
click at [720, 181] on div at bounding box center [711, 181] width 146 height 10
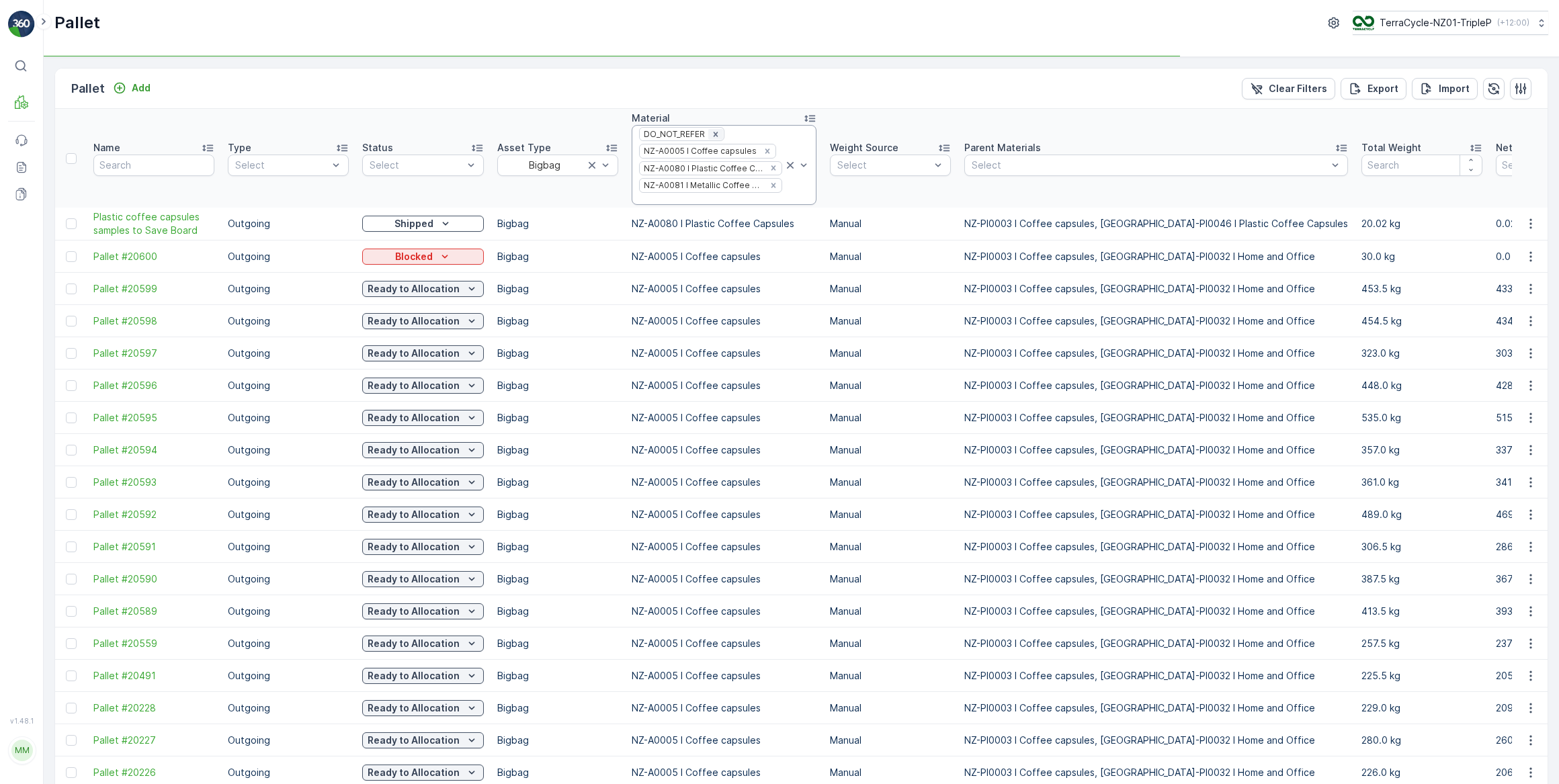
click at [715, 132] on icon "Remove DO_NOT_REFER" at bounding box center [715, 134] width 9 height 9
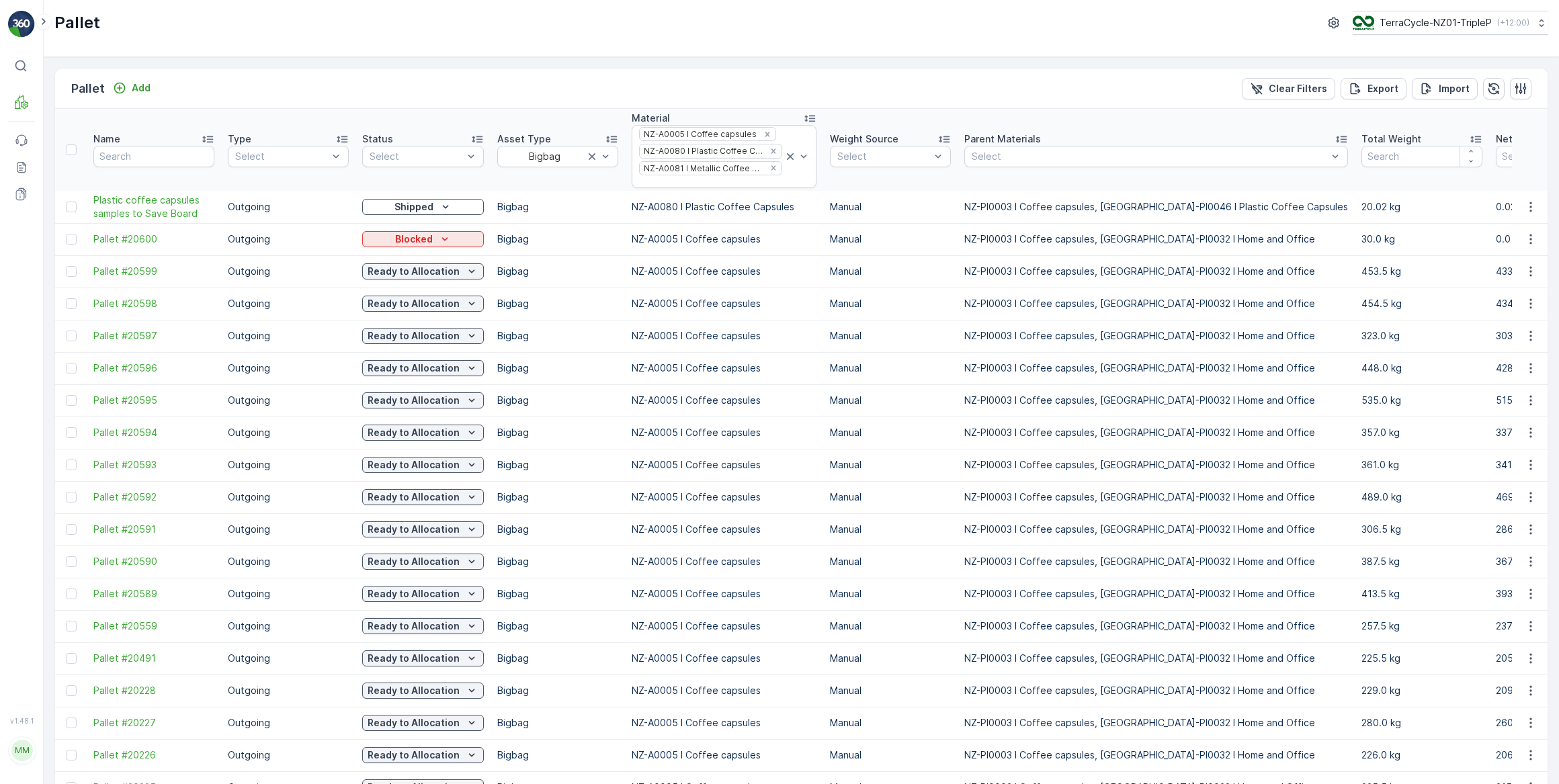
drag, startPoint x: 730, startPoint y: 525, endPoint x: 562, endPoint y: 104, distance: 453.3
click at [562, 104] on div "Pallet Add Clear Filters Export Import" at bounding box center [801, 89] width 1492 height 41
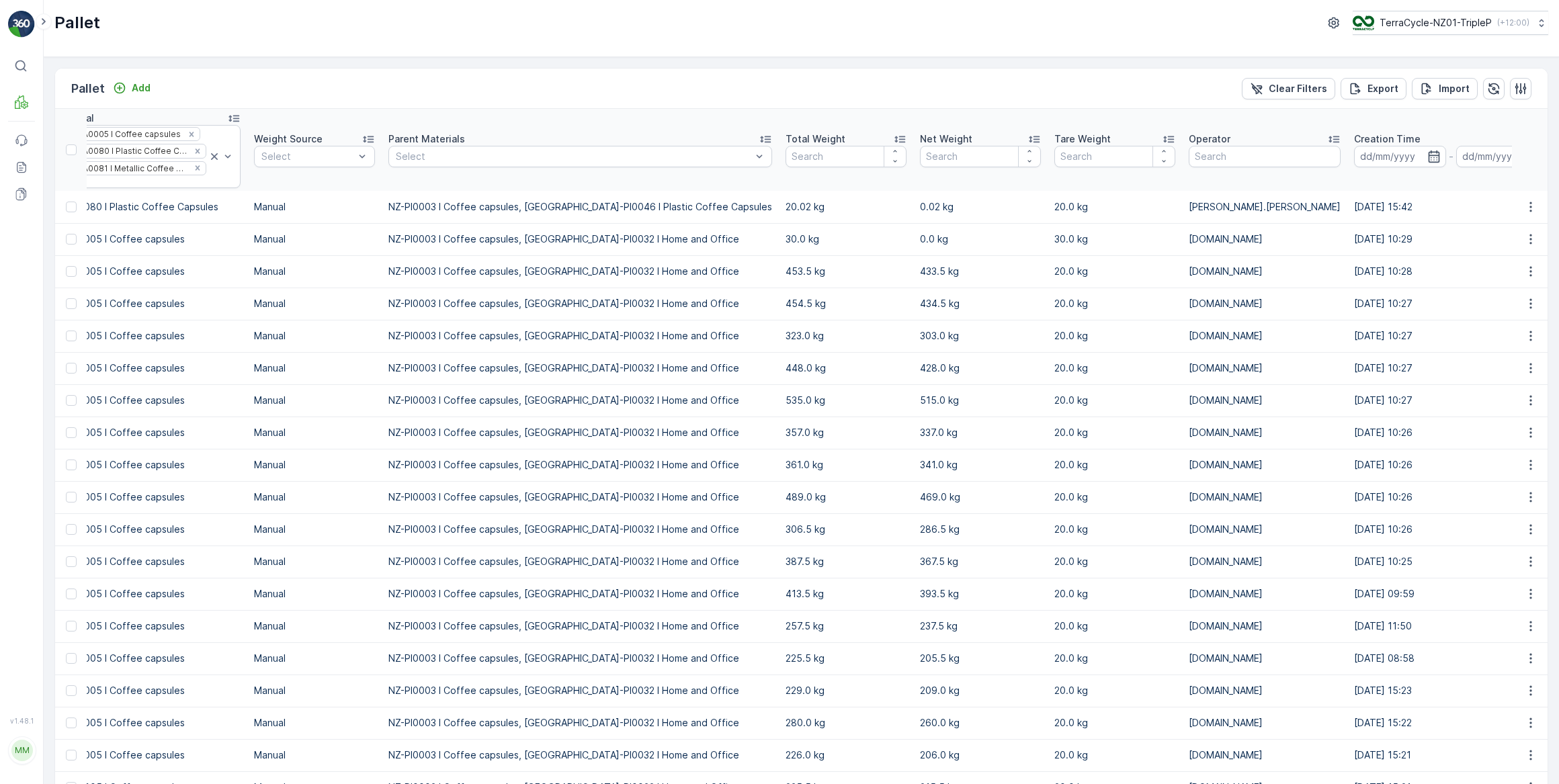
click at [786, 138] on div "Total Weight" at bounding box center [846, 139] width 121 height 13
click at [786, 136] on div "Total Weight" at bounding box center [846, 139] width 121 height 13
click at [116, 179] on div at bounding box center [134, 181] width 146 height 10
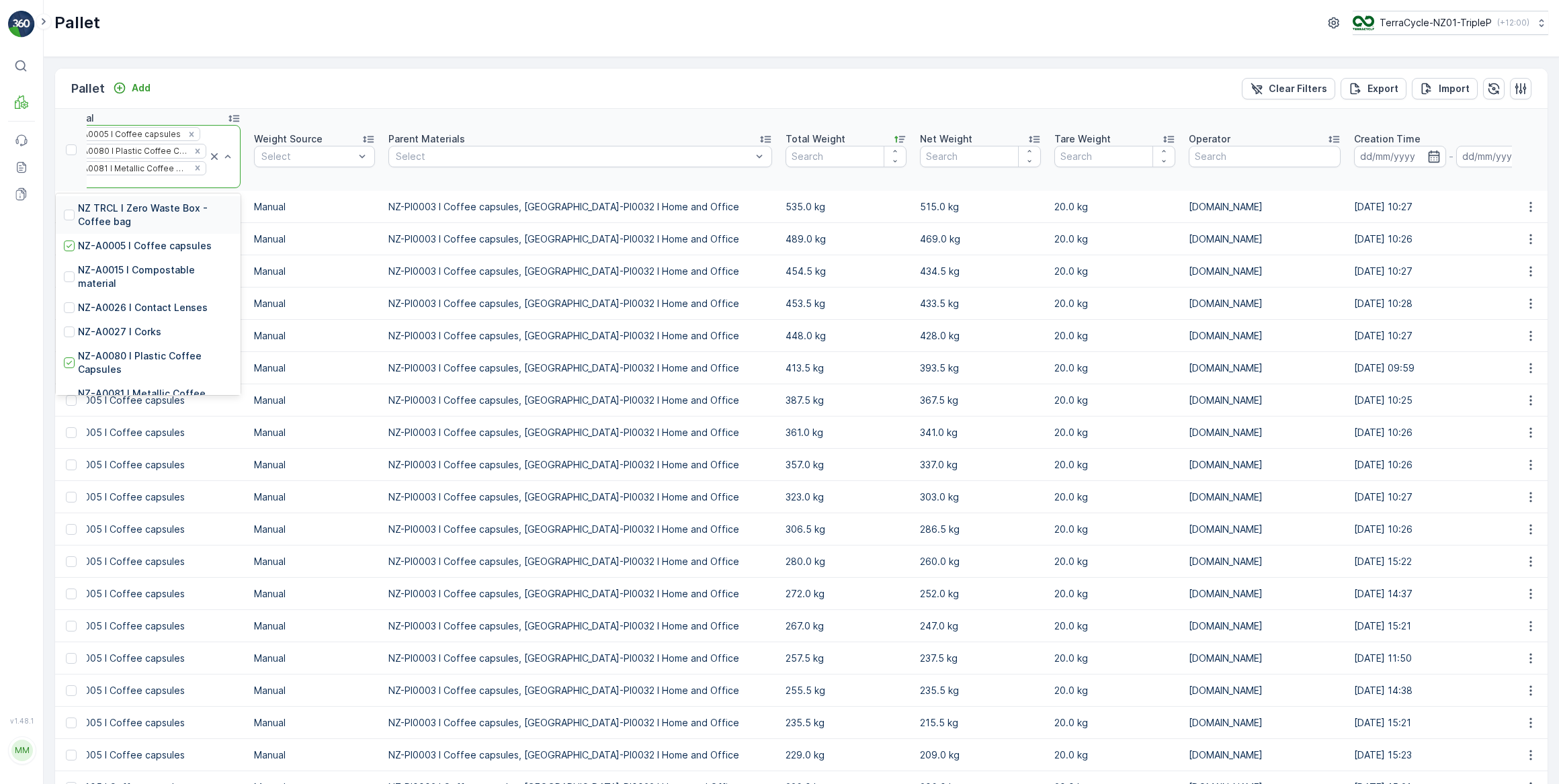
type input "coff"
click at [143, 260] on p "NZ-PI0003 I Coffee capsules" at bounding box center [146, 261] width 137 height 13
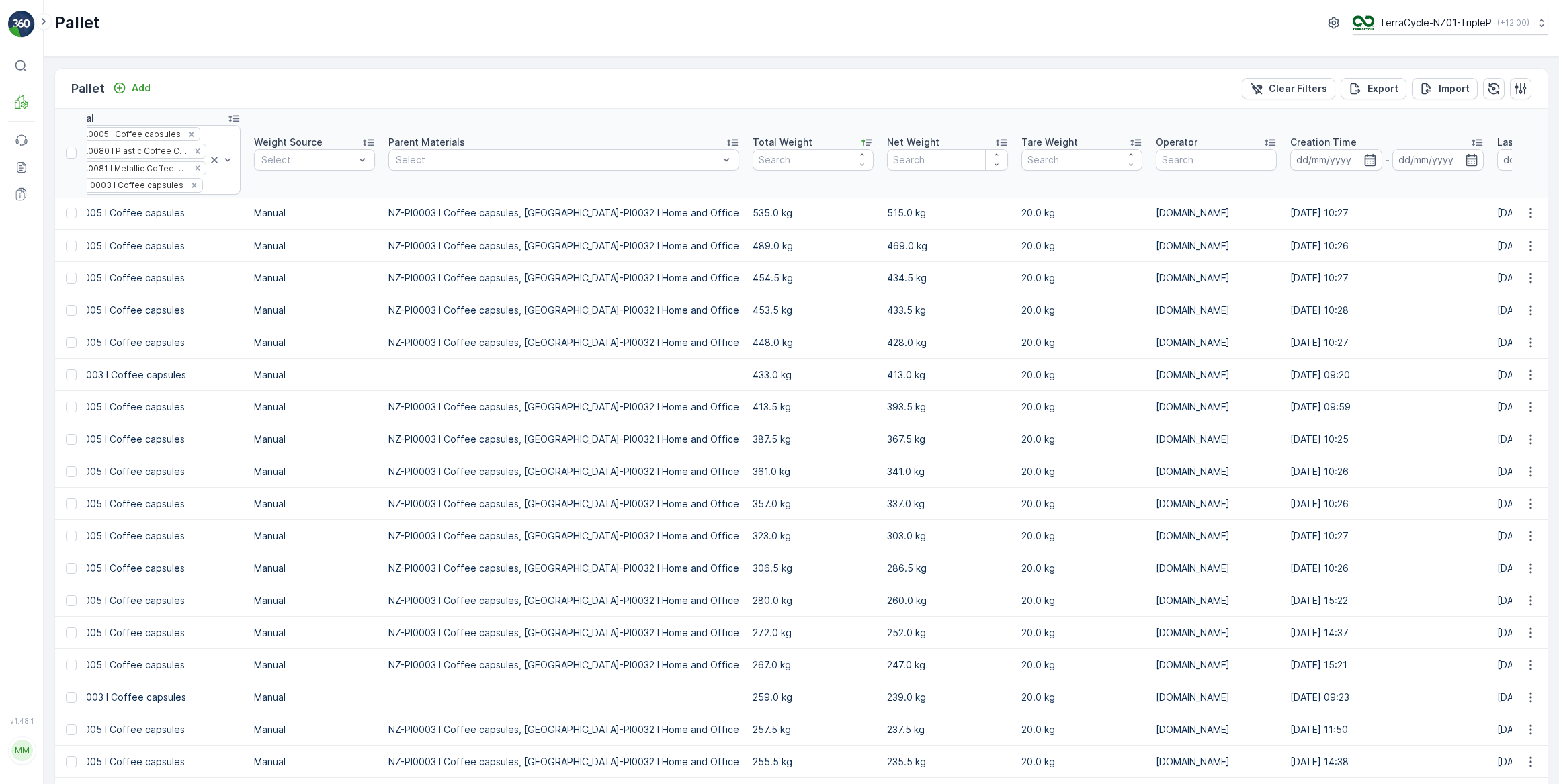
click at [753, 144] on div "Total Weight" at bounding box center [813, 142] width 121 height 13
click at [753, 142] on div "Total Weight" at bounding box center [813, 142] width 121 height 13
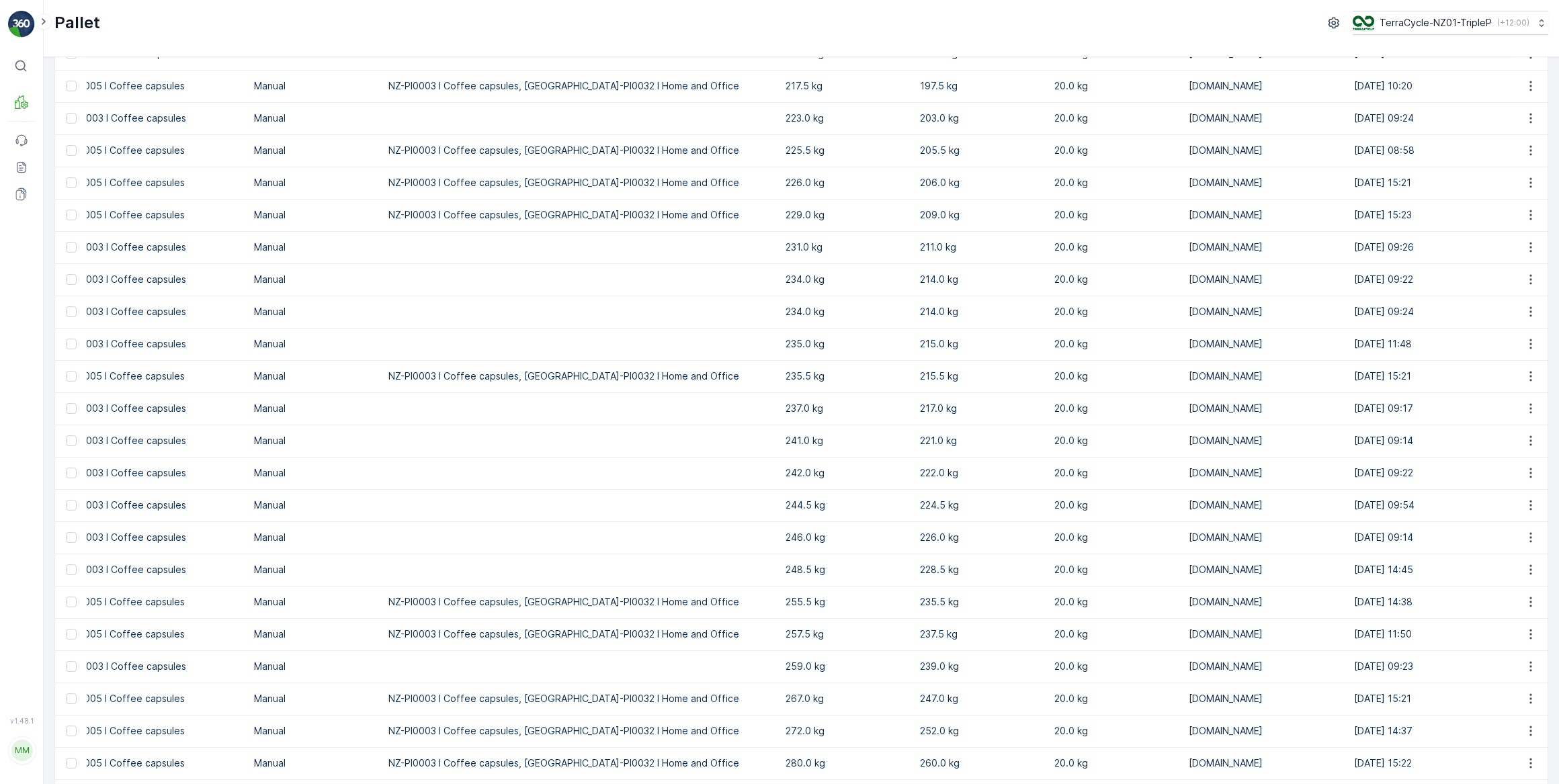
scroll to position [793, 0]
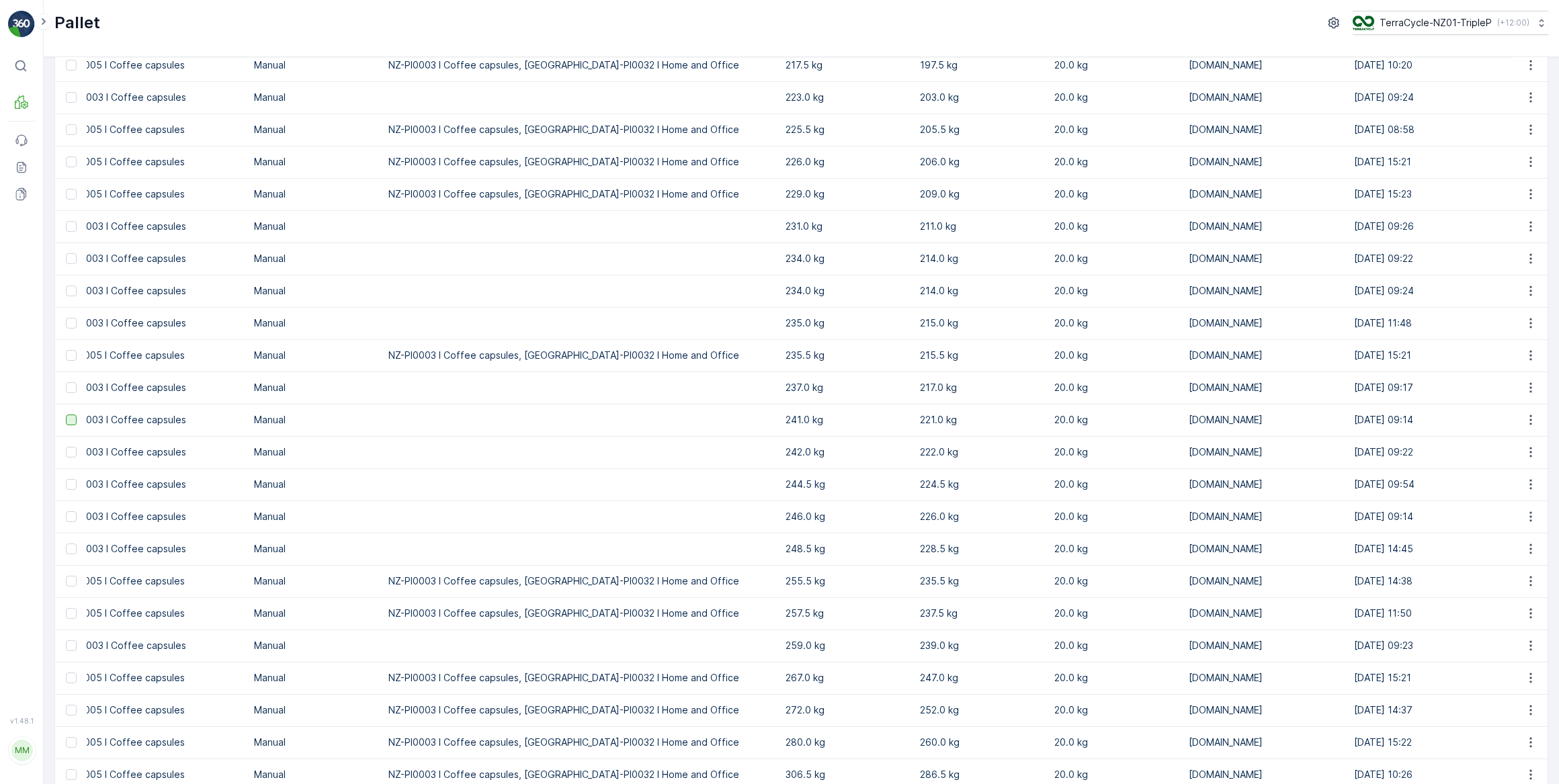
click at [71, 417] on div at bounding box center [71, 419] width 11 height 10
click at [66, 414] on input "checkbox" at bounding box center [66, 414] width 0 height 0
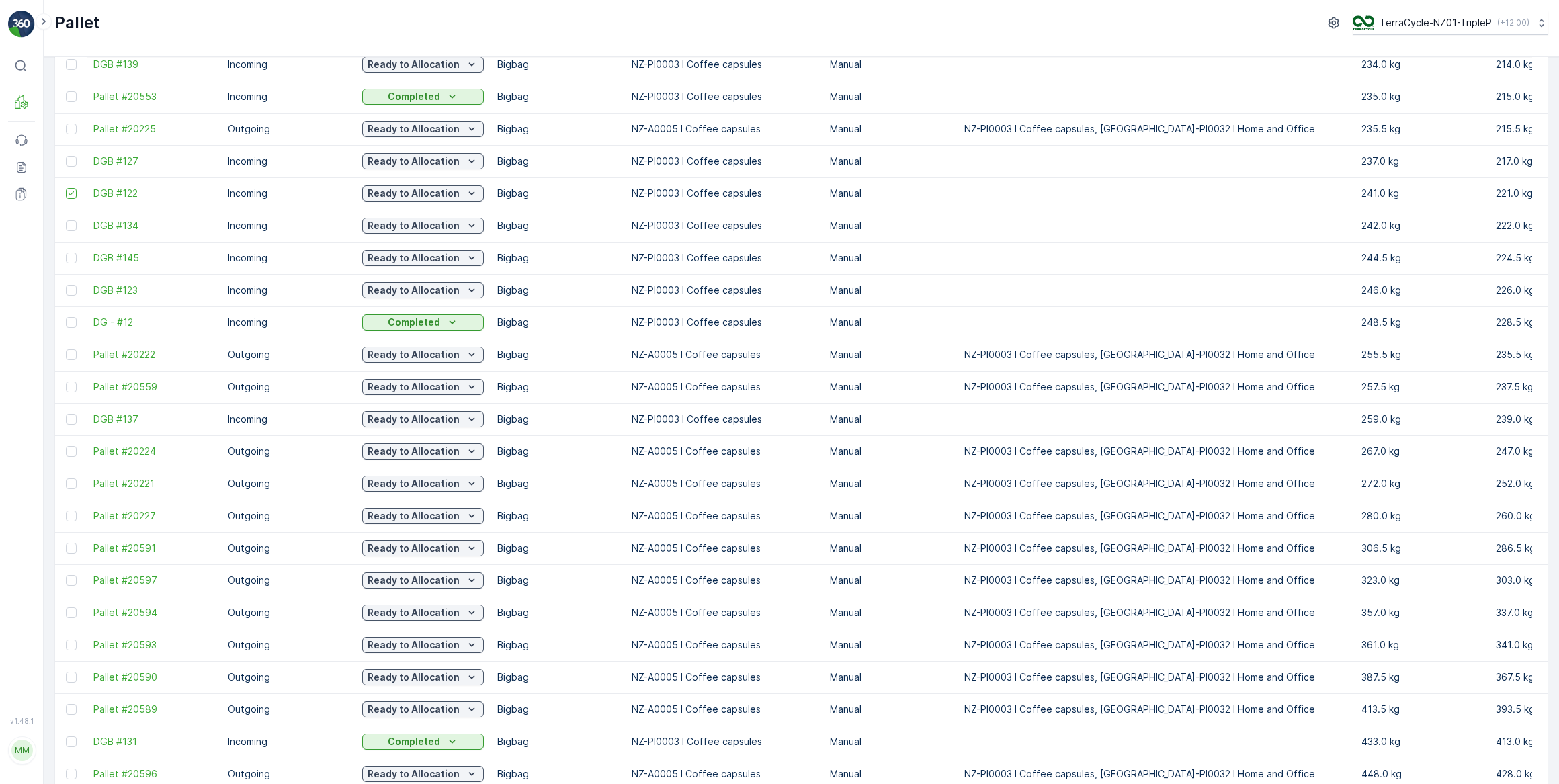
scroll to position [958, 0]
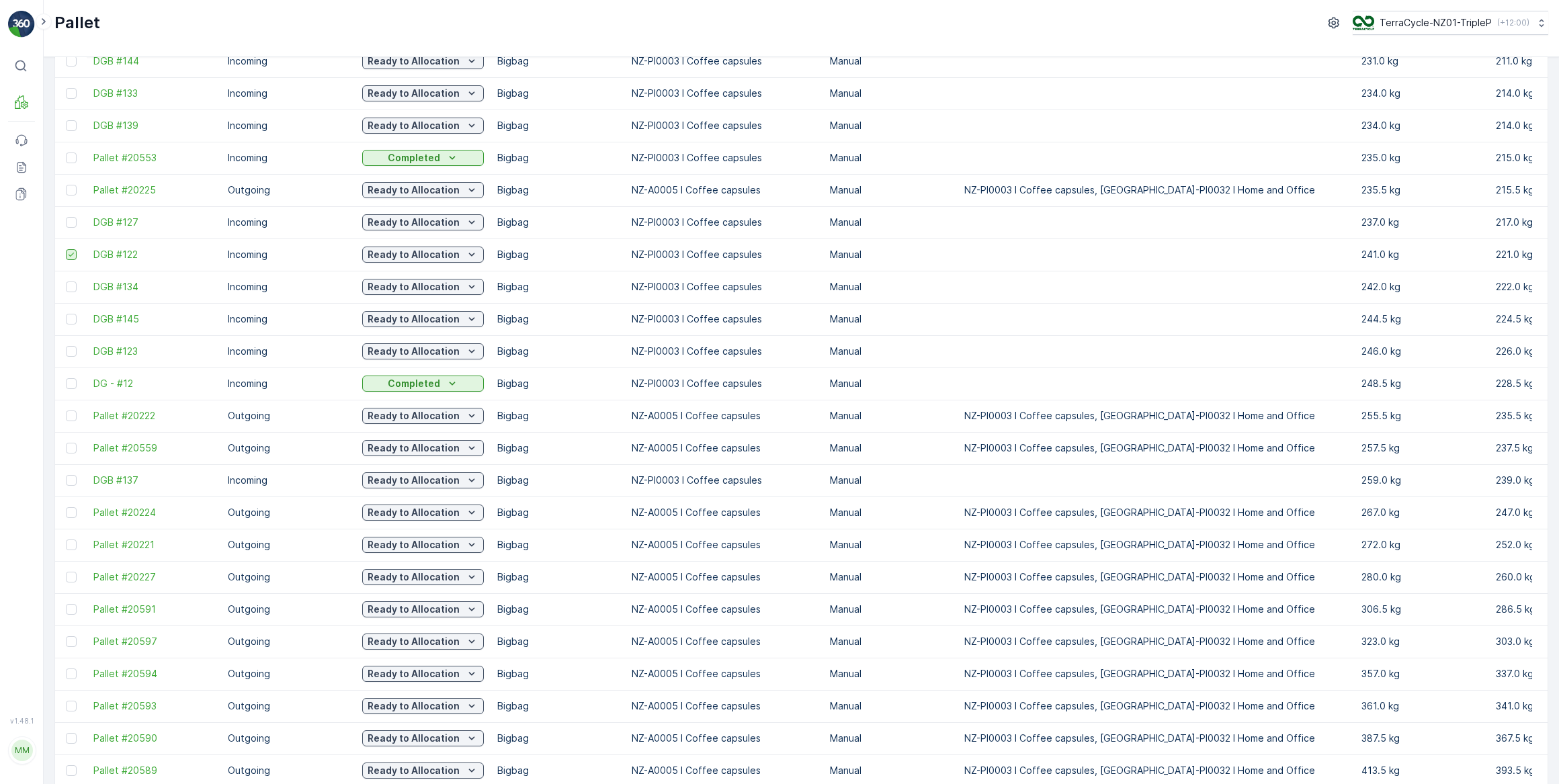
click at [67, 252] on icon at bounding box center [71, 254] width 9 height 9
click at [66, 249] on input "checkbox" at bounding box center [66, 249] width 0 height 0
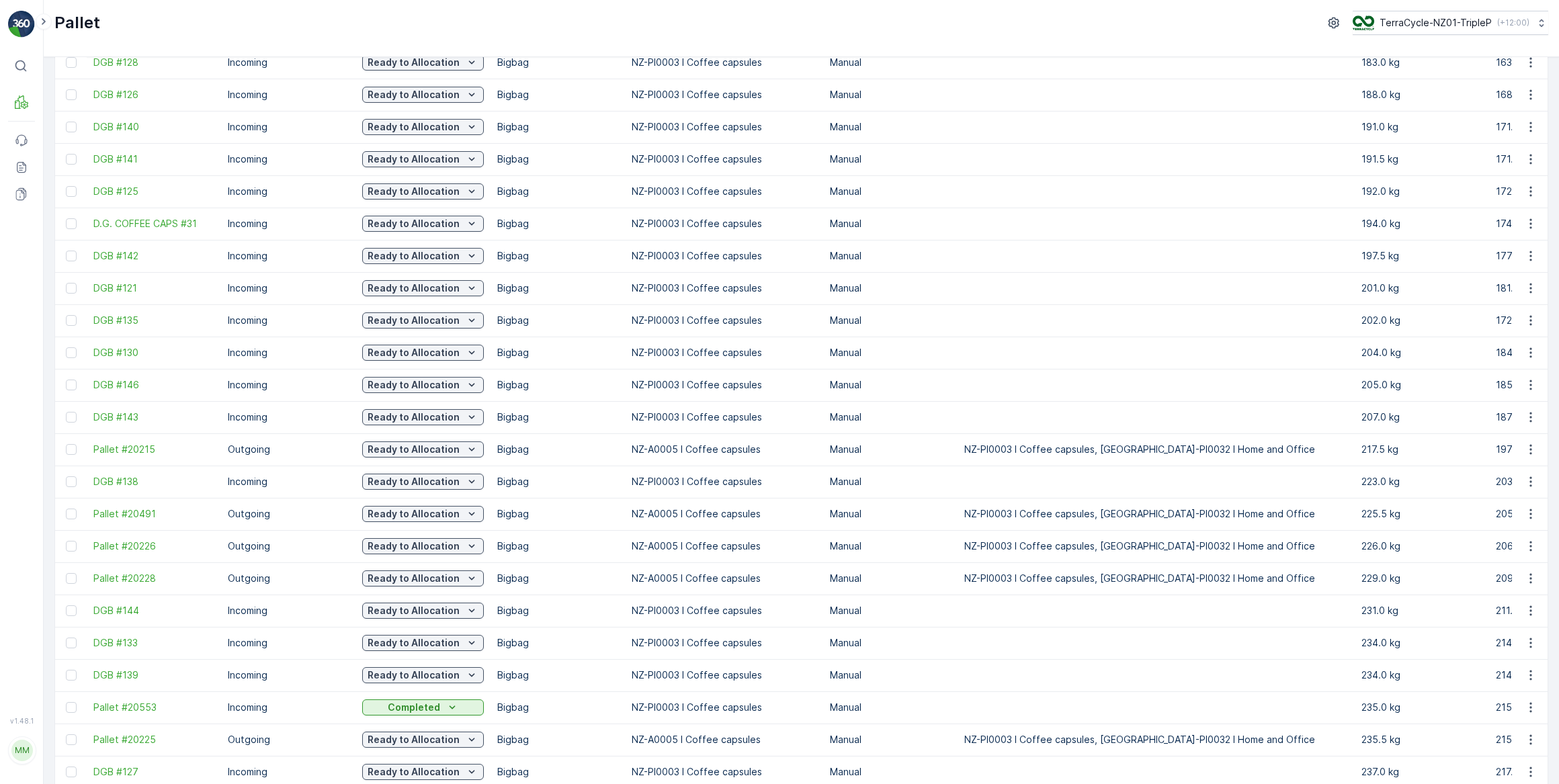
scroll to position [0, 0]
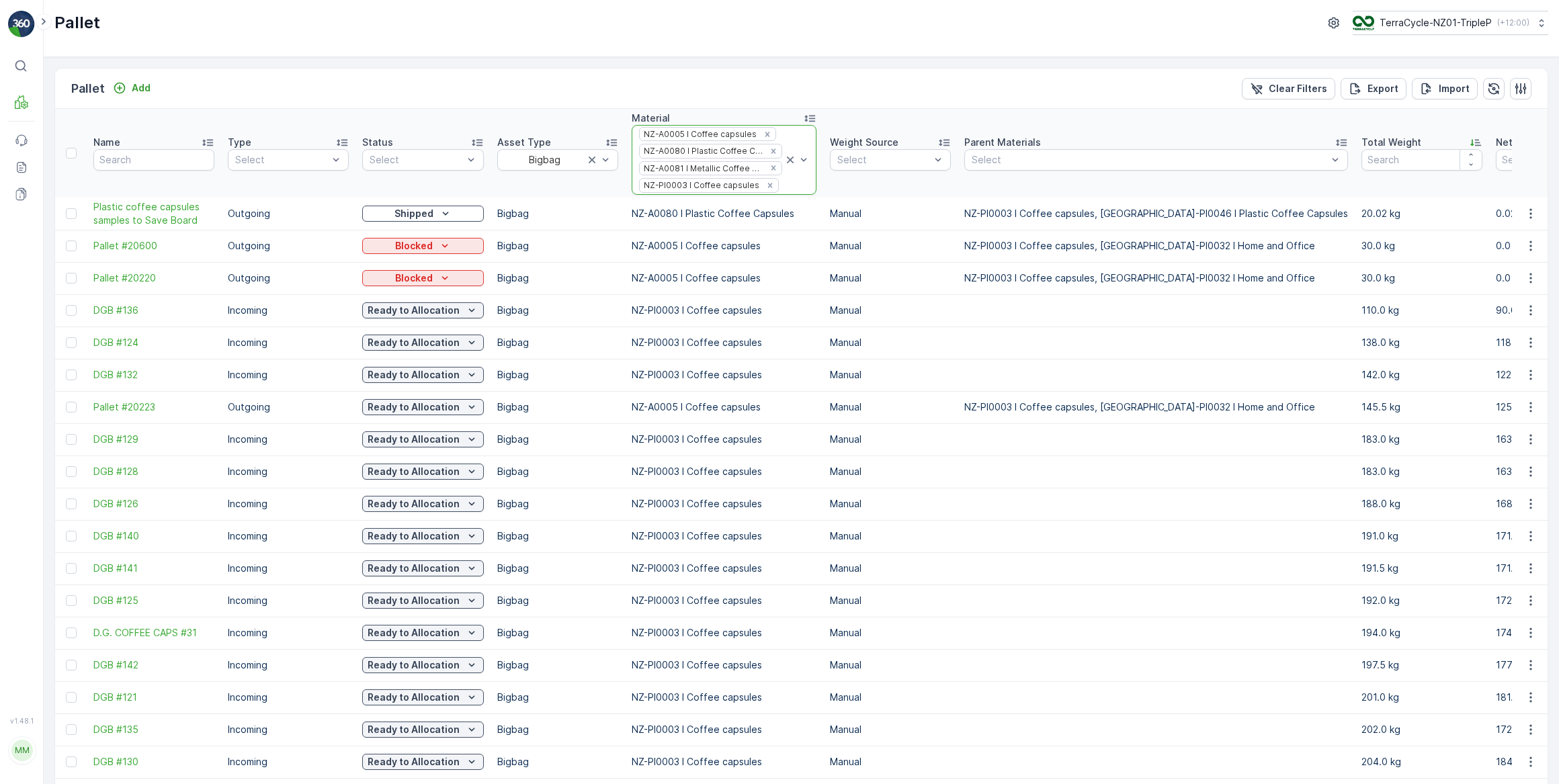
click at [784, 157] on icon at bounding box center [790, 160] width 13 height 13
click at [784, 197] on td "NZ-A0080 I Plastic Coffee Capsules" at bounding box center [724, 214] width 198 height 33
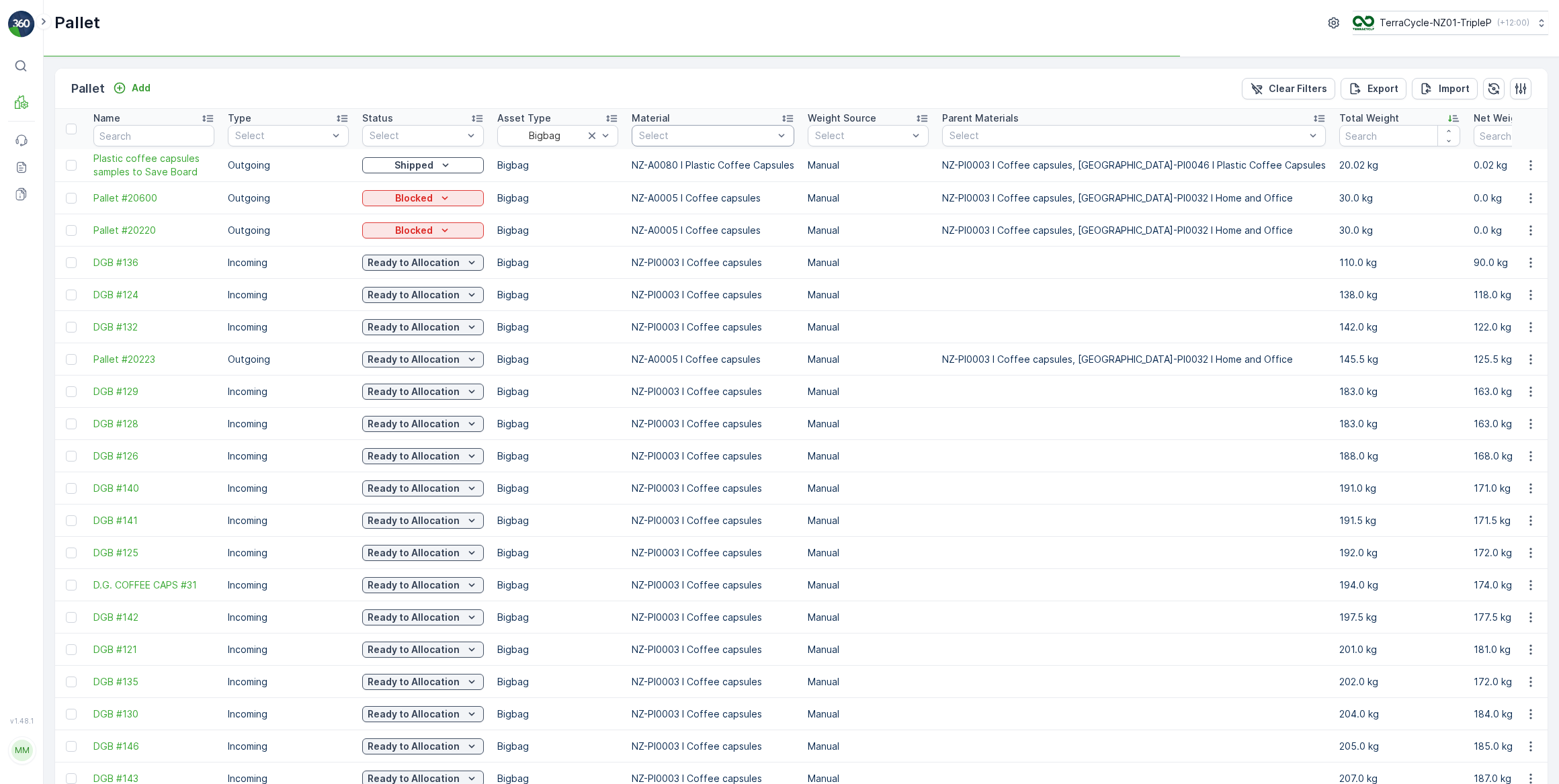
click at [724, 135] on div at bounding box center [707, 135] width 137 height 10
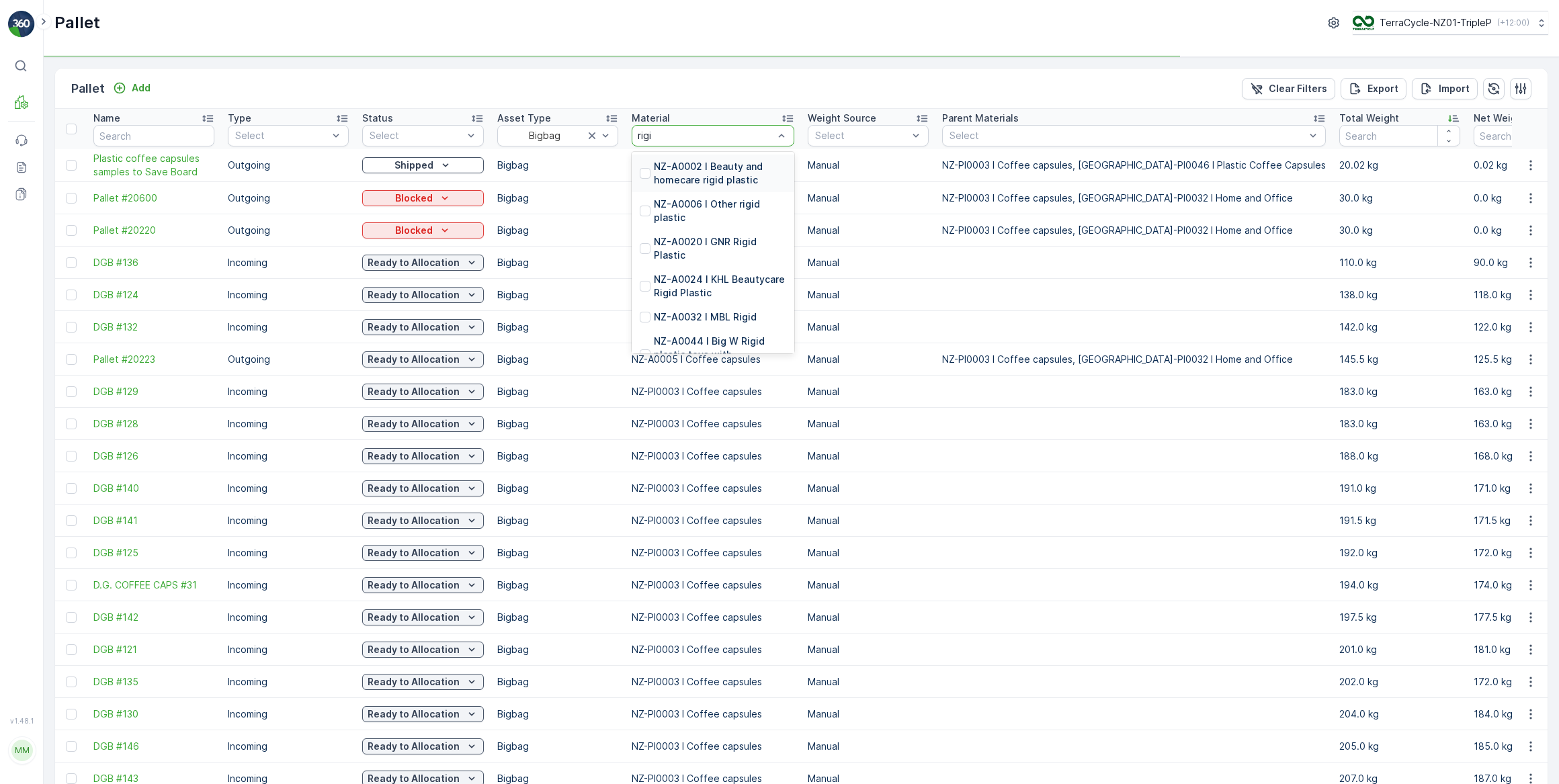
type input "rigid"
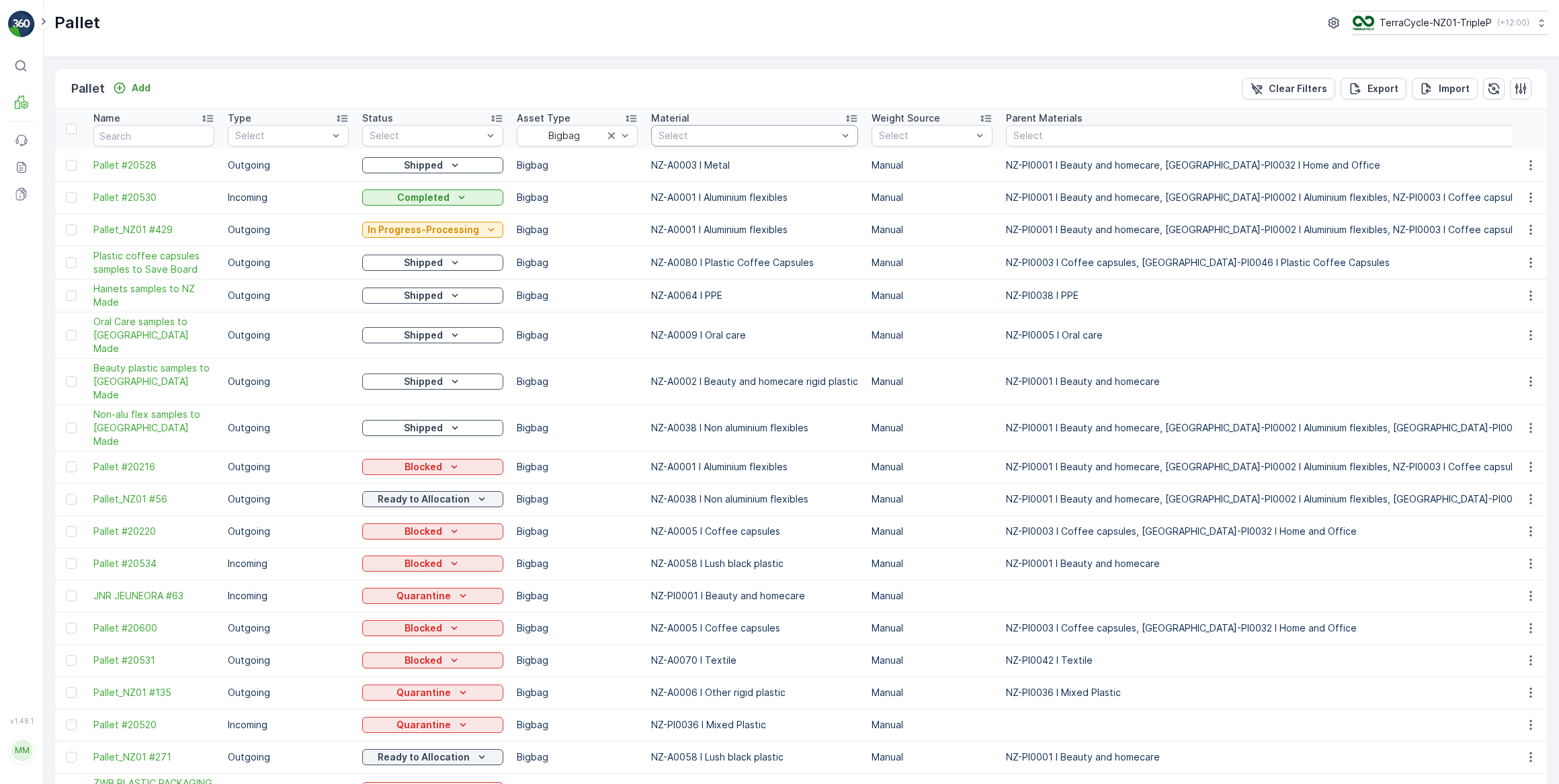
click at [686, 136] on div at bounding box center [748, 135] width 181 height 10
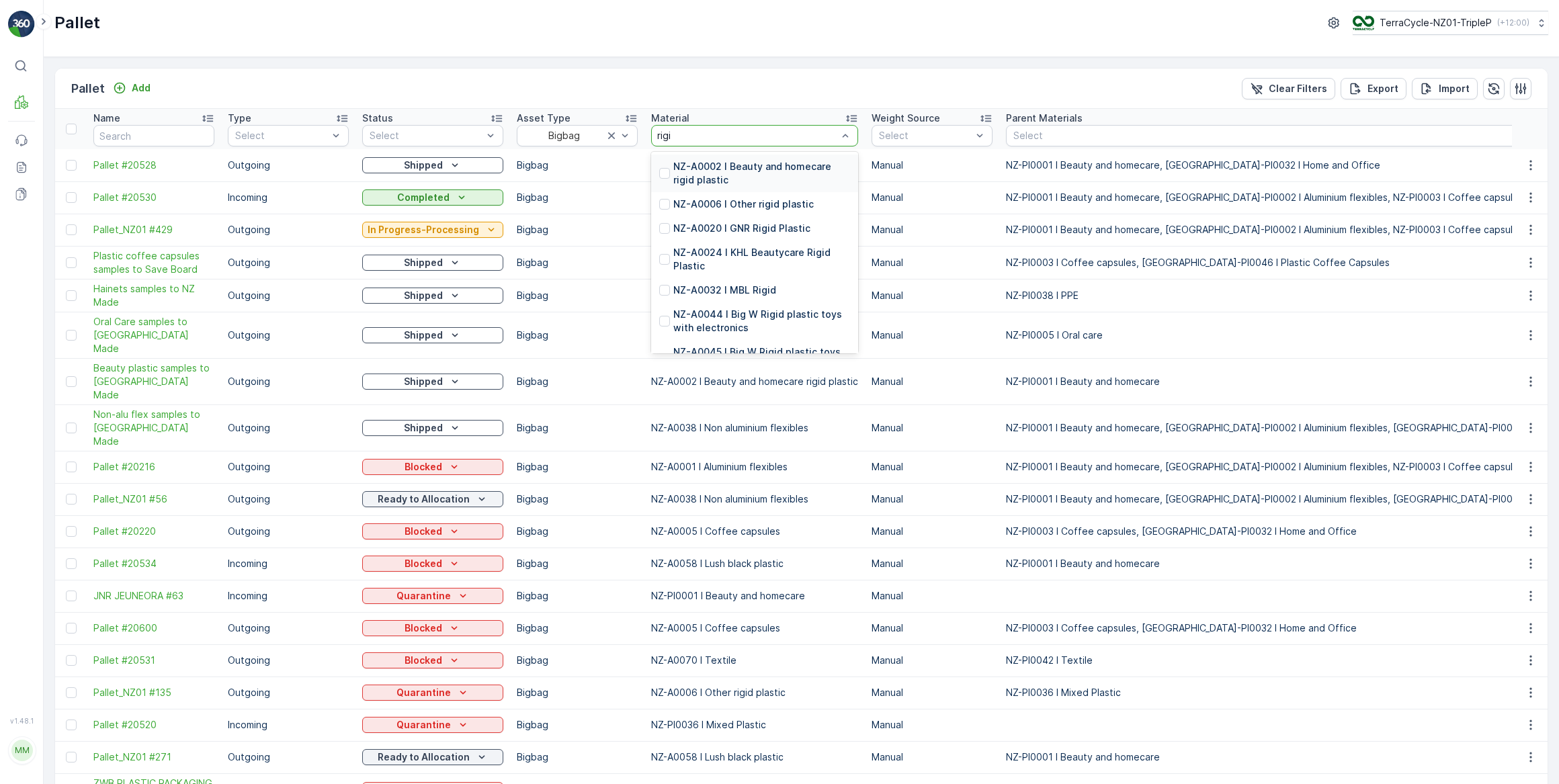
type input "rigid"
click at [688, 205] on p "NZ-A0006 I Other rigid plastic" at bounding box center [744, 204] width 141 height 13
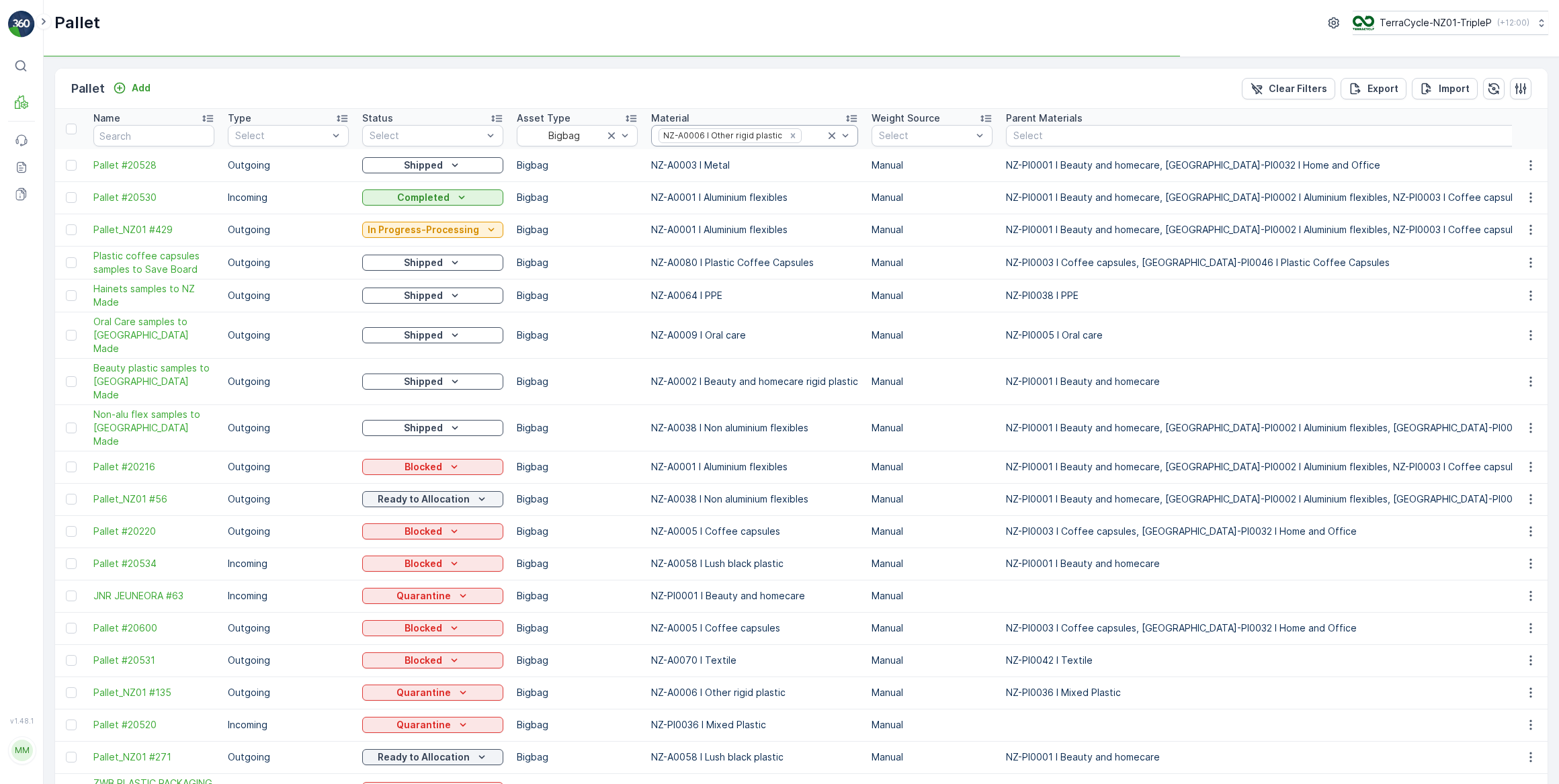
click at [806, 136] on div at bounding box center [815, 135] width 22 height 10
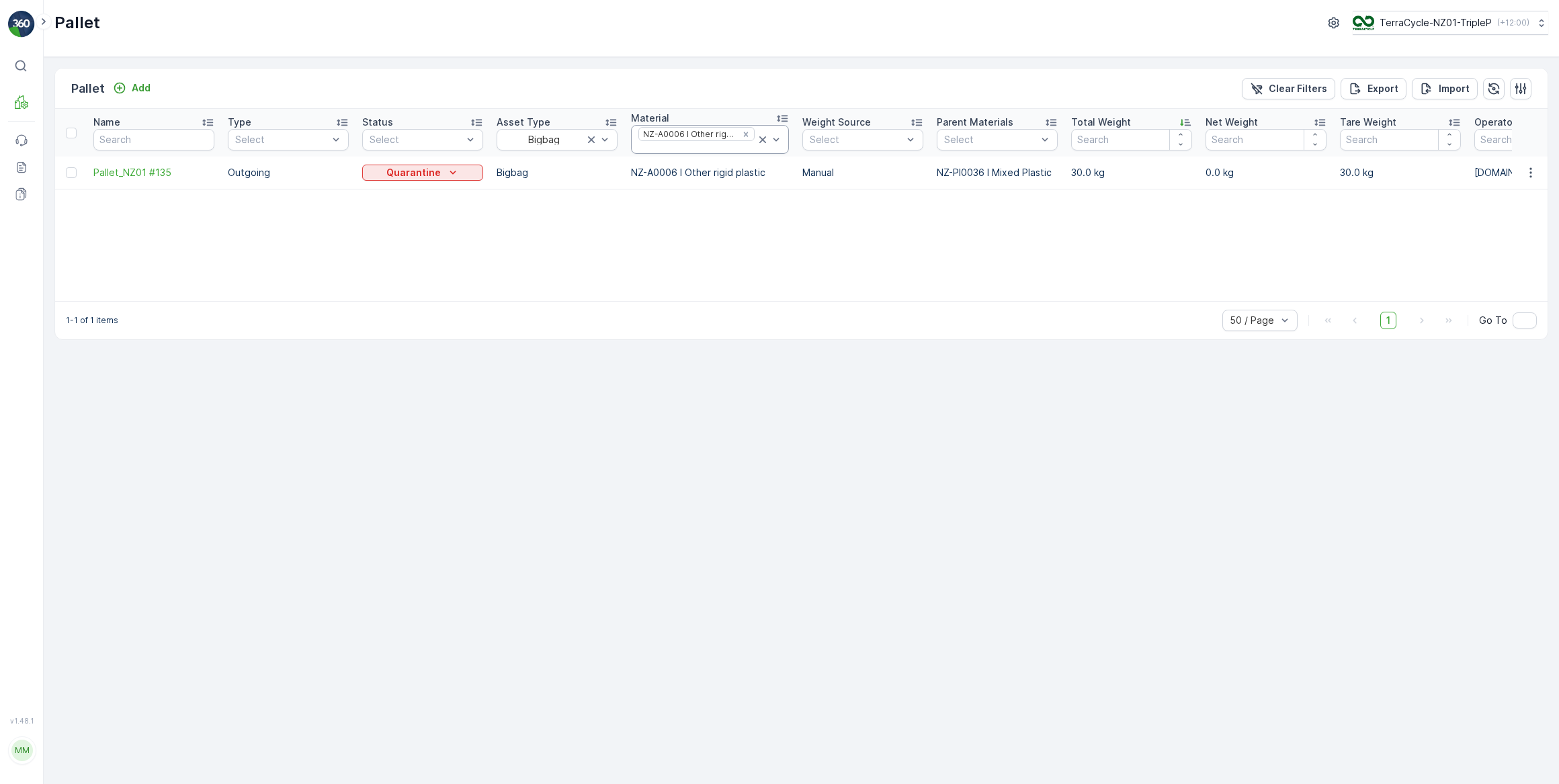
click at [712, 147] on div at bounding box center [697, 147] width 119 height 10
type input "rigid"
click at [731, 172] on p "NZ-A0002 I Beauty and homecare rigid plastic" at bounding box center [717, 181] width 127 height 27
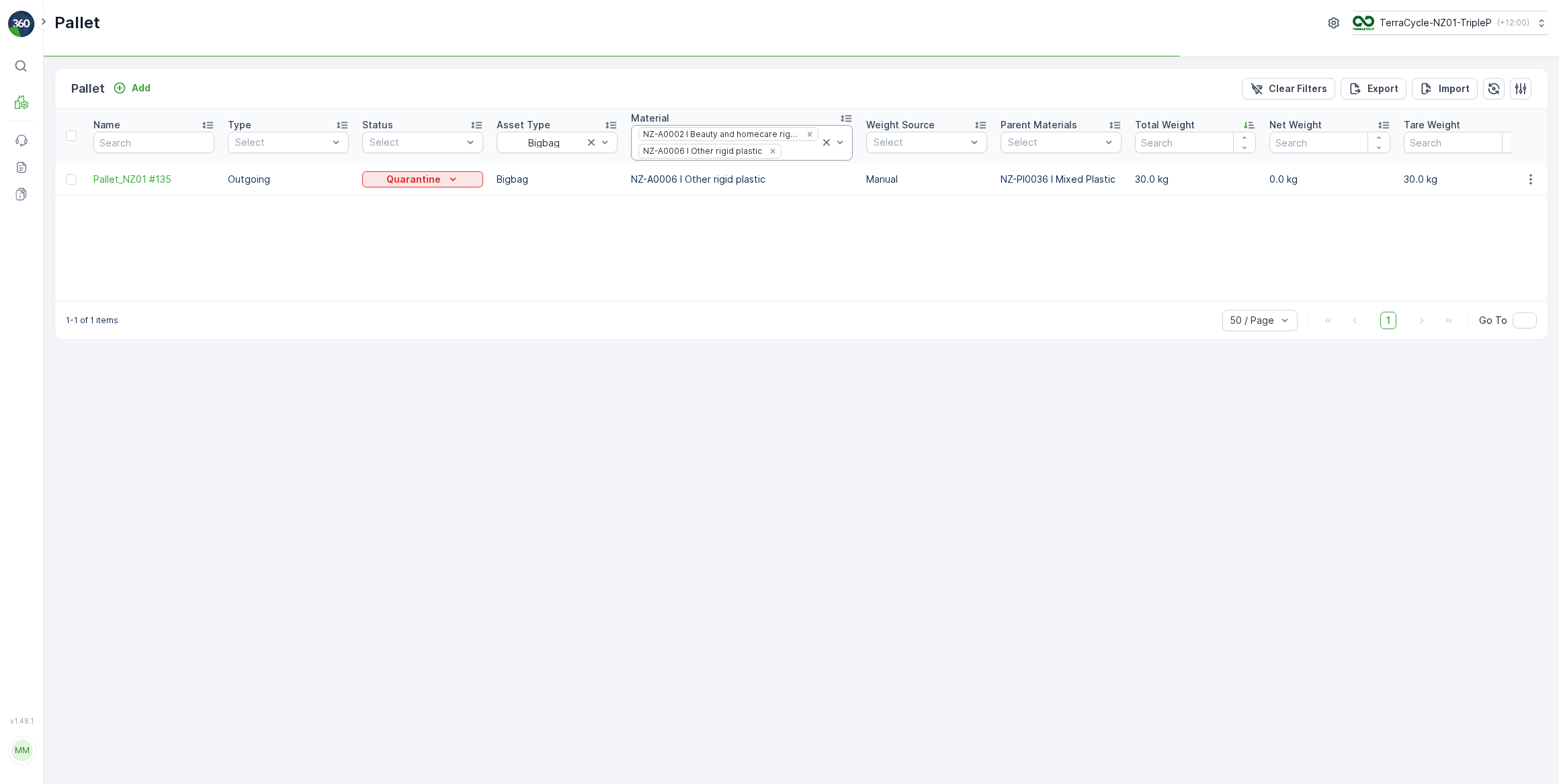
click at [787, 152] on div at bounding box center [801, 150] width 37 height 10
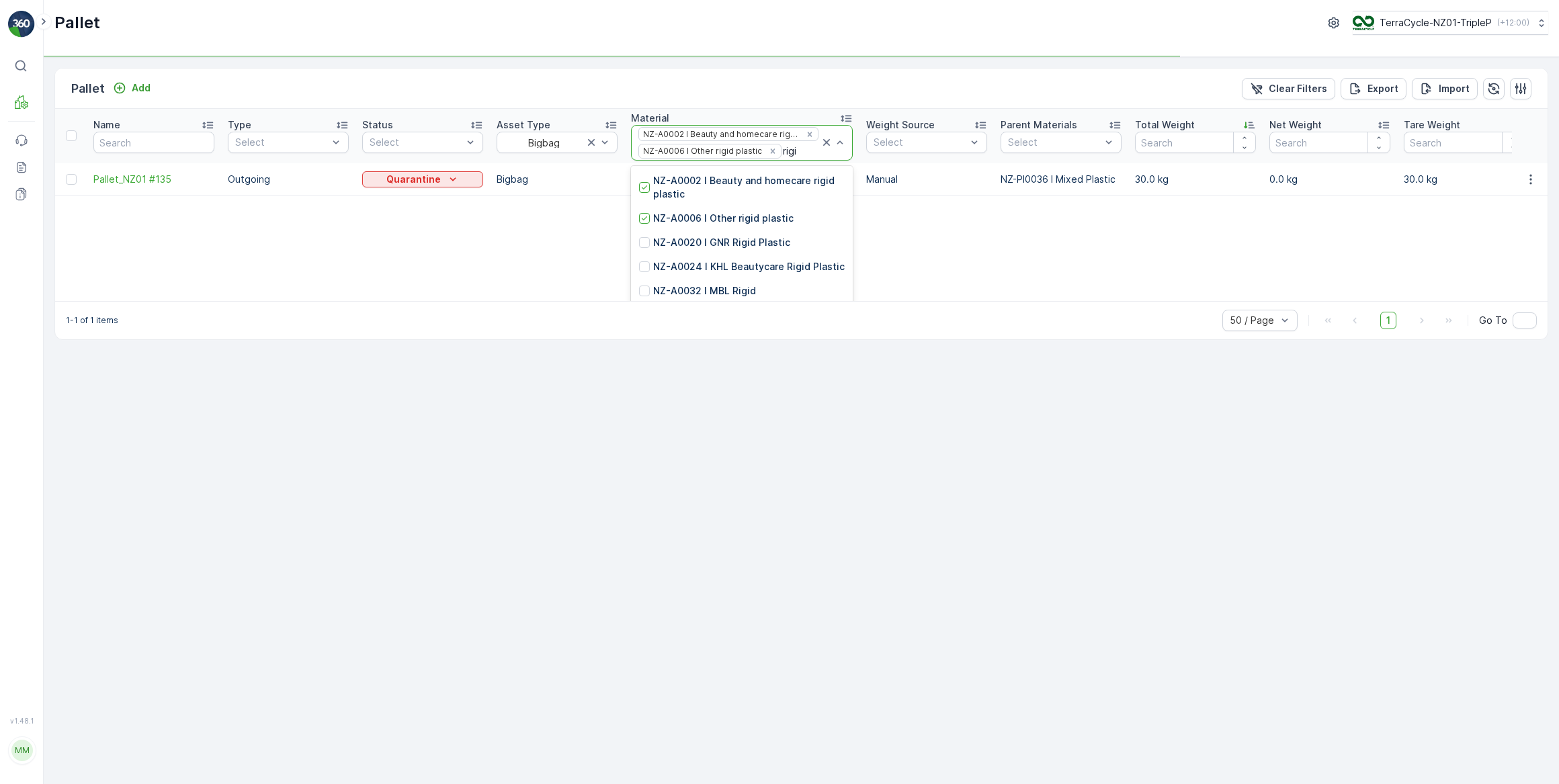
type input "rigid"
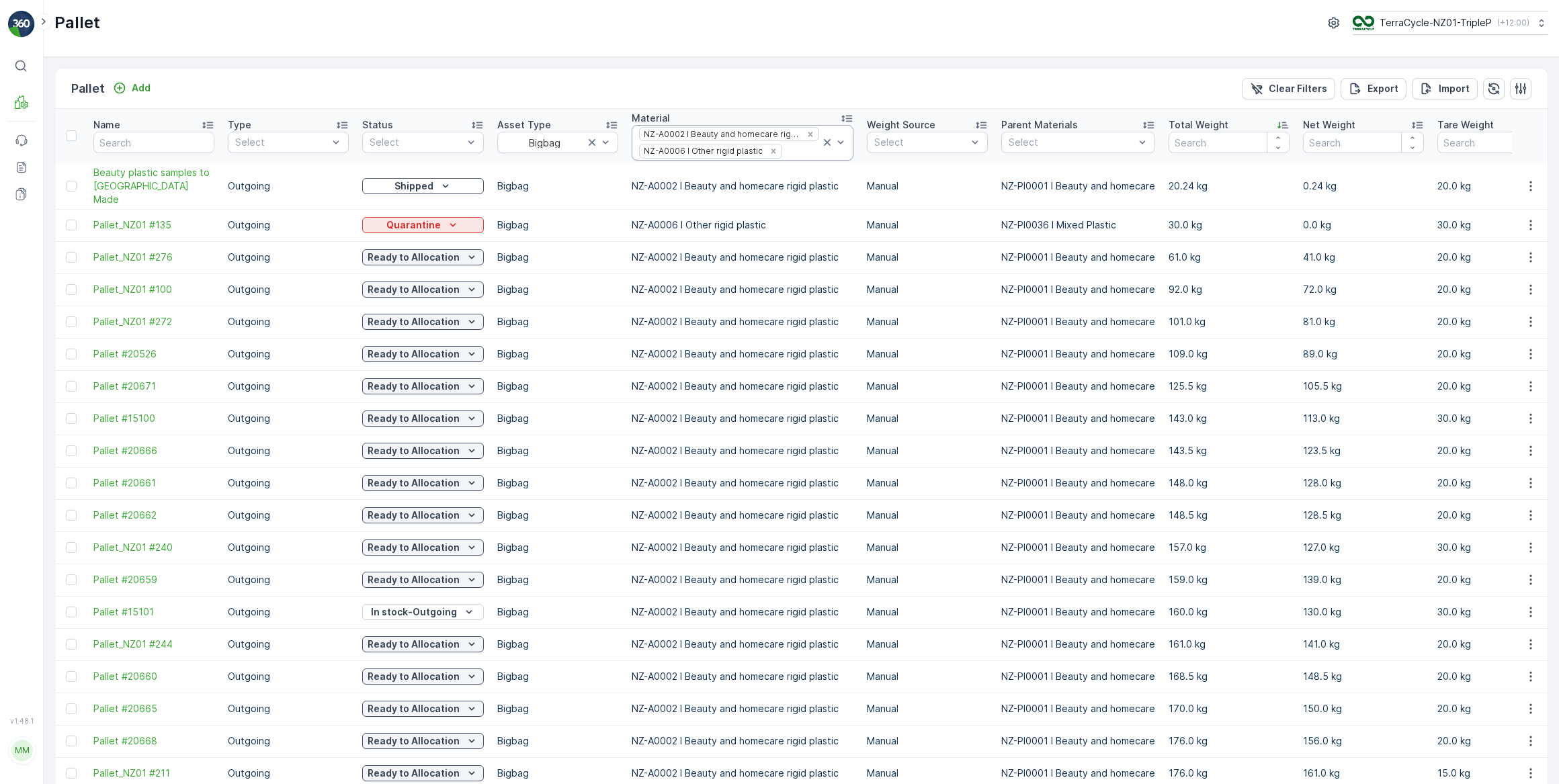
click at [792, 150] on div at bounding box center [802, 150] width 37 height 10
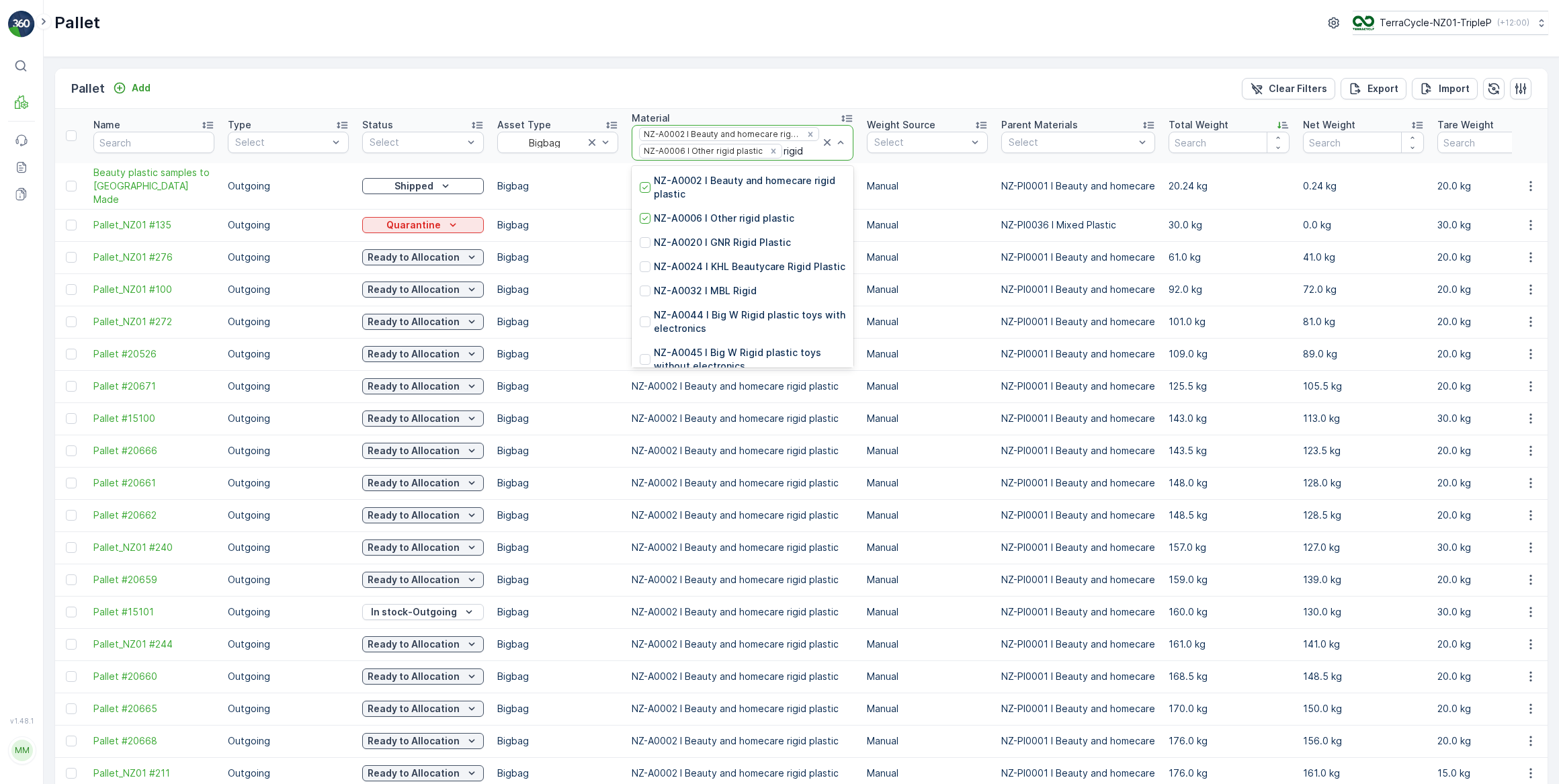
type input "rigid"
click at [780, 101] on div "Pallet Add Clear Filters Export Import" at bounding box center [801, 89] width 1492 height 41
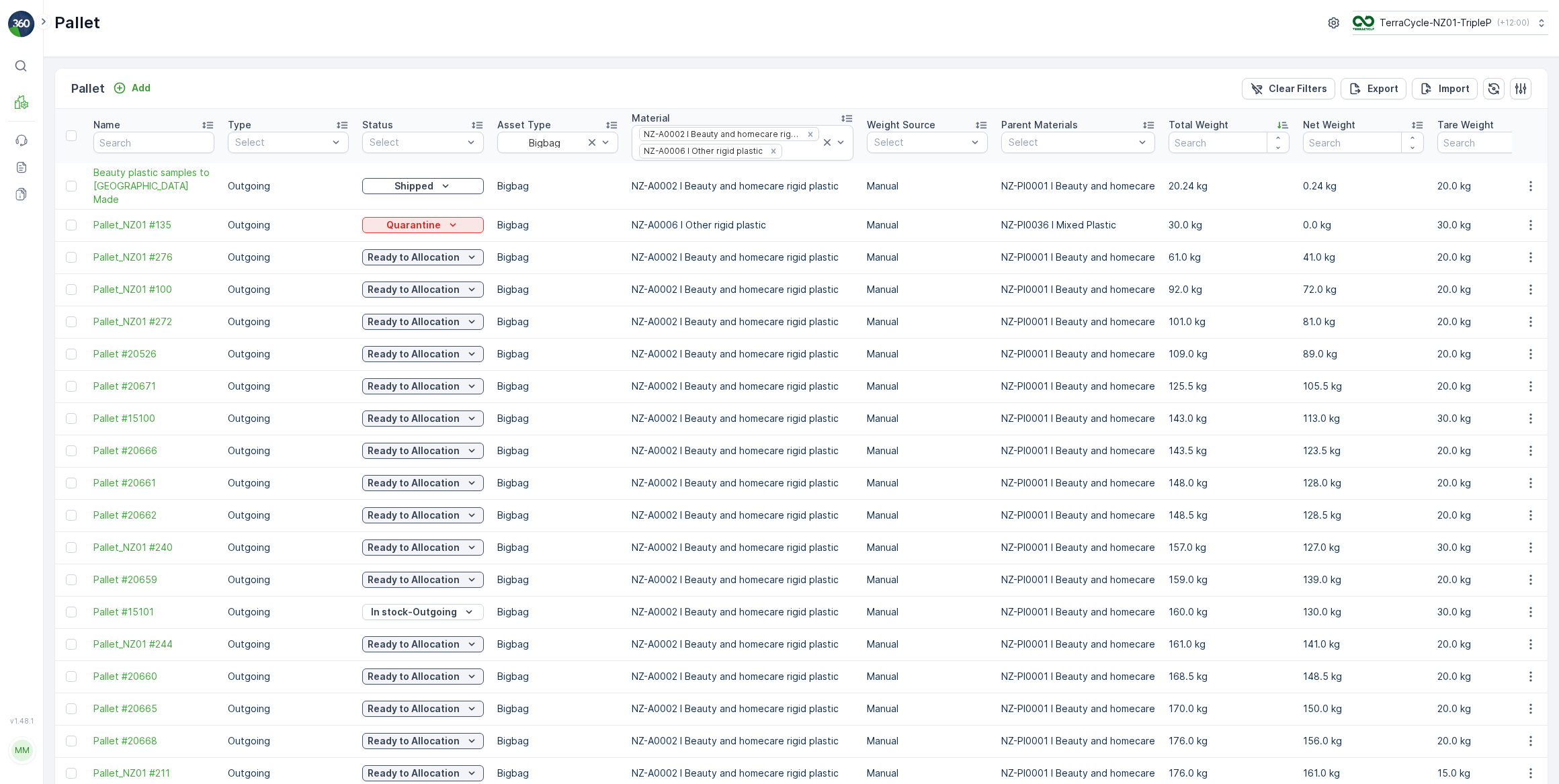
click at [1276, 126] on icon at bounding box center [1282, 125] width 13 height 13
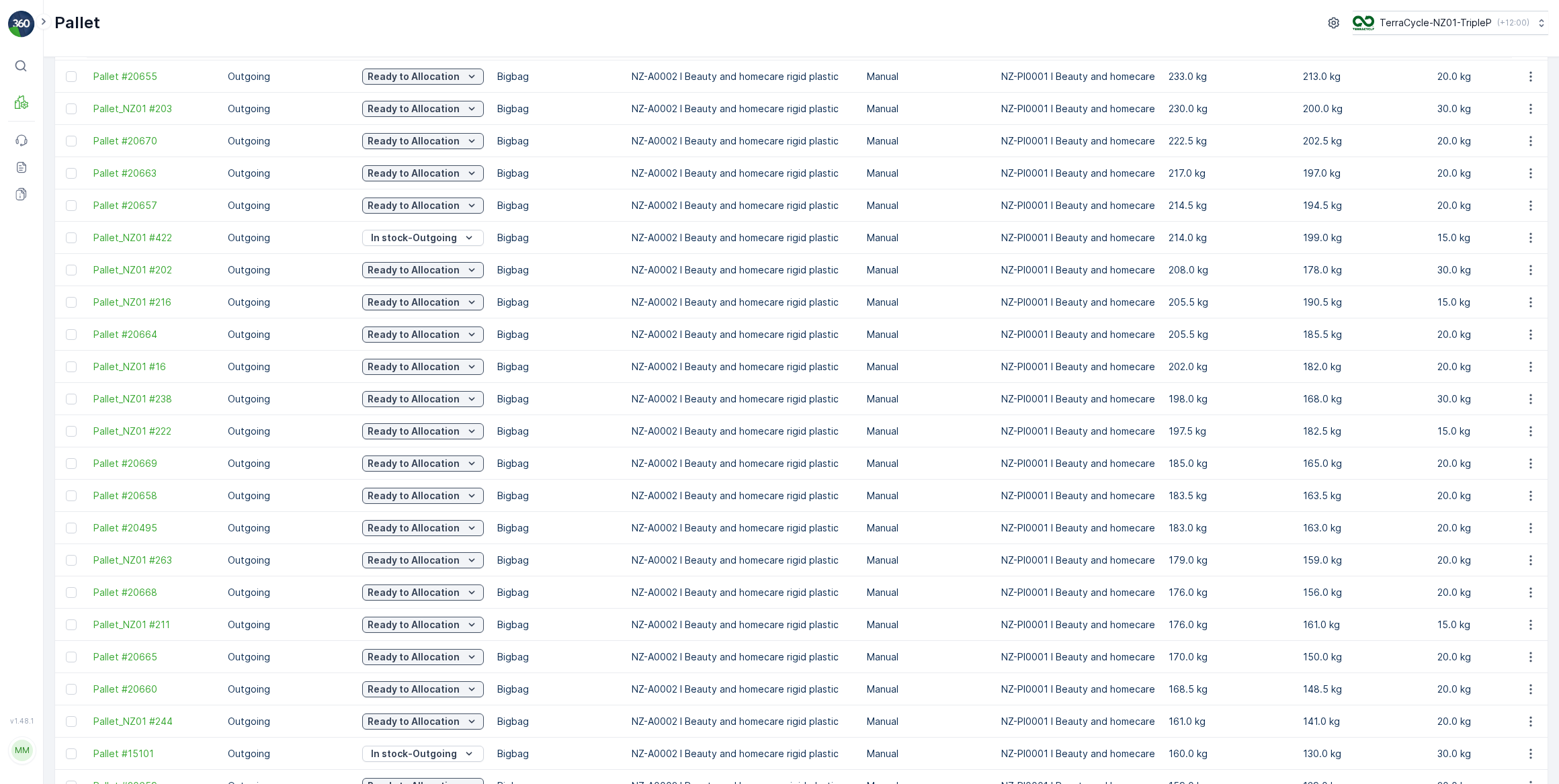
scroll to position [427, 0]
click at [72, 683] on div at bounding box center [71, 687] width 11 height 10
click at [66, 682] on input "checkbox" at bounding box center [66, 682] width 0 height 0
click at [69, 690] on icon at bounding box center [71, 687] width 9 height 9
click at [66, 682] on input "checkbox" at bounding box center [66, 682] width 0 height 0
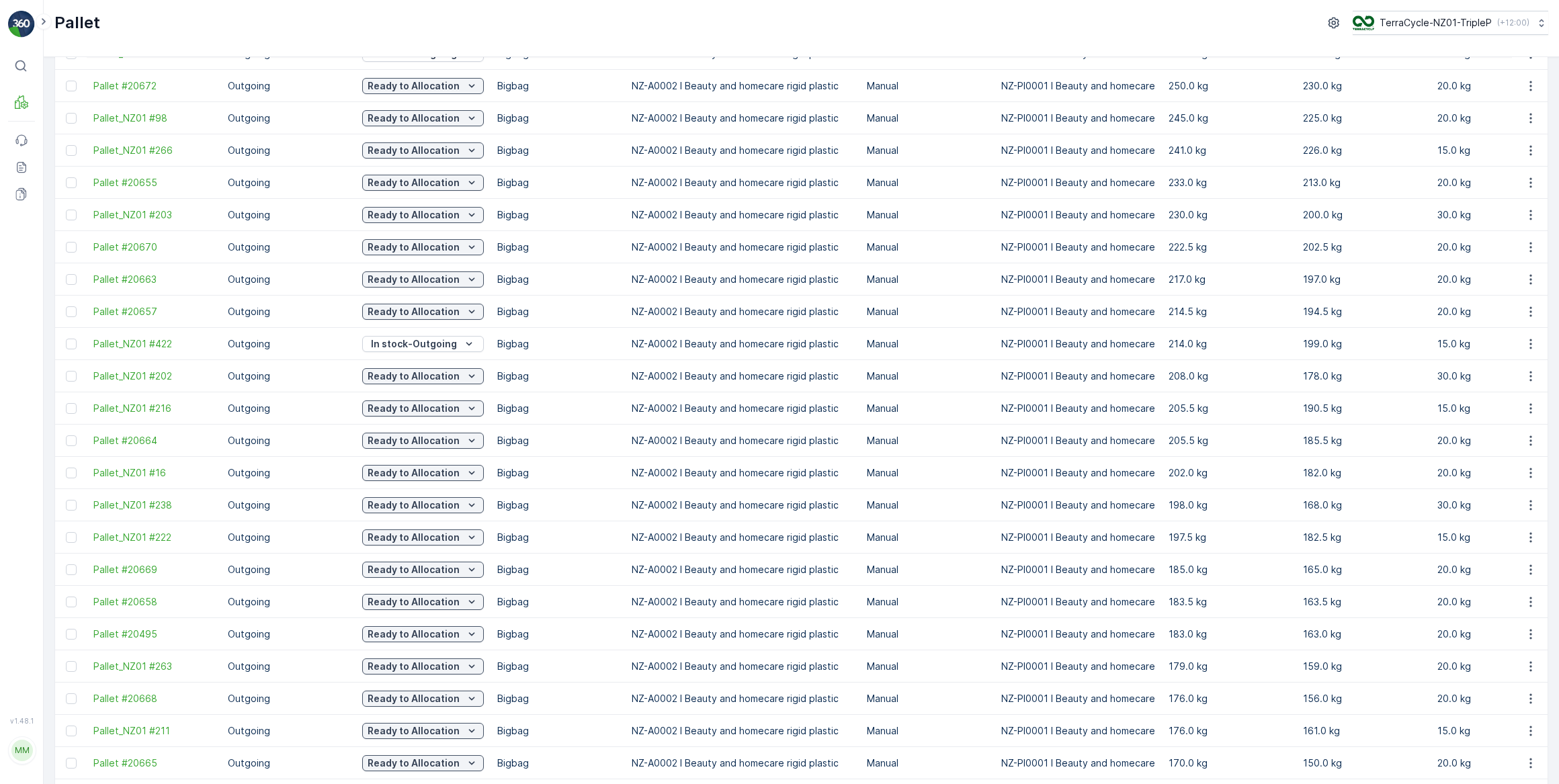
scroll to position [305, 0]
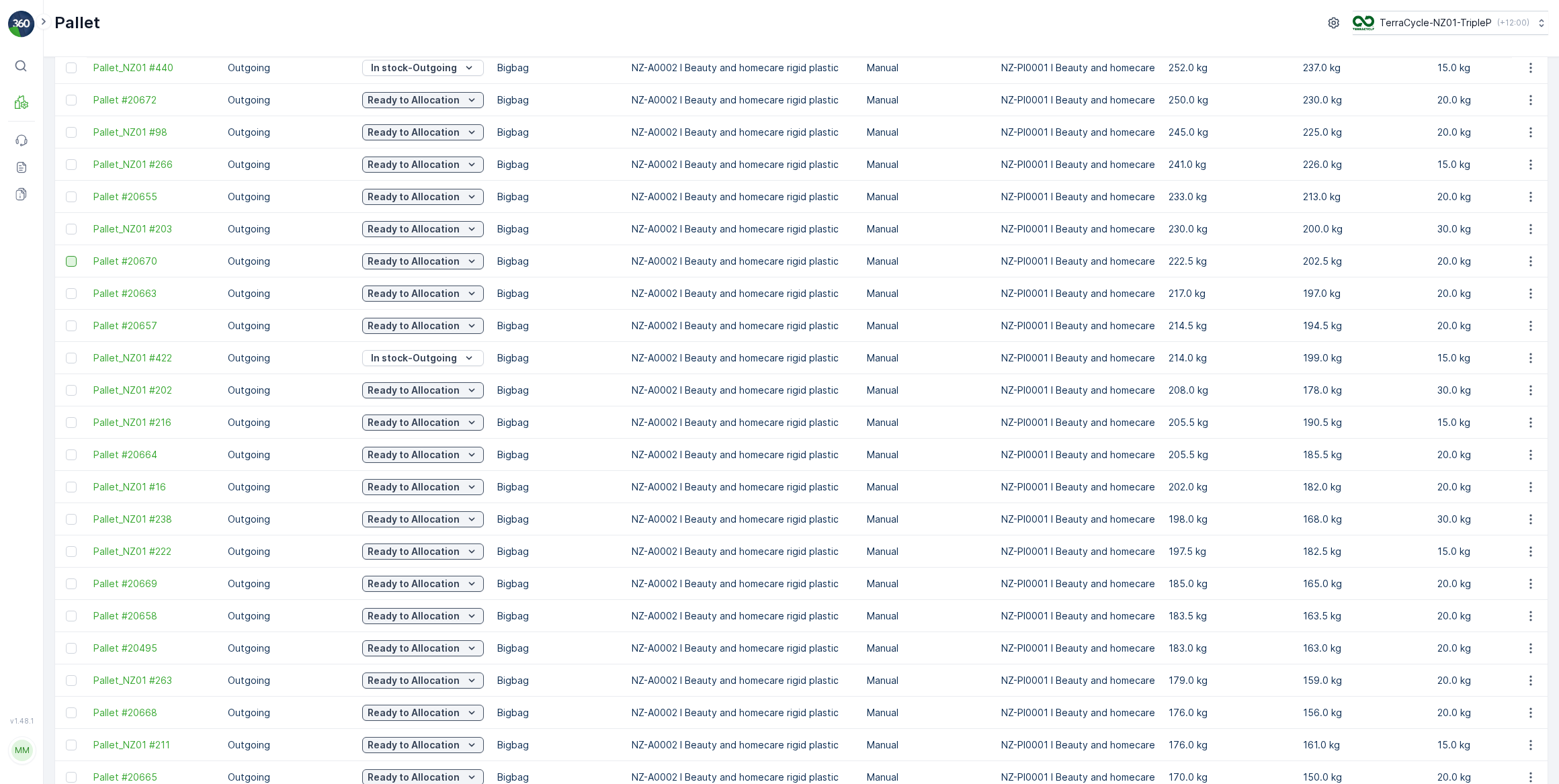
click at [71, 258] on div at bounding box center [71, 261] width 11 height 10
click at [66, 256] on input "checkbox" at bounding box center [66, 256] width 0 height 0
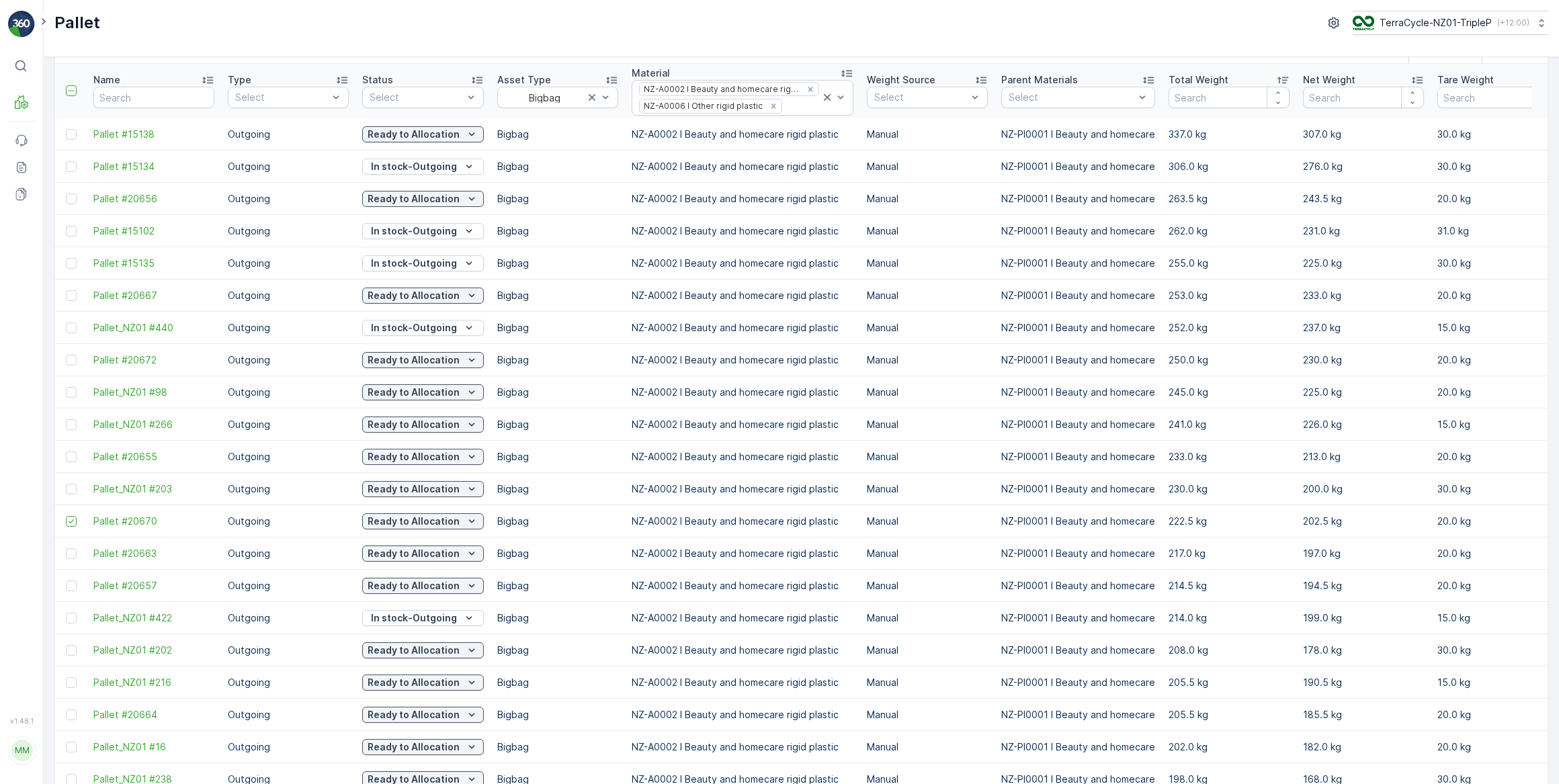
scroll to position [0, 0]
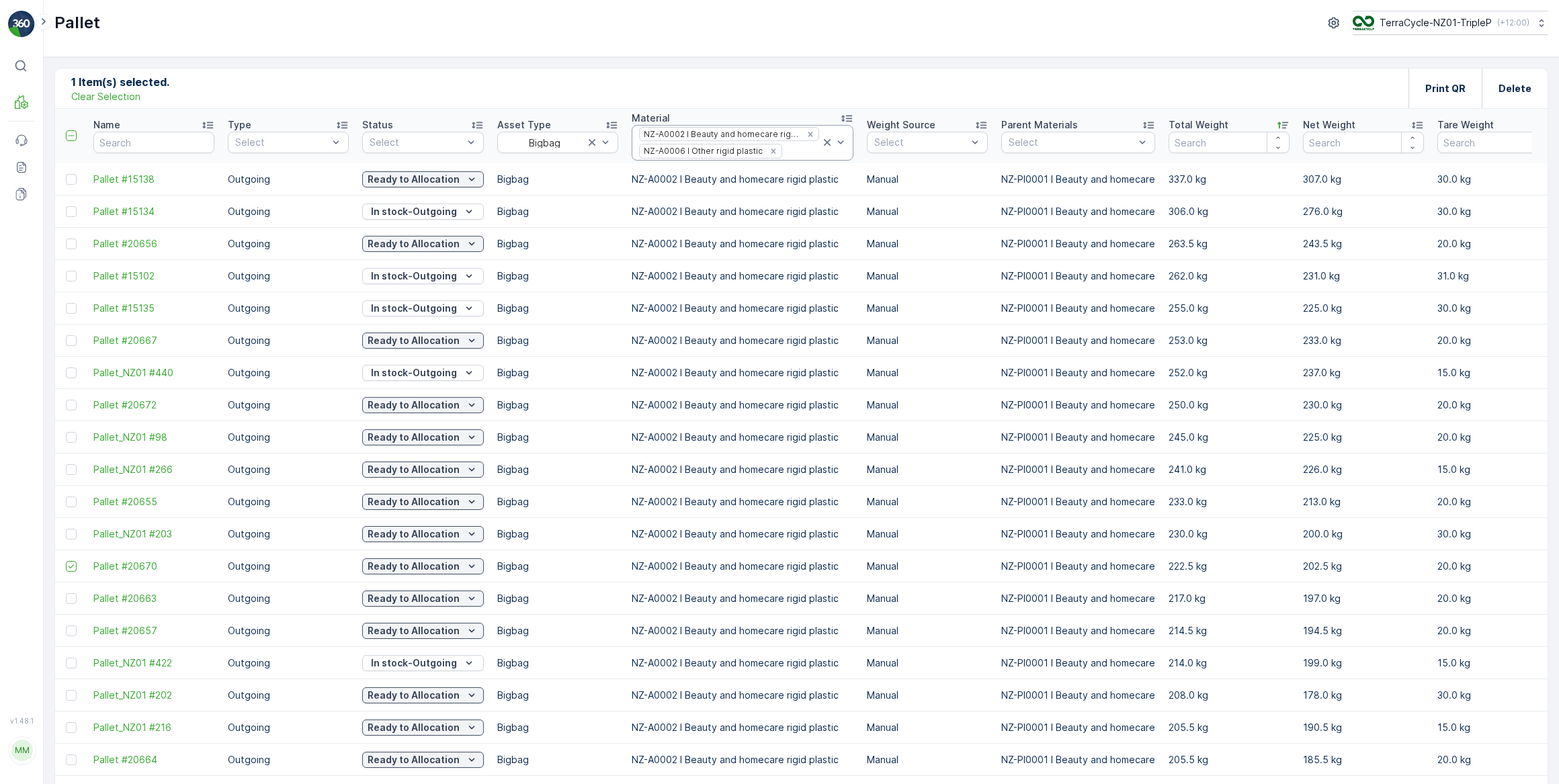
click at [821, 141] on icon at bounding box center [827, 142] width 13 height 13
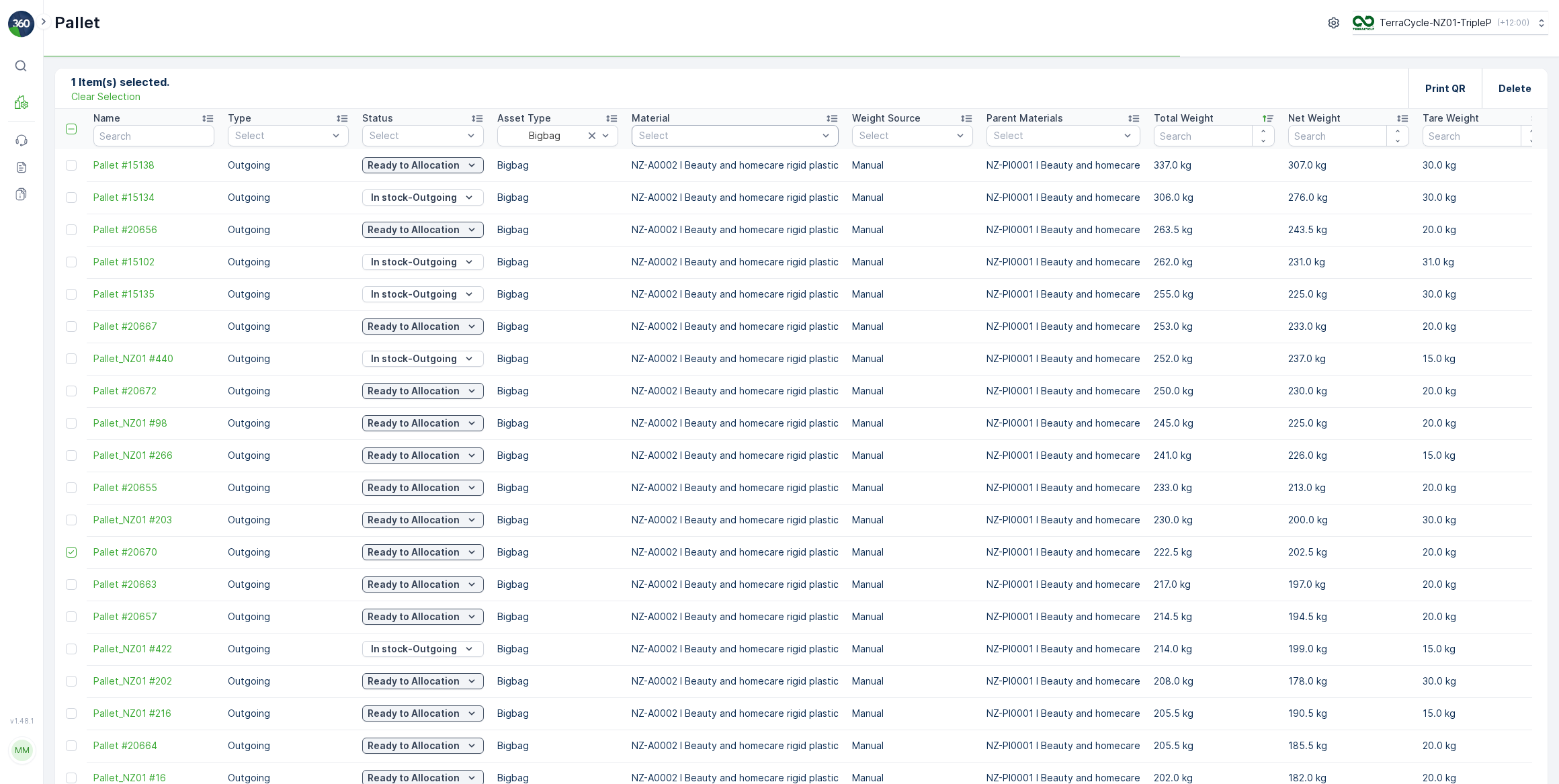
click at [771, 131] on div at bounding box center [728, 135] width 181 height 10
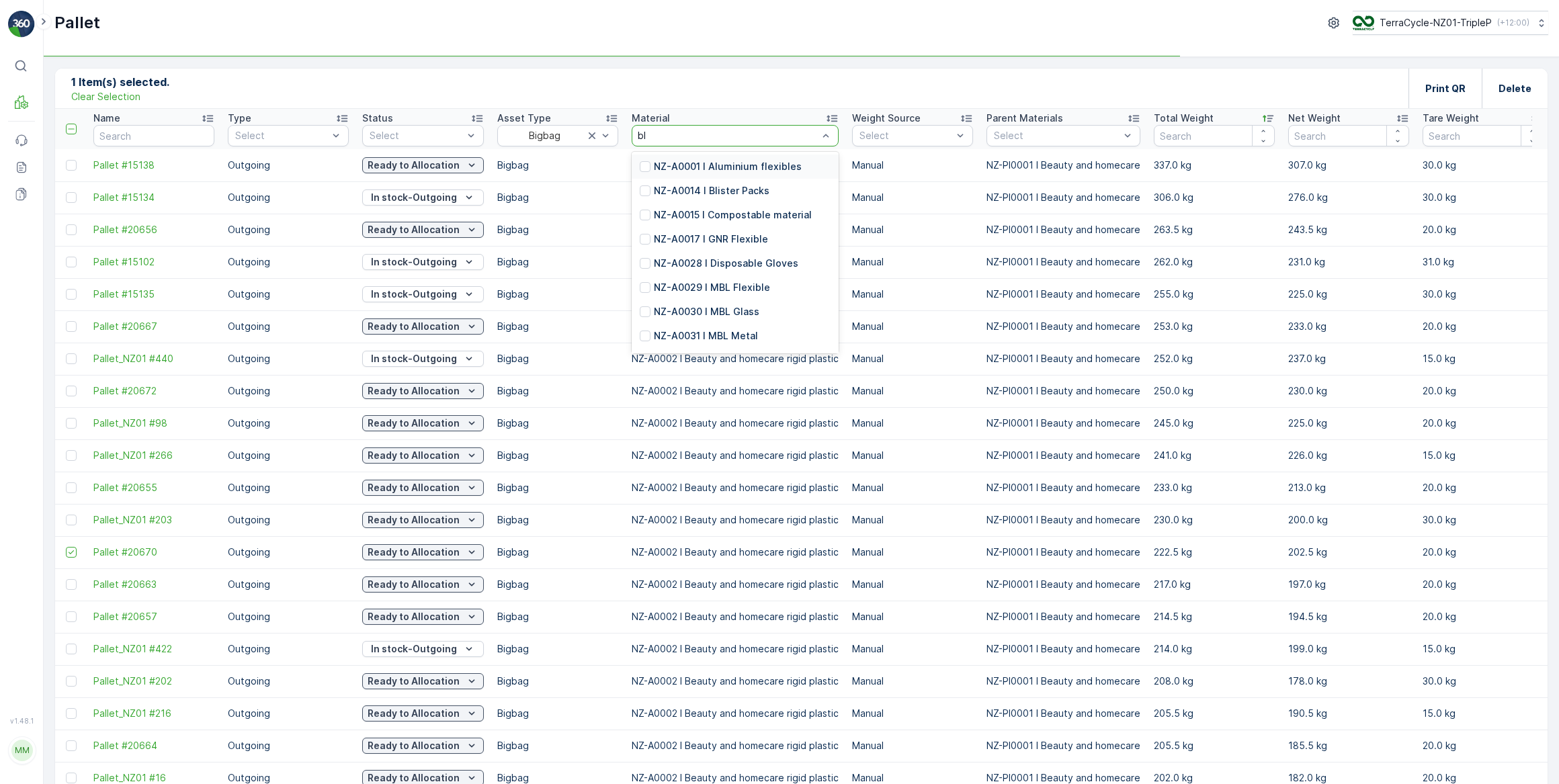
type input "bla"
click at [645, 169] on div at bounding box center [645, 166] width 11 height 10
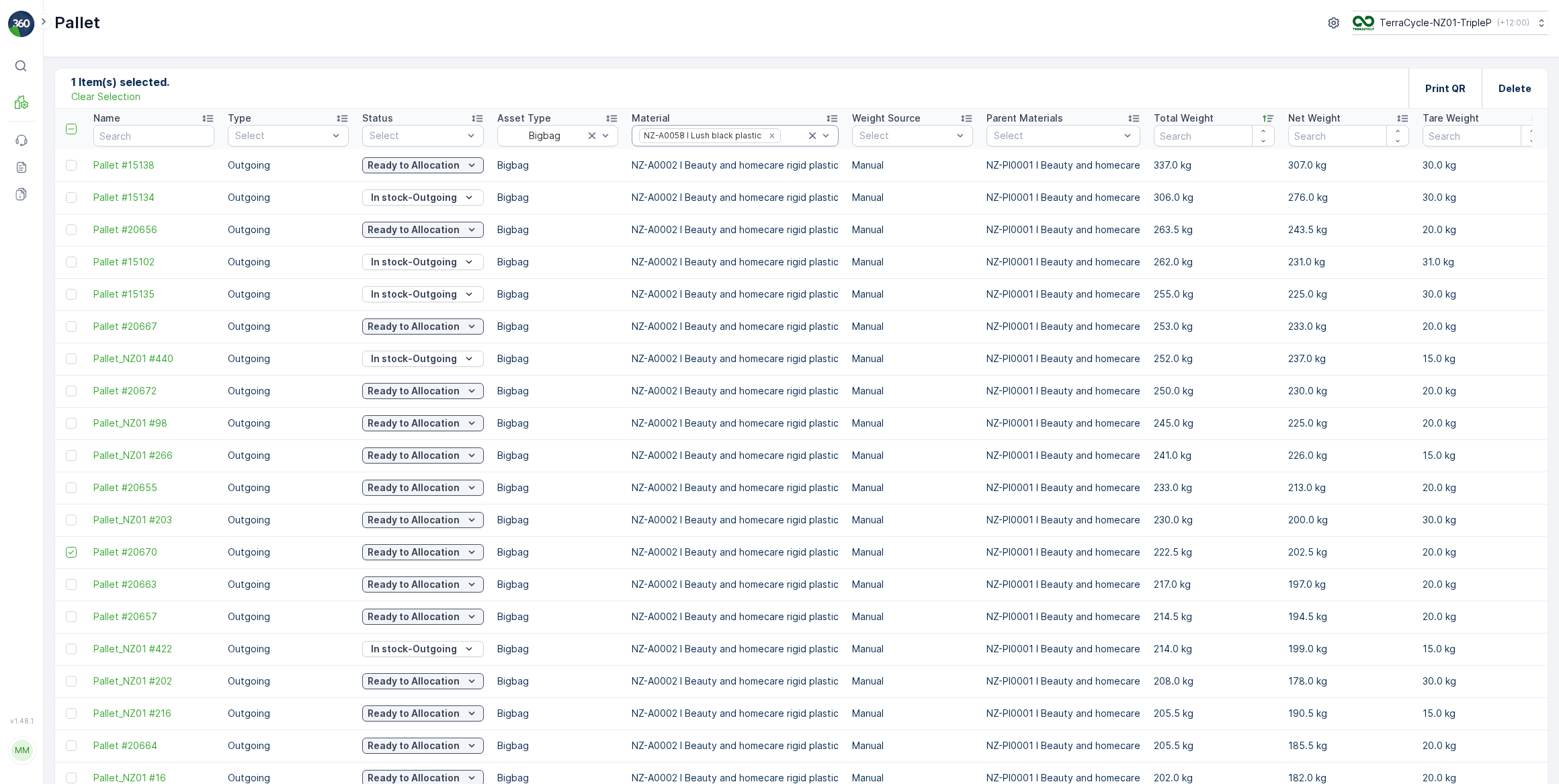
click at [790, 133] on div at bounding box center [794, 135] width 24 height 10
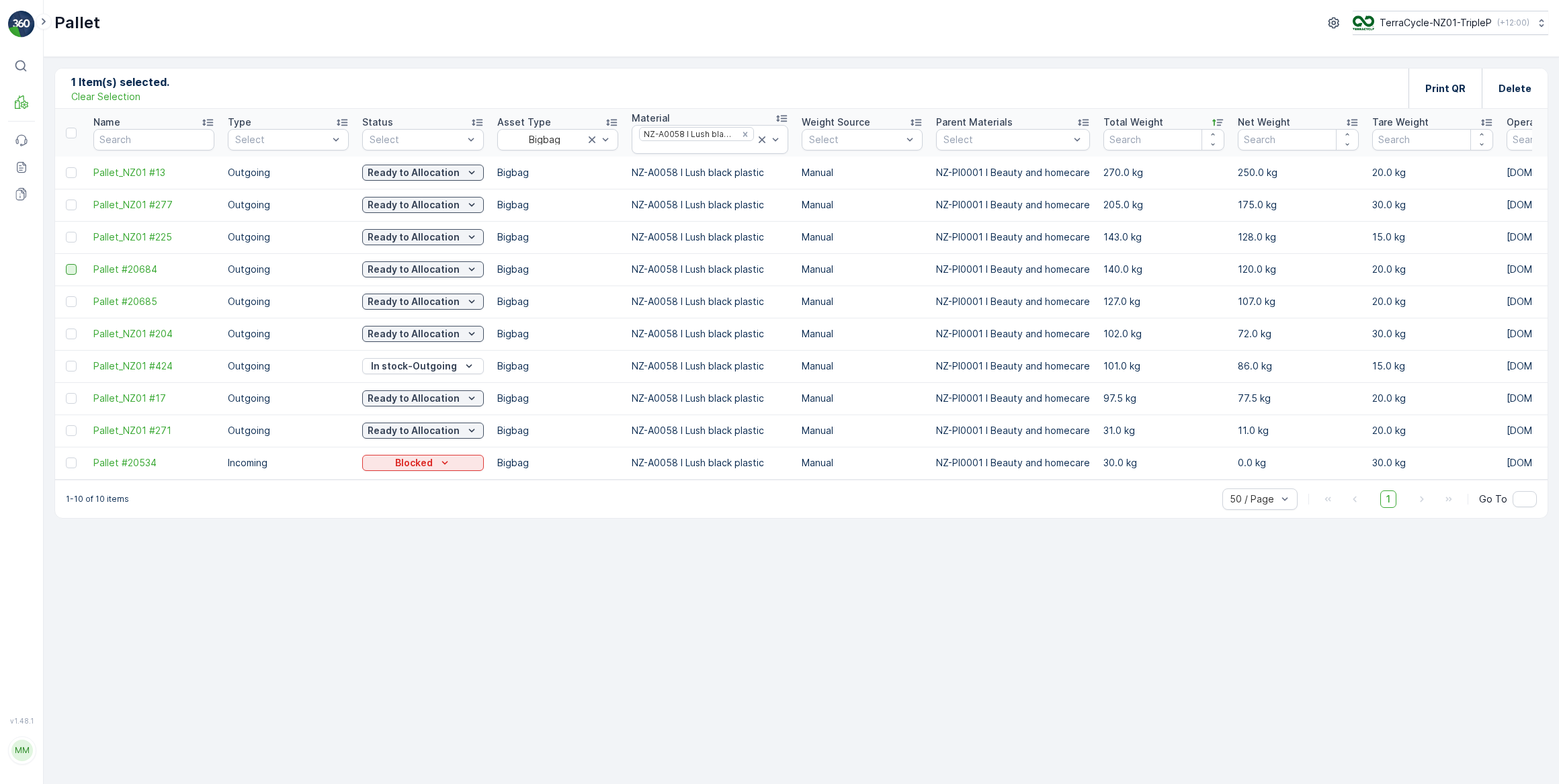
click at [73, 268] on div at bounding box center [71, 269] width 11 height 10
click at [66, 264] on input "checkbox" at bounding box center [66, 264] width 0 height 0
click at [116, 99] on p "Clear Selection" at bounding box center [106, 97] width 69 height 13
click at [1281, 87] on p "Clear Filters" at bounding box center [1298, 88] width 58 height 13
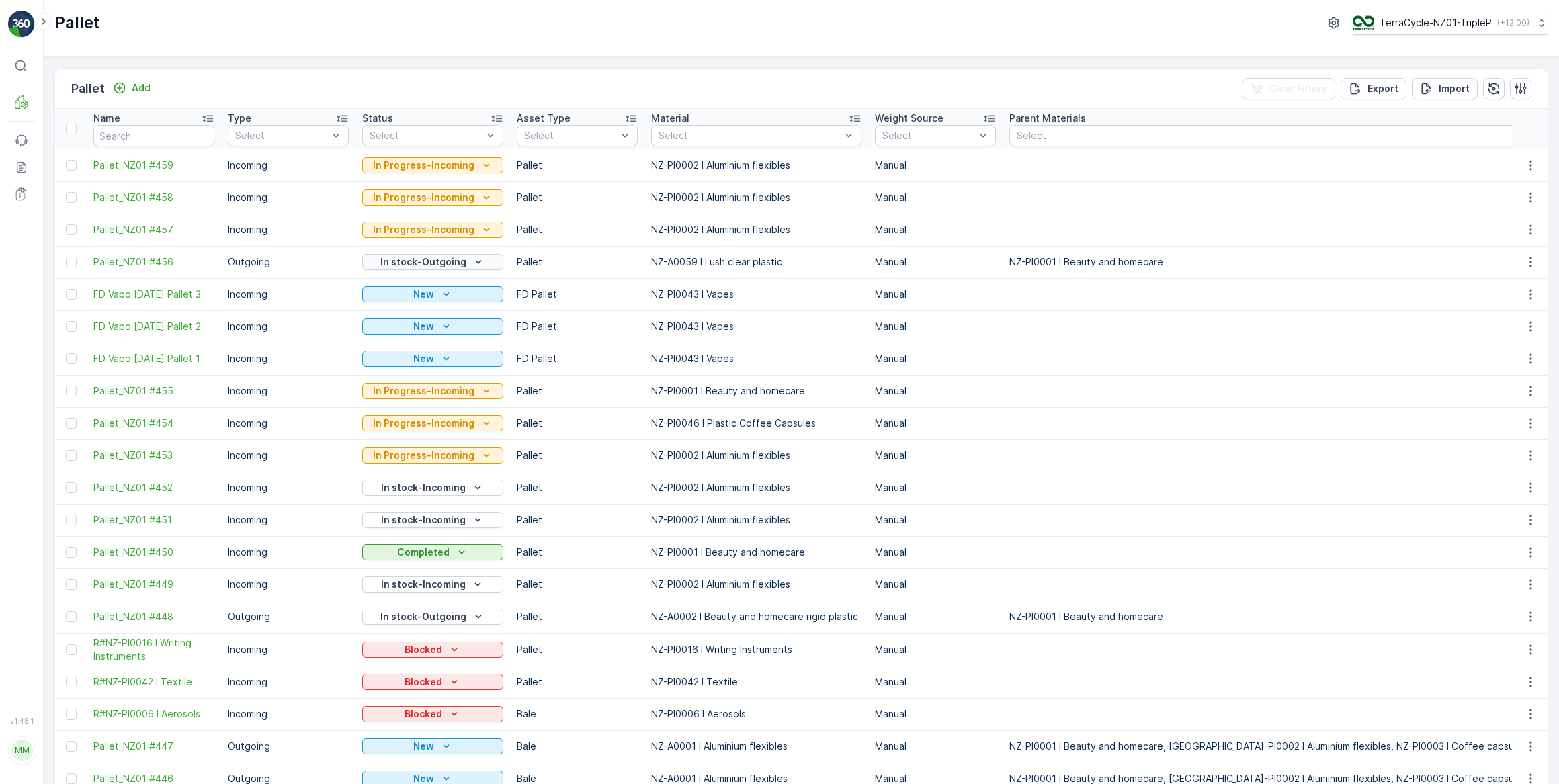
click at [466, 256] on div "In stock-Outgoing" at bounding box center [433, 262] width 130 height 13
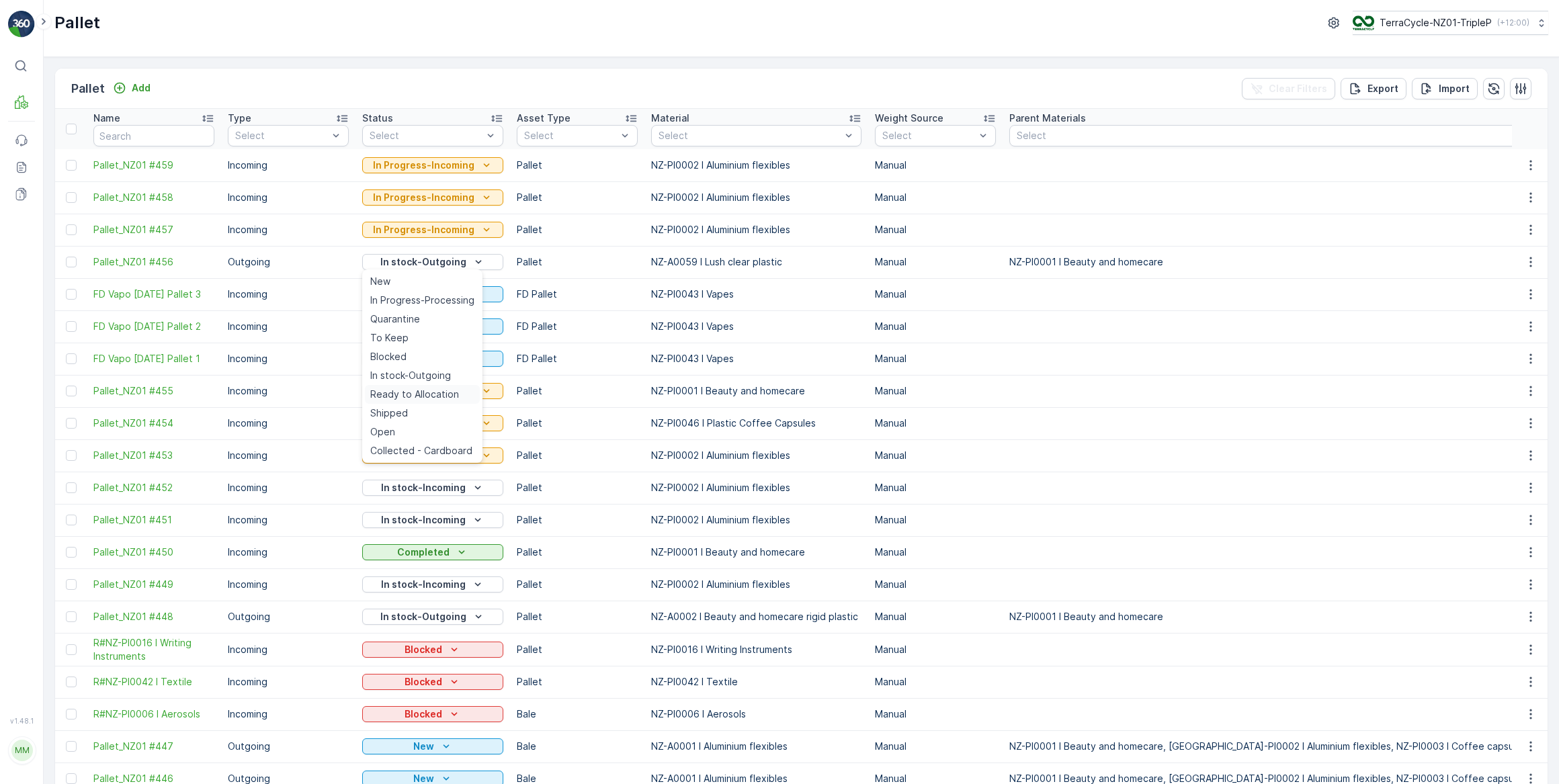
click at [445, 390] on span "Ready to Allocation" at bounding box center [415, 394] width 89 height 13
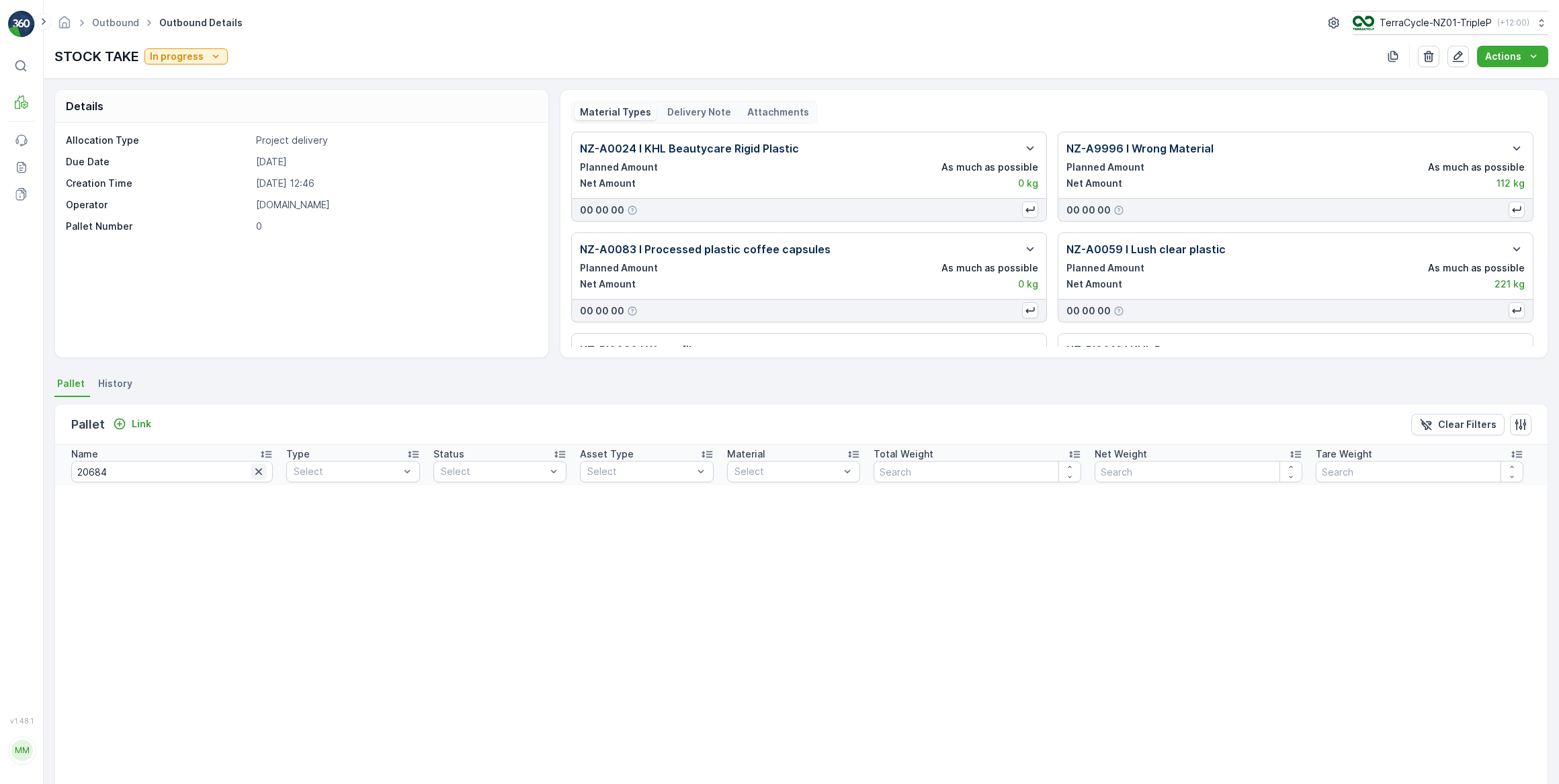
click at [252, 471] on icon "button" at bounding box center [258, 471] width 13 height 13
